Goal: Information Seeking & Learning: Learn about a topic

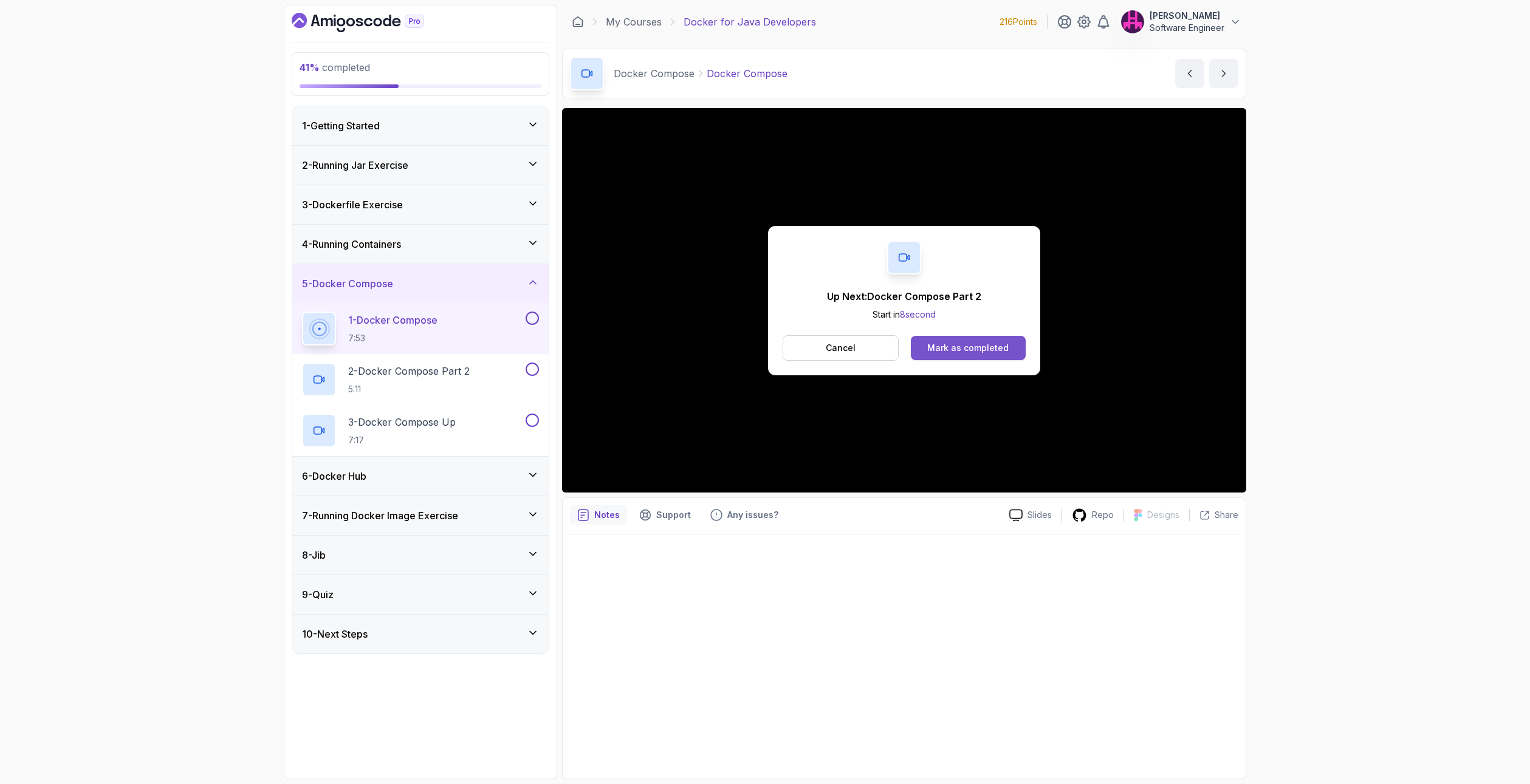
click at [944, 344] on div "Mark as completed" at bounding box center [968, 347] width 82 height 12
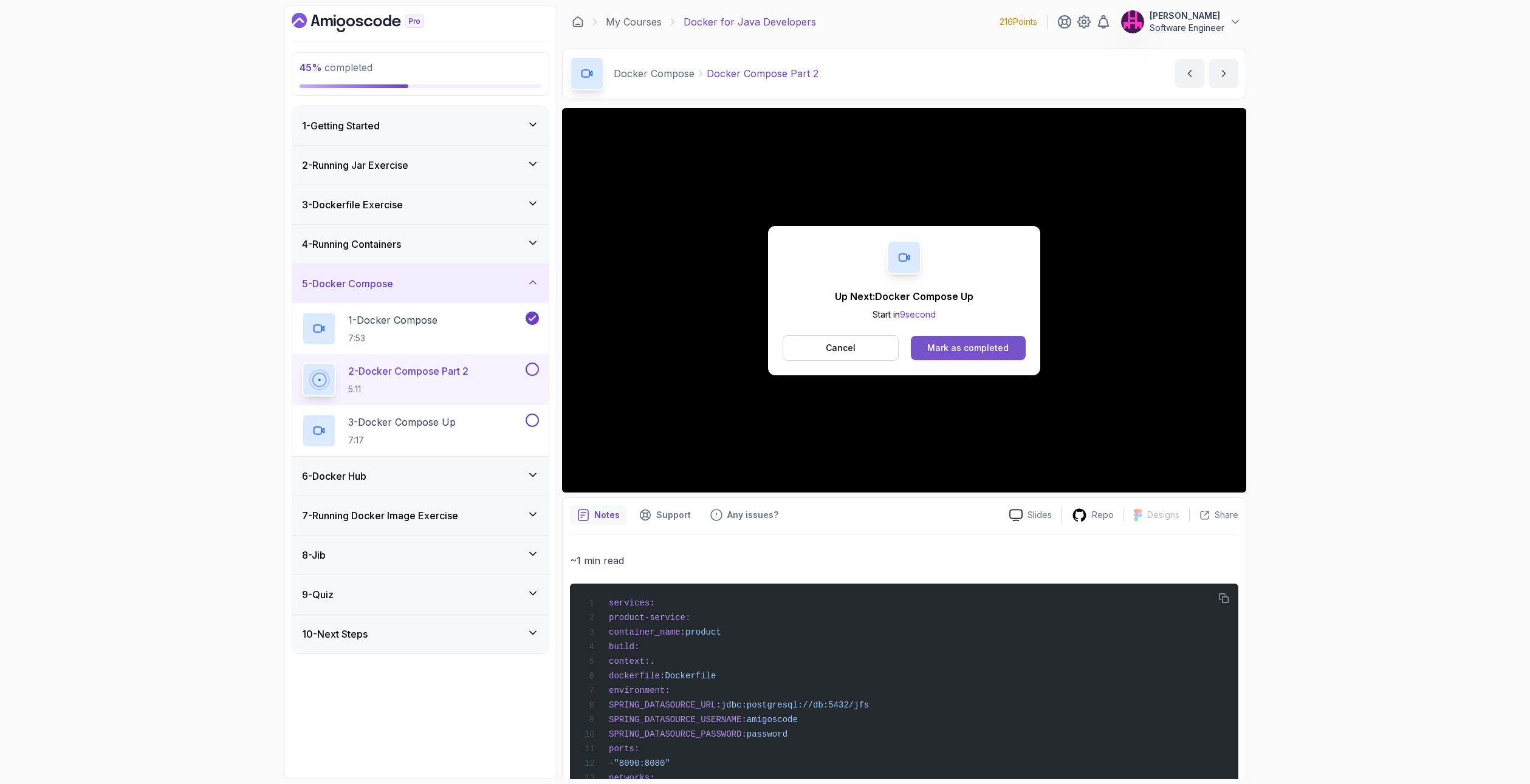
click at [948, 354] on button "Mark as completed" at bounding box center [968, 347] width 115 height 24
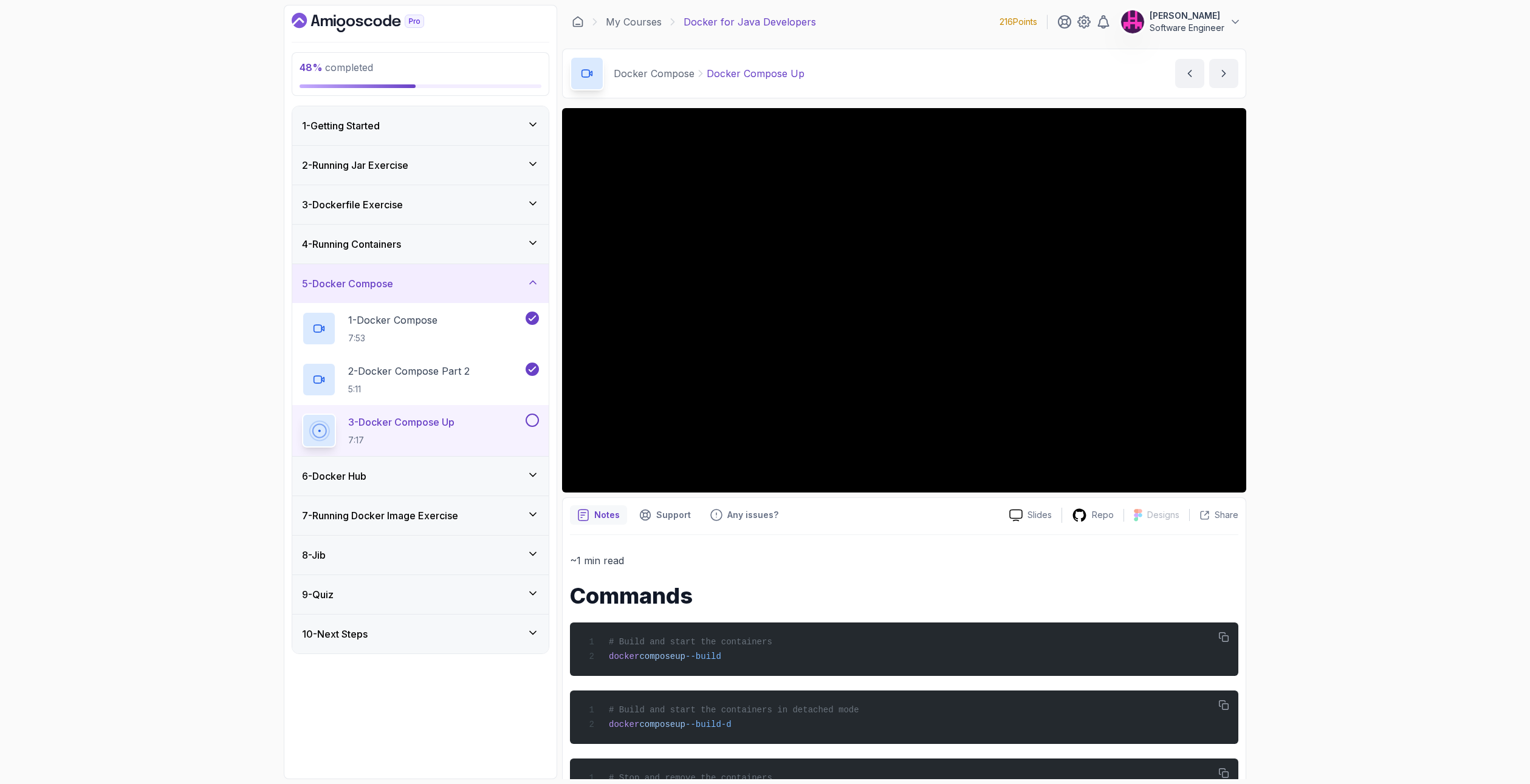
click at [1374, 419] on div "48 % completed 1 - Getting Started 2 - Running Jar Exercise 3 - Dockerfile Exer…" at bounding box center [765, 392] width 1530 height 784
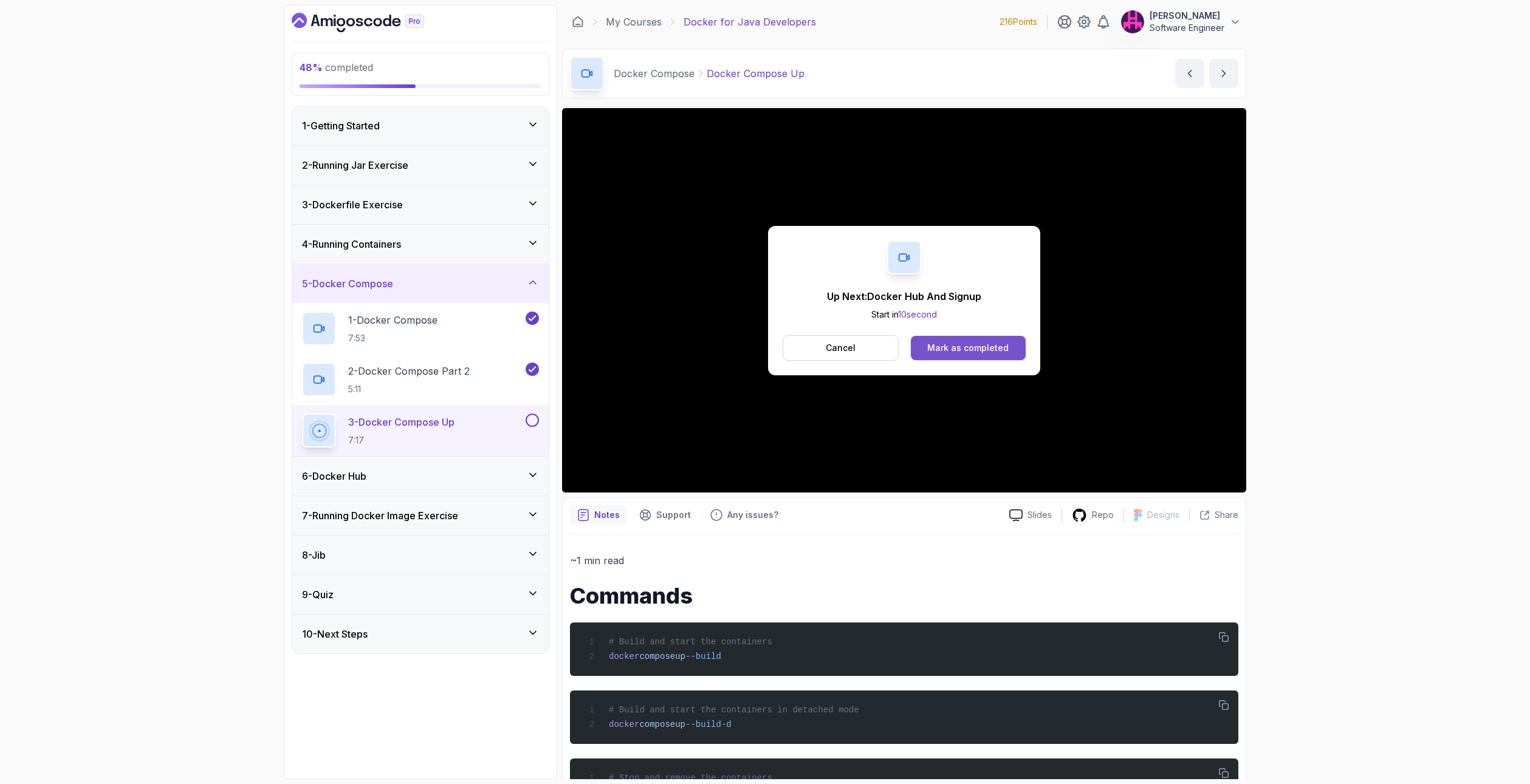
click at [1003, 337] on button "Mark as completed" at bounding box center [968, 347] width 115 height 24
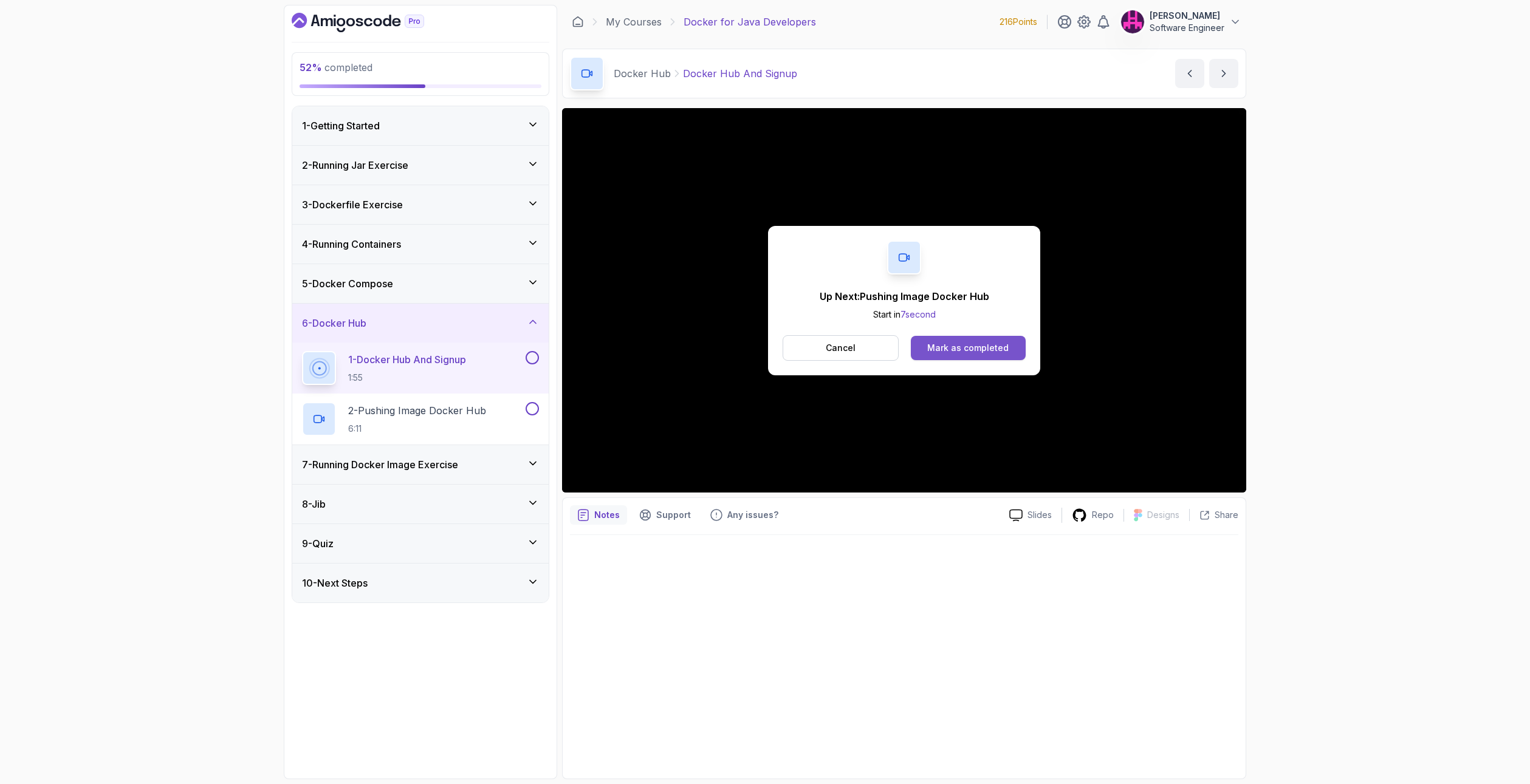
click at [991, 354] on button "Mark as completed" at bounding box center [968, 347] width 115 height 24
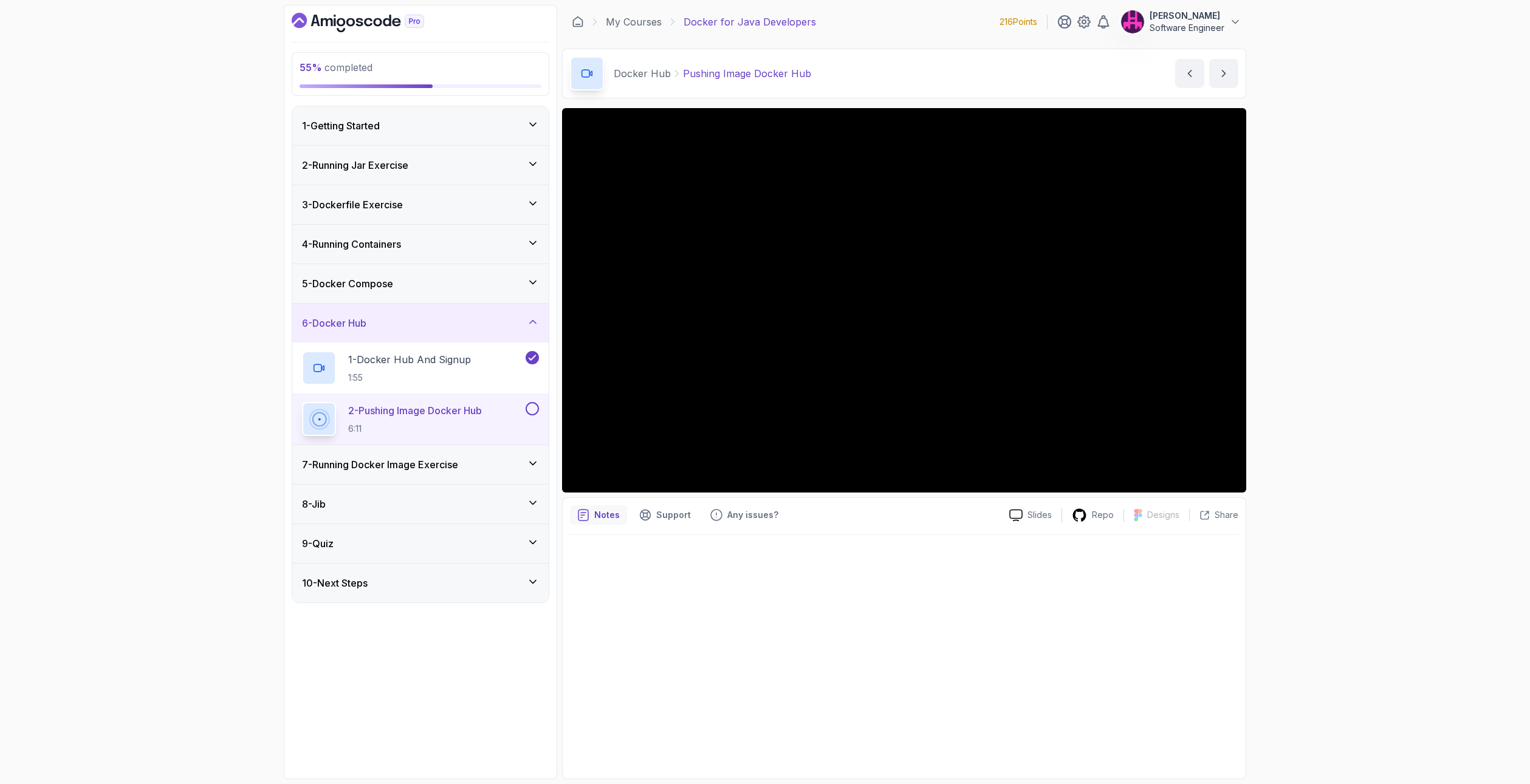
click at [453, 459] on h3 "7 - Running Docker Image Exercise" at bounding box center [380, 464] width 156 height 15
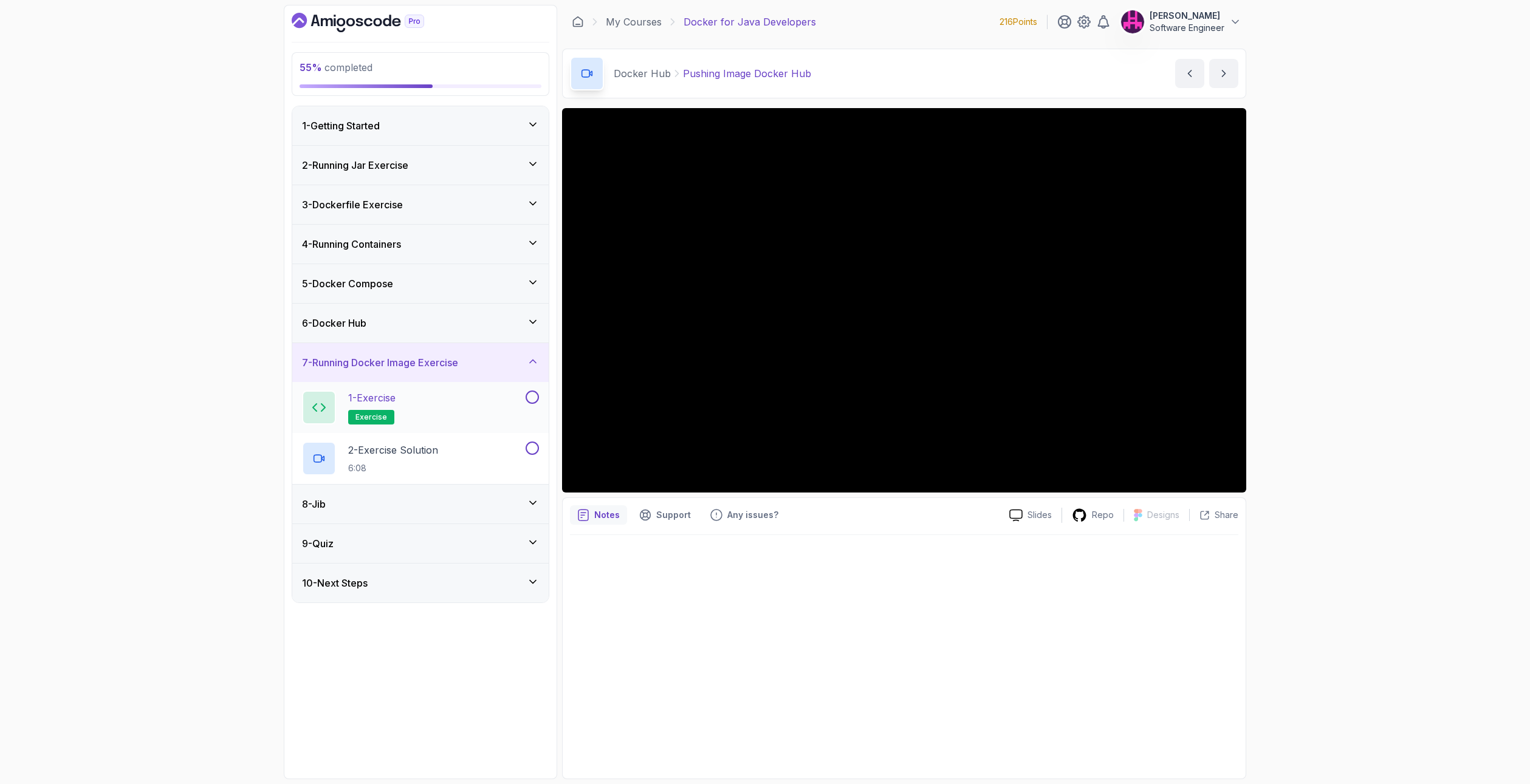
click at [477, 421] on div "1 - Exercise exercise" at bounding box center [412, 407] width 221 height 34
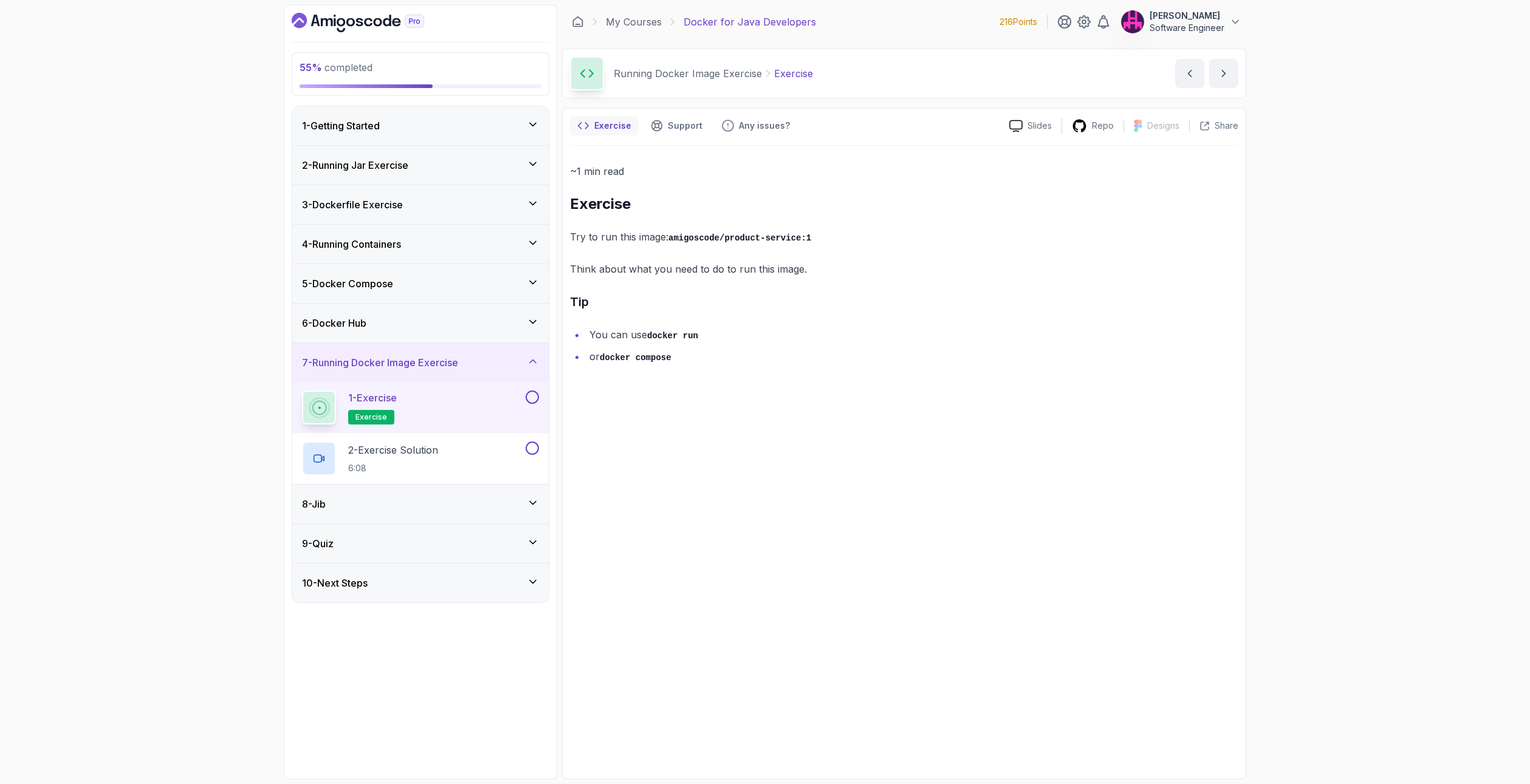
click at [523, 324] on div "6 - Docker Hub" at bounding box center [420, 323] width 237 height 15
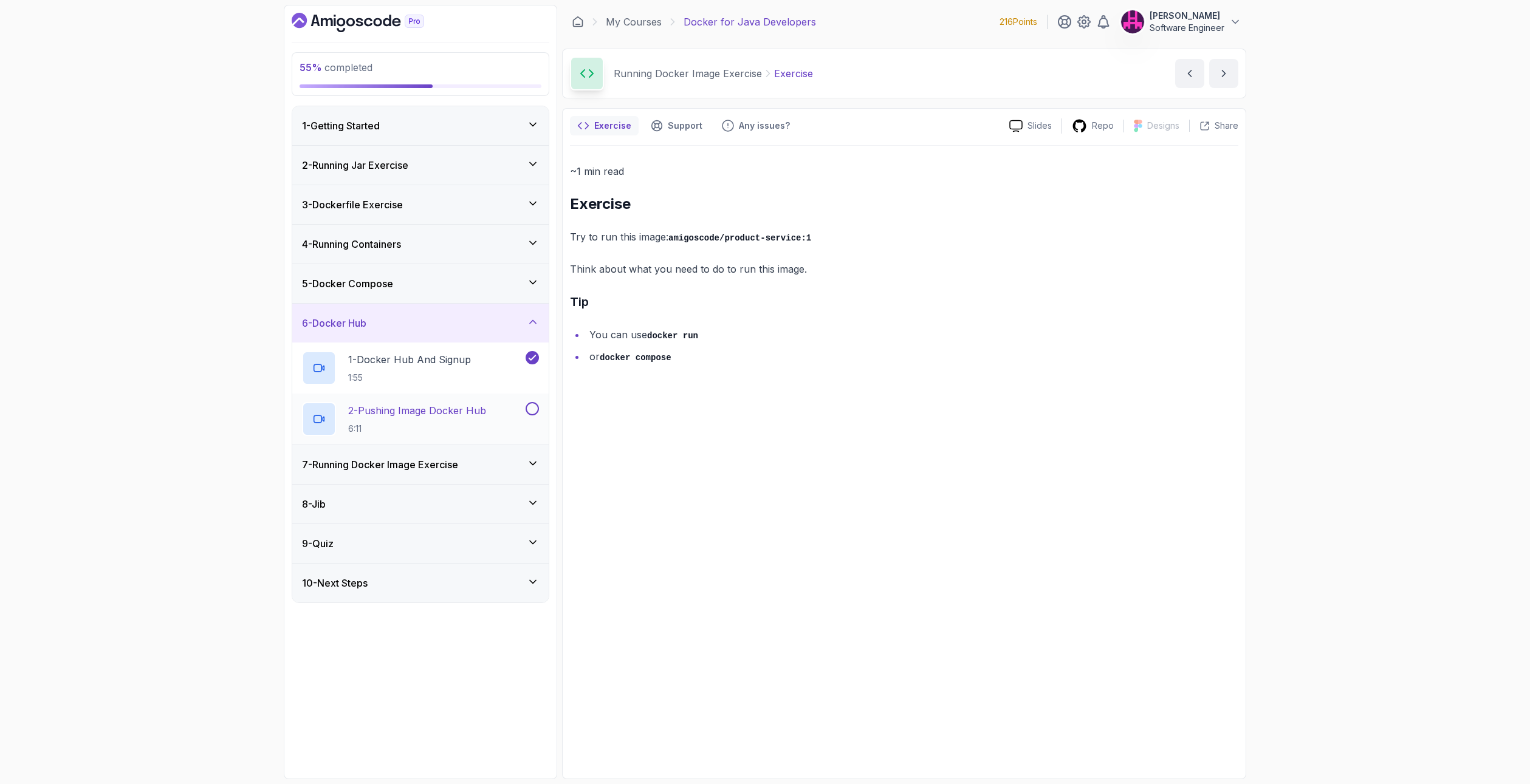
click at [530, 401] on div "2 - Pushing Image Docker Hub 6:11" at bounding box center [420, 419] width 256 height 51
click at [534, 417] on button "2 - Pushing Image Docker Hub 6:11" at bounding box center [420, 419] width 237 height 34
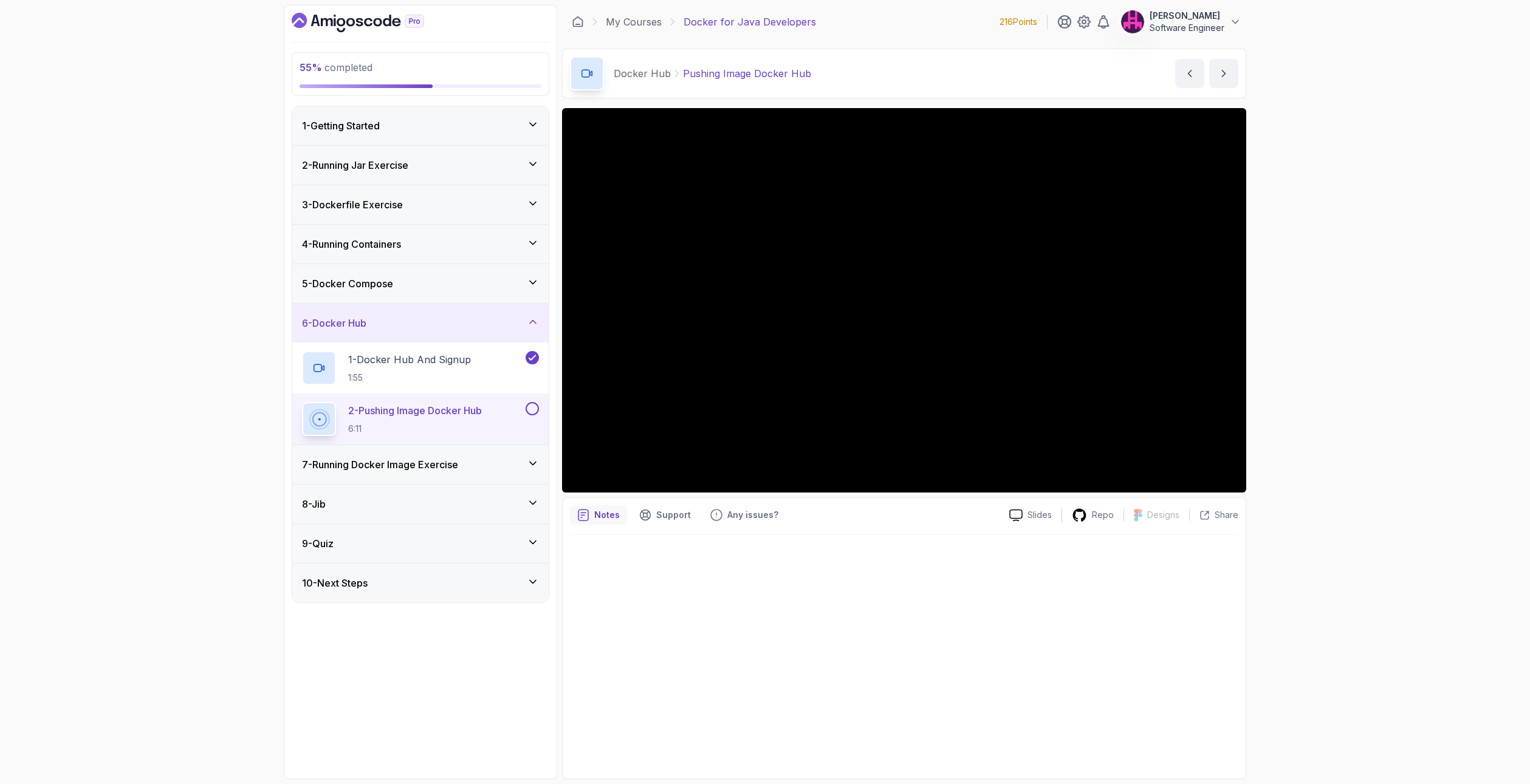
click at [532, 412] on button at bounding box center [532, 408] width 13 height 13
click at [537, 462] on icon at bounding box center [532, 463] width 12 height 12
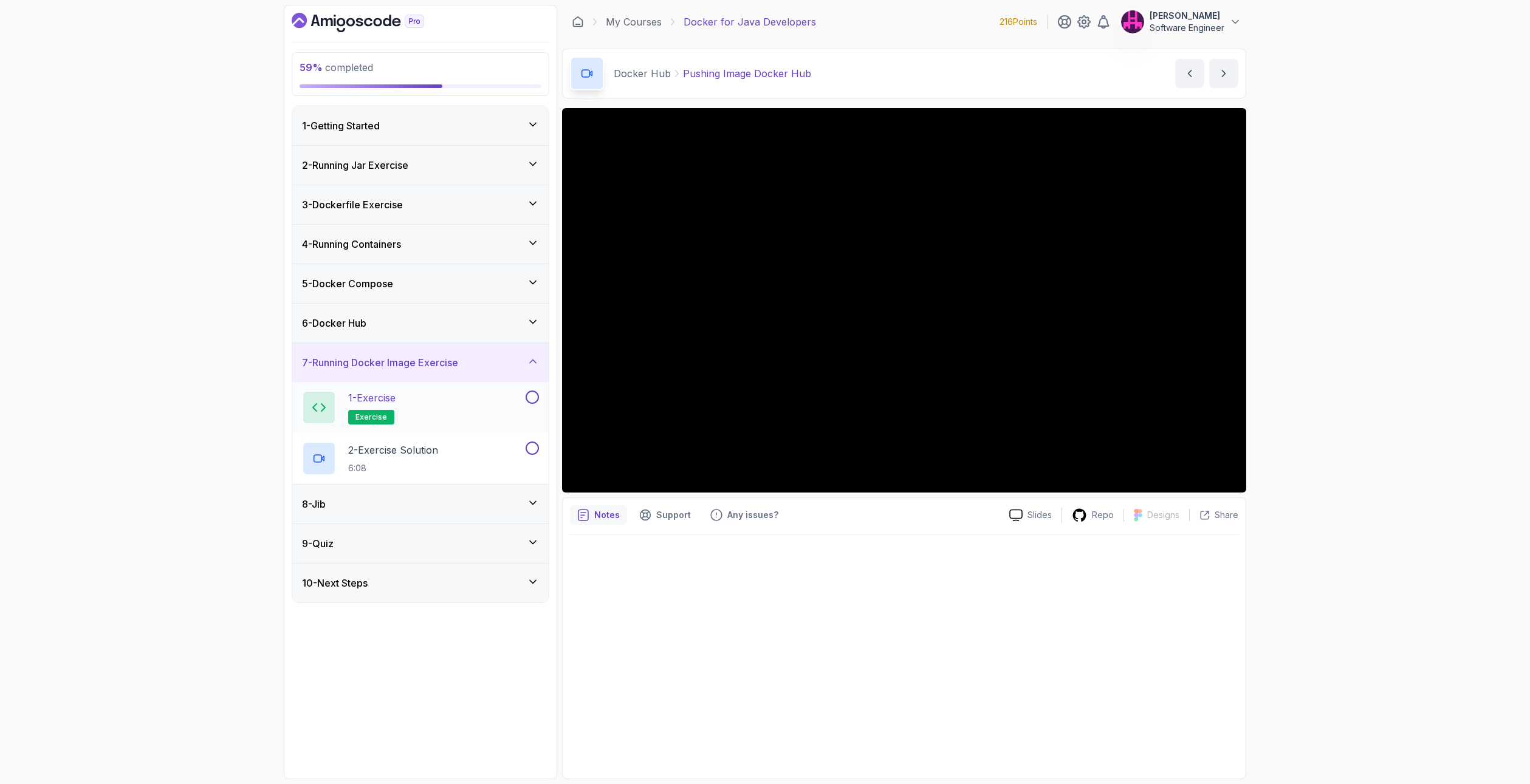
click at [523, 397] on div at bounding box center [531, 397] width 16 height 13
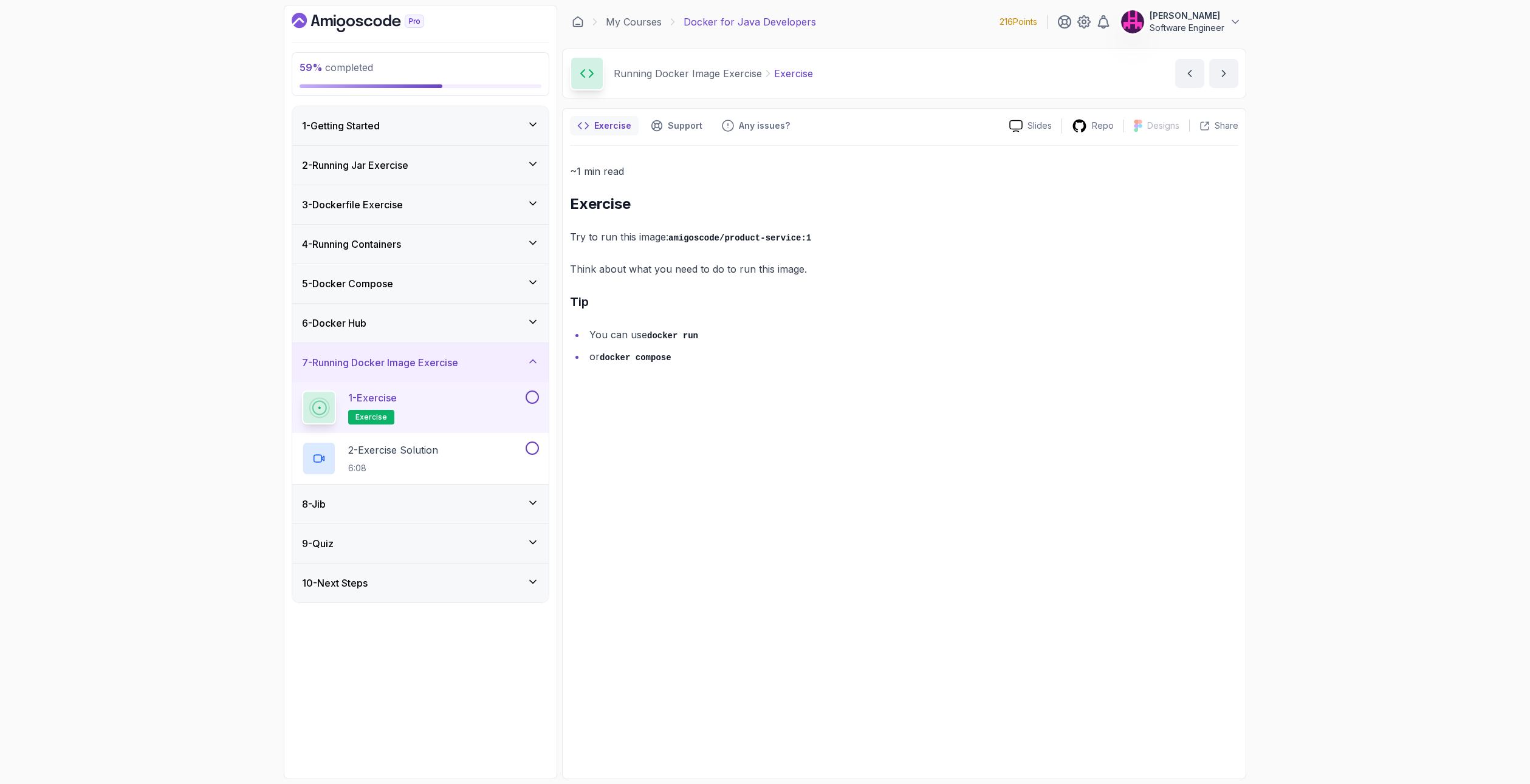
click at [538, 397] on button at bounding box center [532, 397] width 13 height 13
click at [469, 458] on div "2 - Exercise Solution 6:08" at bounding box center [412, 458] width 221 height 34
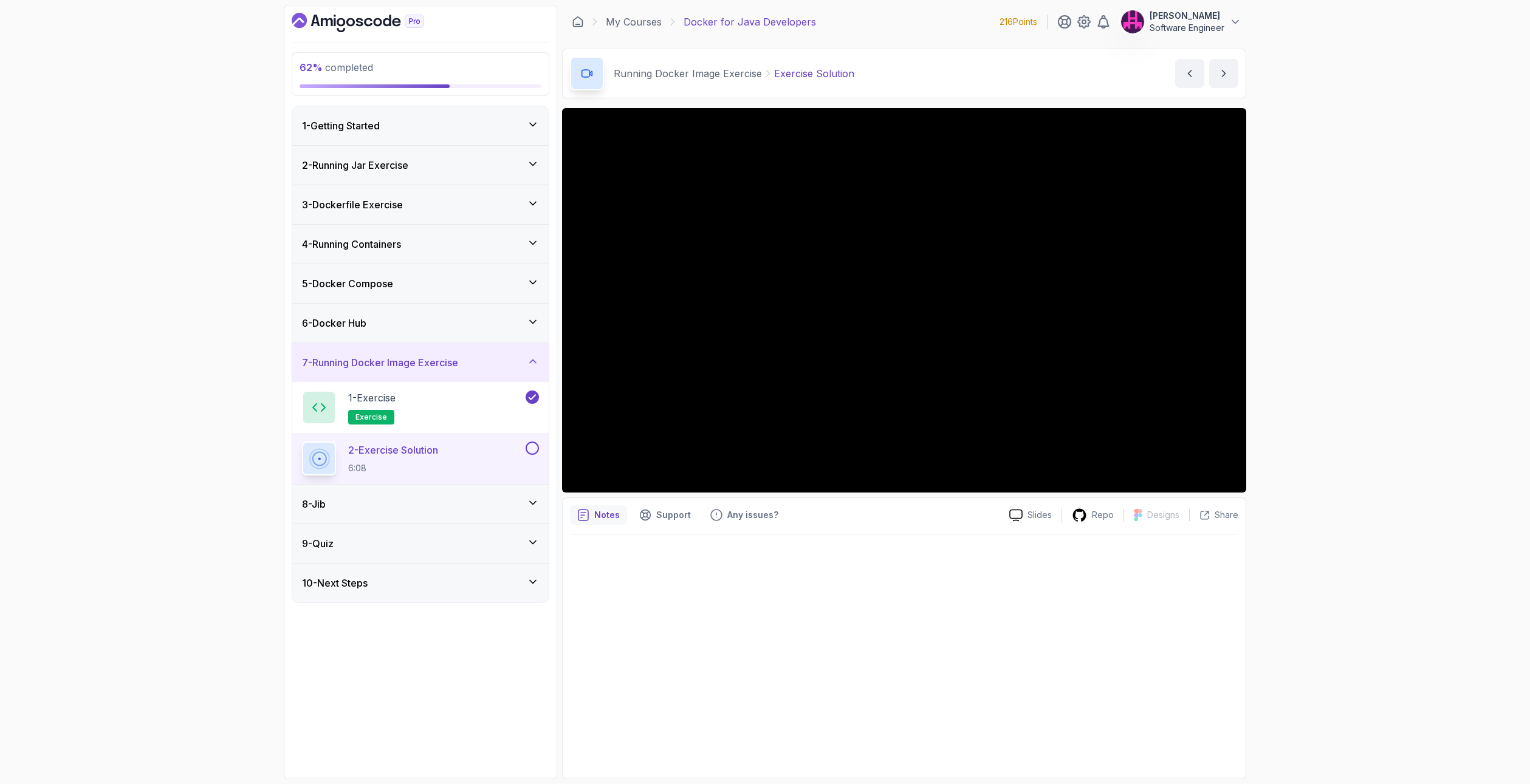
click at [529, 446] on button at bounding box center [532, 448] width 13 height 13
click at [475, 512] on div "8 - Jib" at bounding box center [420, 504] width 256 height 38
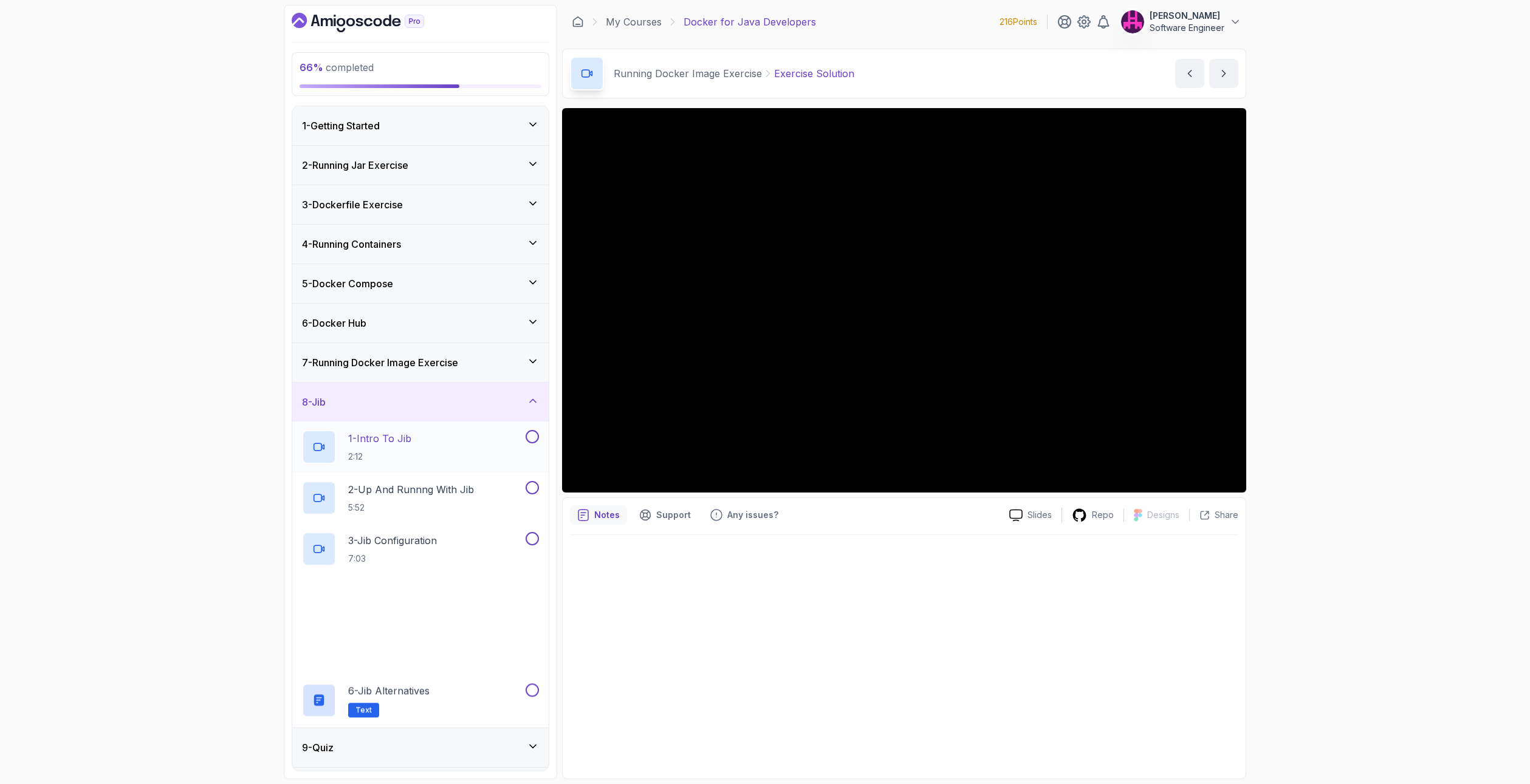
click at [422, 440] on div "1 - Intro To Jib 2:12" at bounding box center [412, 446] width 221 height 34
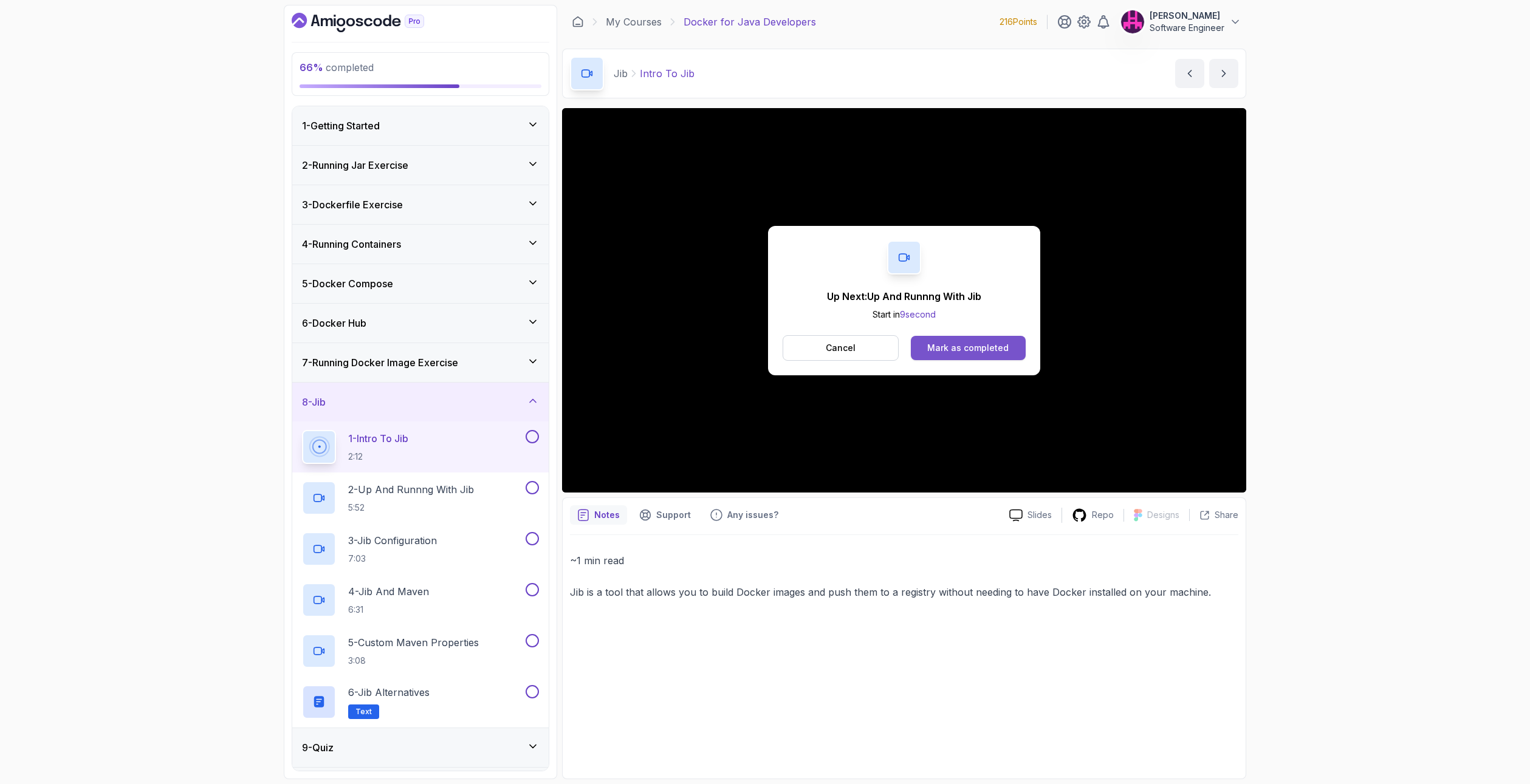
click at [984, 346] on div "Mark as completed" at bounding box center [968, 347] width 82 height 12
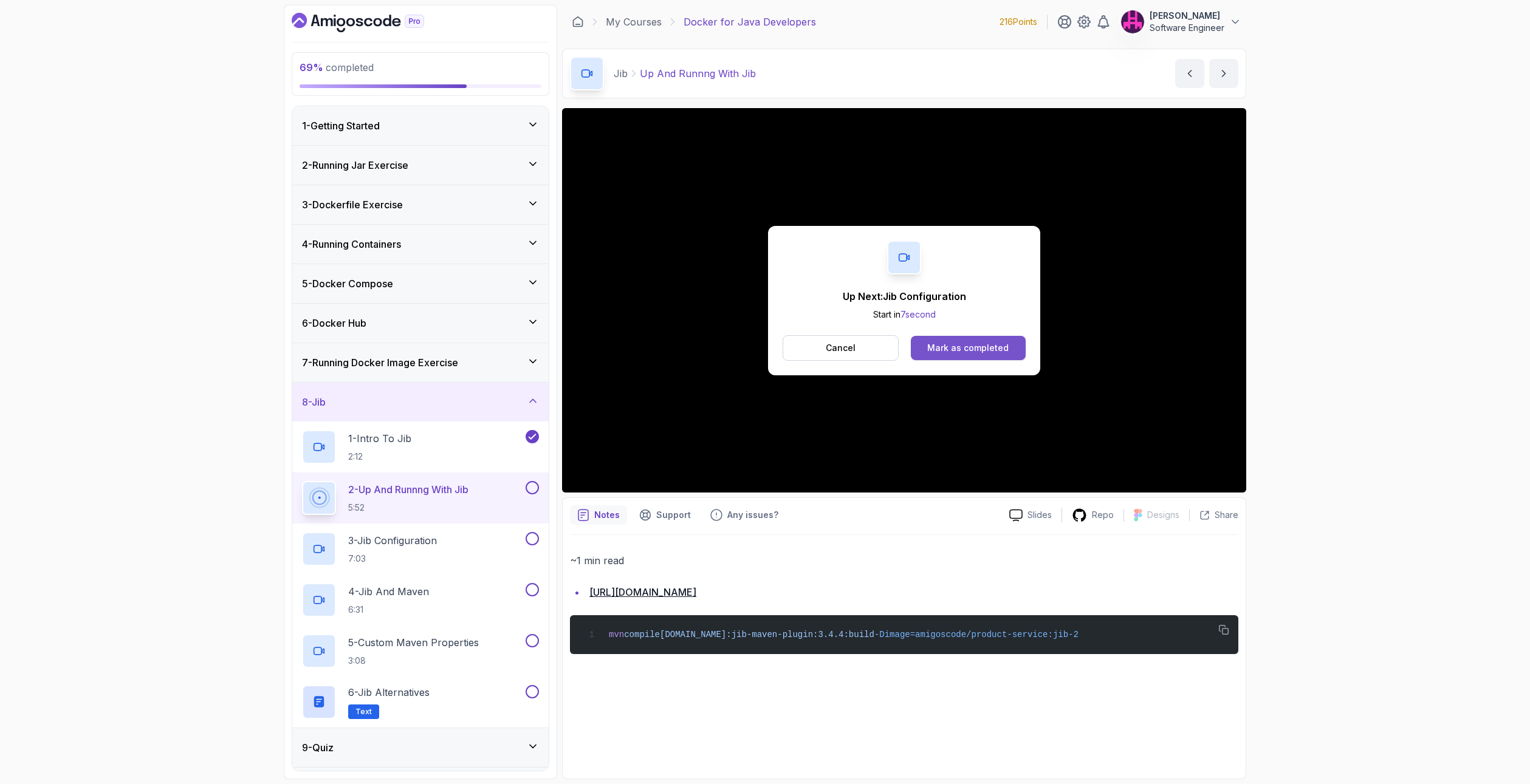
click at [1002, 354] on div "Mark as completed" at bounding box center [968, 347] width 82 height 12
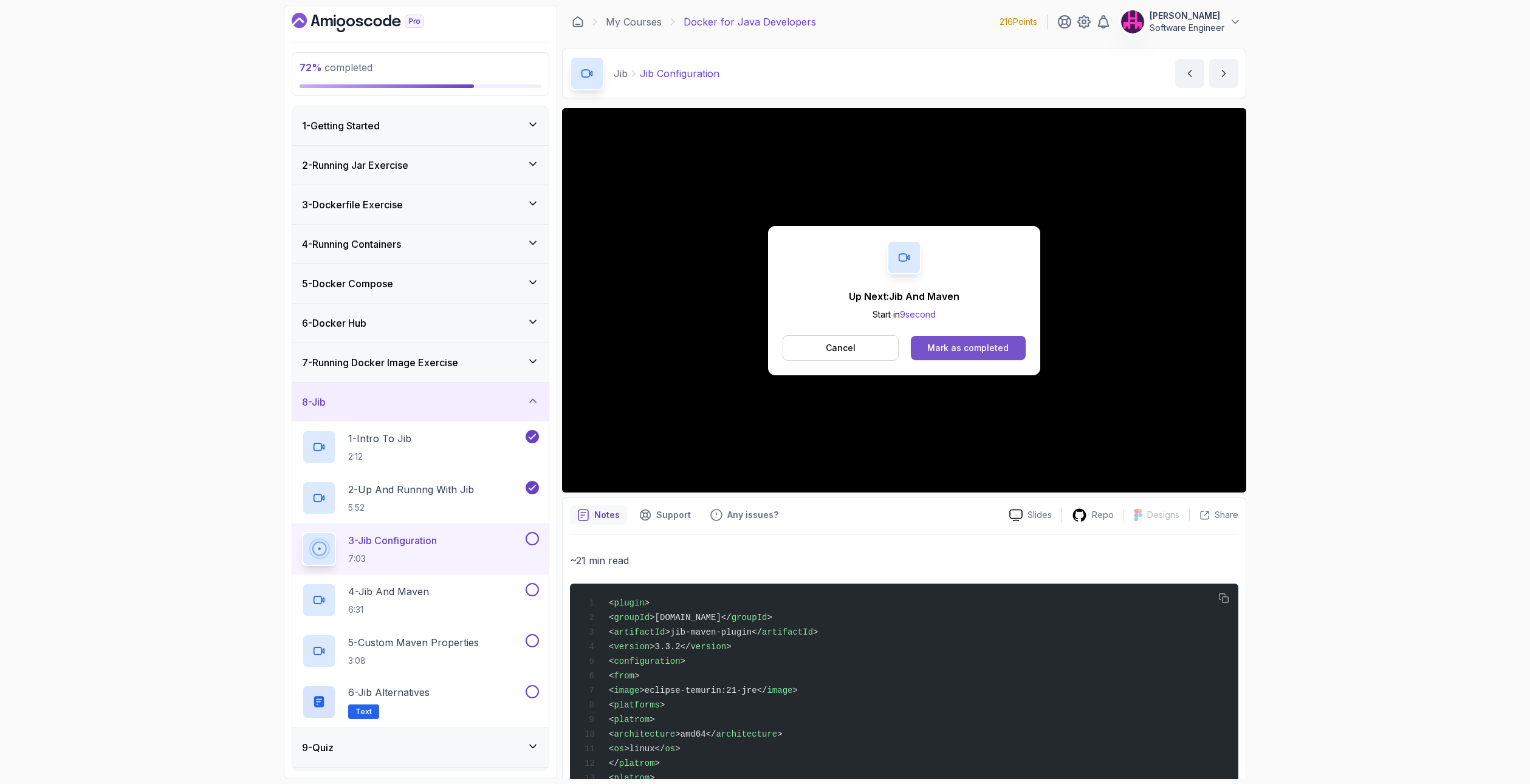
click at [952, 342] on div "Mark as completed" at bounding box center [968, 347] width 82 height 12
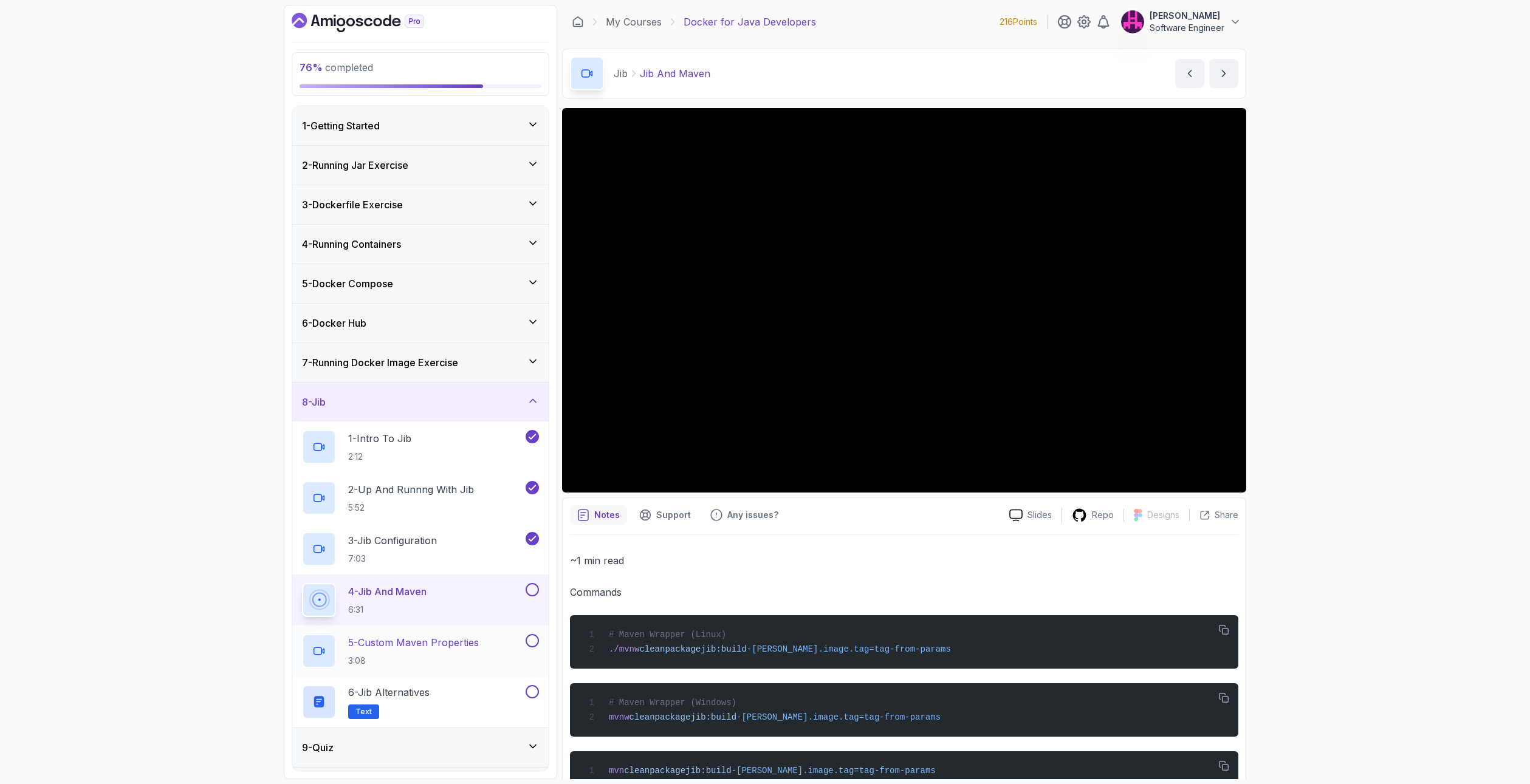
click at [383, 654] on p "3:08" at bounding box center [413, 660] width 130 height 12
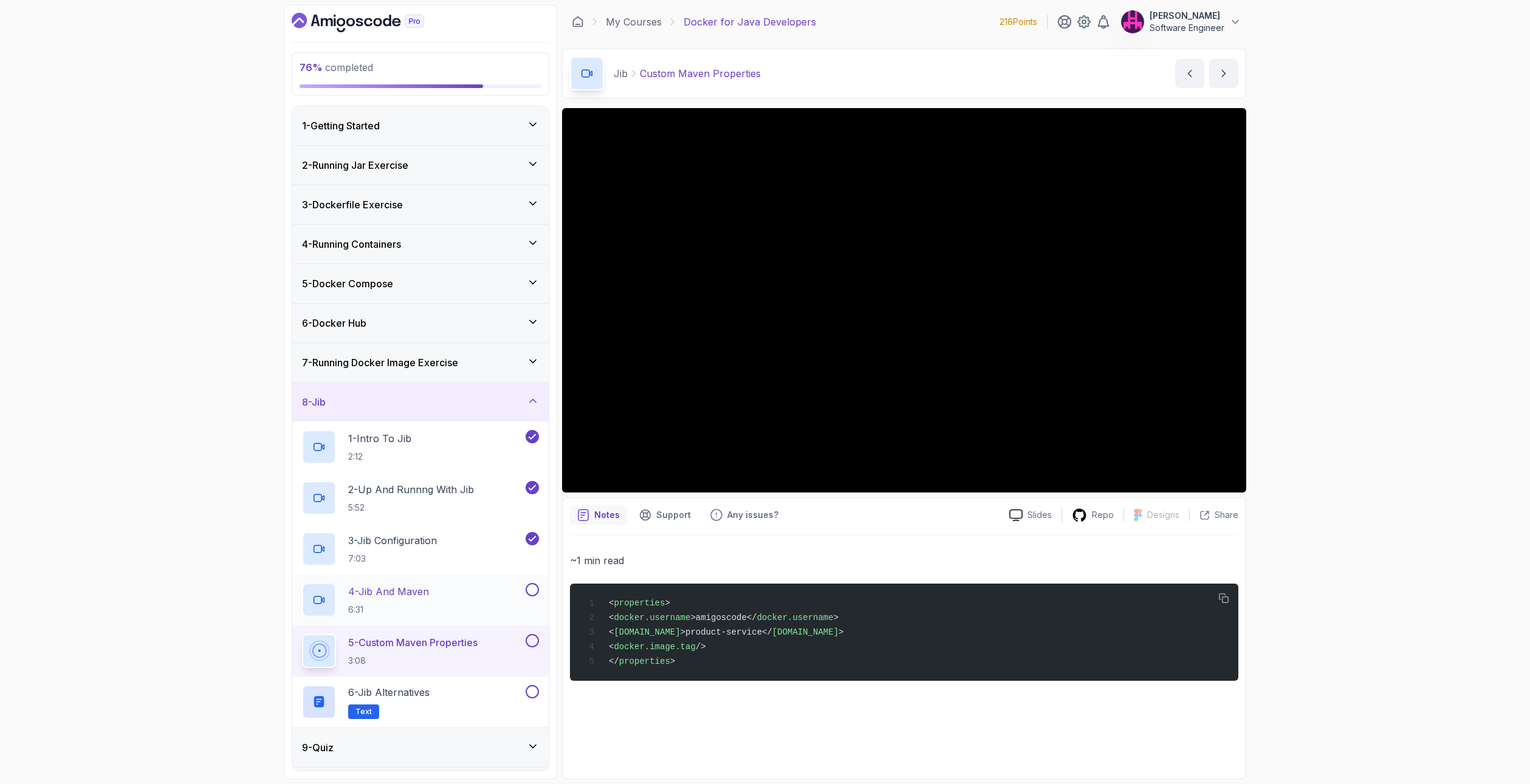
click at [531, 588] on button at bounding box center [532, 589] width 13 height 13
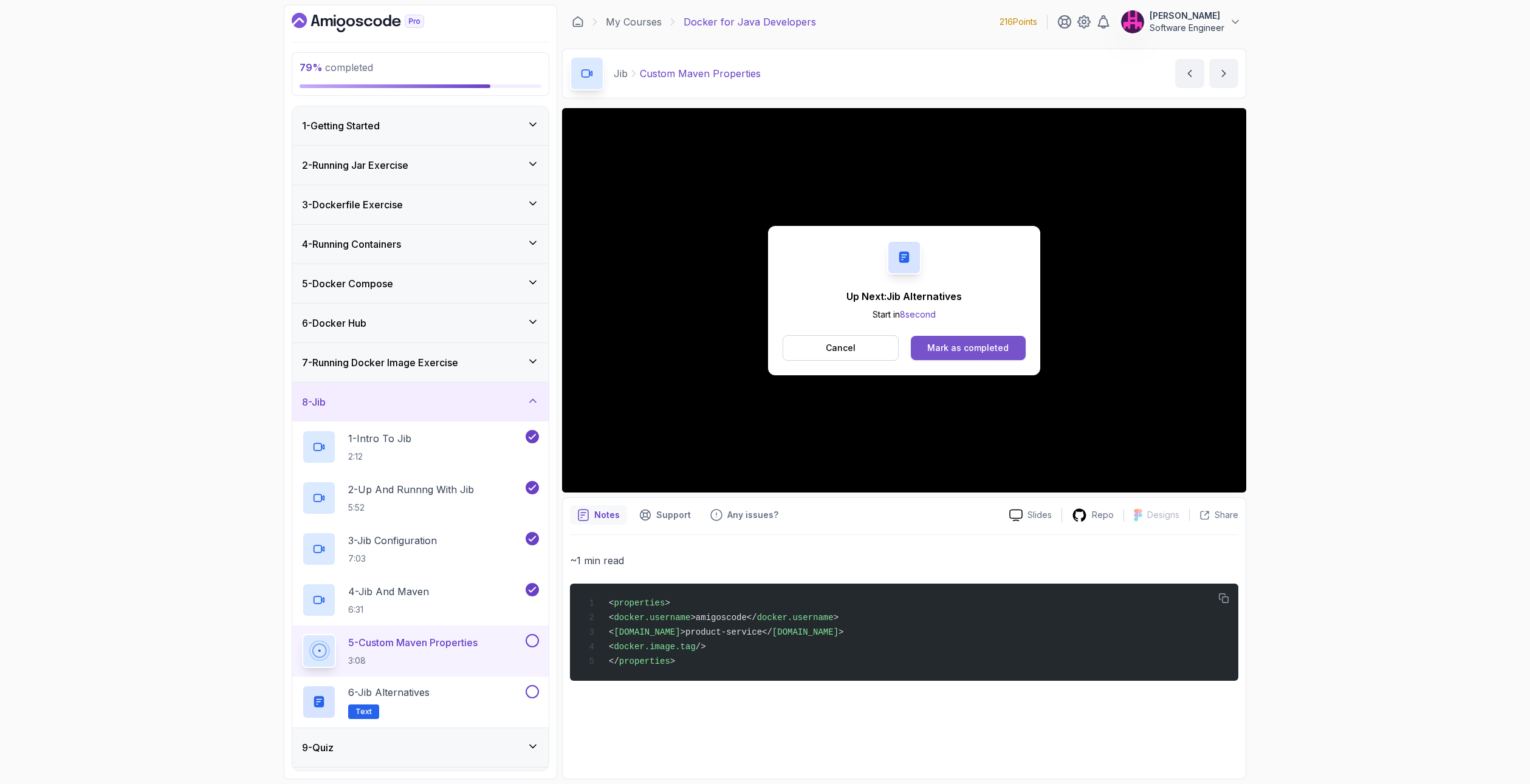
click at [945, 348] on div "Mark as completed" at bounding box center [968, 347] width 82 height 12
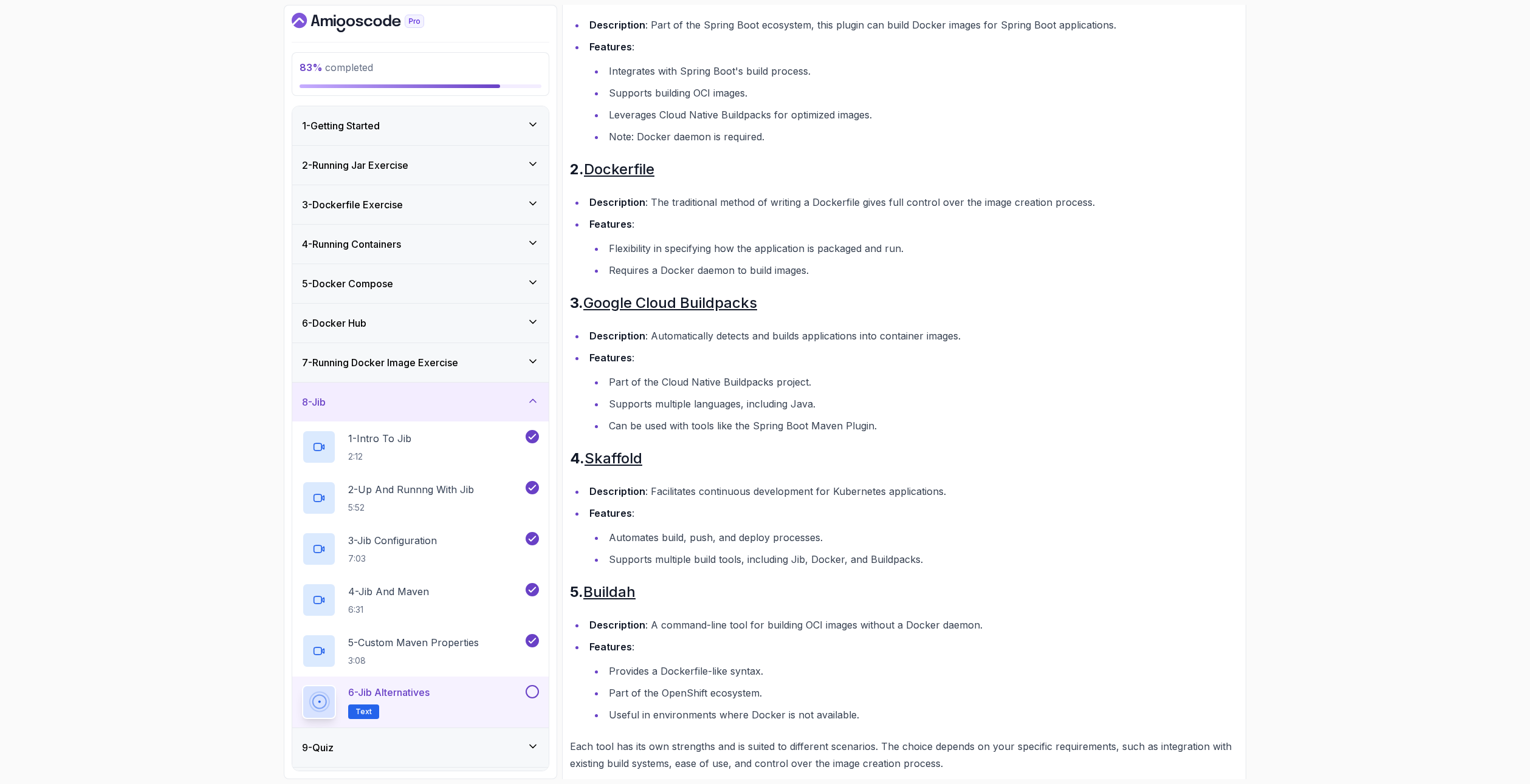
scroll to position [332, 0]
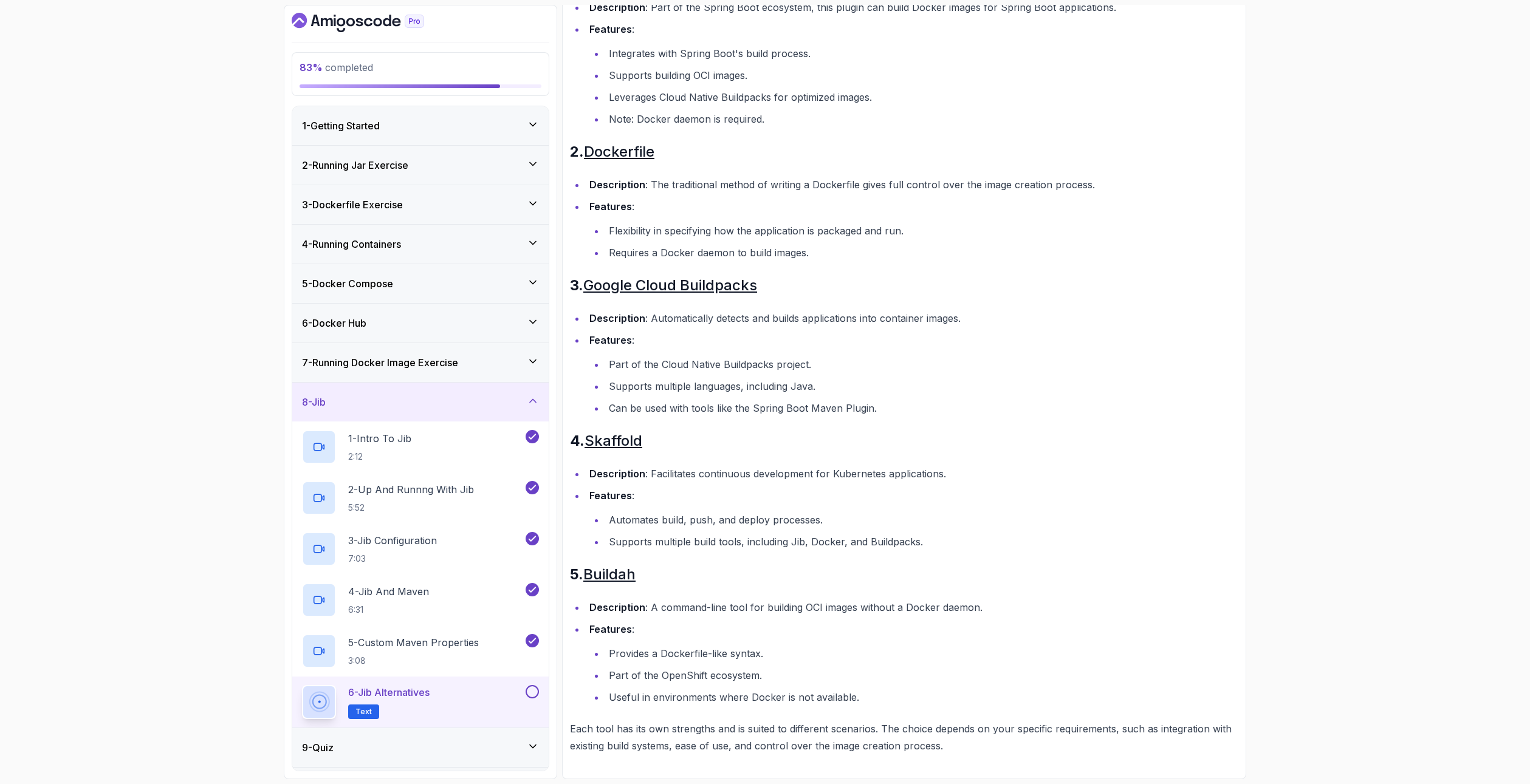
click at [531, 695] on button at bounding box center [532, 691] width 13 height 13
click at [530, 750] on icon at bounding box center [532, 746] width 12 height 12
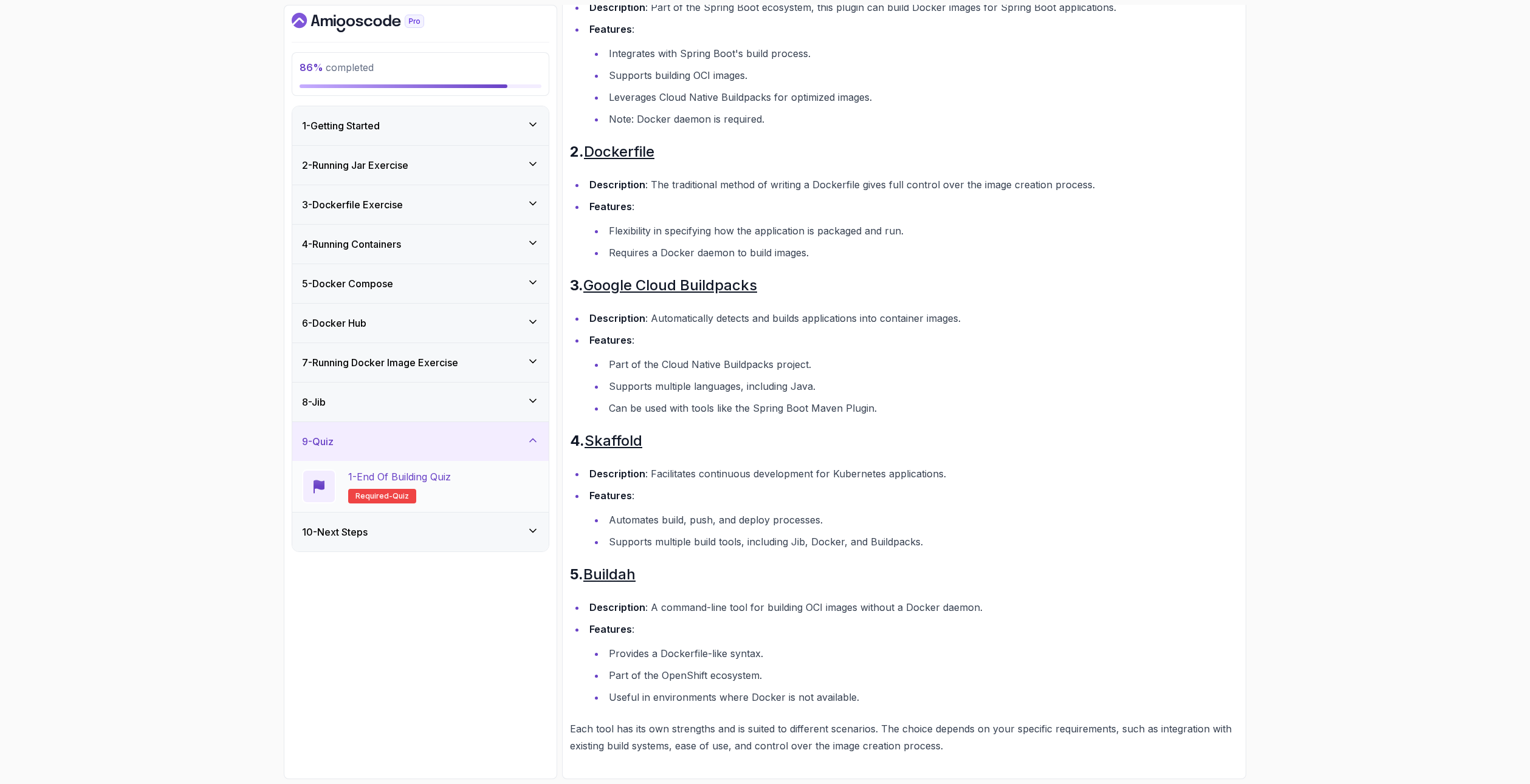
click at [418, 485] on h2 "1 - End Of Building Quiz Required- quiz" at bounding box center [399, 486] width 103 height 34
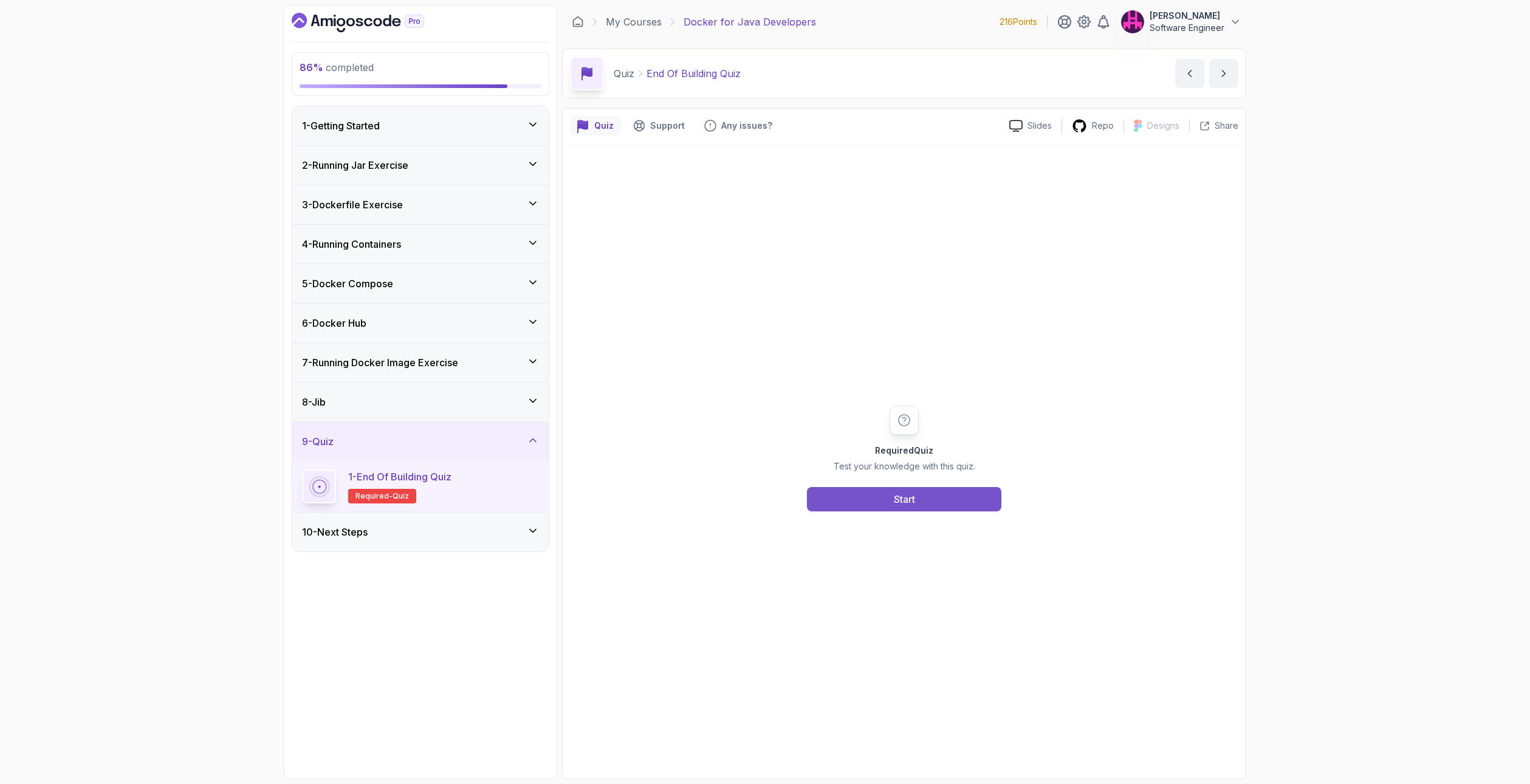
click at [886, 504] on button "Start" at bounding box center [904, 499] width 194 height 24
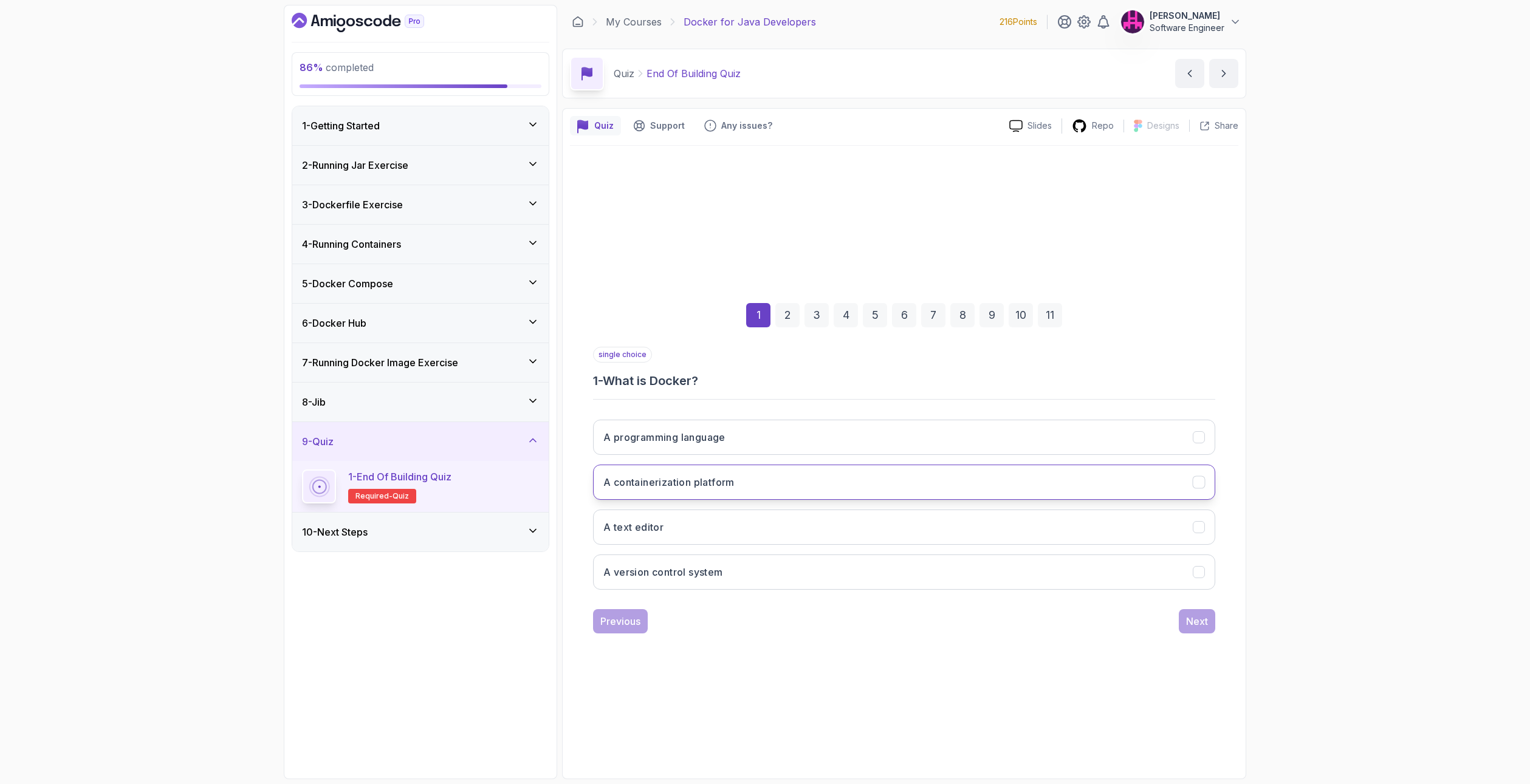
click at [655, 485] on h3 "A containerization platform" at bounding box center [669, 482] width 131 height 15
click at [1220, 628] on div "1 2 3 4 5 6 7 8 9 10 11 single choice 1 - What is Docker? A programming languag…" at bounding box center [904, 459] width 668 height 369
click at [1193, 625] on div "Next" at bounding box center [1197, 621] width 22 height 15
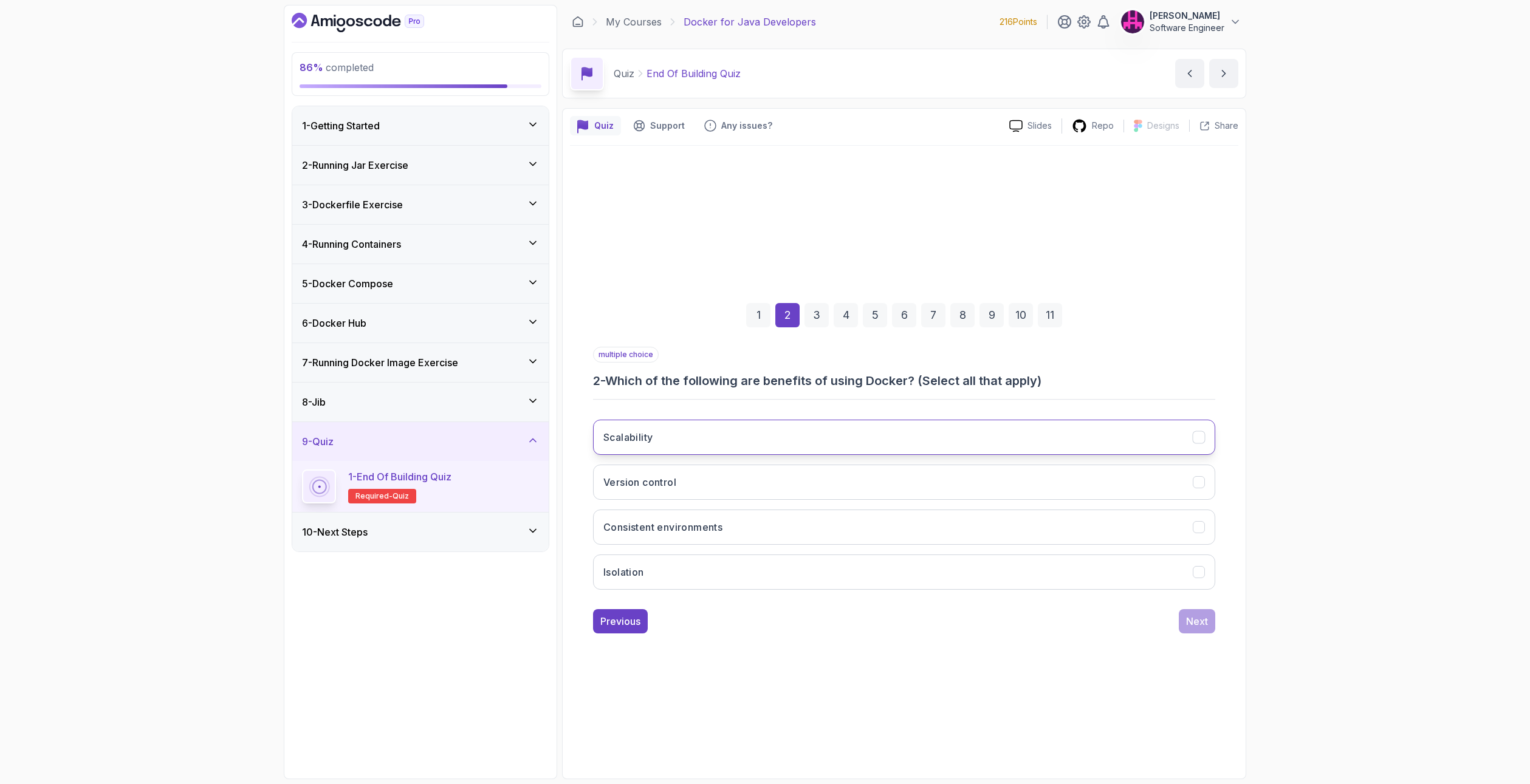
click at [673, 439] on button "Scalability" at bounding box center [904, 437] width 622 height 35
click at [711, 518] on button "Consistent environments" at bounding box center [904, 527] width 622 height 35
click at [702, 582] on button "Isolation" at bounding box center [904, 572] width 622 height 35
click at [666, 493] on button "Version control" at bounding box center [904, 482] width 622 height 35
click at [1184, 623] on button "Next" at bounding box center [1197, 621] width 36 height 24
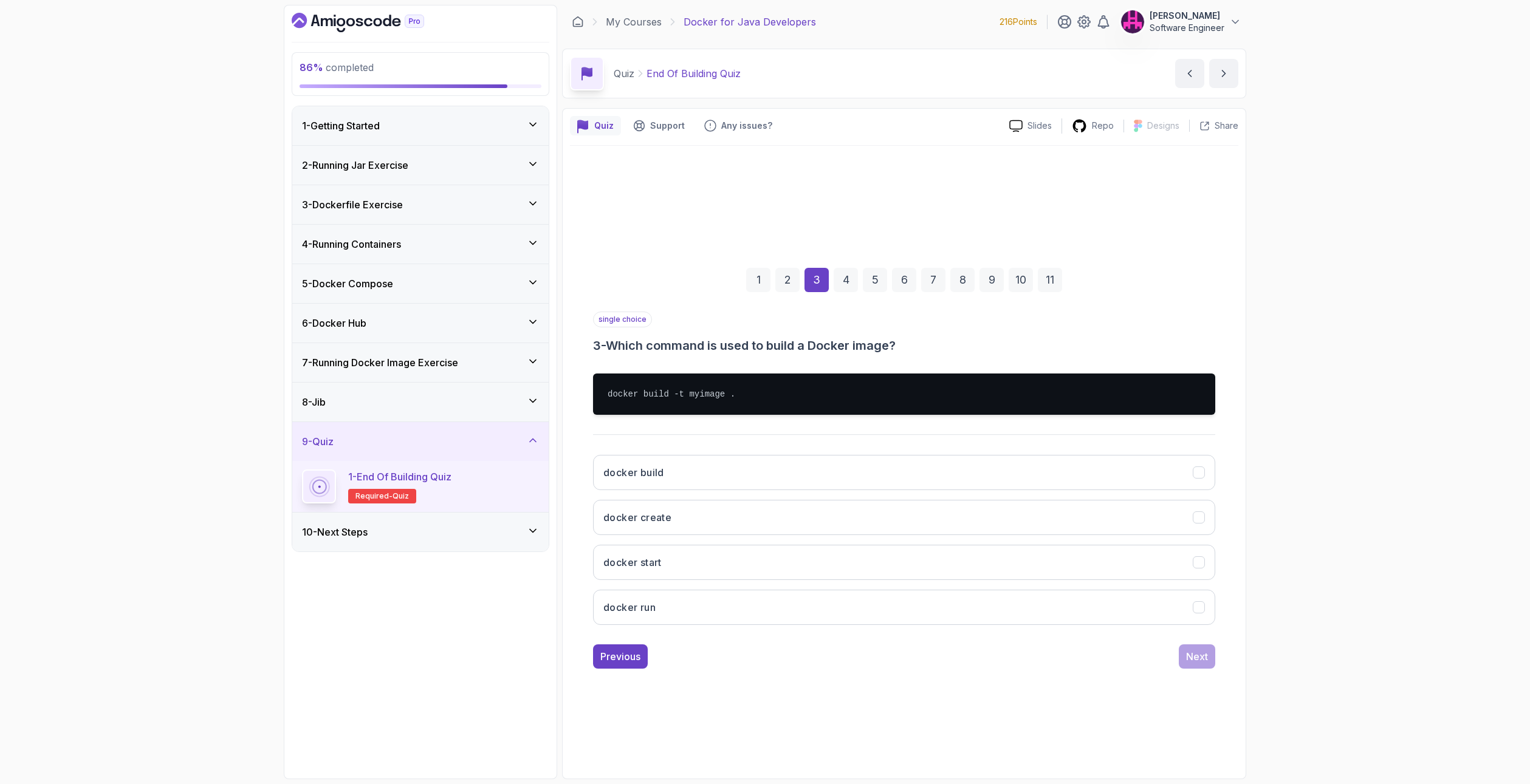
click at [793, 287] on div "2" at bounding box center [787, 280] width 24 height 24
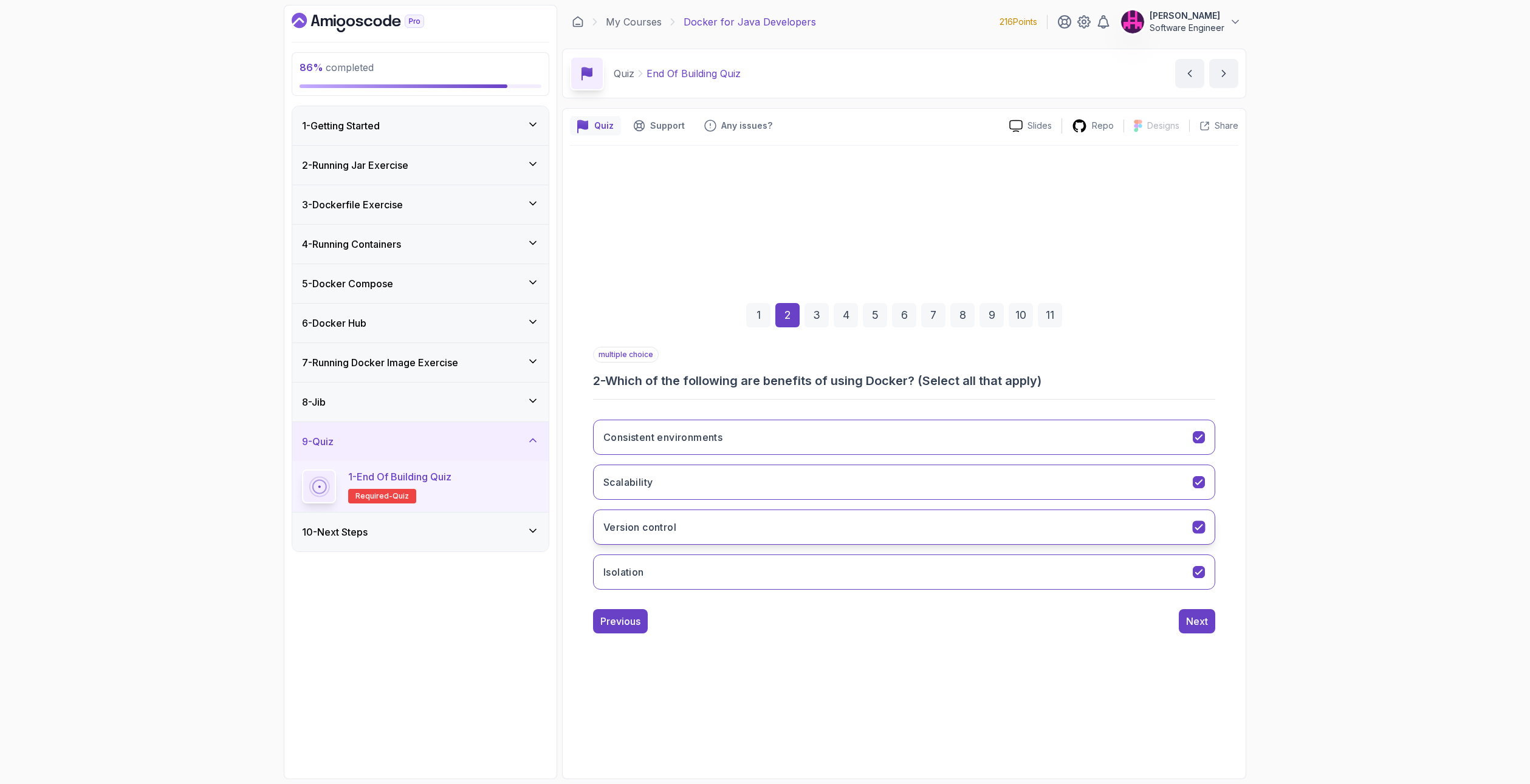
click at [710, 529] on button "Version control" at bounding box center [904, 527] width 622 height 35
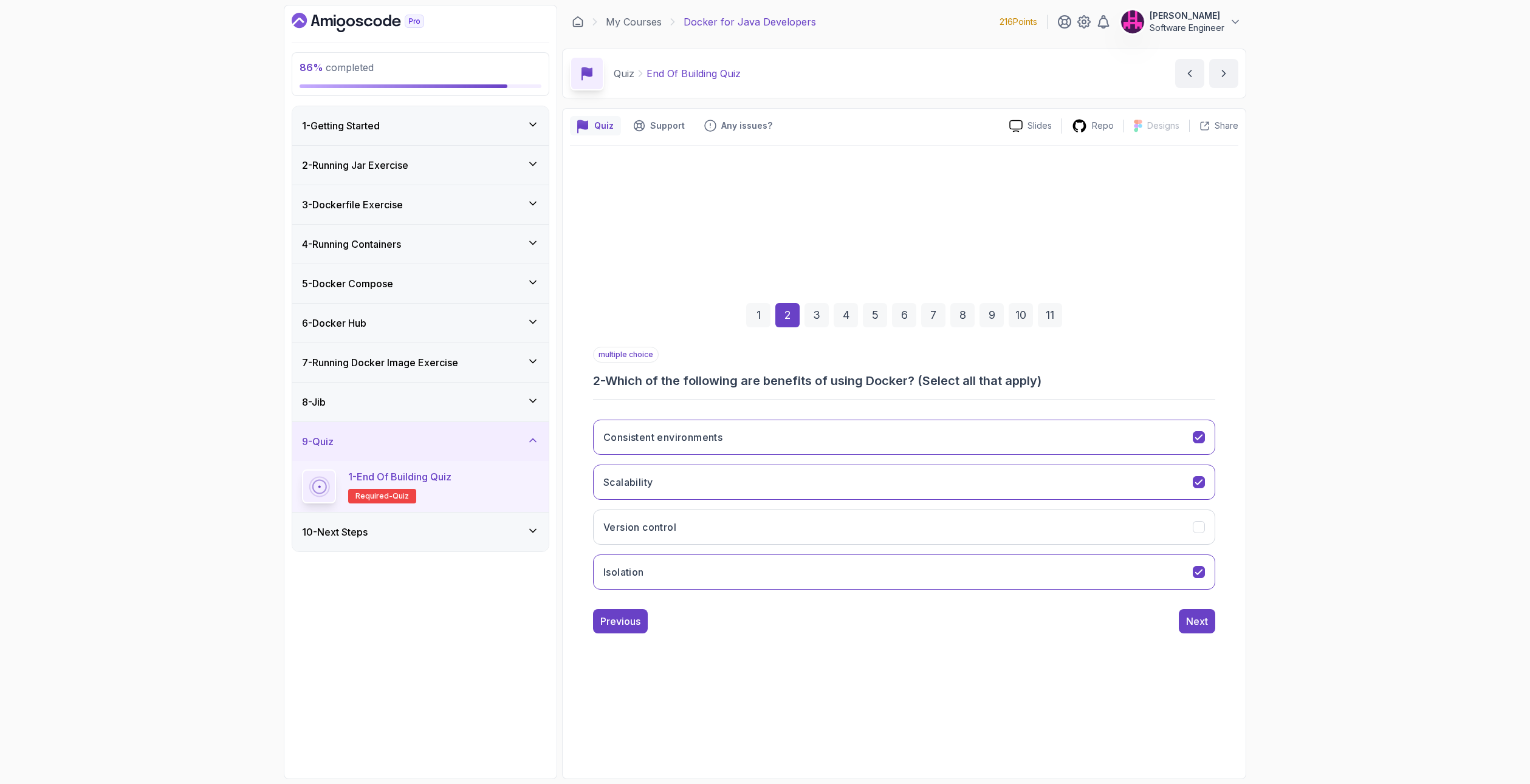
click at [820, 303] on div "3" at bounding box center [816, 315] width 24 height 24
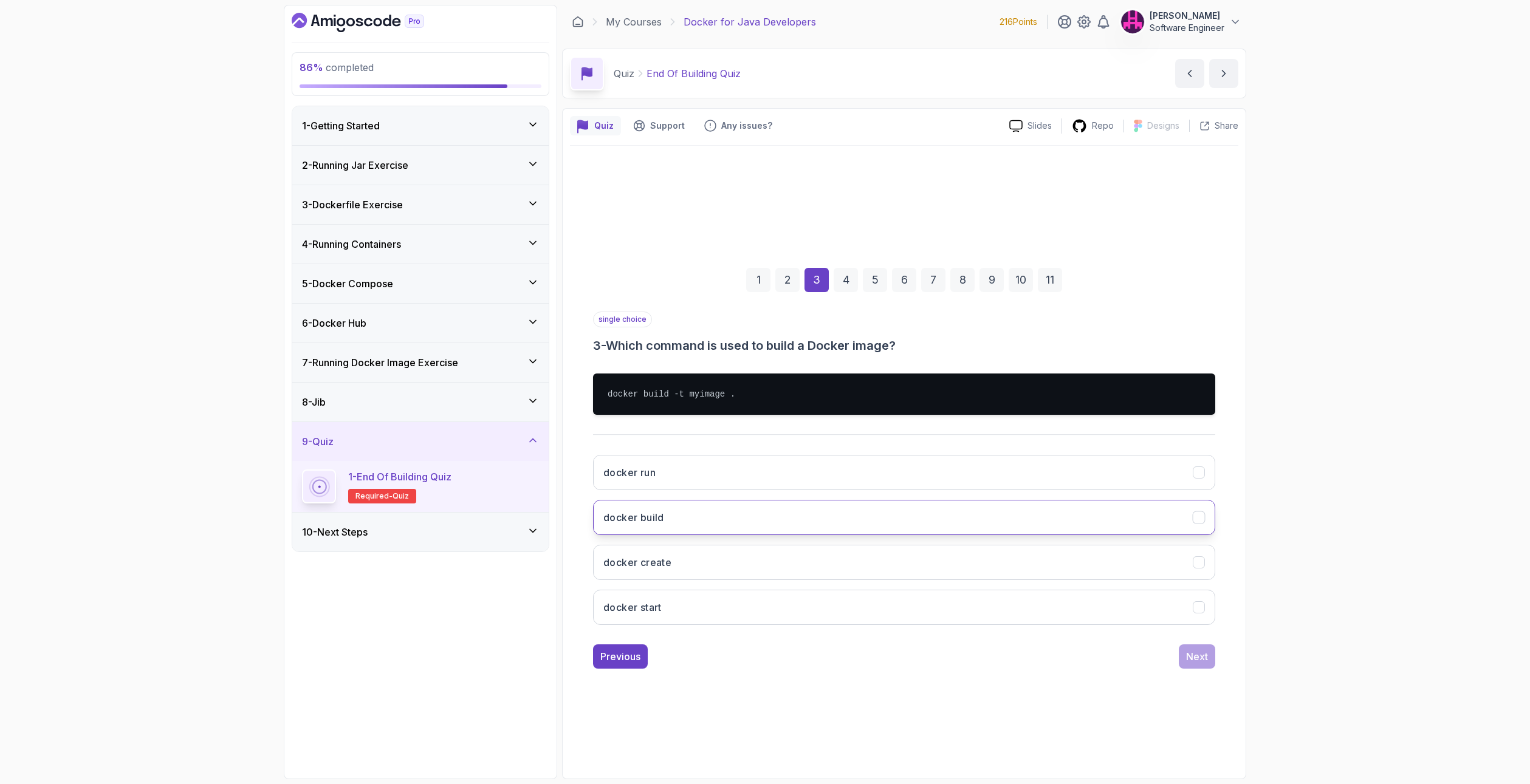
click at [679, 518] on button "docker build" at bounding box center [904, 517] width 622 height 35
click at [1185, 650] on button "Next" at bounding box center [1197, 656] width 36 height 24
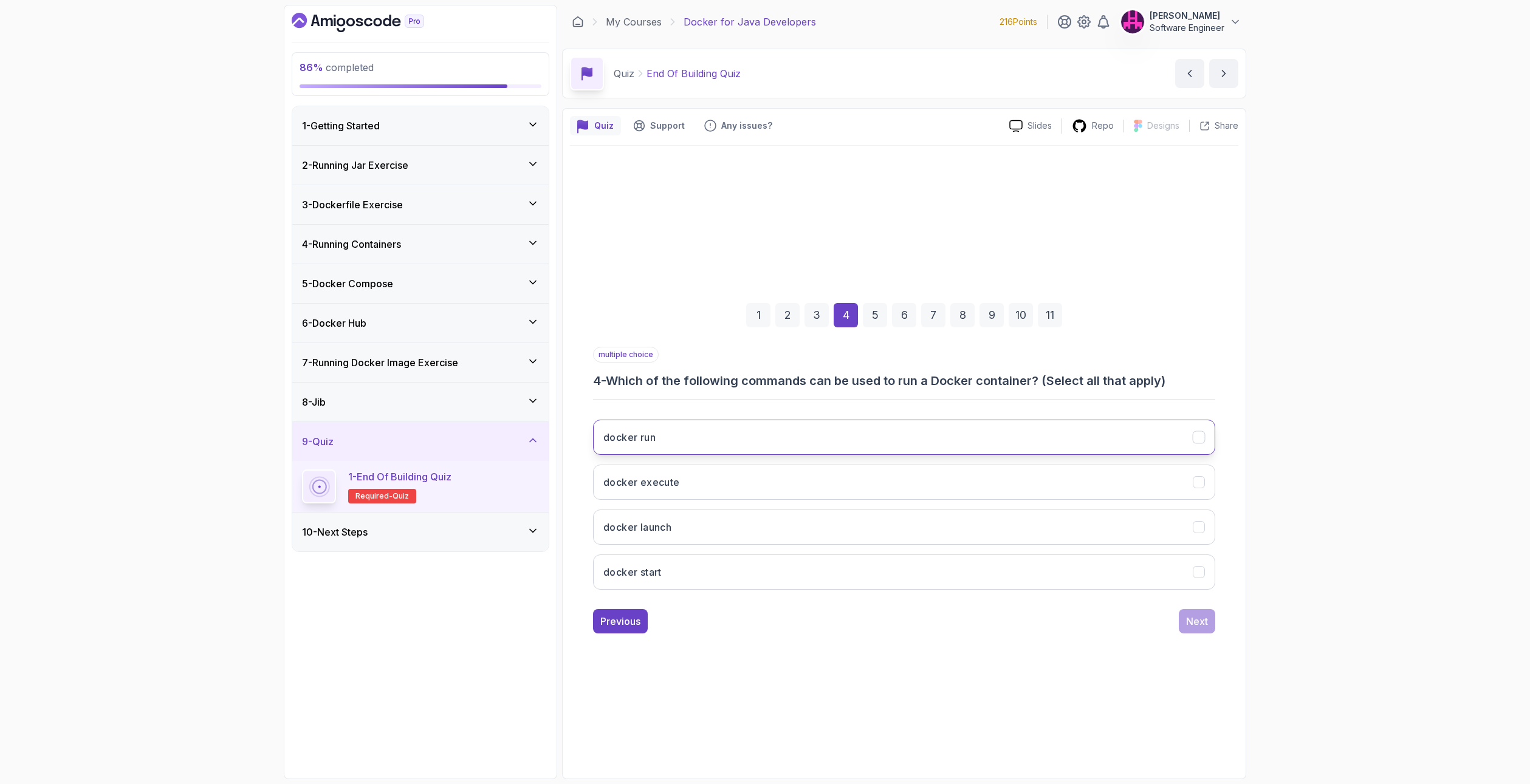
click at [676, 431] on button "docker run" at bounding box center [904, 437] width 622 height 35
click at [811, 566] on button "docker start" at bounding box center [904, 572] width 622 height 35
click at [1225, 624] on div "1 2 3 4 5 6 7 8 9 10 11 multiple choice 4 - Which of the following commands can…" at bounding box center [904, 459] width 668 height 369
click at [1202, 624] on div "Next" at bounding box center [1197, 621] width 22 height 15
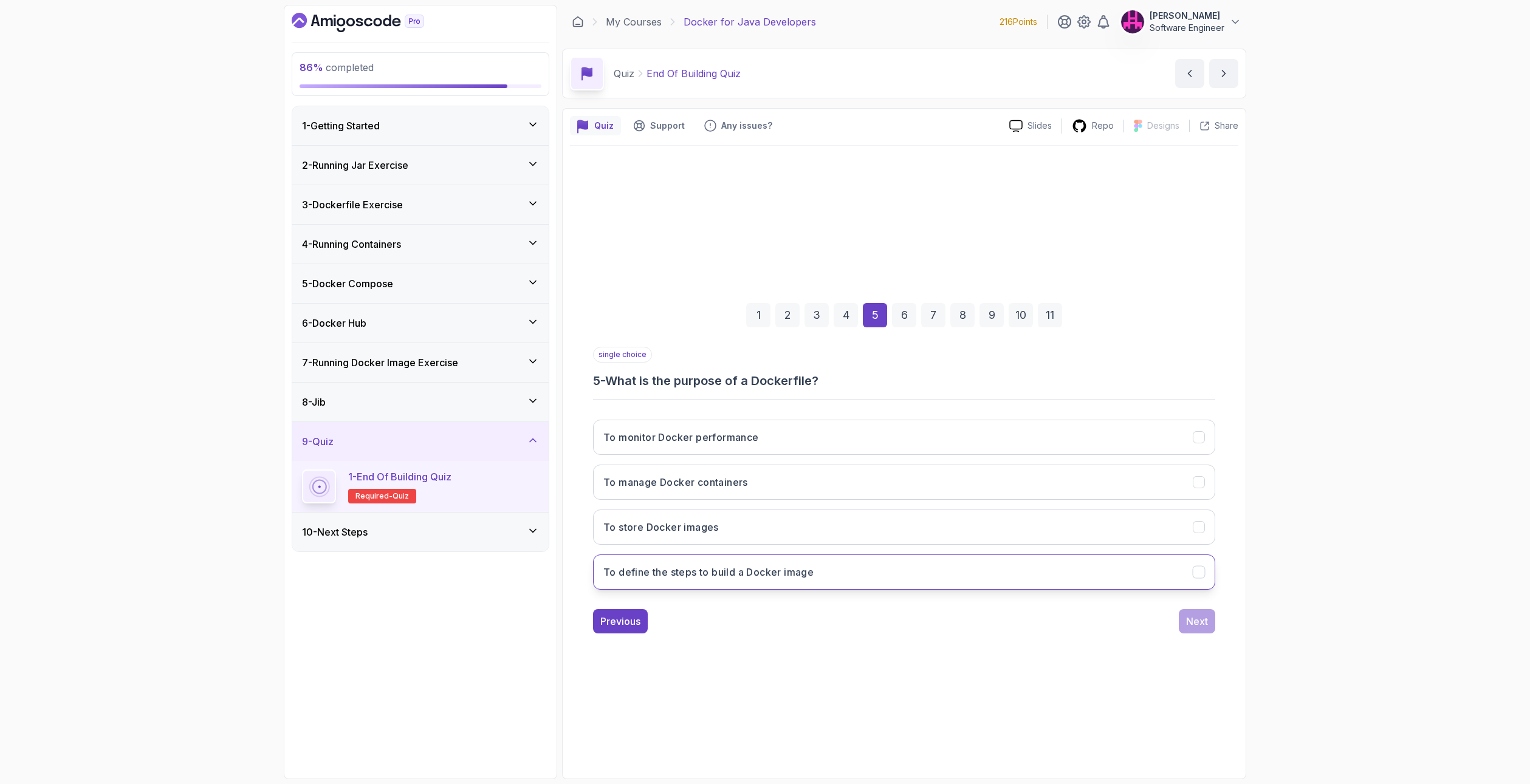
click at [751, 567] on h3 "To define the steps to build a Docker image" at bounding box center [708, 572] width 210 height 15
click at [1195, 622] on div "Next" at bounding box center [1197, 621] width 22 height 15
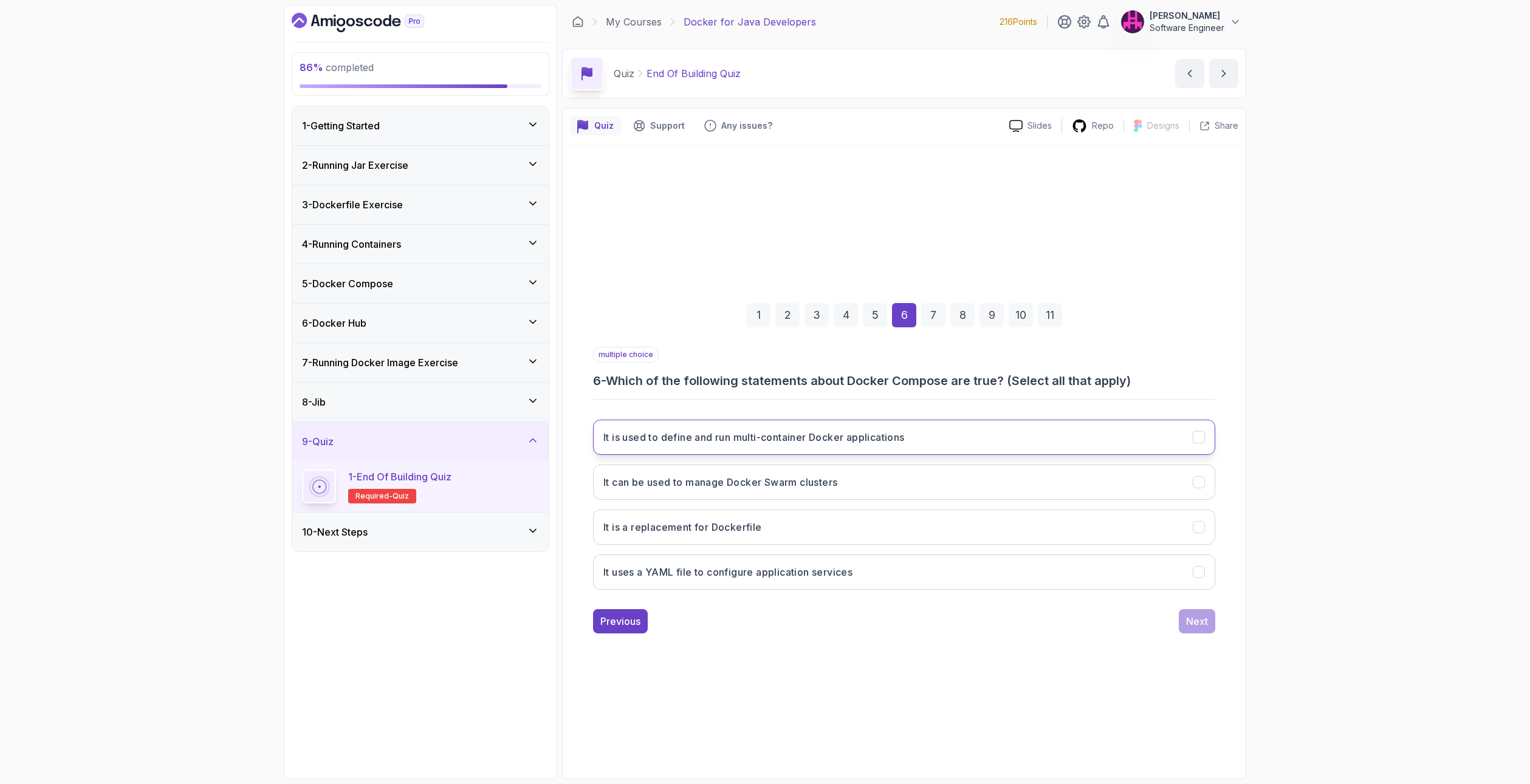
click at [669, 421] on button "It is used to define and run multi-container Docker applications" at bounding box center [904, 437] width 622 height 35
click at [623, 571] on h3 "It uses a YAML file to configure application services" at bounding box center [728, 572] width 249 height 15
click at [1207, 628] on button "Next" at bounding box center [1197, 621] width 36 height 24
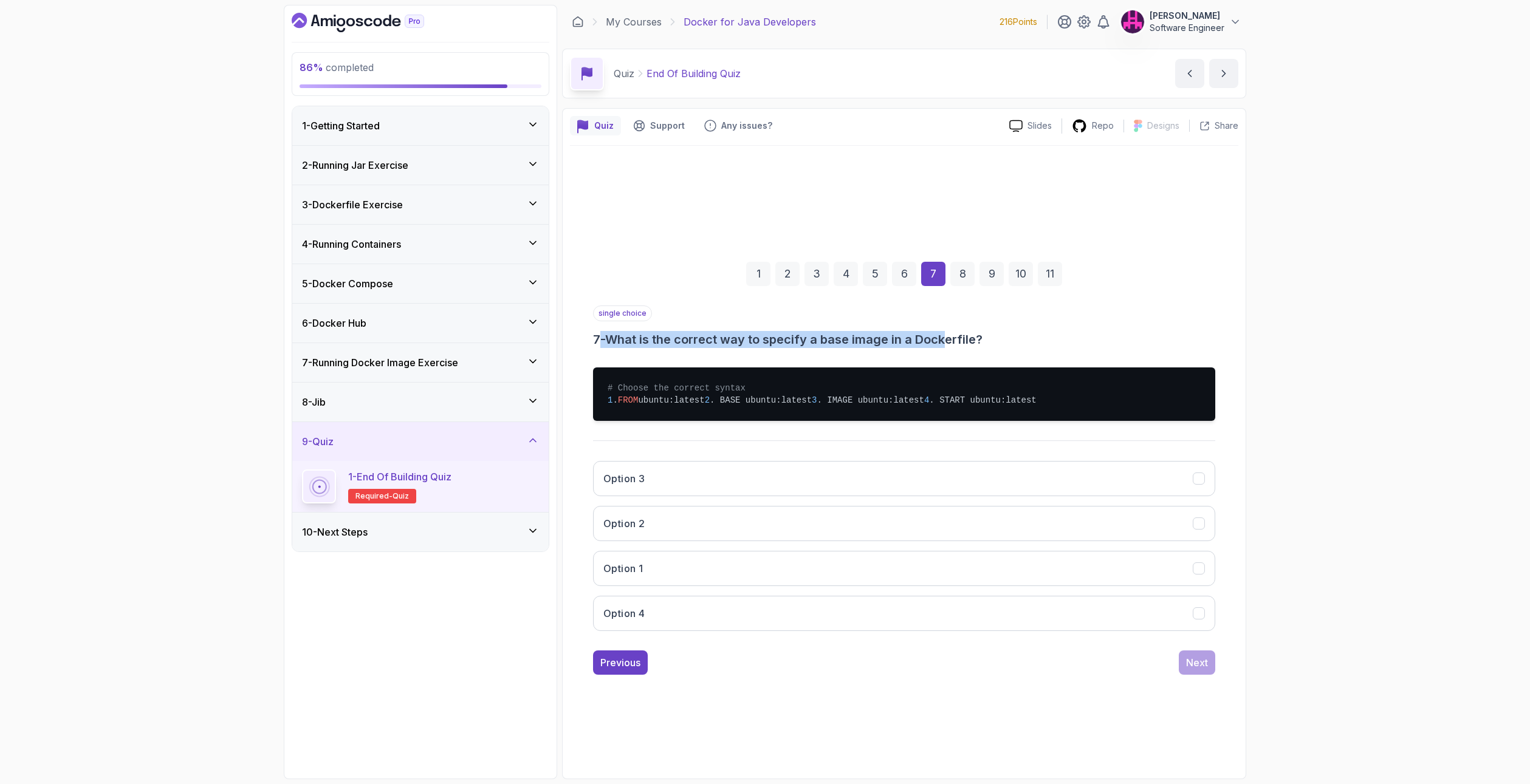
drag, startPoint x: 598, startPoint y: 317, endPoint x: 950, endPoint y: 321, distance: 352.0
click at [950, 331] on h3 "7 - What is the correct way to specify a base image in a Dockerfile?" at bounding box center [904, 339] width 622 height 17
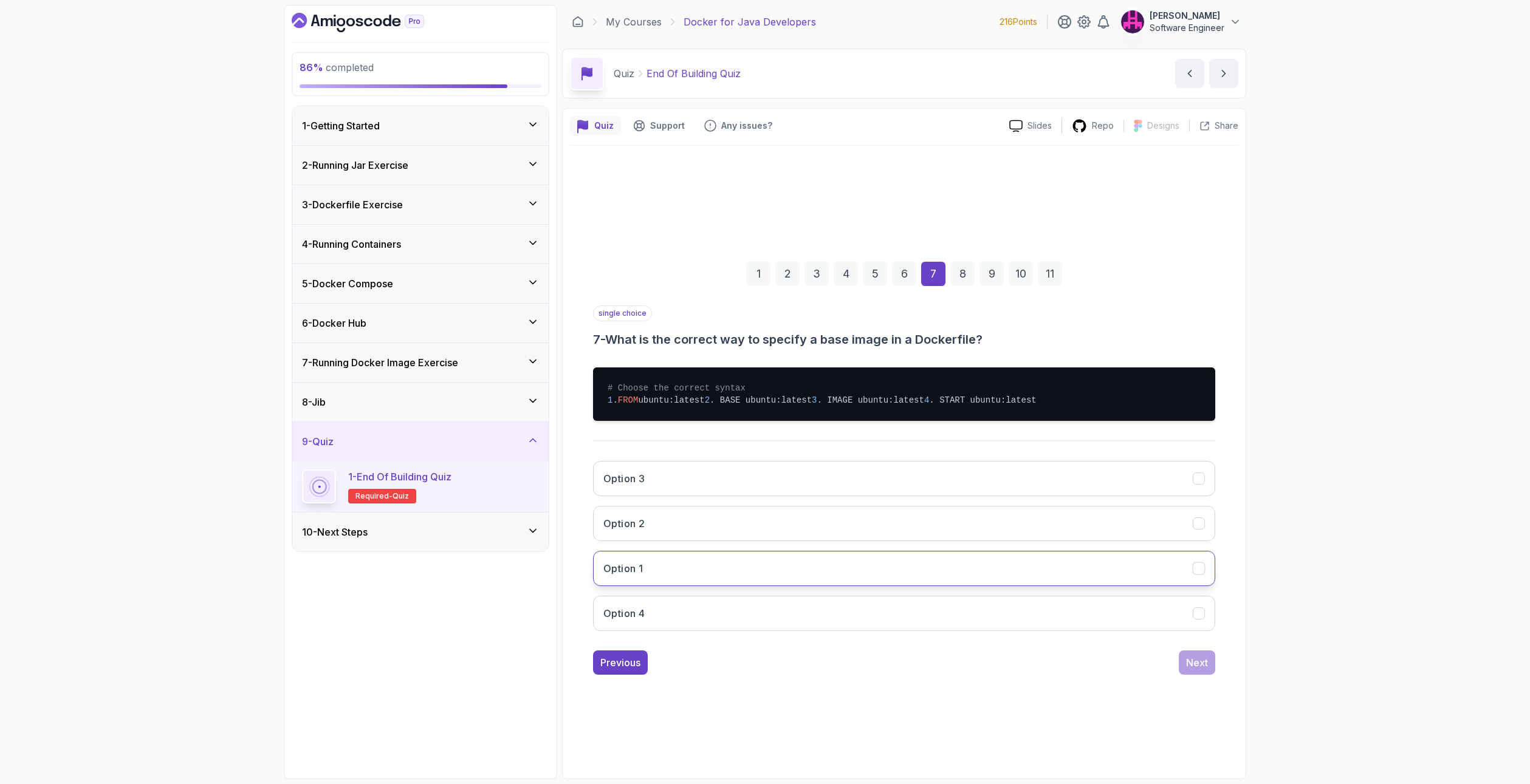
click at [647, 586] on button "Option 1" at bounding box center [904, 568] width 622 height 35
click at [1192, 660] on div "single choice 7 - What is the correct way to specify a base image in a Dockerfi…" at bounding box center [904, 490] width 622 height 369
click at [1195, 670] on div "Next" at bounding box center [1197, 662] width 22 height 15
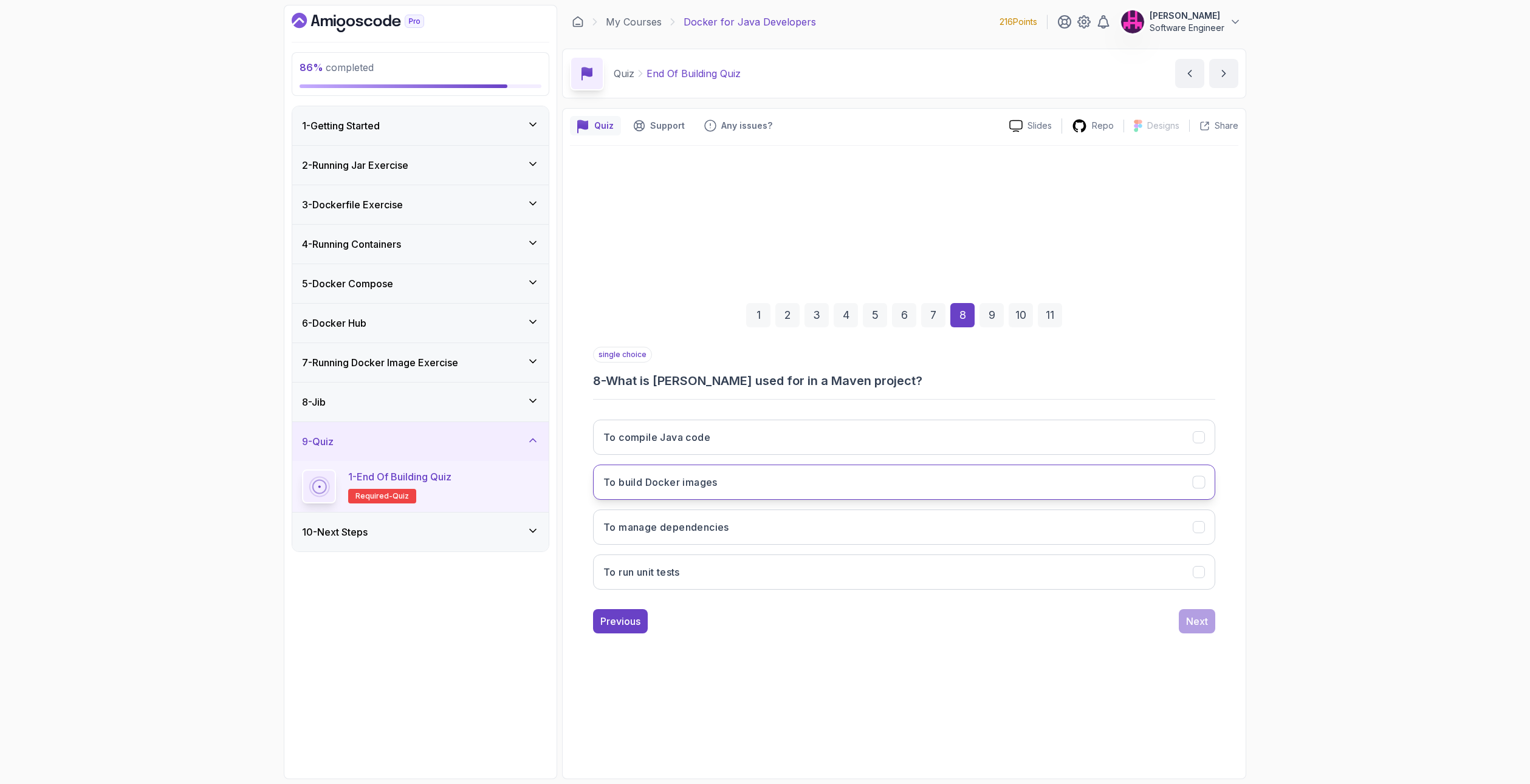
click at [710, 486] on h3 "To build Docker images" at bounding box center [660, 482] width 114 height 15
click at [1193, 615] on div "Next" at bounding box center [1197, 621] width 22 height 15
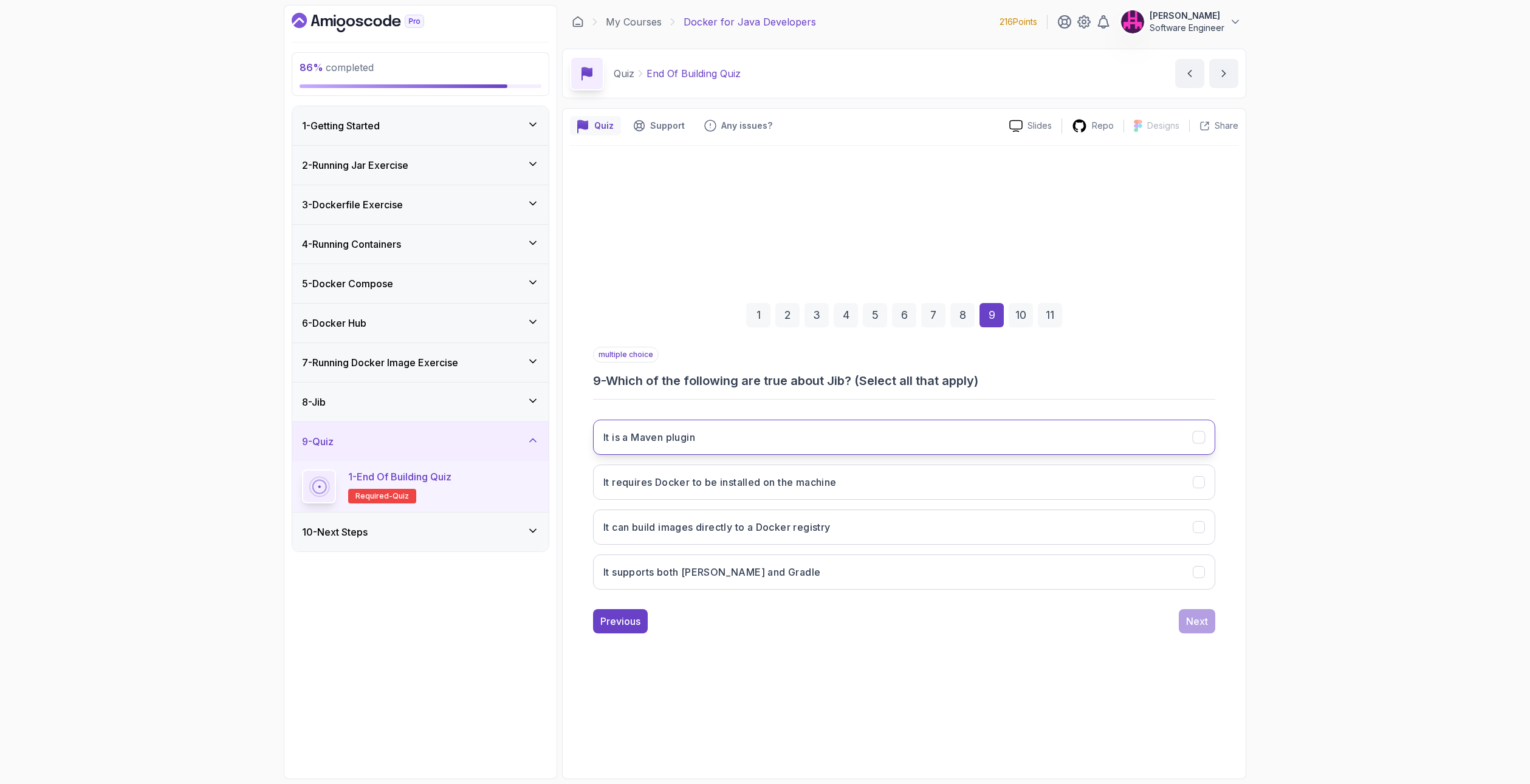
click at [703, 434] on button "It is a Maven plugin" at bounding box center [904, 437] width 622 height 35
click at [618, 534] on h3 "It can build images directly to a Docker registry" at bounding box center [717, 527] width 227 height 15
click at [777, 574] on button "It supports both Maven and Gradle" at bounding box center [904, 572] width 622 height 35
click at [1193, 624] on div "Next" at bounding box center [1197, 621] width 22 height 15
click at [642, 441] on h3 "No need for Docker daemon" at bounding box center [672, 437] width 138 height 15
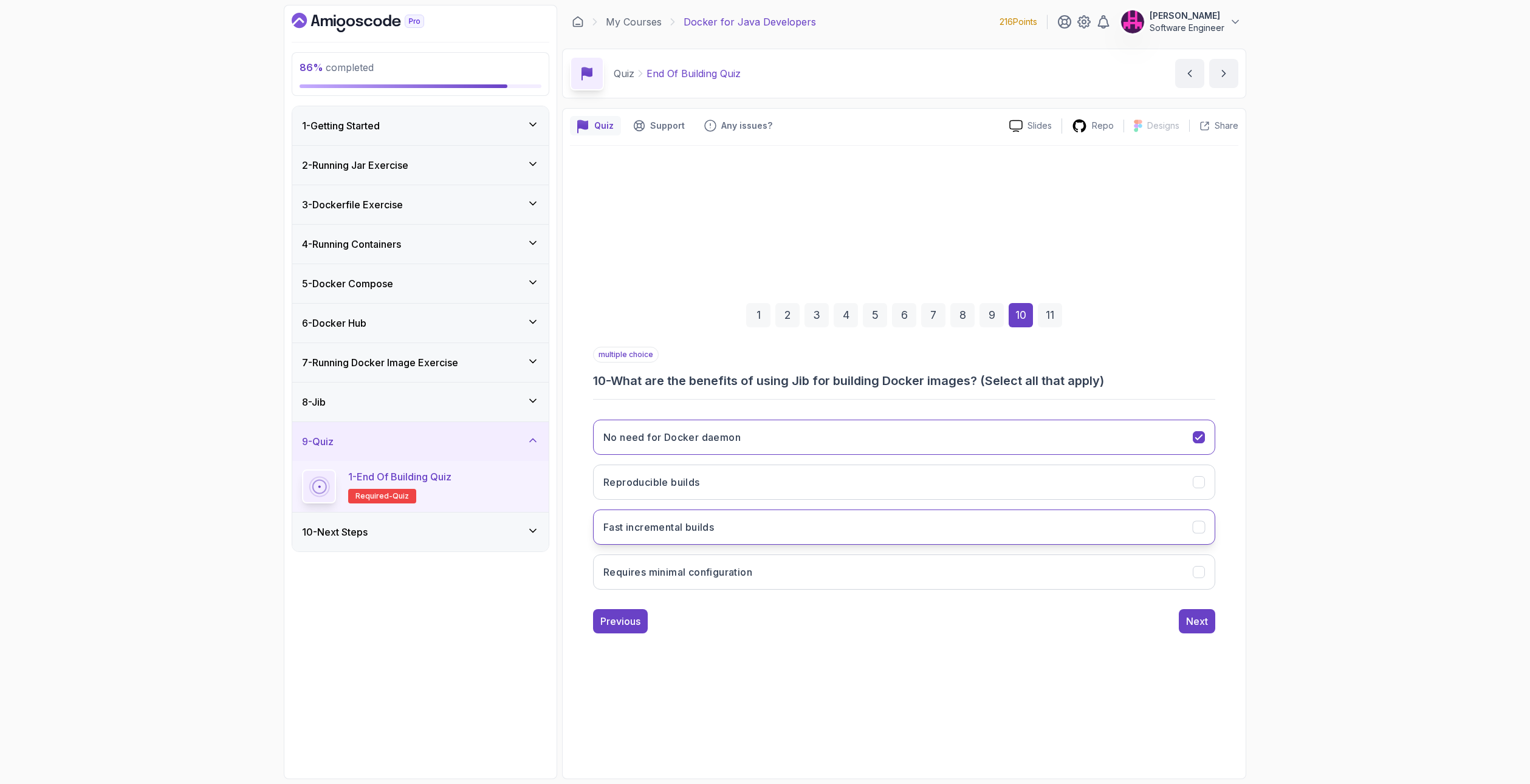
click at [645, 522] on h3 "Fast incremental builds" at bounding box center [659, 527] width 111 height 15
click at [692, 573] on h3 "Requires minimal configuration" at bounding box center [677, 572] width 149 height 15
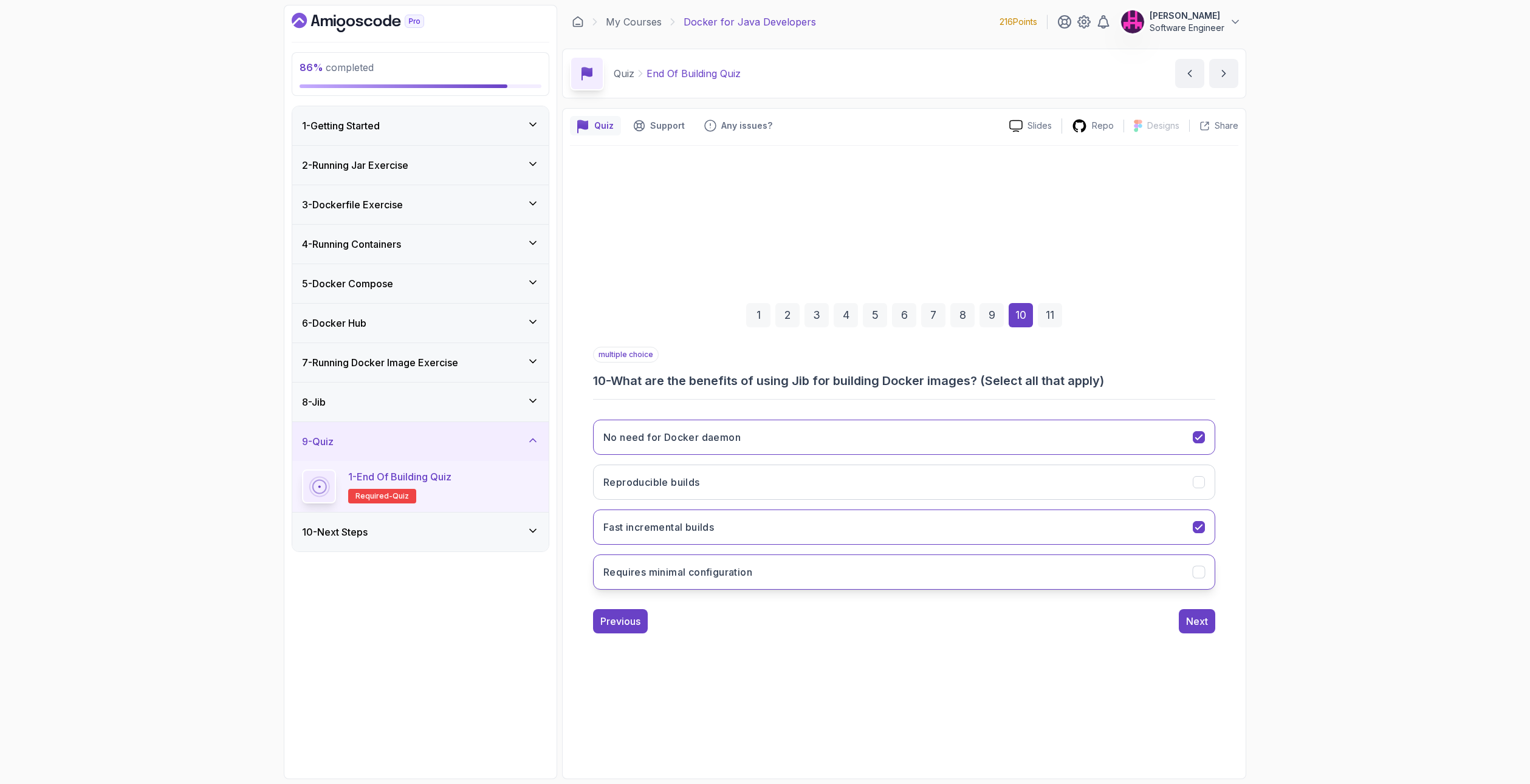
click at [692, 573] on h3 "Requires minimal configuration" at bounding box center [677, 572] width 149 height 15
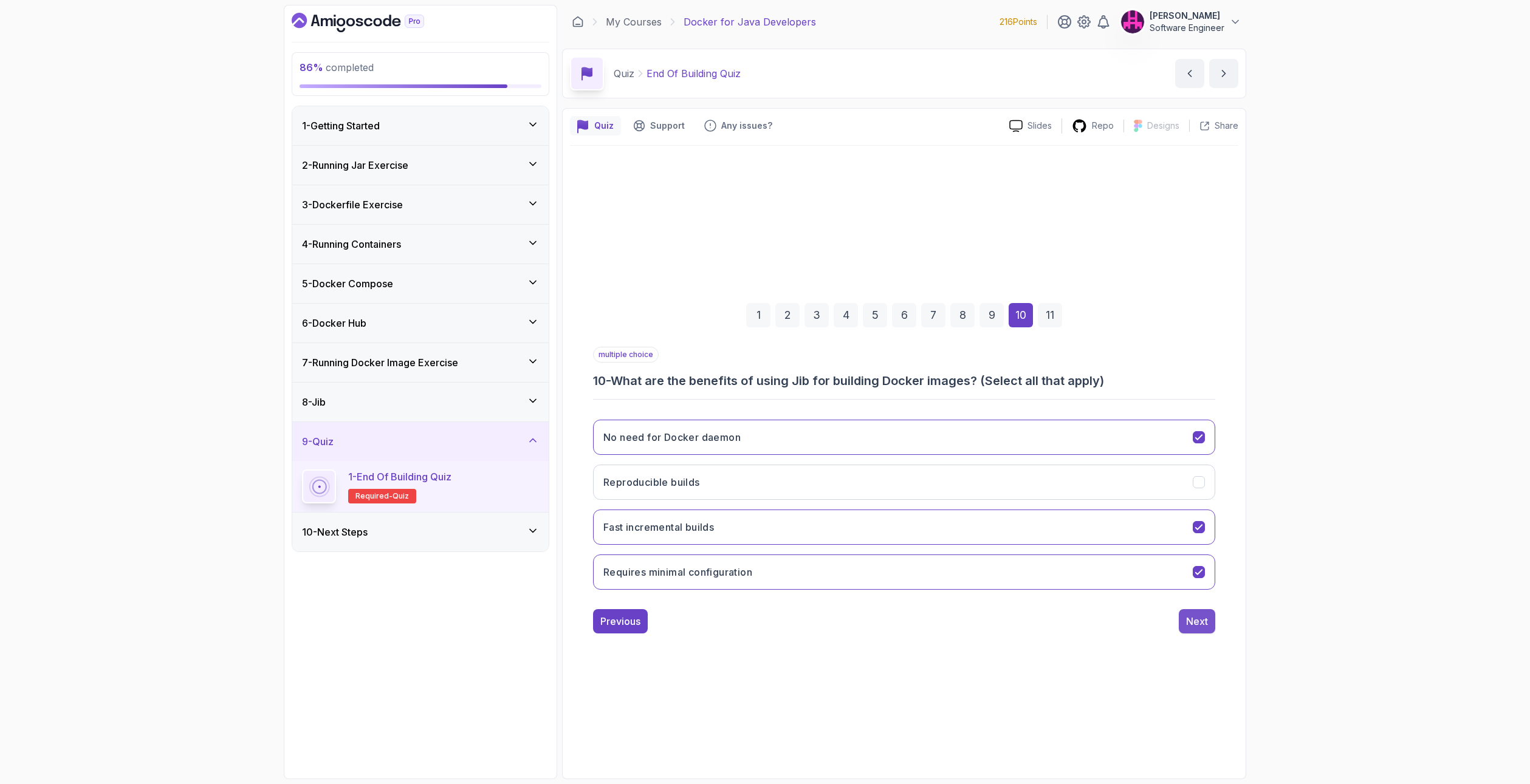
click at [1202, 631] on button "Next" at bounding box center [1197, 621] width 36 height 24
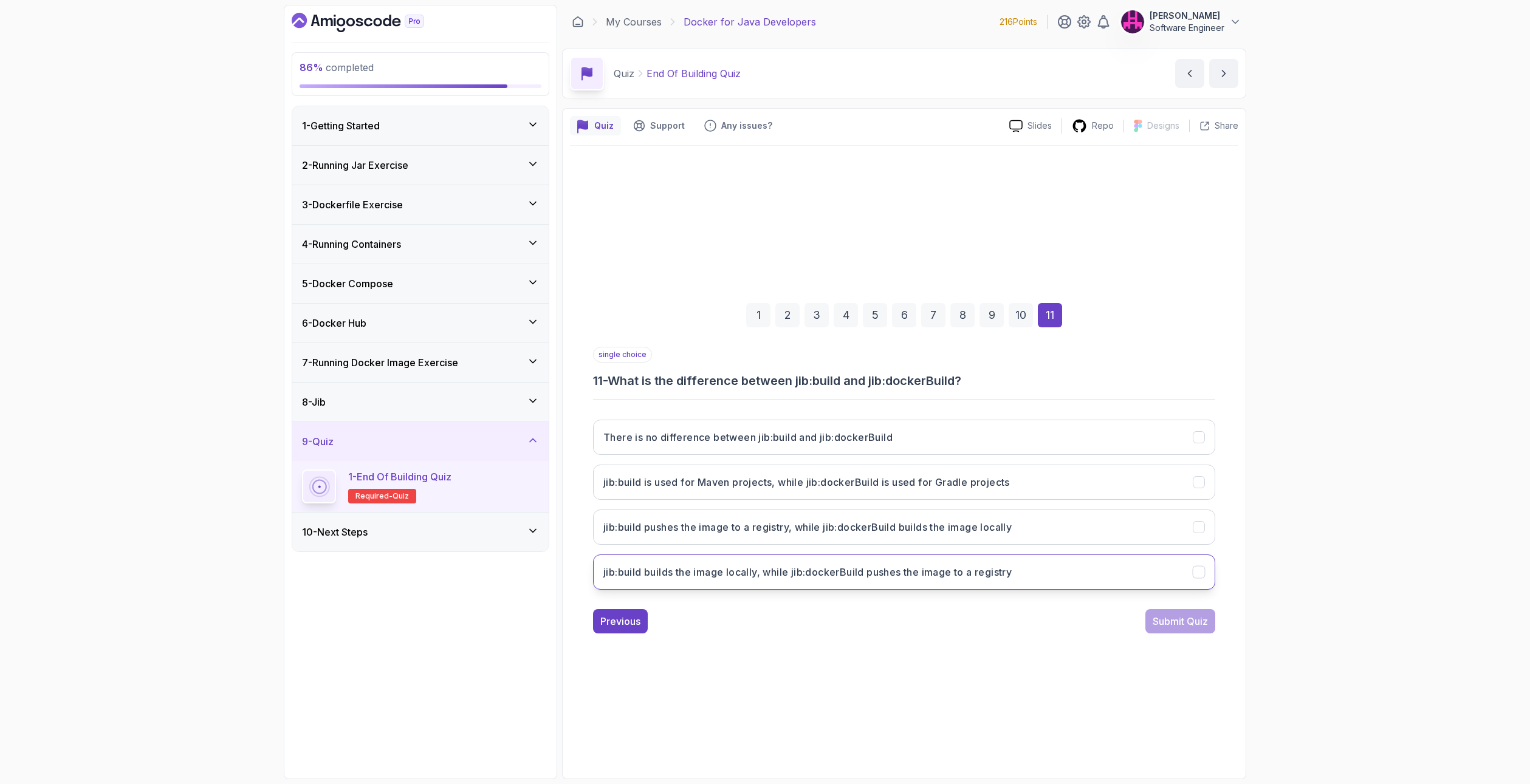
click at [678, 562] on button "jib:build builds the image locally, while jib:dockerBuild pushes the image to a…" at bounding box center [904, 572] width 622 height 35
click at [1165, 622] on div "Submit Quiz" at bounding box center [1180, 621] width 55 height 15
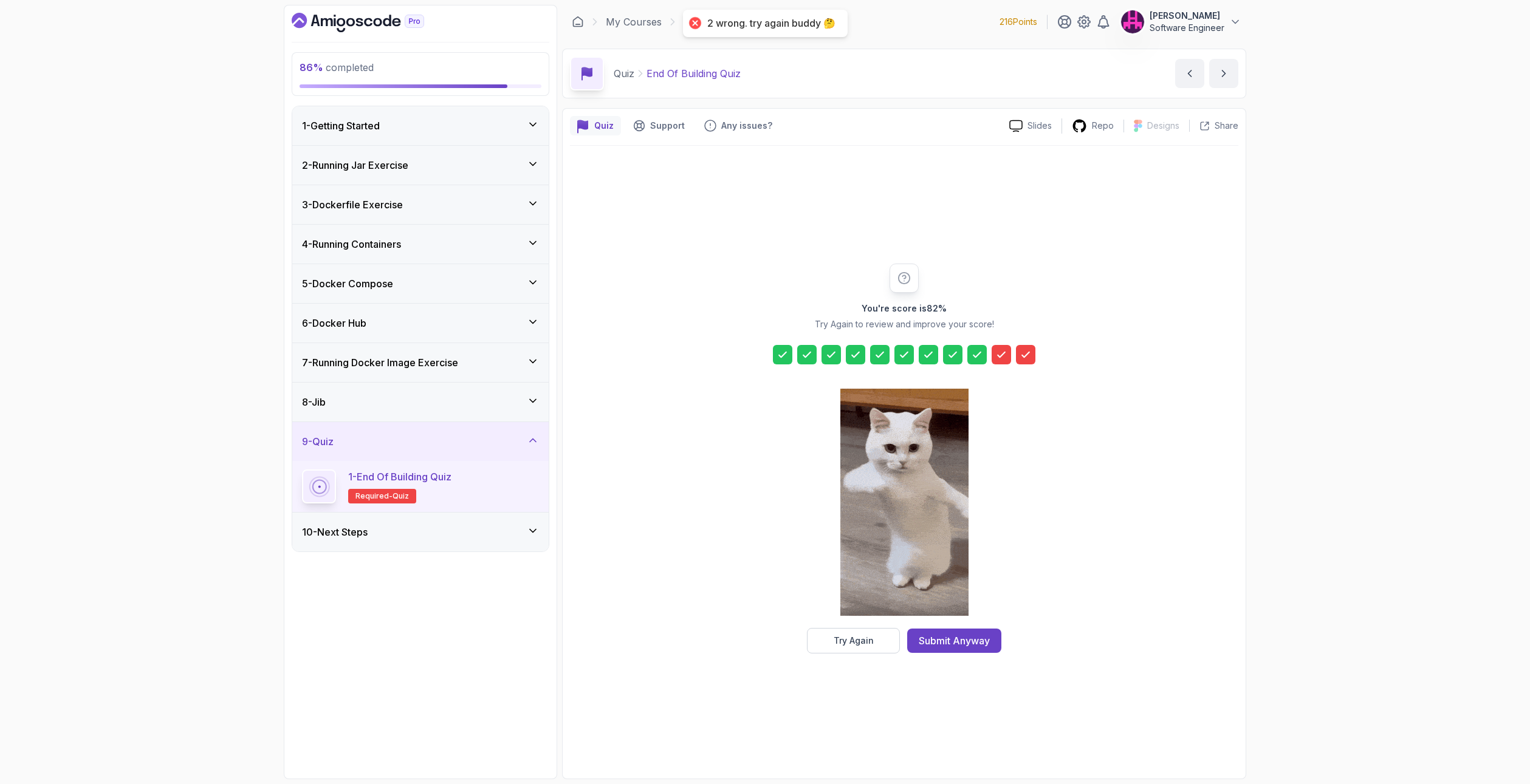
click at [998, 354] on icon at bounding box center [1000, 354] width 12 height 12
click at [842, 650] on button "Try Again" at bounding box center [853, 640] width 93 height 25
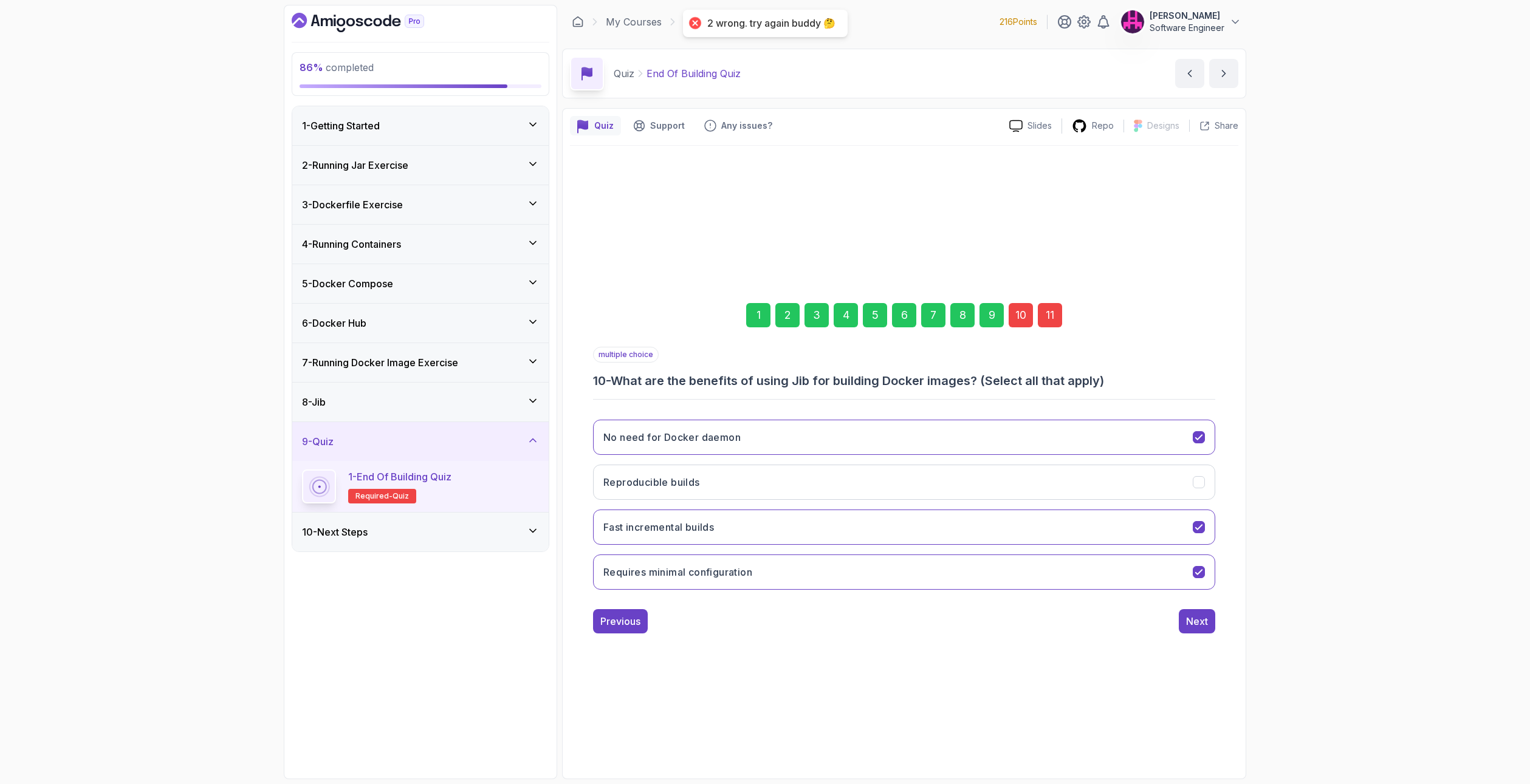
click at [1024, 315] on div "10" at bounding box center [1020, 315] width 24 height 24
click at [660, 584] on button "Requires minimal configuration" at bounding box center [904, 572] width 622 height 35
click at [1198, 626] on div "Next" at bounding box center [1197, 621] width 22 height 15
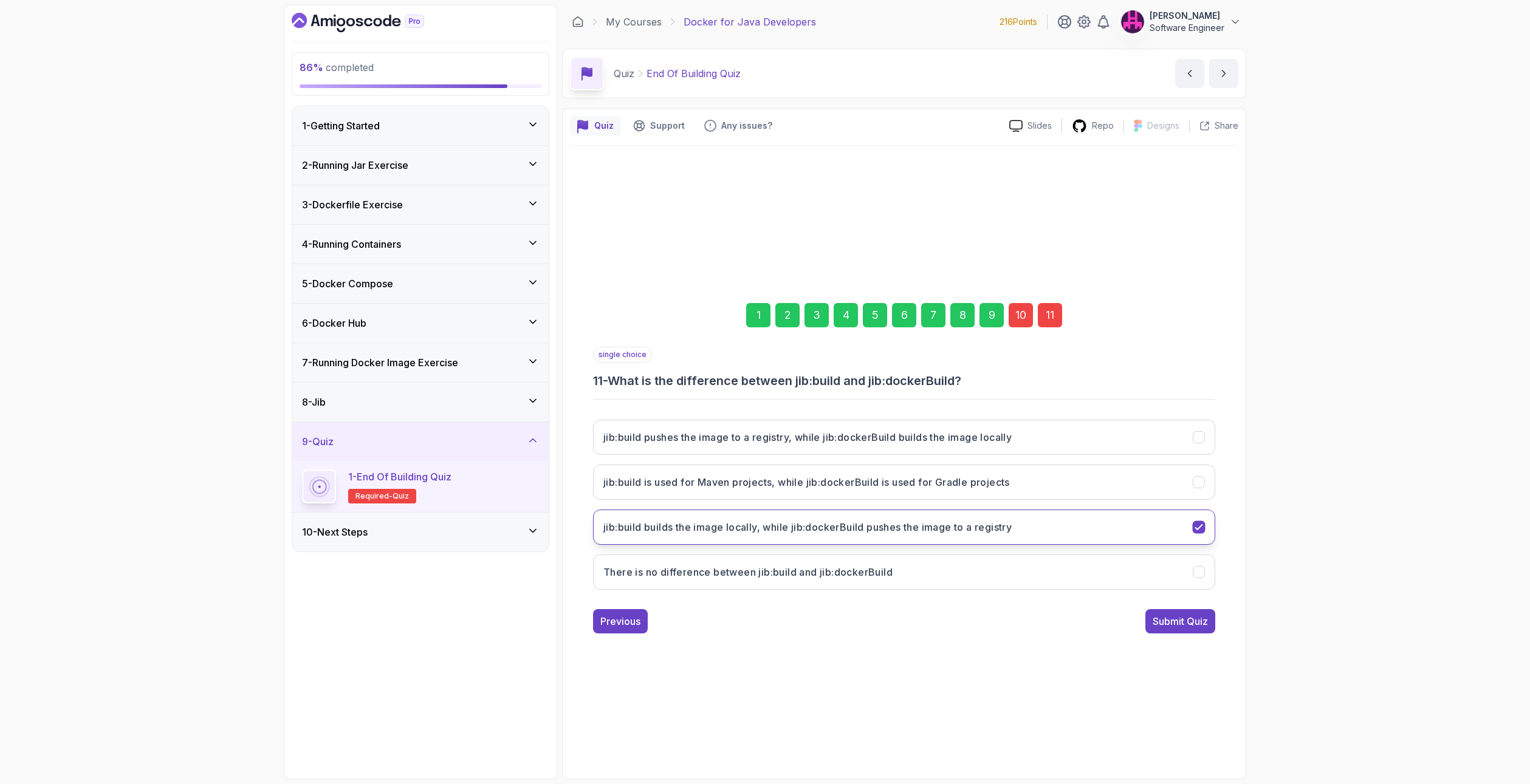
click at [783, 533] on h3 "jib:build builds the image locally, while jib:dockerBuild pushes the image to a…" at bounding box center [807, 527] width 408 height 15
click at [736, 442] on h3 "jib:build pushes the image to a registry, while jib:dockerBuild builds the imag…" at bounding box center [807, 437] width 408 height 15
click at [1176, 622] on div "Submit Quiz" at bounding box center [1180, 621] width 55 height 15
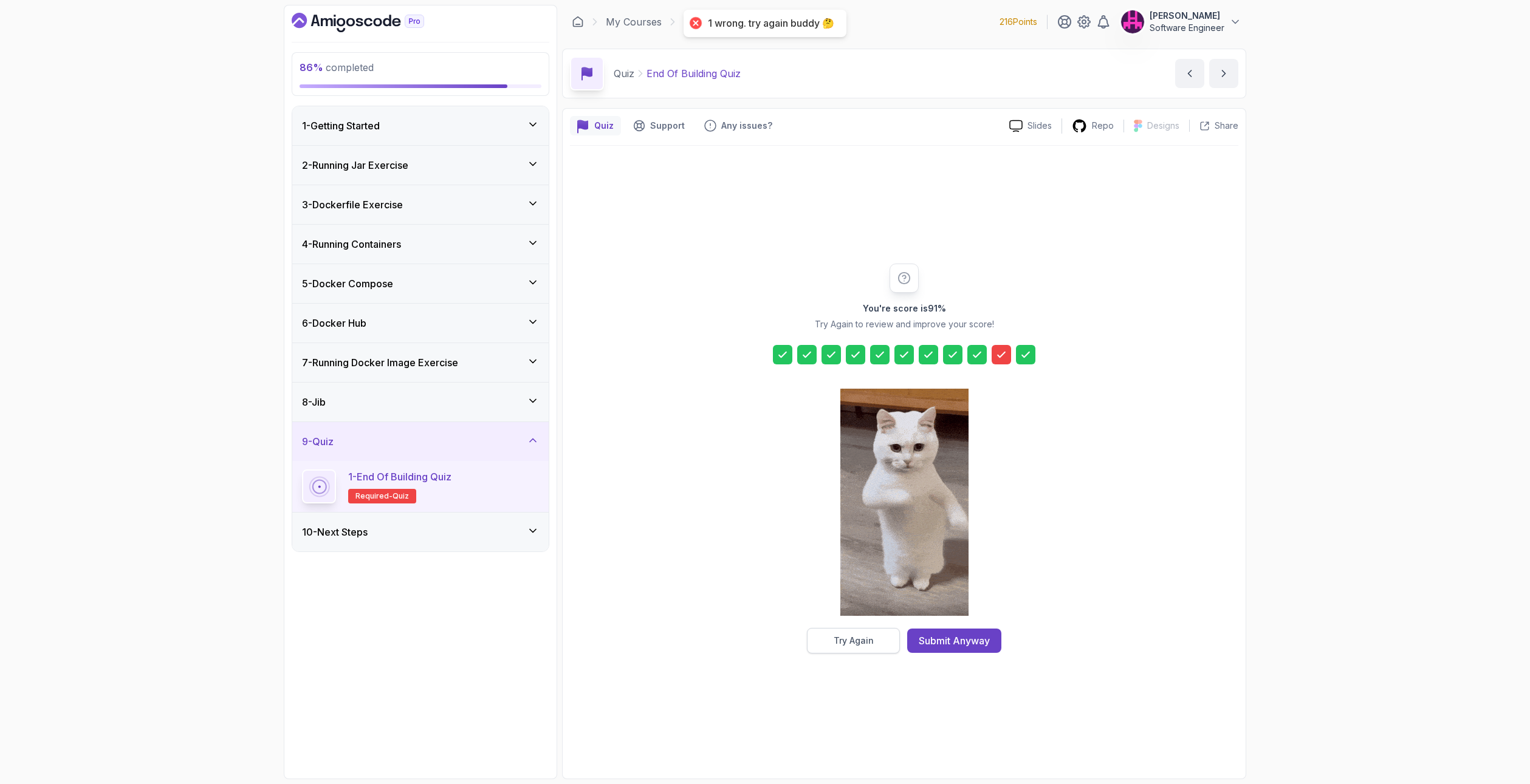
click at [853, 633] on button "Try Again" at bounding box center [853, 640] width 93 height 25
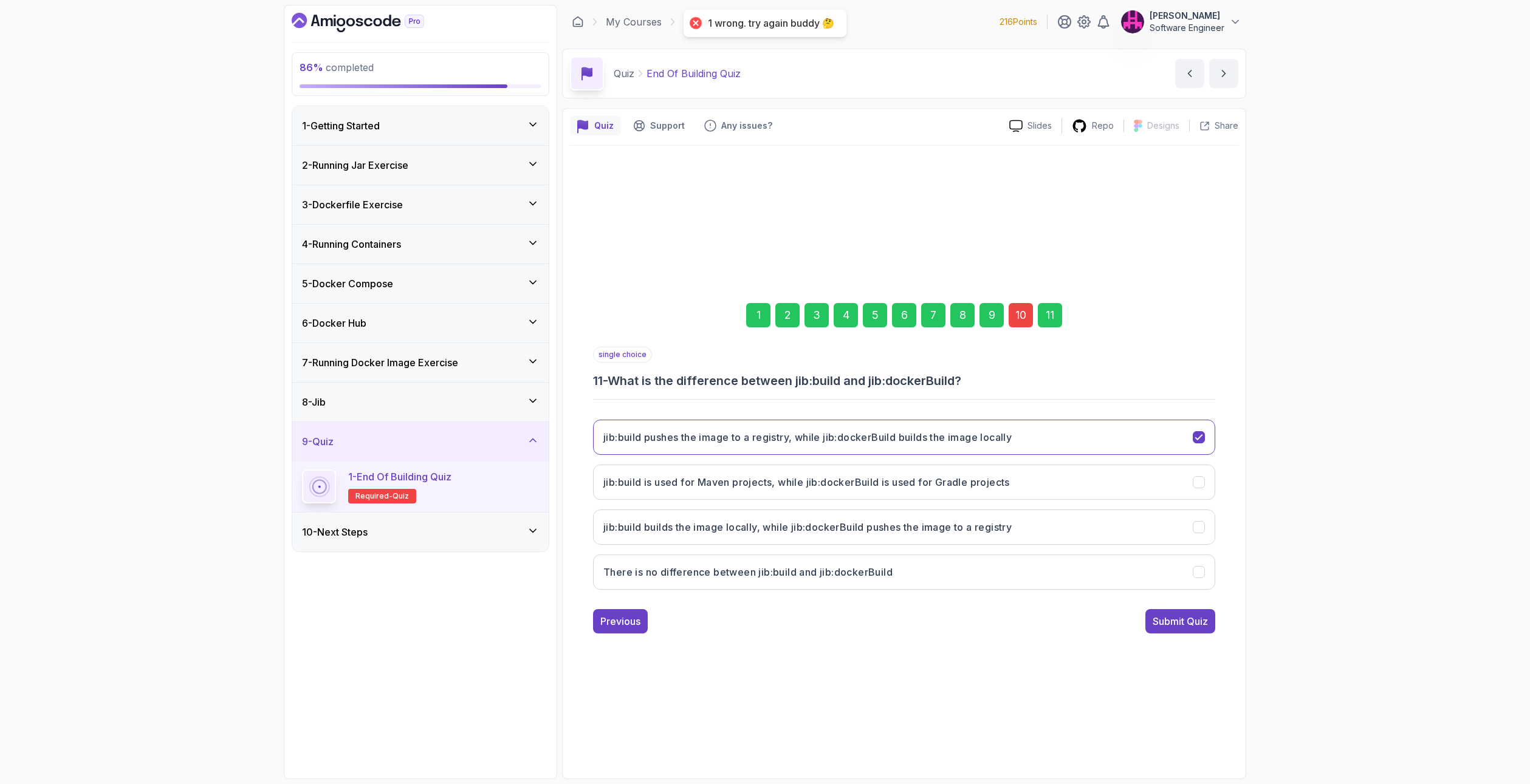
click at [1022, 320] on div "10" at bounding box center [1020, 315] width 24 height 24
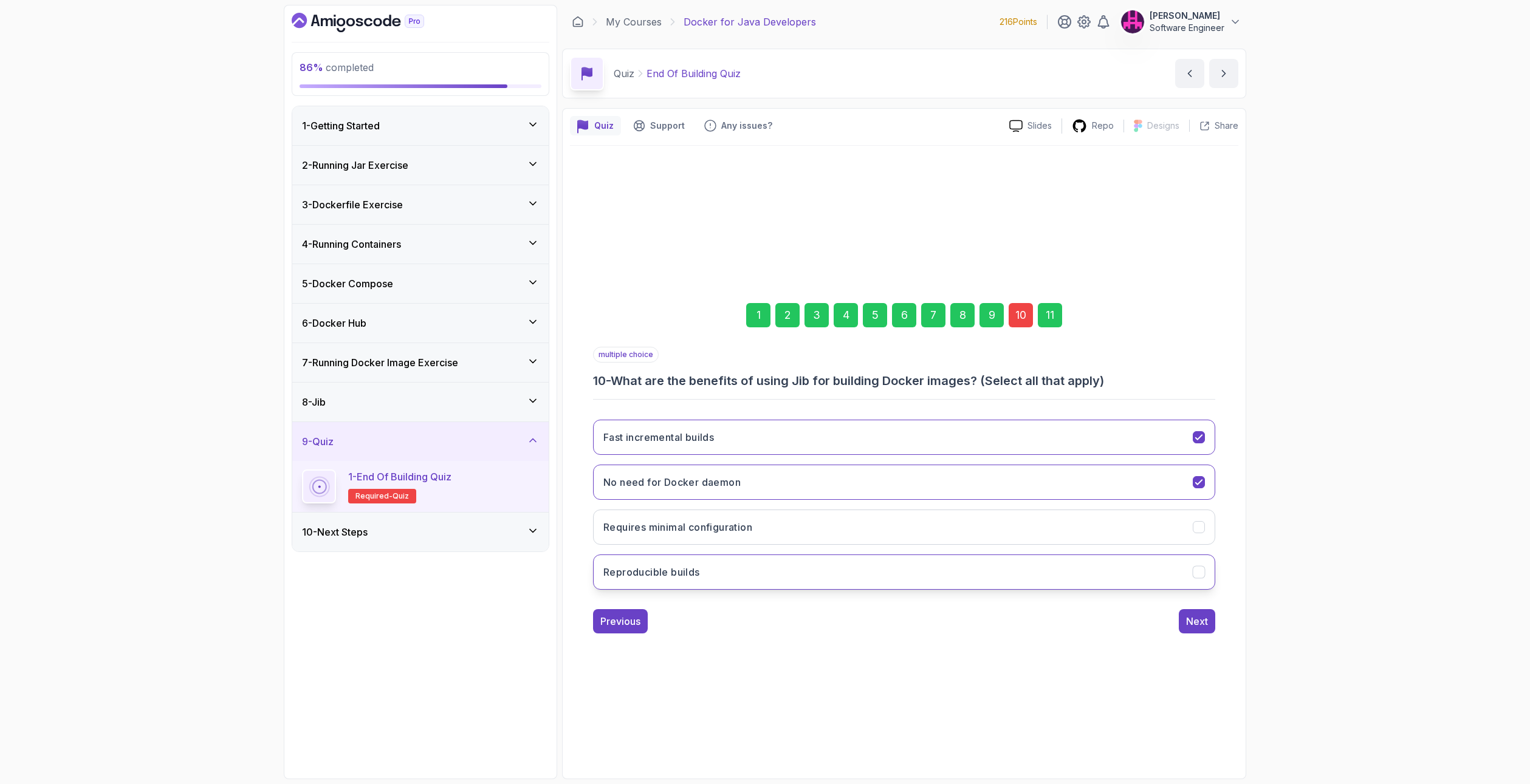
click at [703, 581] on button "Reproducible builds" at bounding box center [904, 572] width 622 height 35
click at [1195, 621] on div "Next" at bounding box center [1197, 621] width 22 height 15
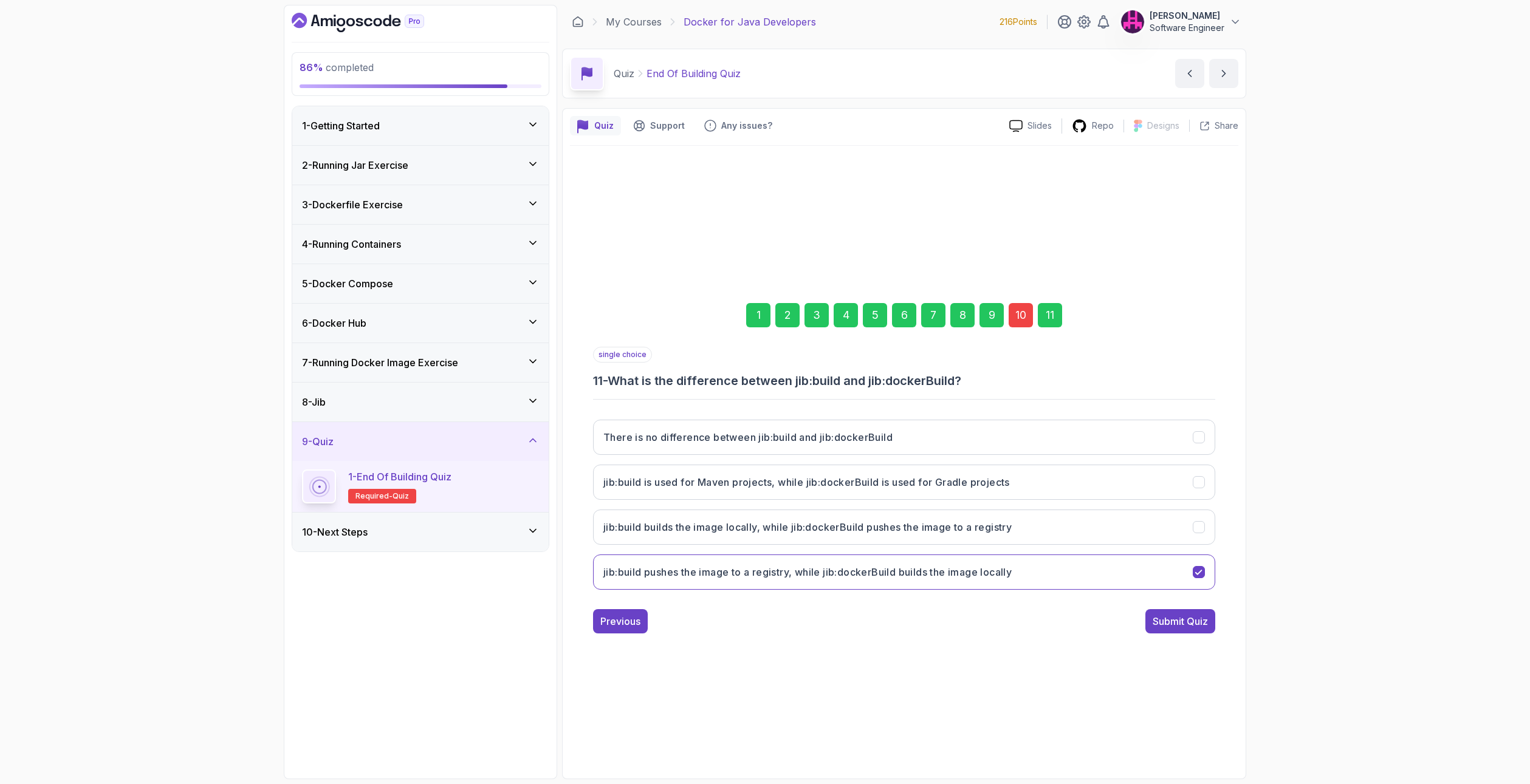
click at [1195, 621] on div "Submit Quiz" at bounding box center [1180, 621] width 55 height 15
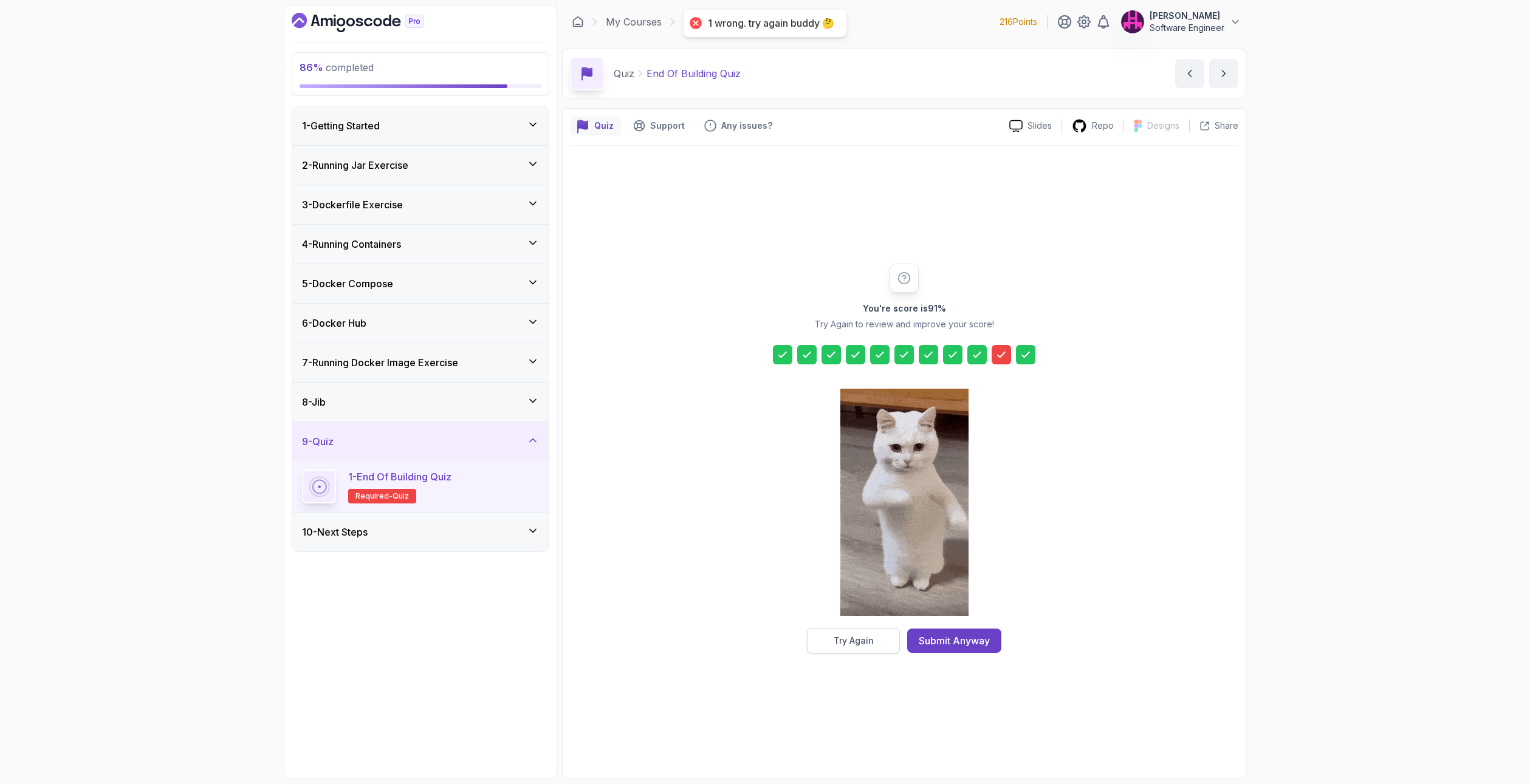
click at [850, 637] on div "Try Again" at bounding box center [853, 640] width 40 height 12
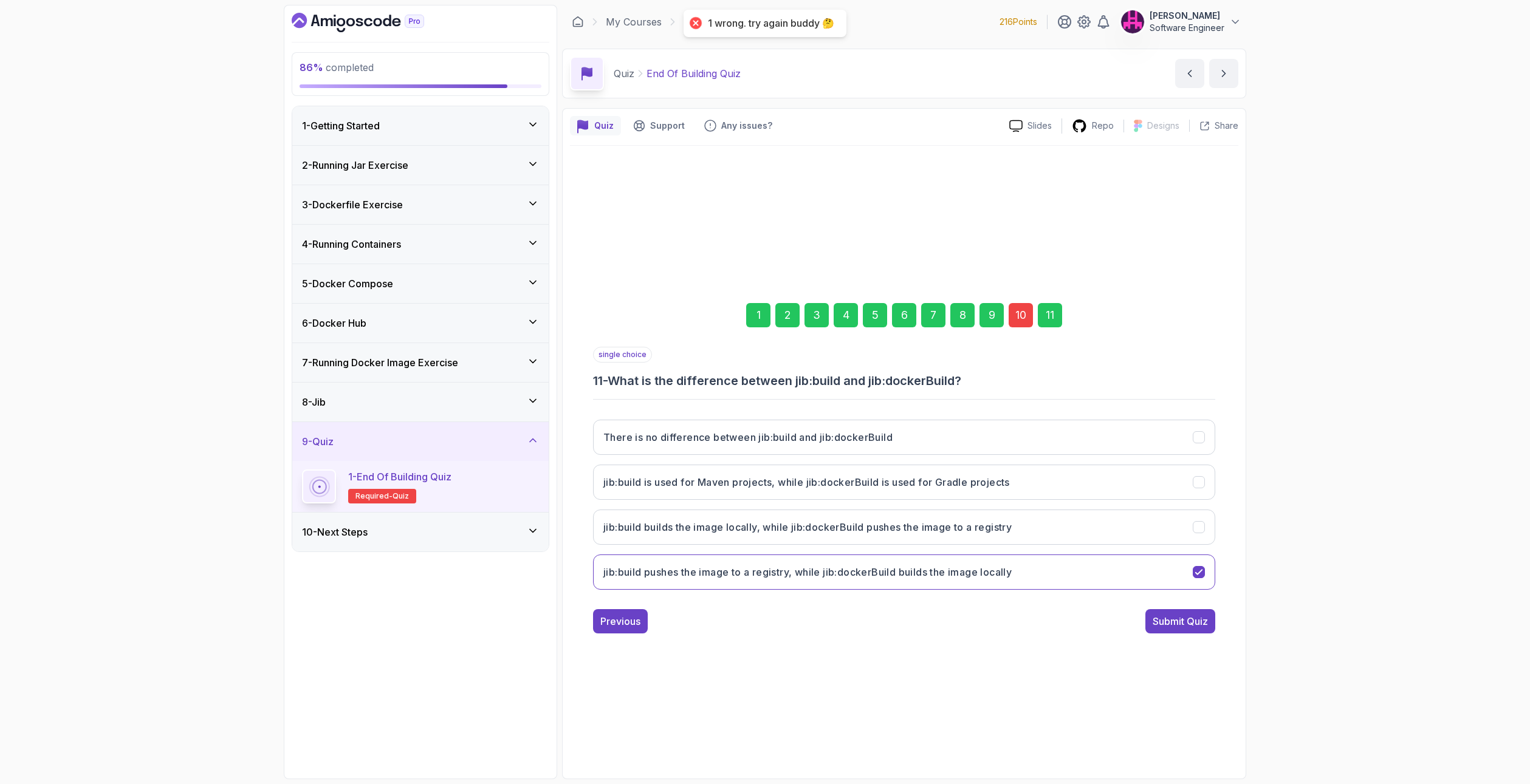
click at [1026, 319] on div "10" at bounding box center [1020, 315] width 24 height 24
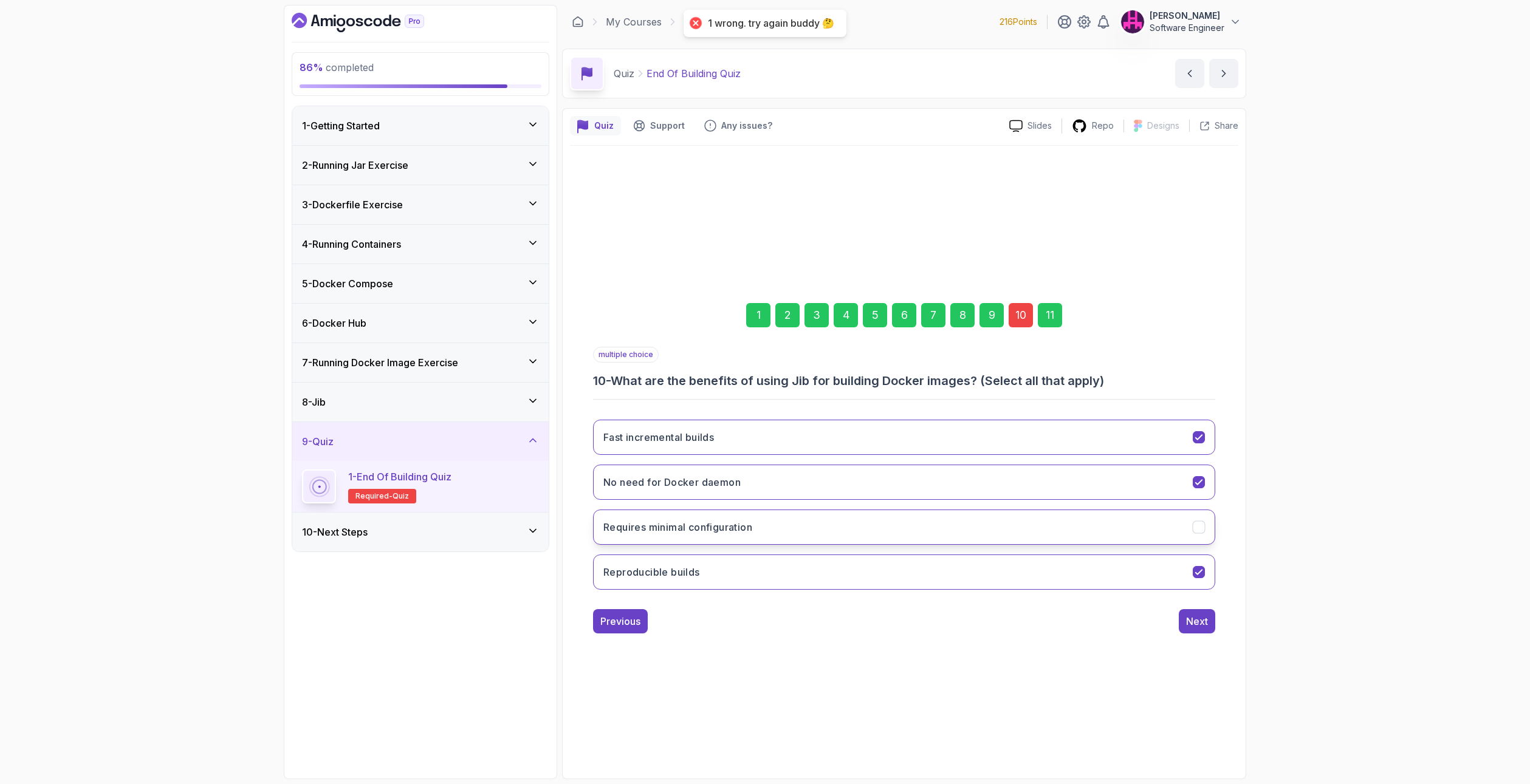
click at [874, 537] on button "Requires minimal configuration" at bounding box center [904, 527] width 622 height 35
click at [1198, 625] on div "Next" at bounding box center [1197, 621] width 22 height 15
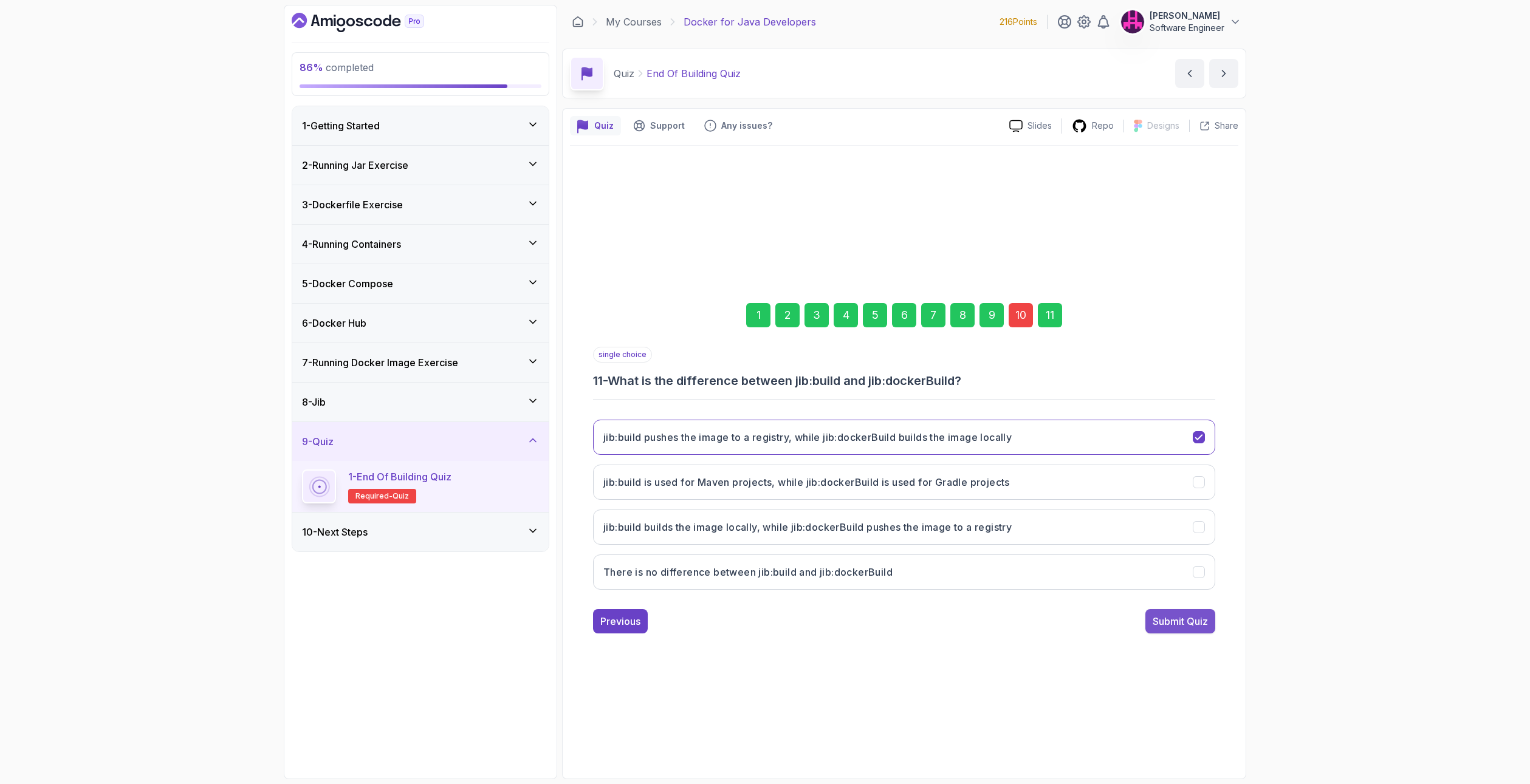
click at [1190, 619] on div "Submit Quiz" at bounding box center [1180, 621] width 55 height 15
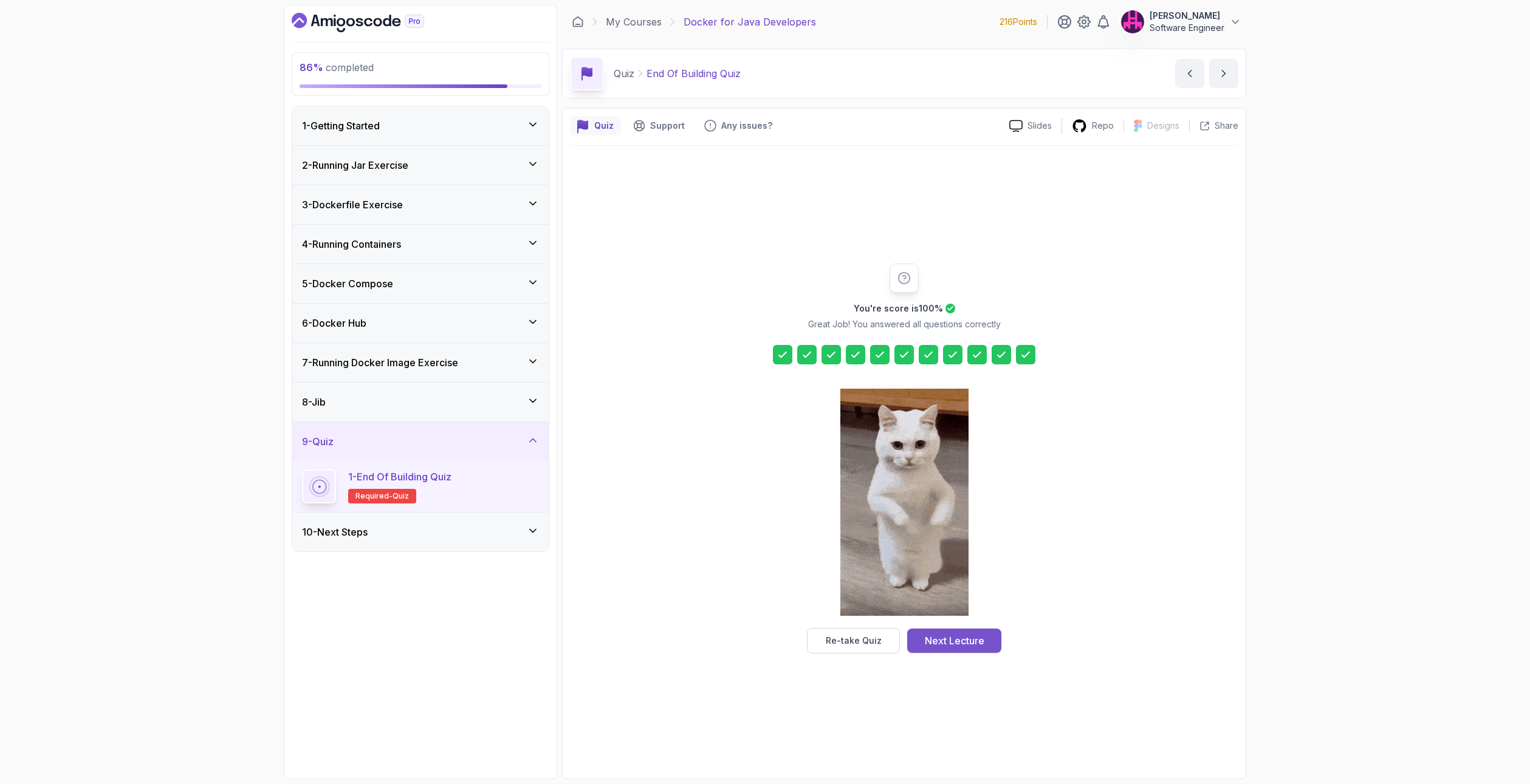
click at [947, 637] on div "Next Lecture" at bounding box center [955, 640] width 60 height 15
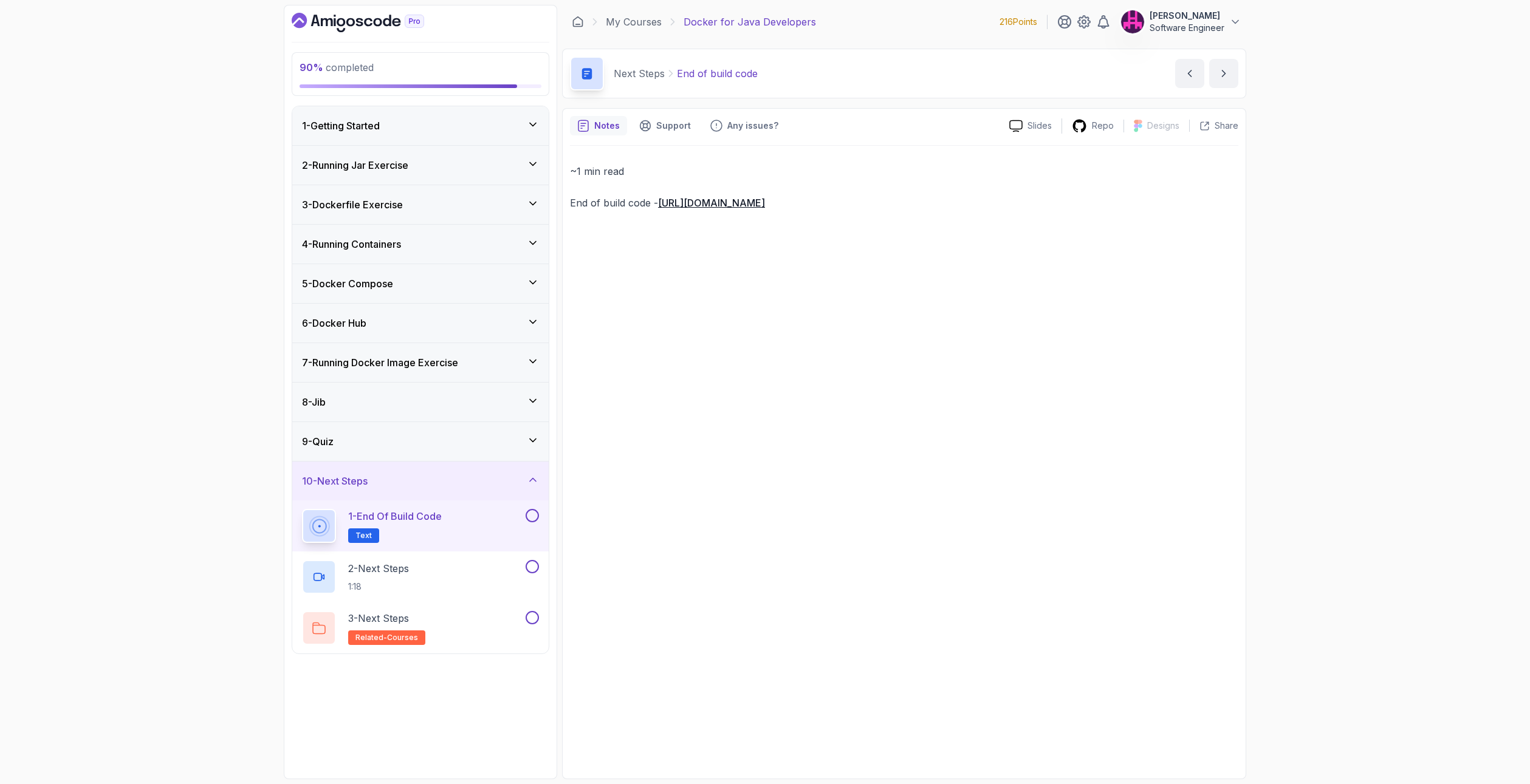
click at [538, 512] on button at bounding box center [532, 515] width 13 height 13
click at [483, 571] on div "2 - Next Steps 1:18" at bounding box center [412, 577] width 221 height 34
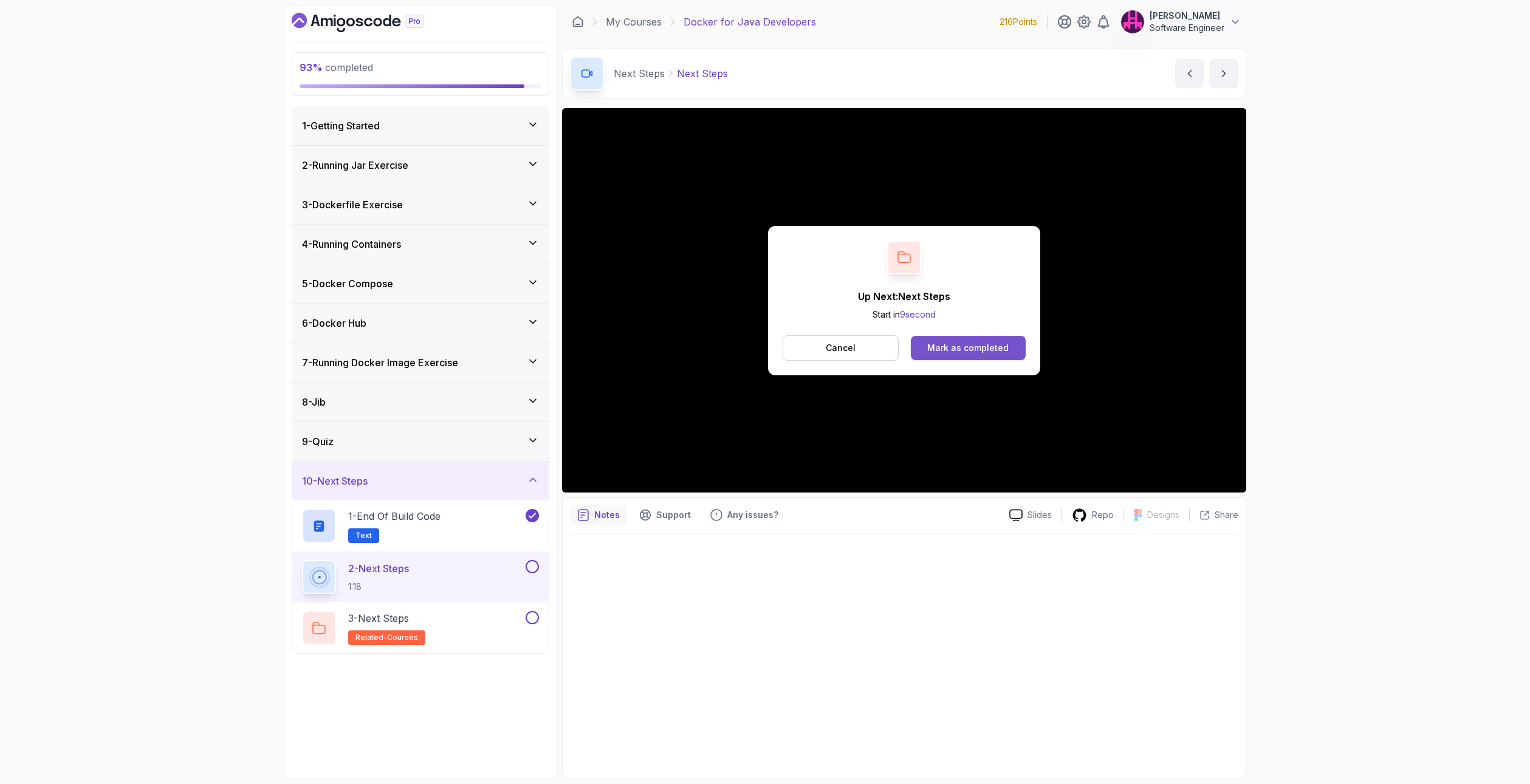
click at [970, 346] on div "Mark as completed" at bounding box center [968, 347] width 82 height 12
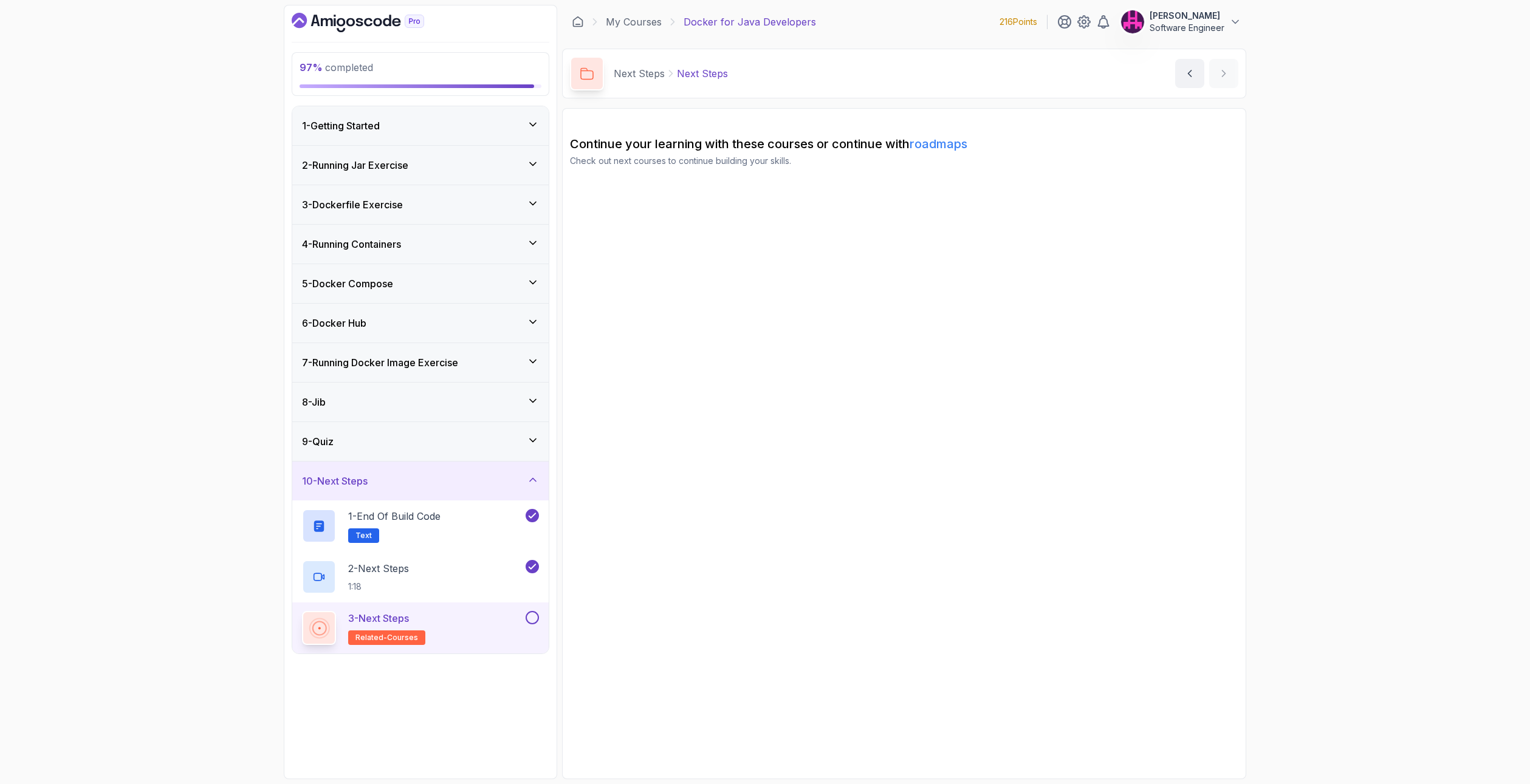
click at [530, 625] on button "3 - Next Steps related-courses" at bounding box center [420, 628] width 237 height 34
click at [530, 618] on button at bounding box center [532, 617] width 13 height 13
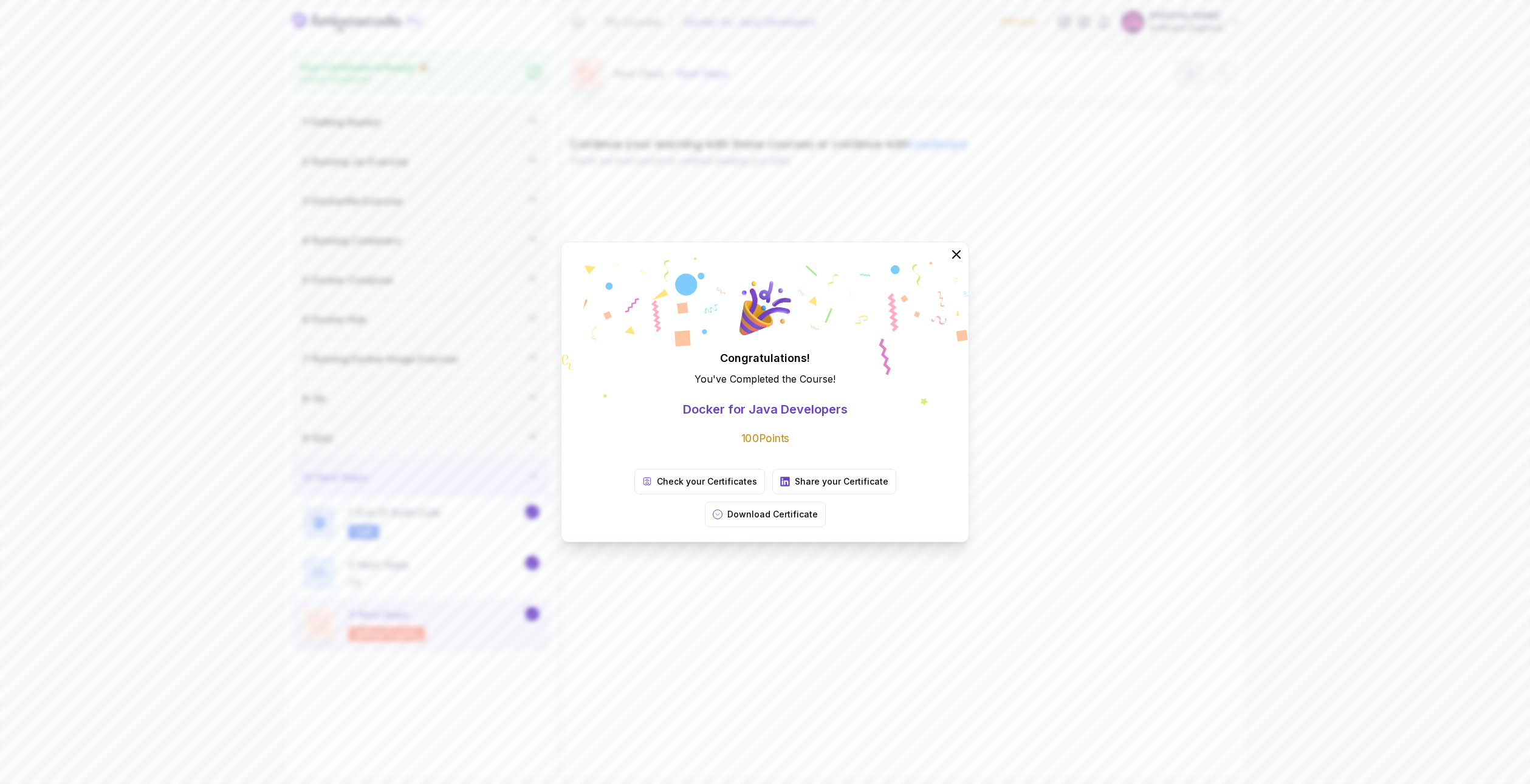
click at [697, 571] on div "Congratulations! You've Completed the Course ! Docker for Java Developers 100 P…" at bounding box center [765, 392] width 1530 height 784
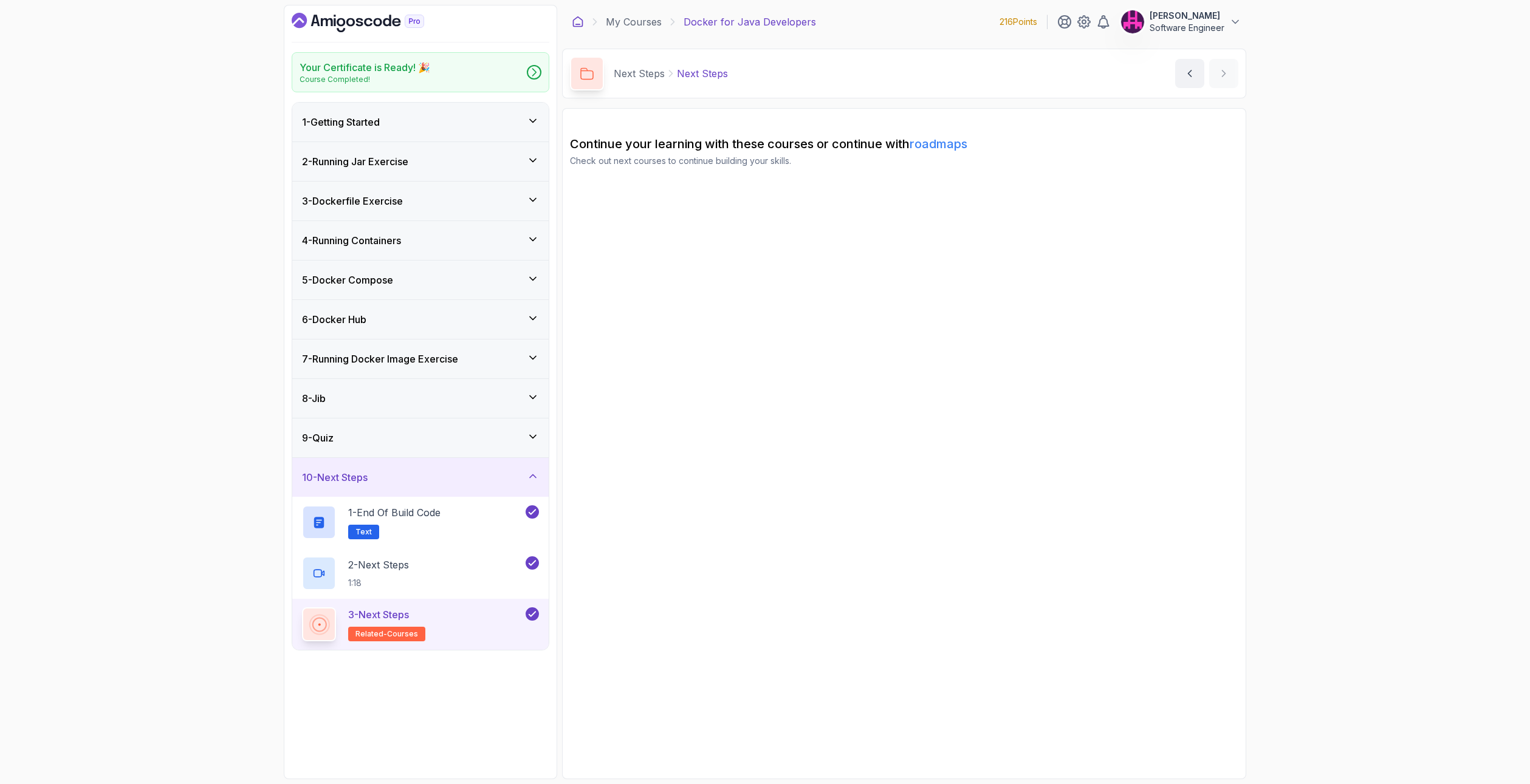
click at [577, 20] on icon at bounding box center [577, 21] width 12 height 12
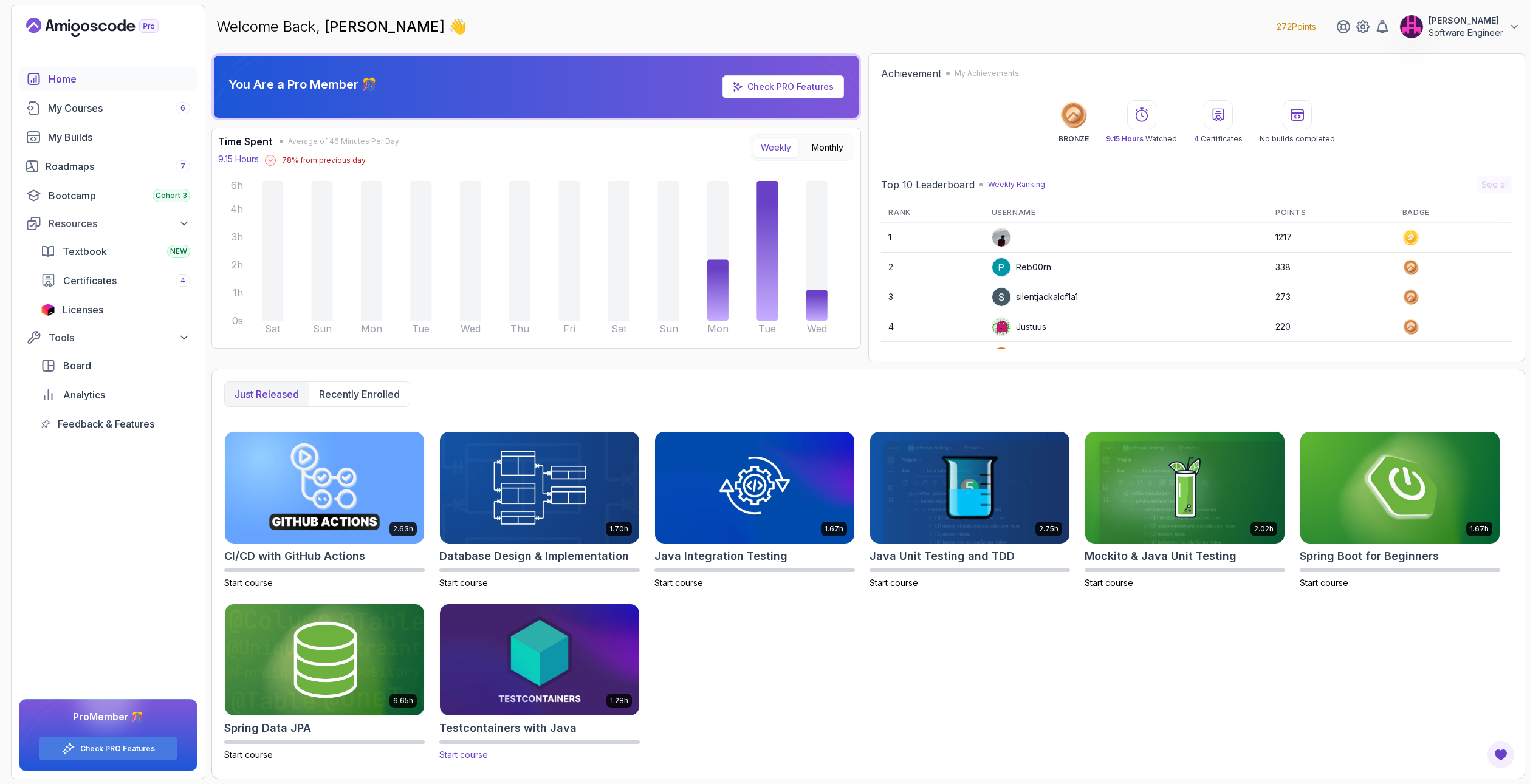
click at [581, 632] on img at bounding box center [540, 659] width 209 height 117
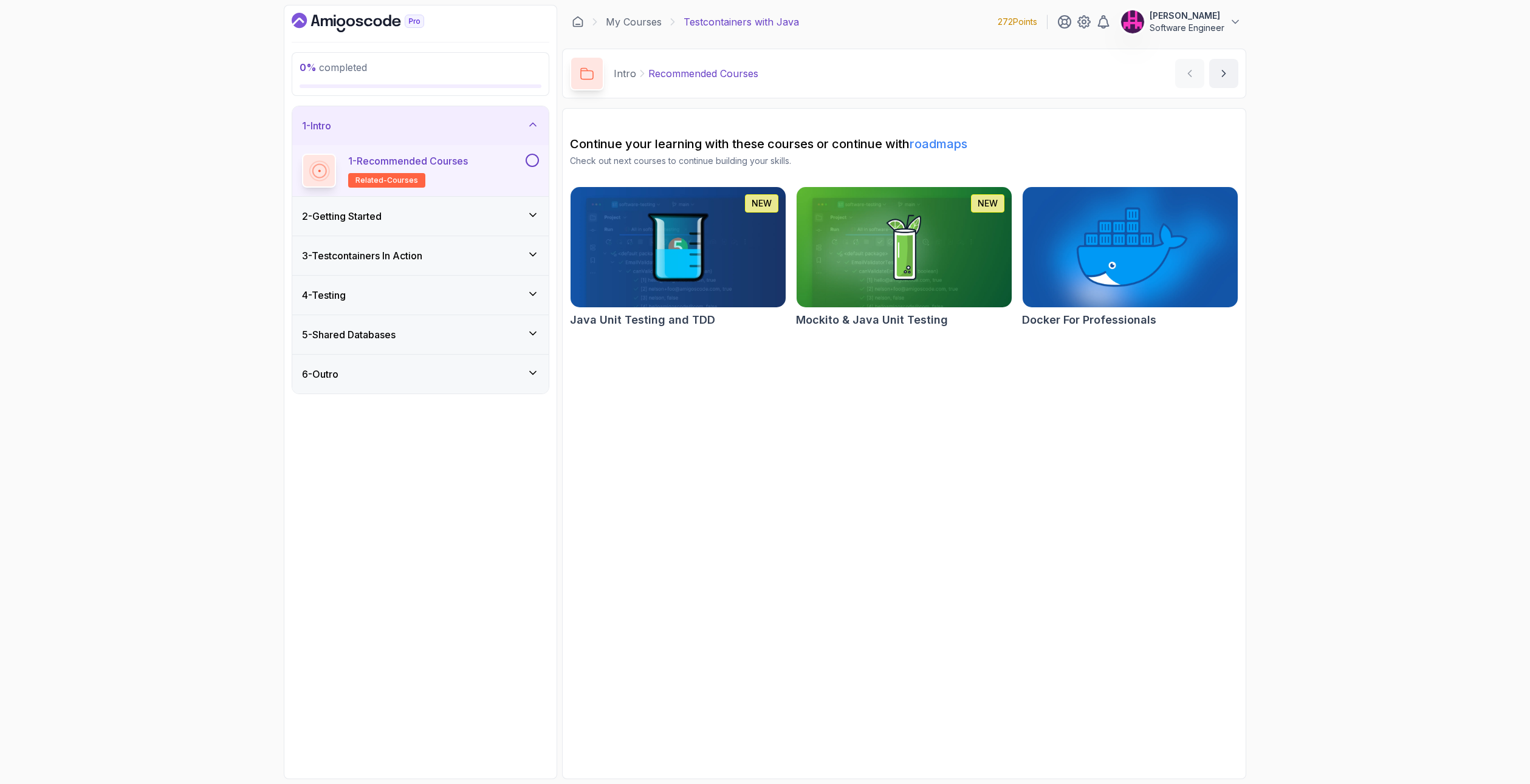
click at [531, 162] on button at bounding box center [532, 160] width 13 height 13
click at [478, 210] on div "2 - Getting Started" at bounding box center [420, 216] width 237 height 15
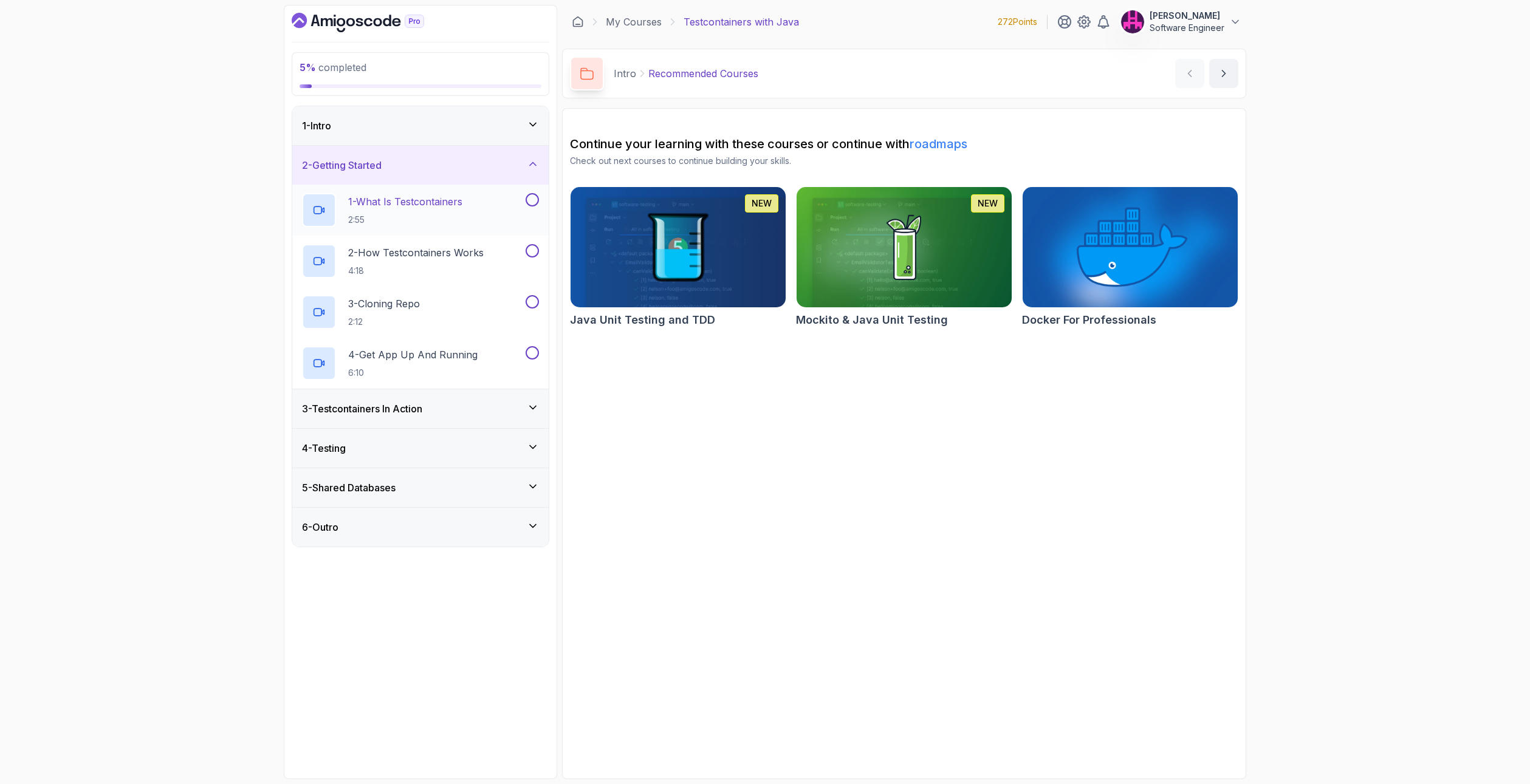
click at [440, 211] on h2 "1 - What Is Testcontainers 2:55" at bounding box center [405, 210] width 114 height 31
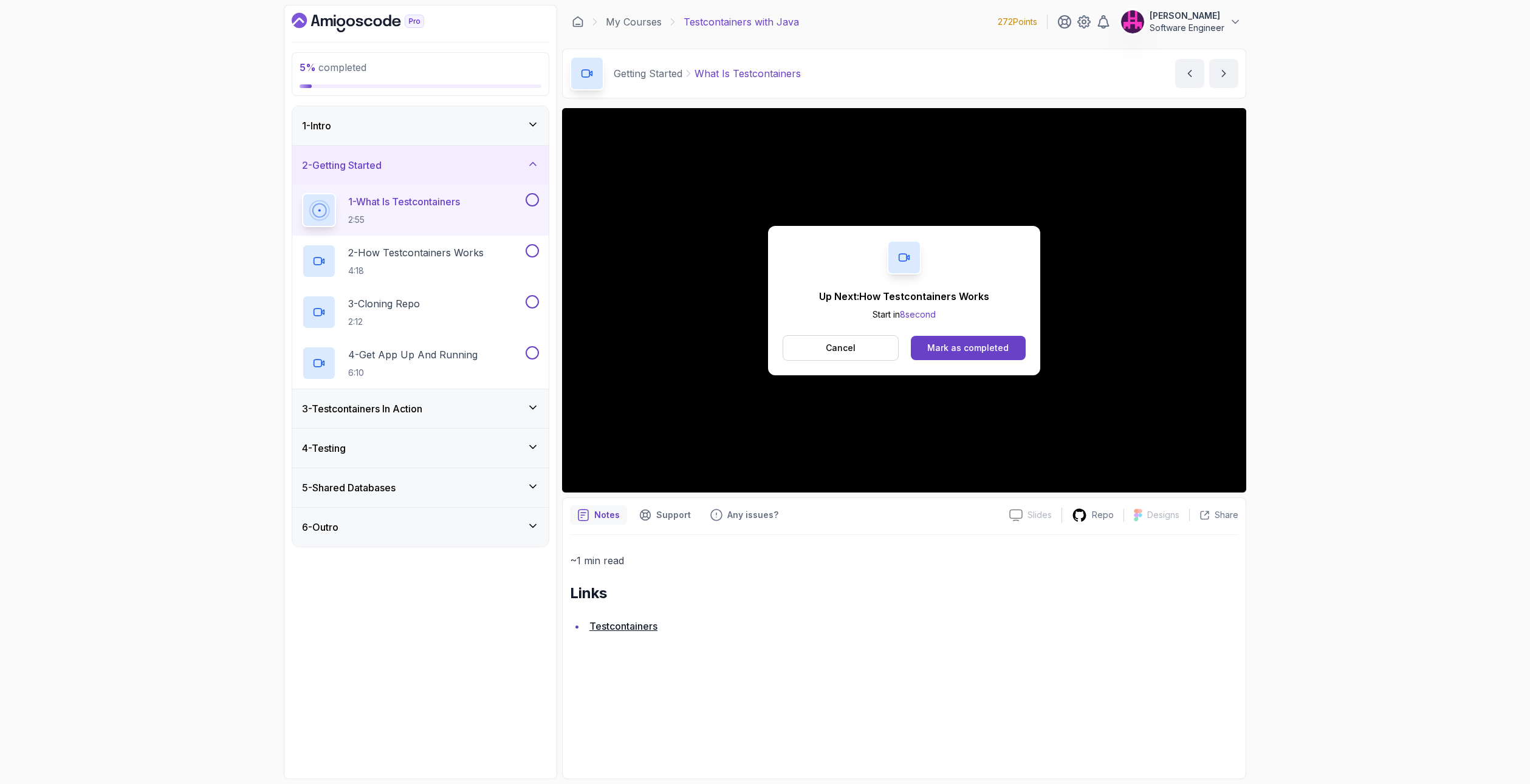
click at [991, 360] on div "Cancel Mark as completed" at bounding box center [904, 348] width 243 height 25
click at [989, 349] on div "Mark as completed" at bounding box center [968, 347] width 82 height 12
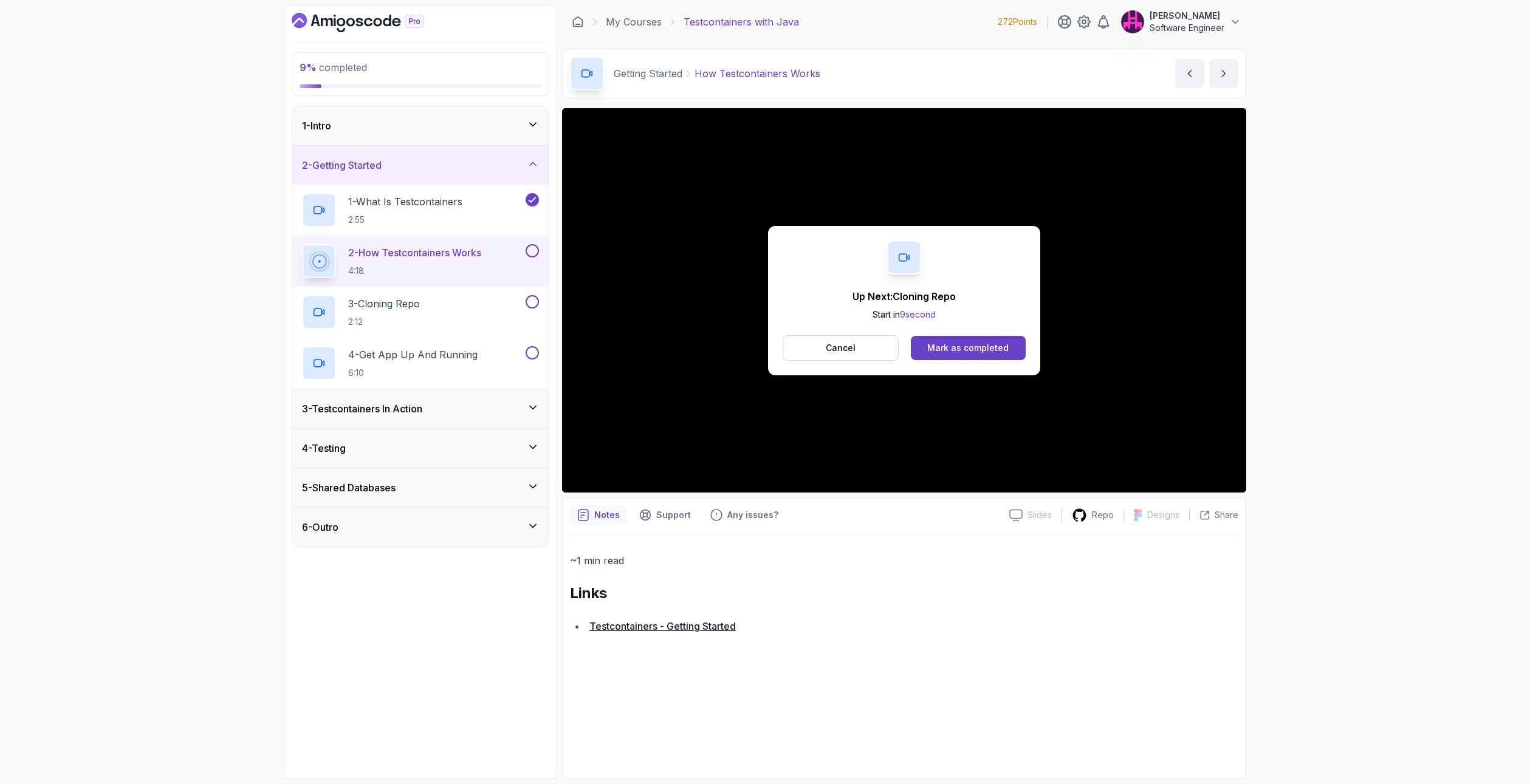
click at [952, 332] on div "Up Next: Cloning Repo Start in 9 second Cancel Mark as completed" at bounding box center [904, 301] width 272 height 149
click at [956, 350] on div "Mark as completed" at bounding box center [968, 347] width 82 height 12
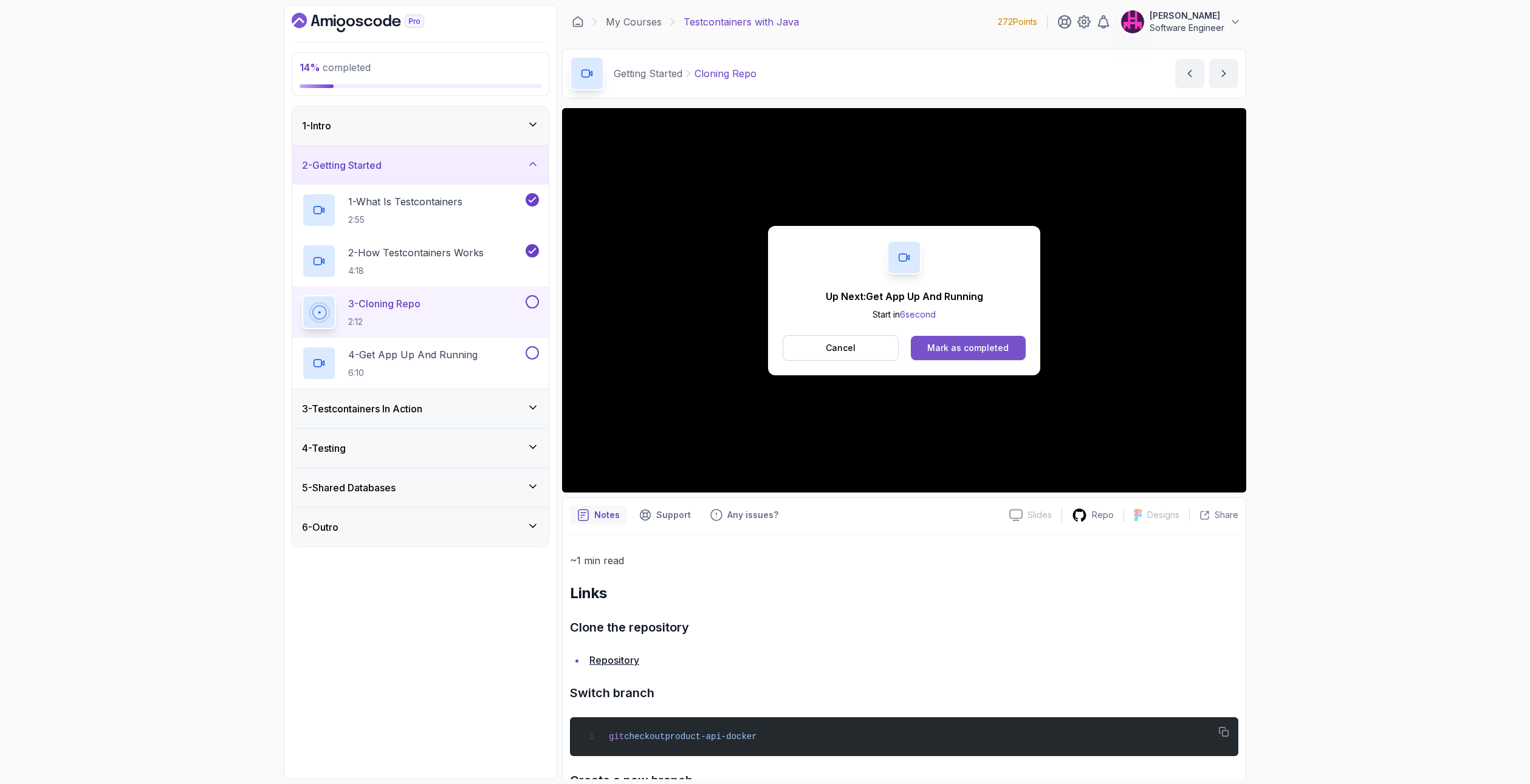
click at [990, 336] on button "Mark as completed" at bounding box center [968, 347] width 115 height 24
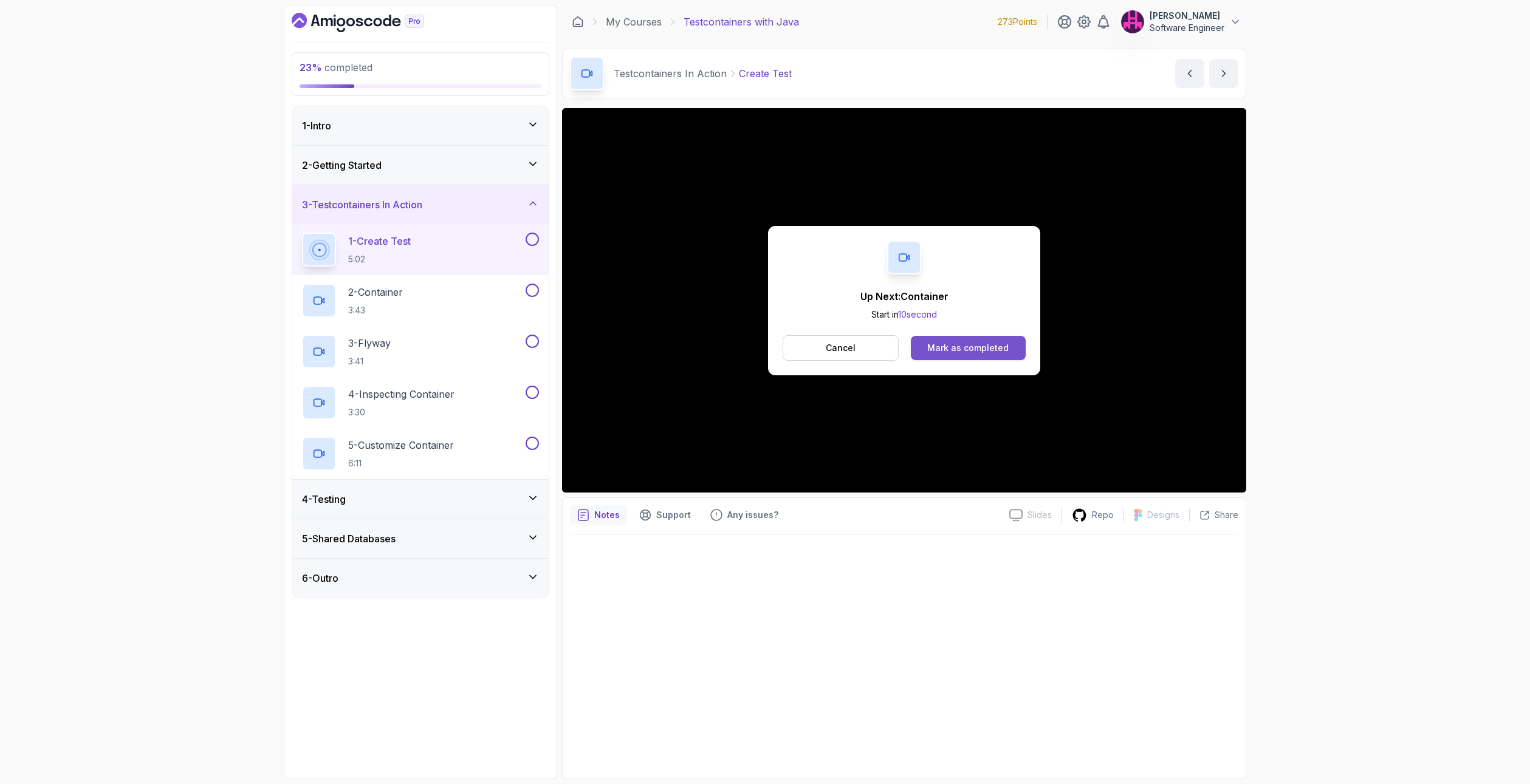
click at [1004, 350] on div "Mark as completed" at bounding box center [968, 347] width 82 height 12
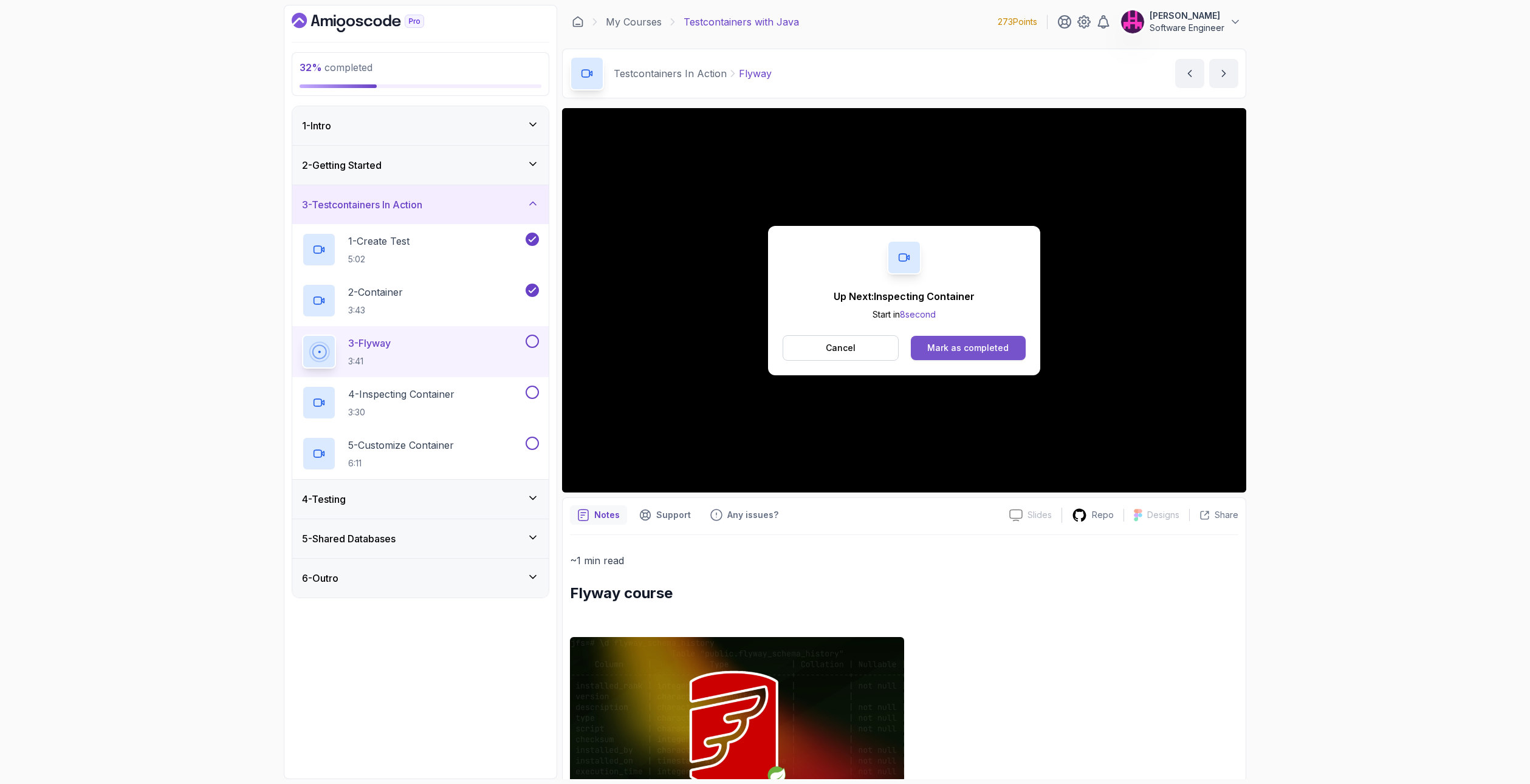
click at [974, 342] on div "Mark as completed" at bounding box center [968, 347] width 82 height 12
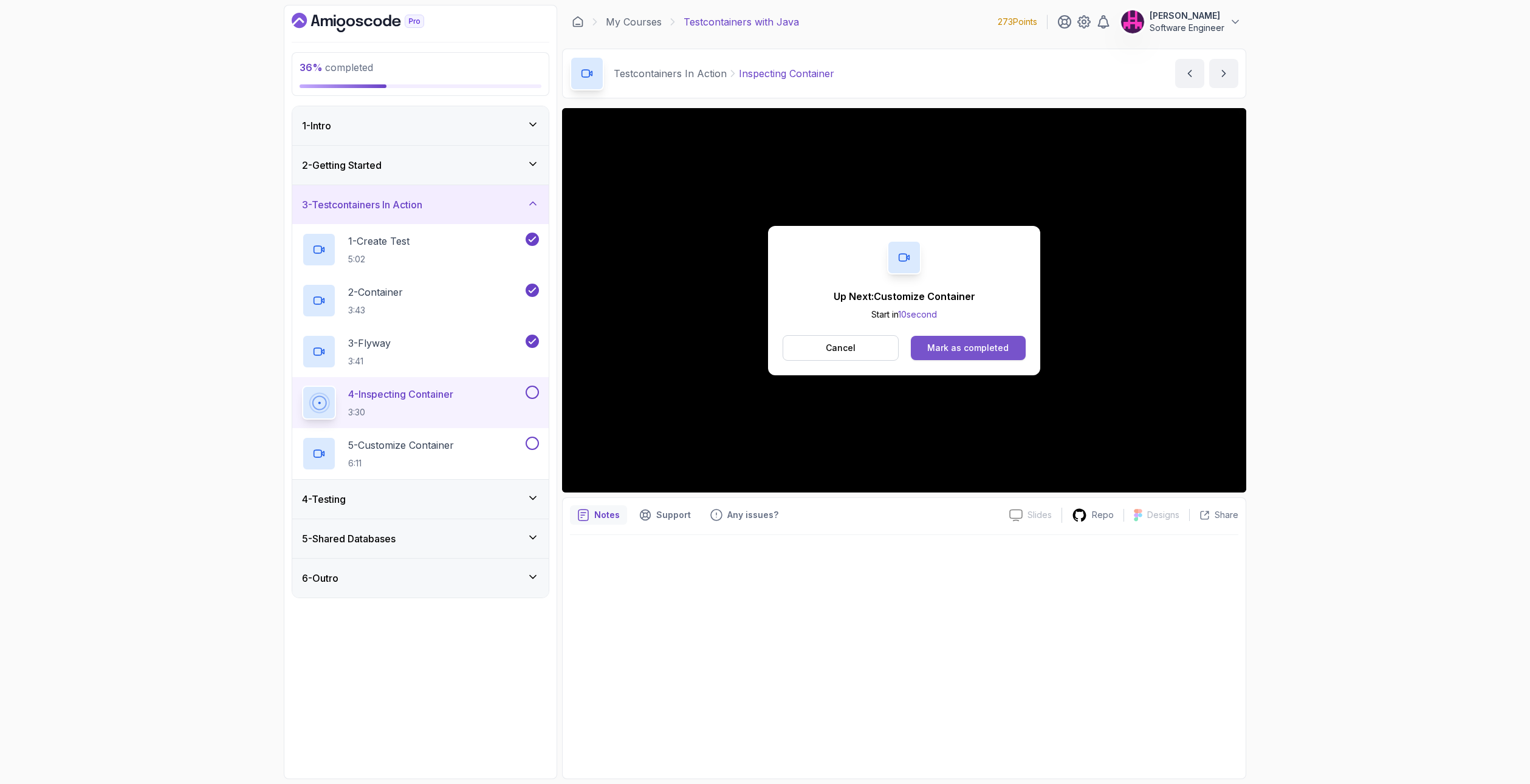
click at [1004, 339] on button "Mark as completed" at bounding box center [968, 347] width 115 height 24
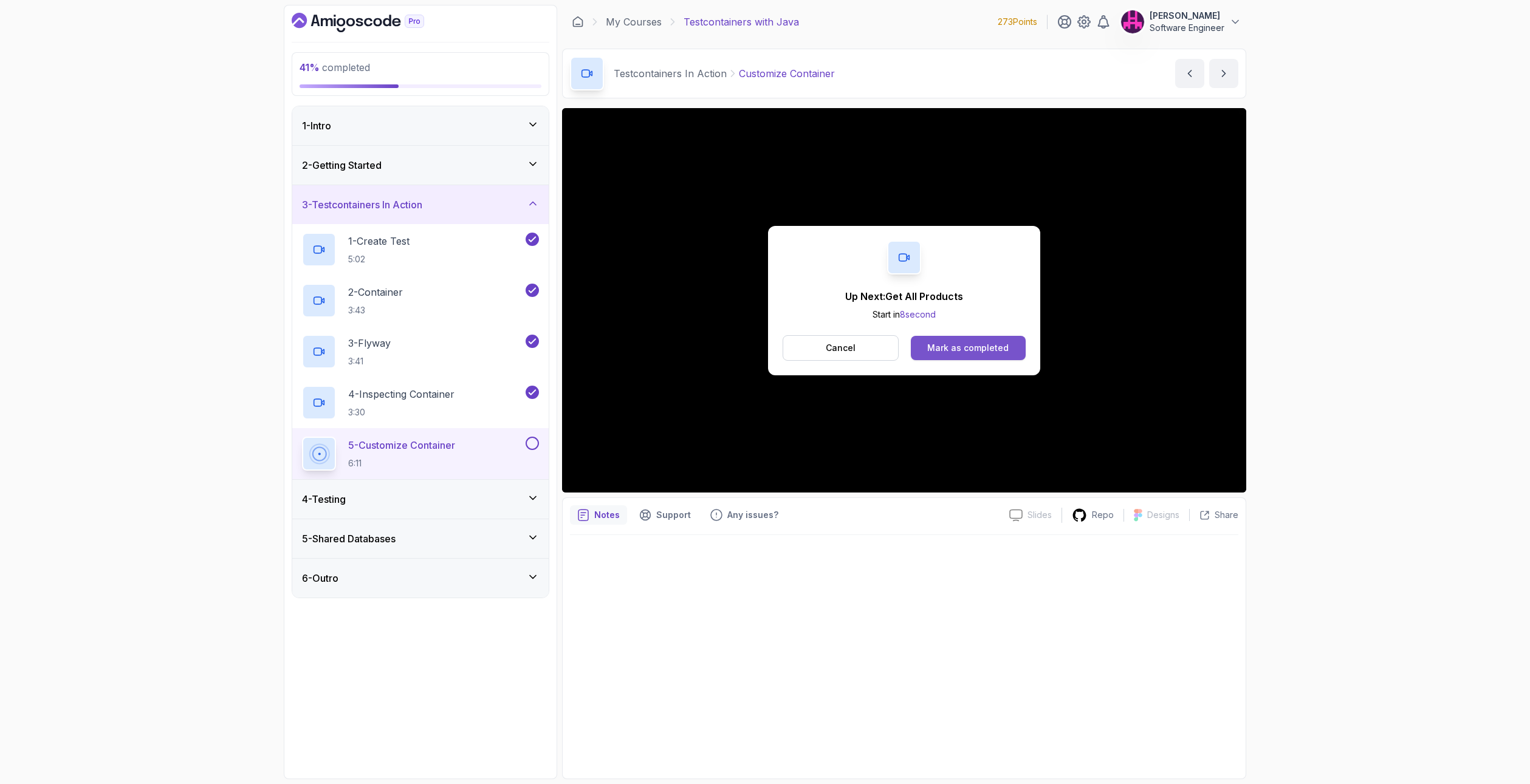
click at [974, 343] on div "Mark as completed" at bounding box center [968, 347] width 82 height 12
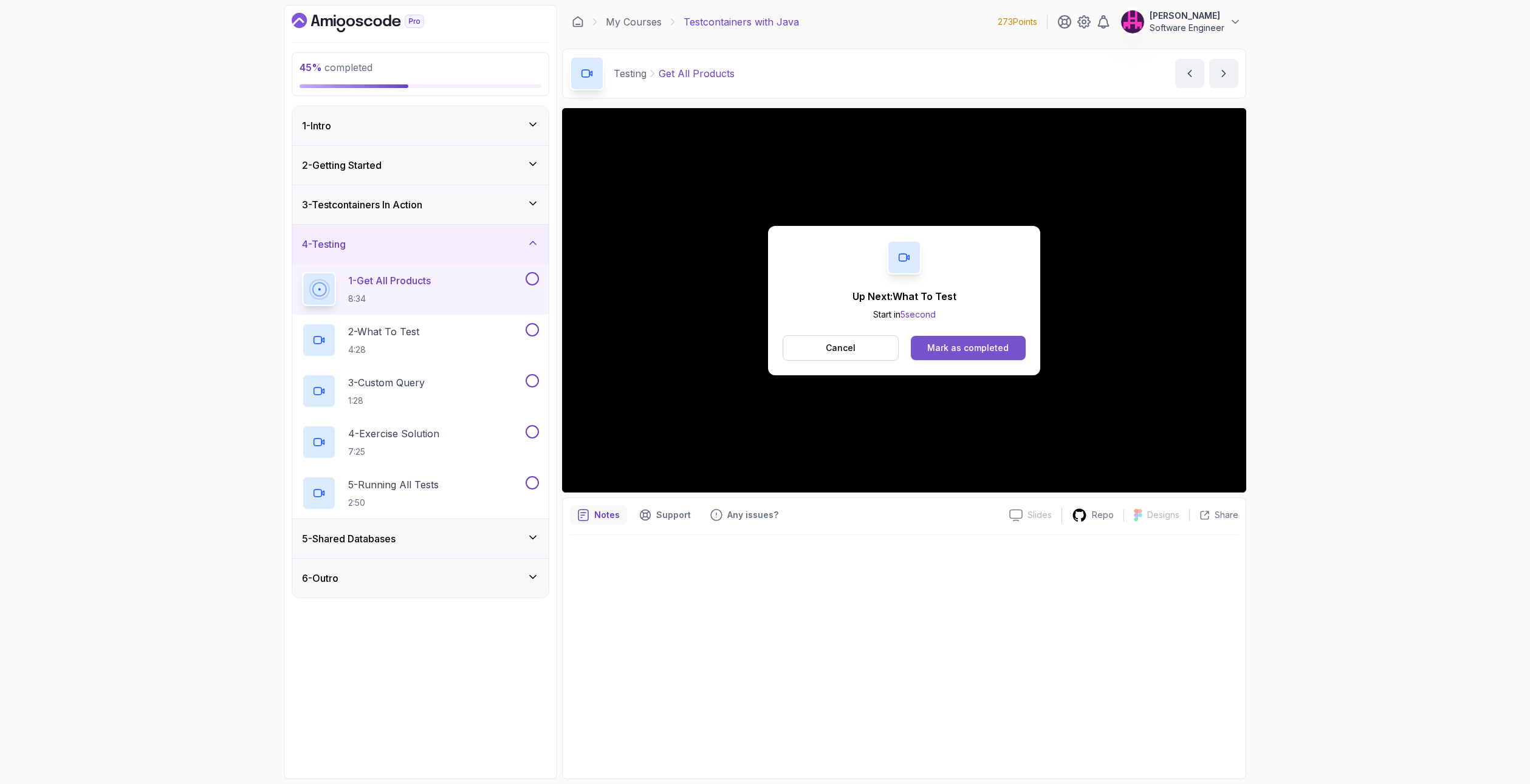
click at [963, 350] on div "Mark as completed" at bounding box center [968, 347] width 82 height 12
click at [1005, 337] on button "Mark as completed" at bounding box center [968, 347] width 115 height 24
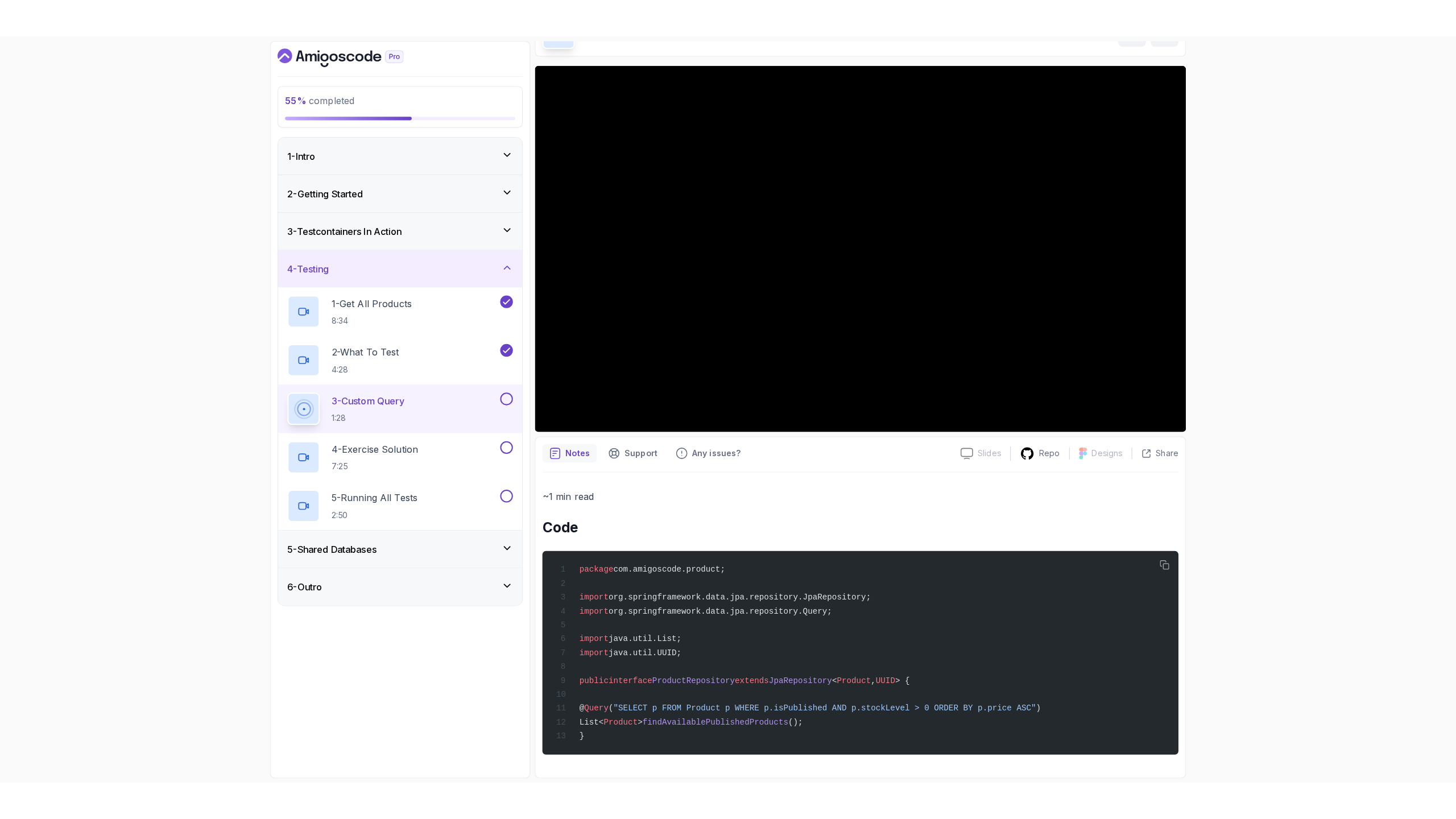
scroll to position [79, 0]
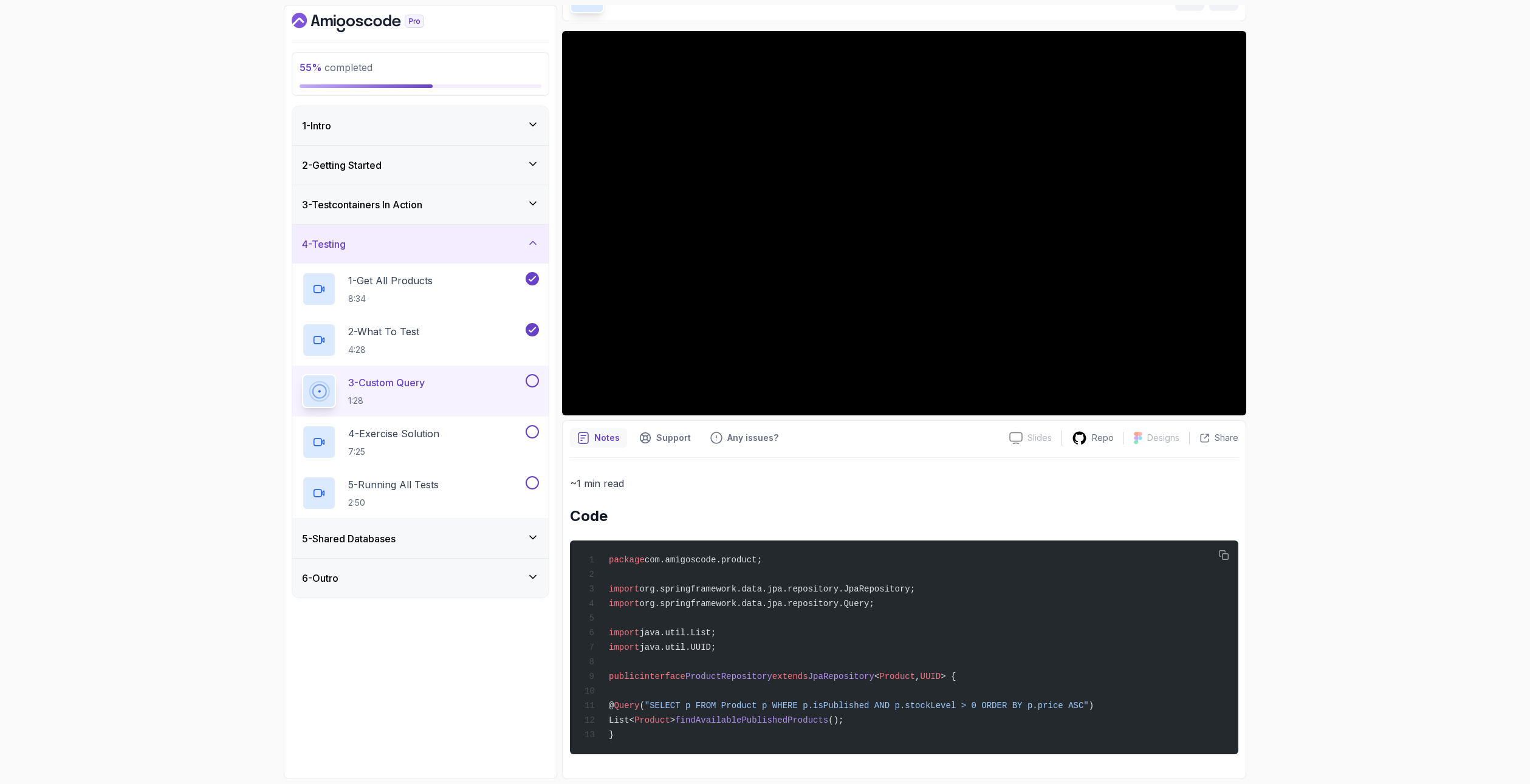
click at [534, 539] on icon at bounding box center [533, 538] width 6 height 3
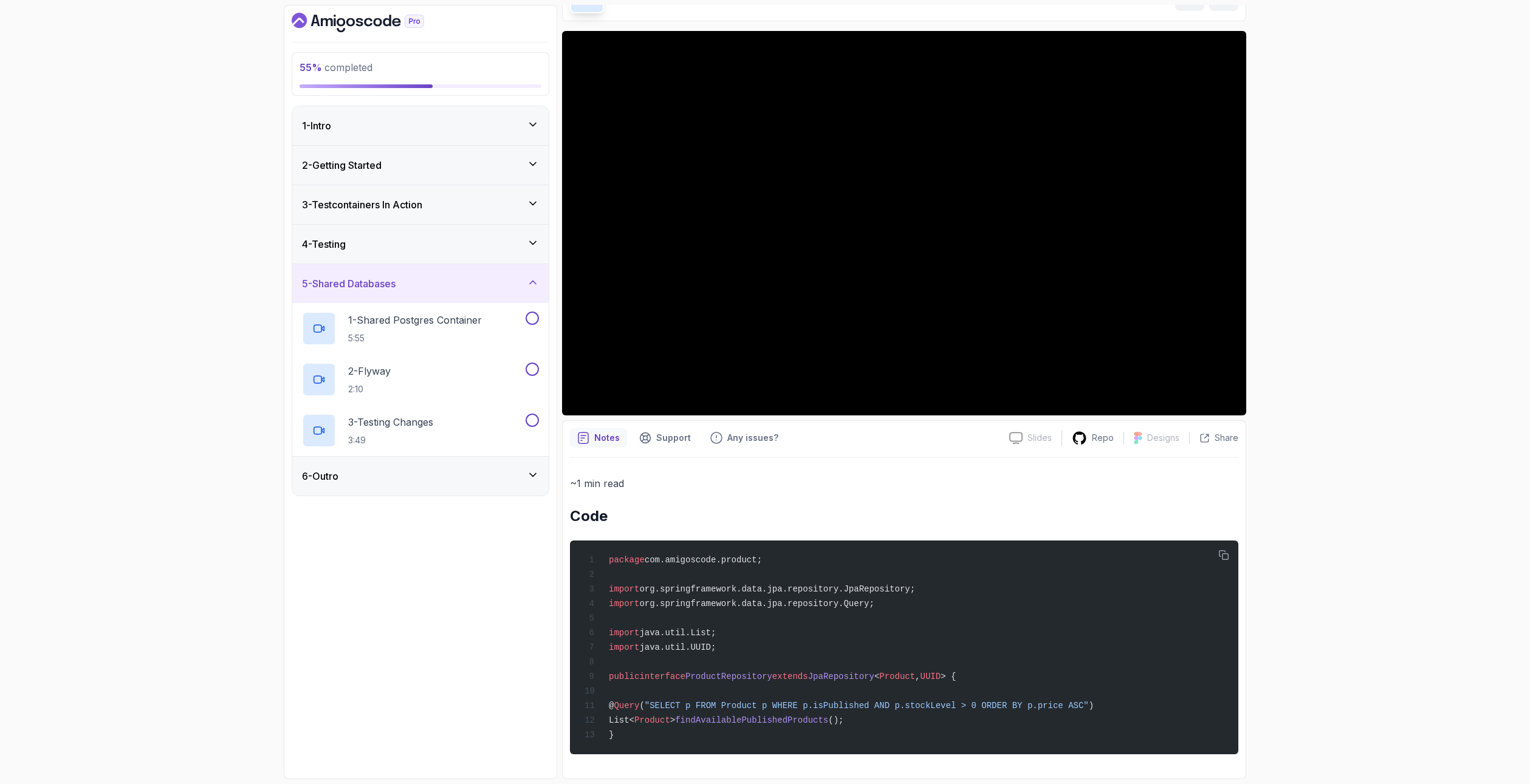
click at [533, 468] on div "6 - Outro" at bounding box center [420, 475] width 256 height 38
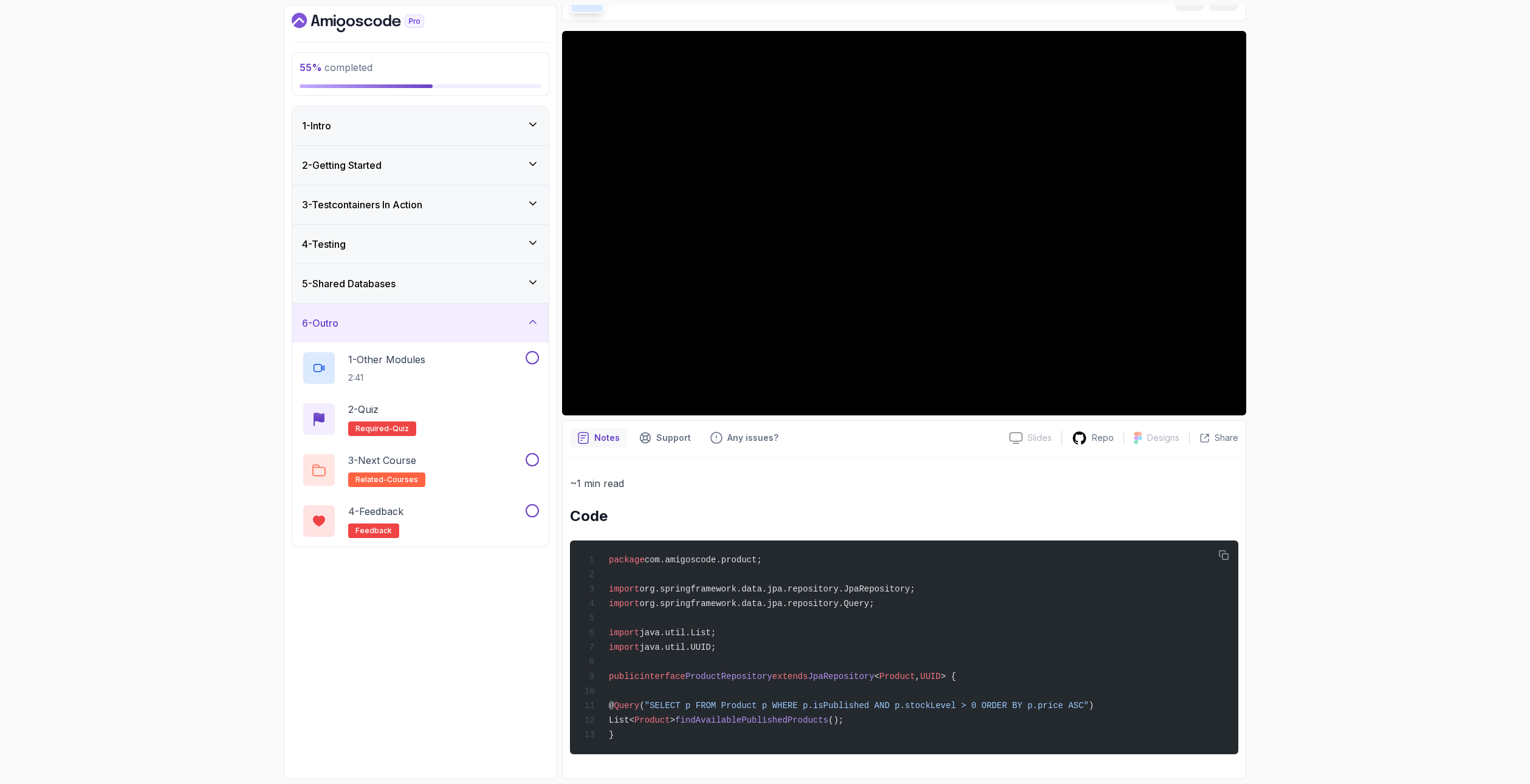
click at [538, 277] on icon at bounding box center [532, 282] width 12 height 12
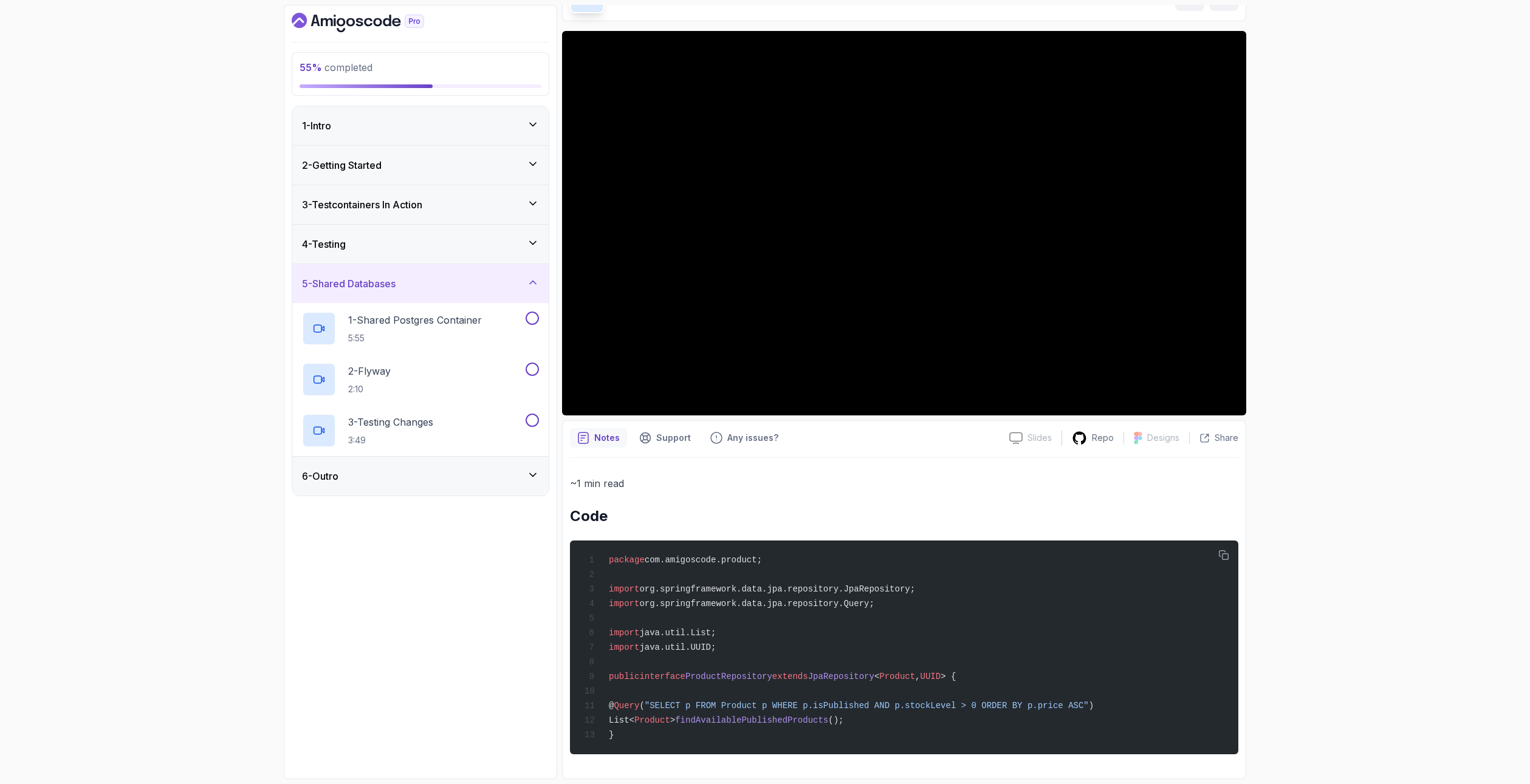
click at [534, 240] on icon at bounding box center [532, 242] width 12 height 12
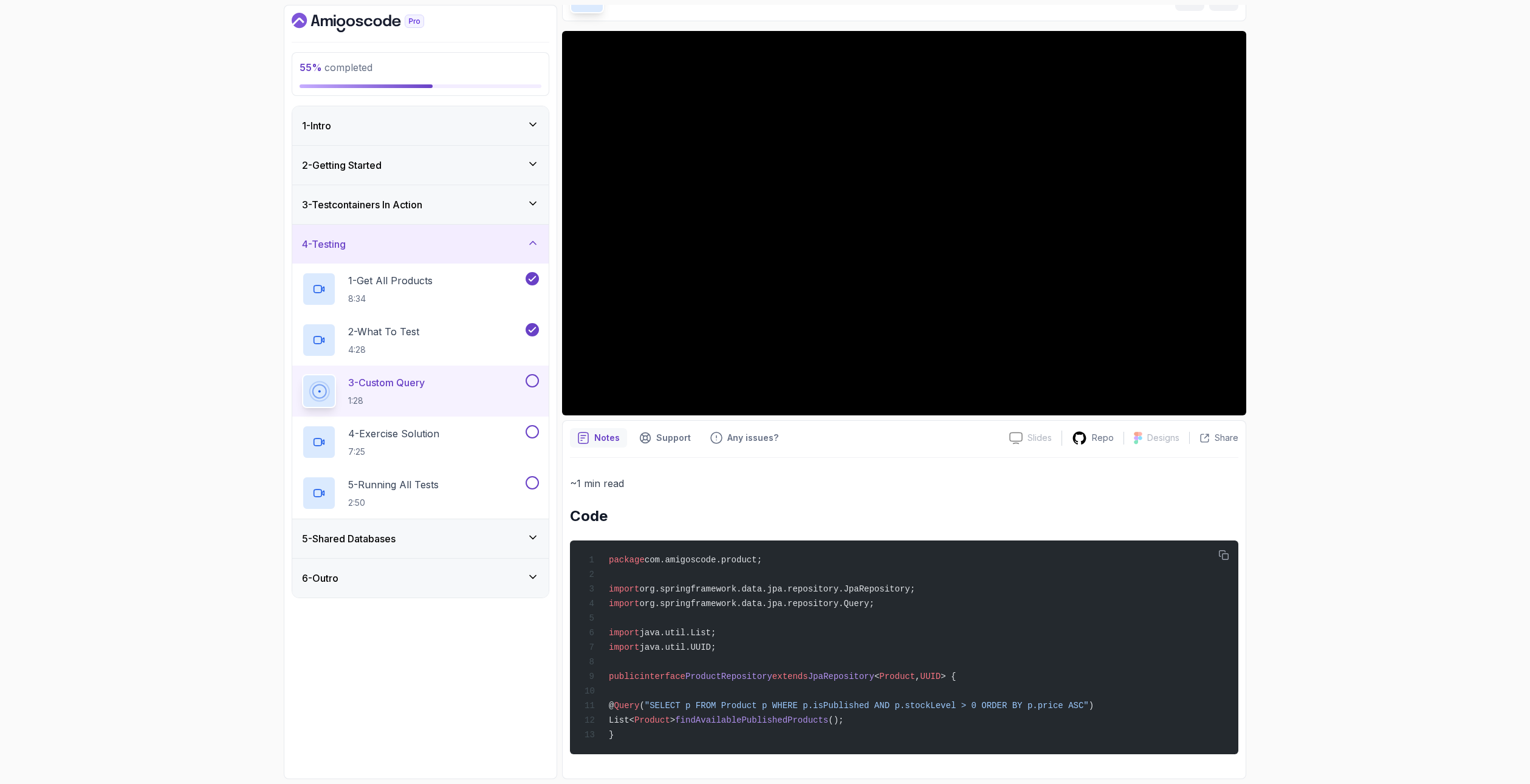
scroll to position [0, 0]
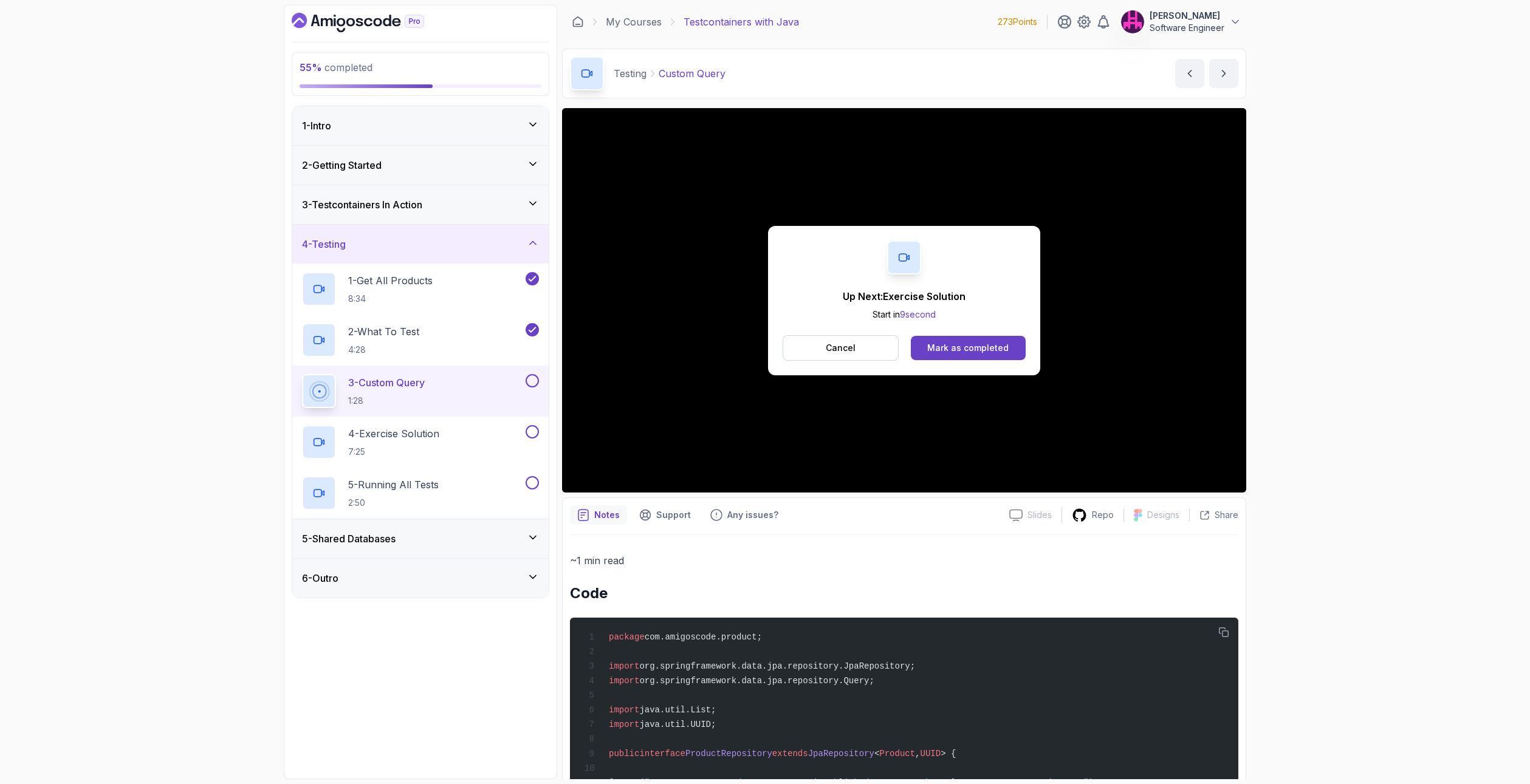
drag, startPoint x: 978, startPoint y: 325, endPoint x: 985, endPoint y: 329, distance: 8.1
click at [981, 326] on div "Up Next: Exercise Solution Start in 9 second Cancel Mark as completed" at bounding box center [904, 301] width 272 height 149
click at [993, 344] on div "Mark as completed" at bounding box center [968, 347] width 82 height 12
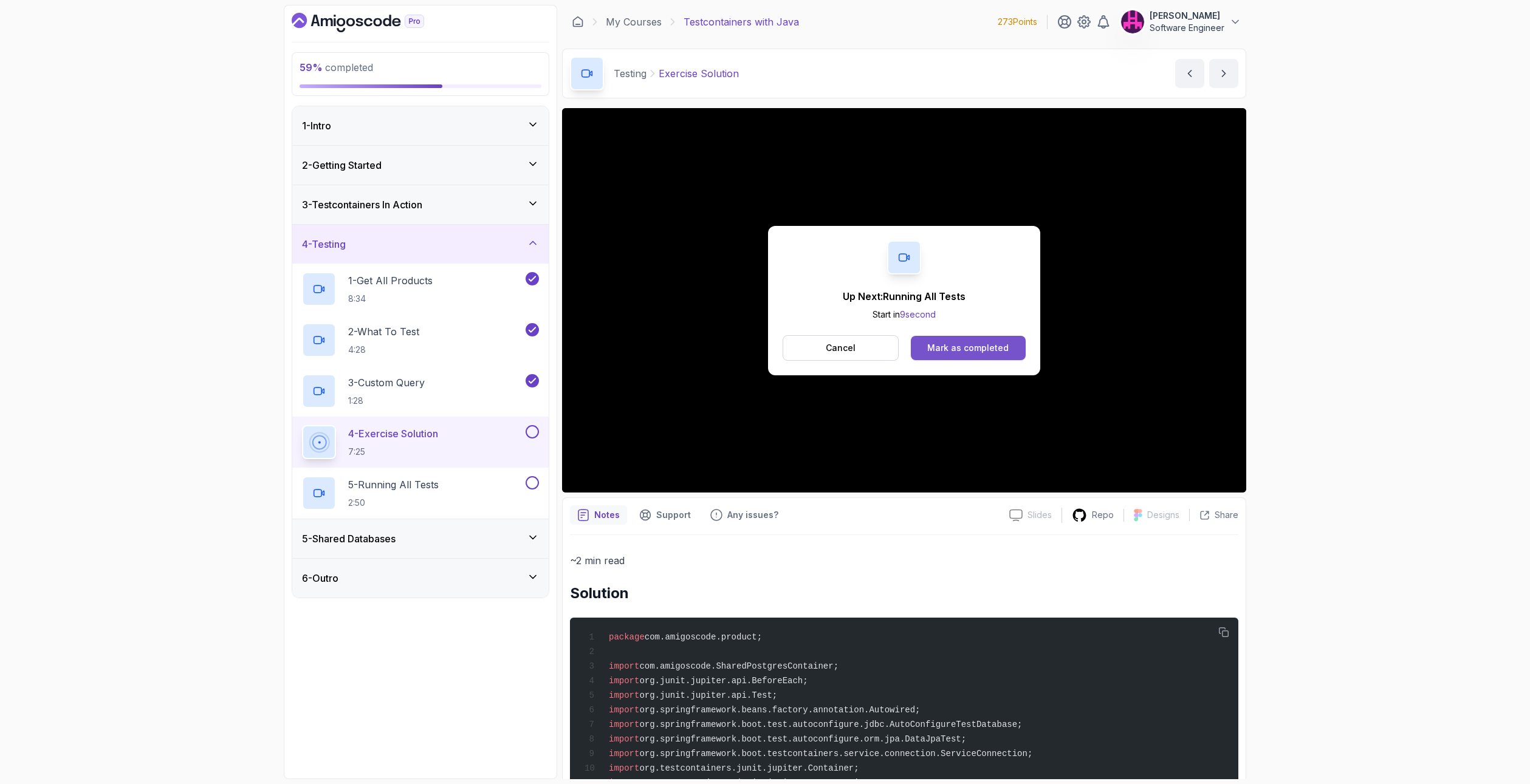
click at [960, 356] on button "Mark as completed" at bounding box center [968, 347] width 115 height 24
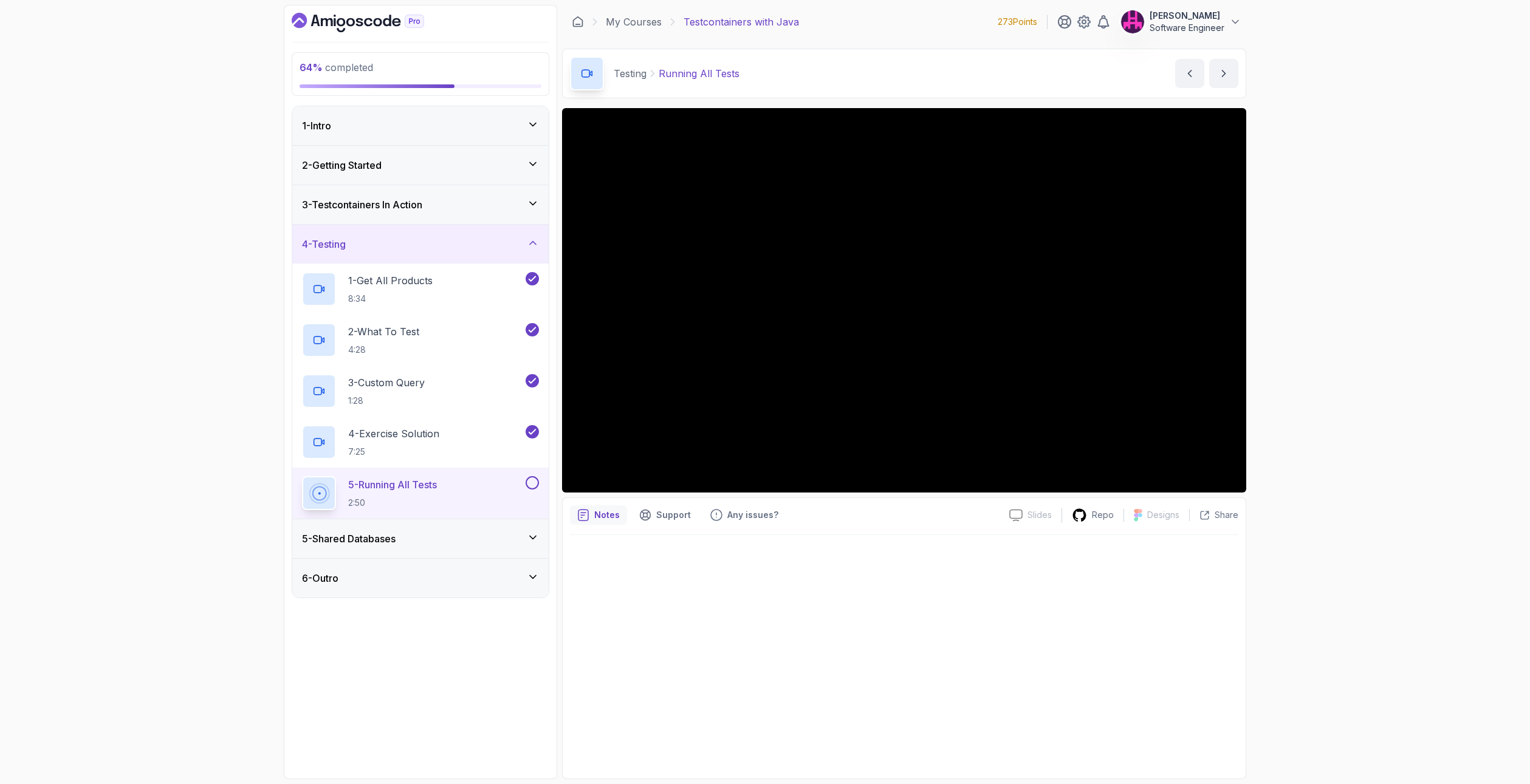
click at [517, 534] on div "5 - Shared Databases" at bounding box center [420, 538] width 237 height 15
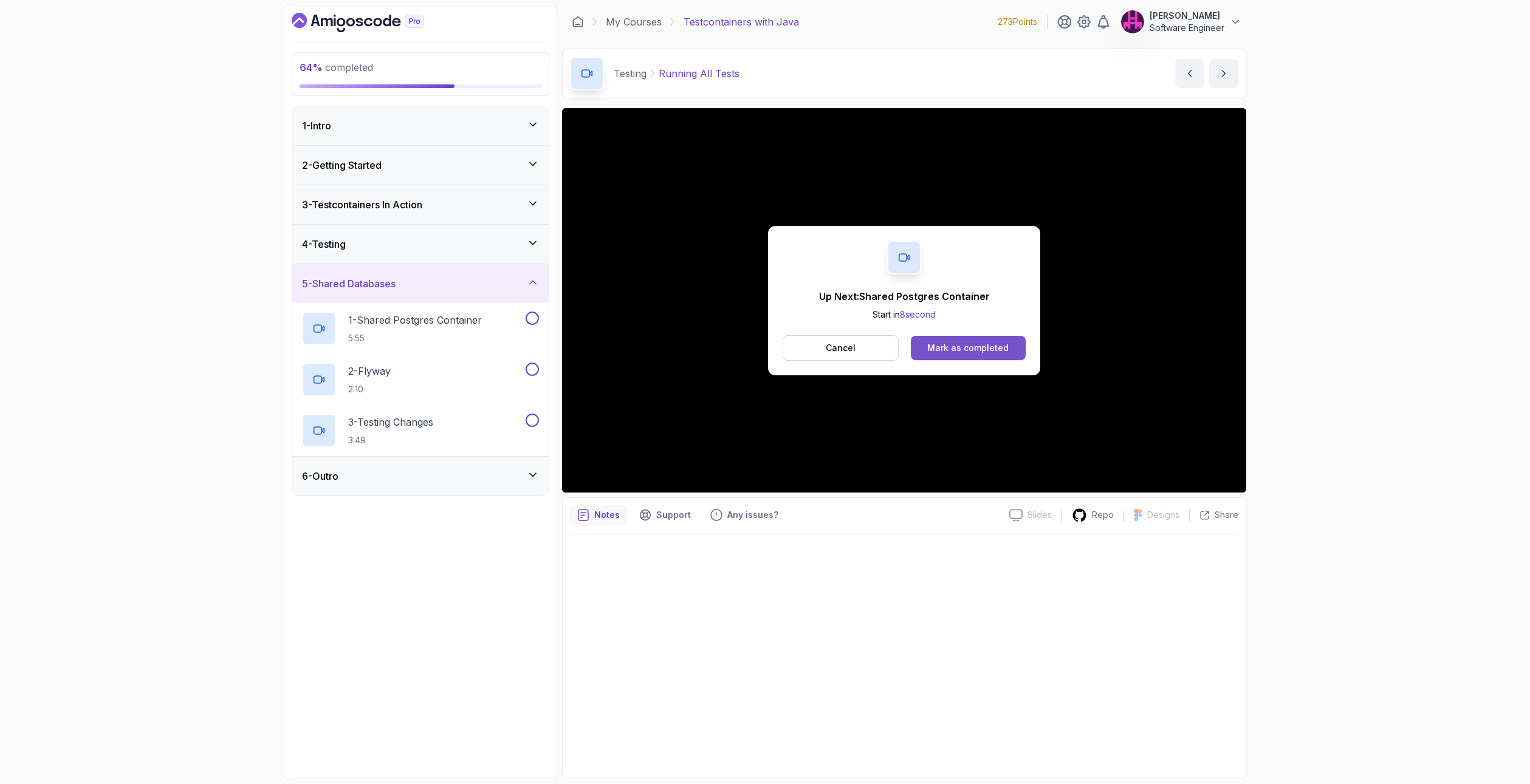
click at [1012, 343] on button "Mark as completed" at bounding box center [968, 347] width 115 height 24
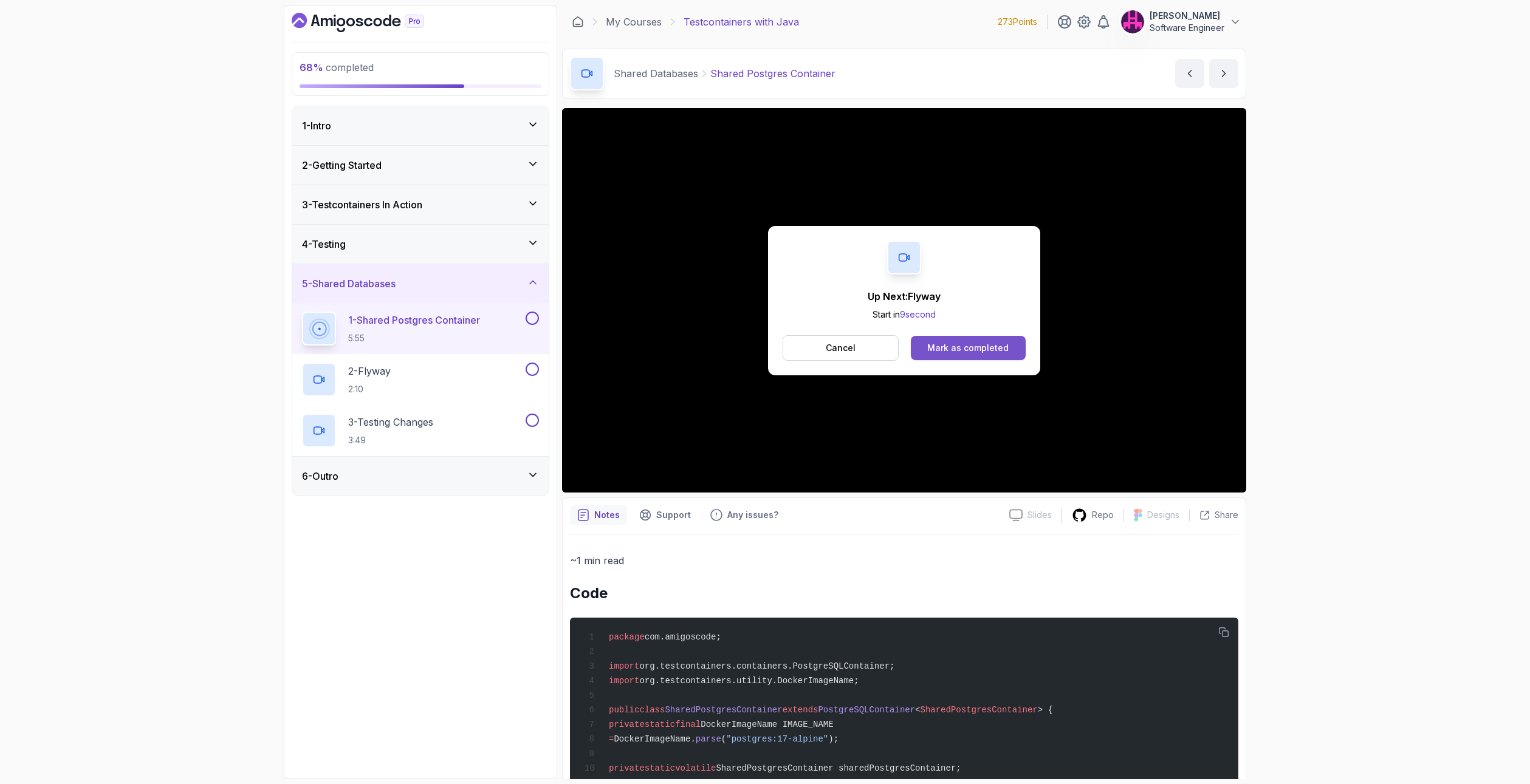
click at [1004, 337] on button "Mark as completed" at bounding box center [968, 347] width 115 height 24
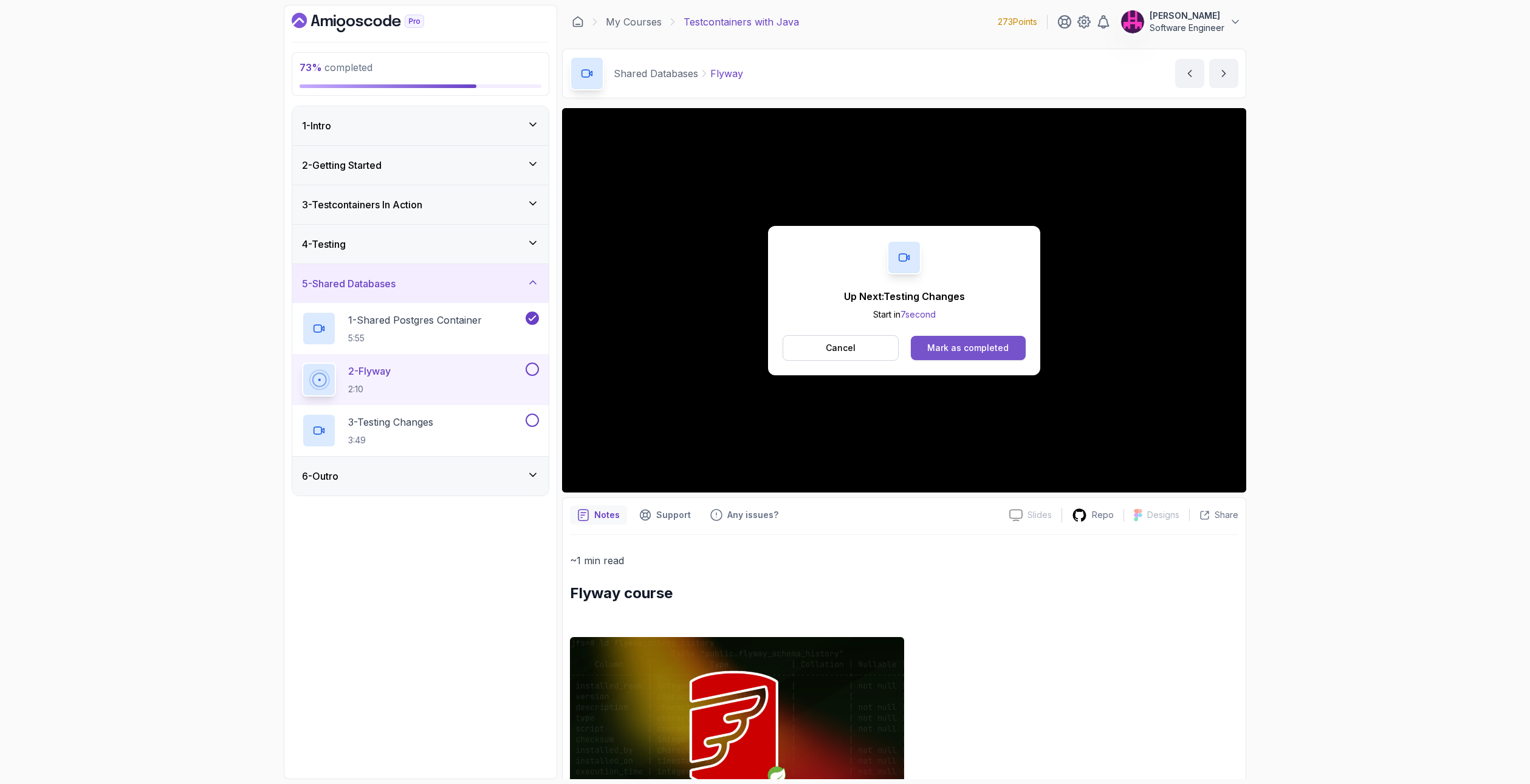
click at [946, 347] on div "Mark as completed" at bounding box center [968, 347] width 82 height 12
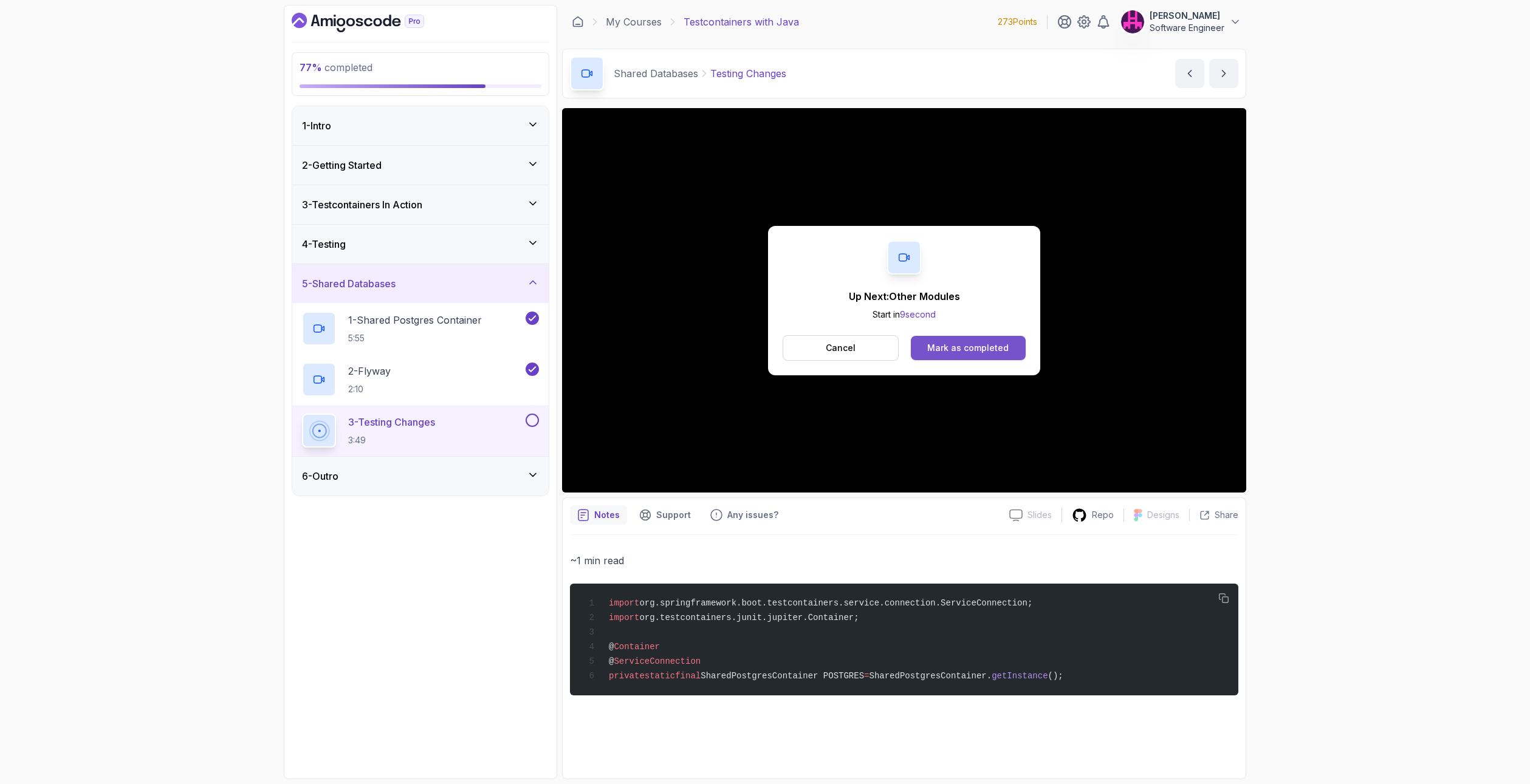
click at [1003, 339] on button "Mark as completed" at bounding box center [968, 347] width 115 height 24
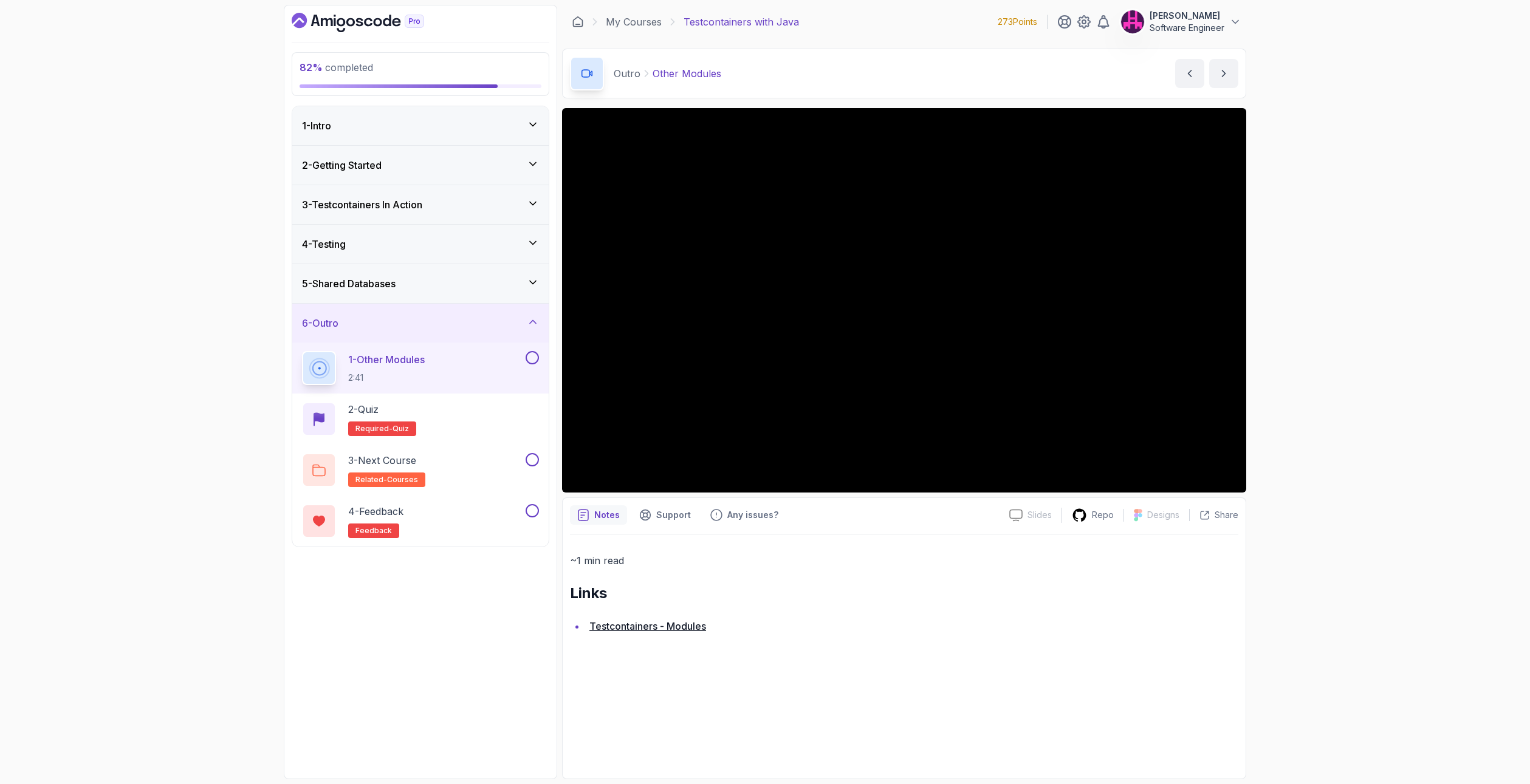
click at [501, 126] on div "1 - Intro" at bounding box center [420, 126] width 237 height 15
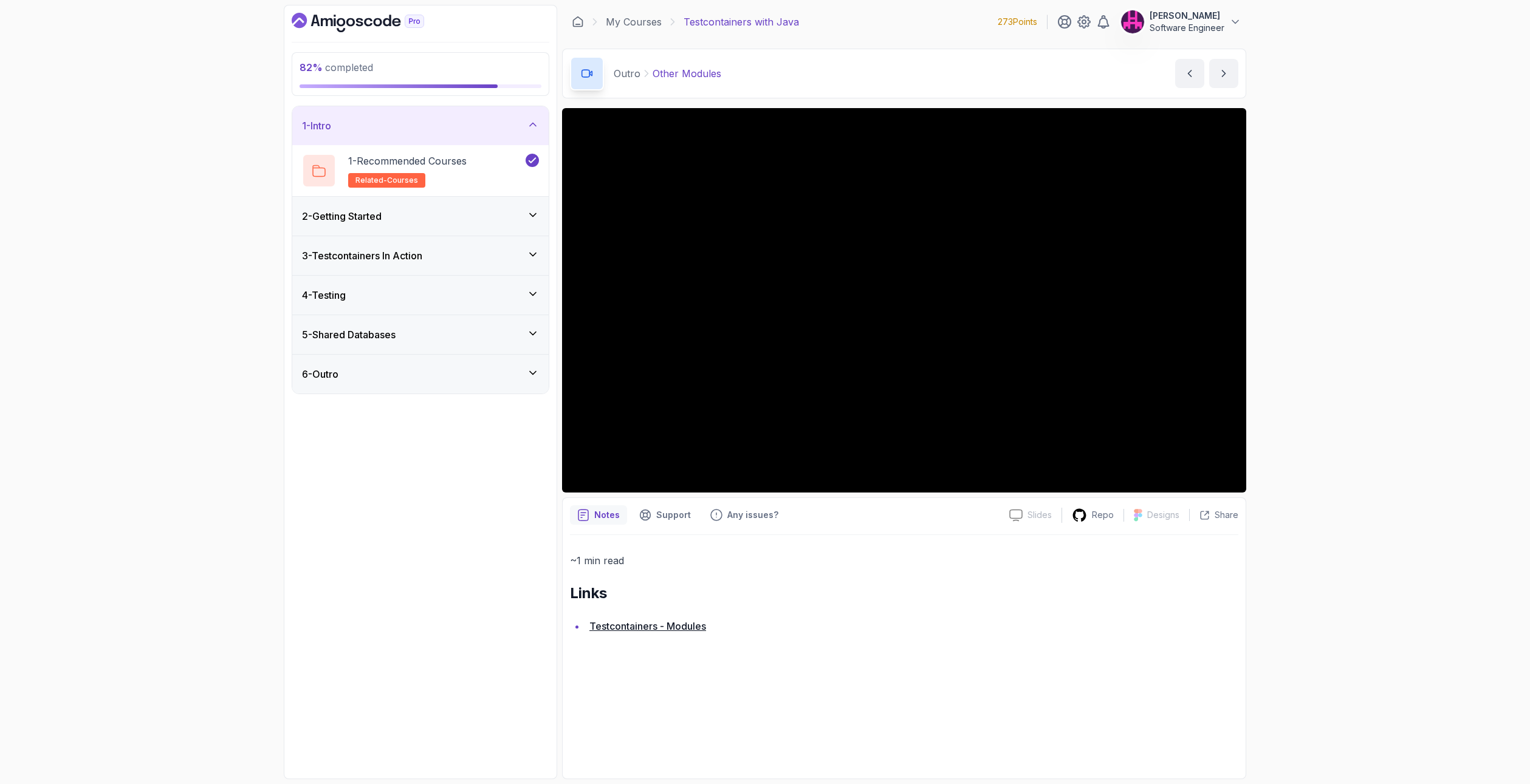
click at [516, 221] on div "2 - Getting Started" at bounding box center [420, 216] width 237 height 15
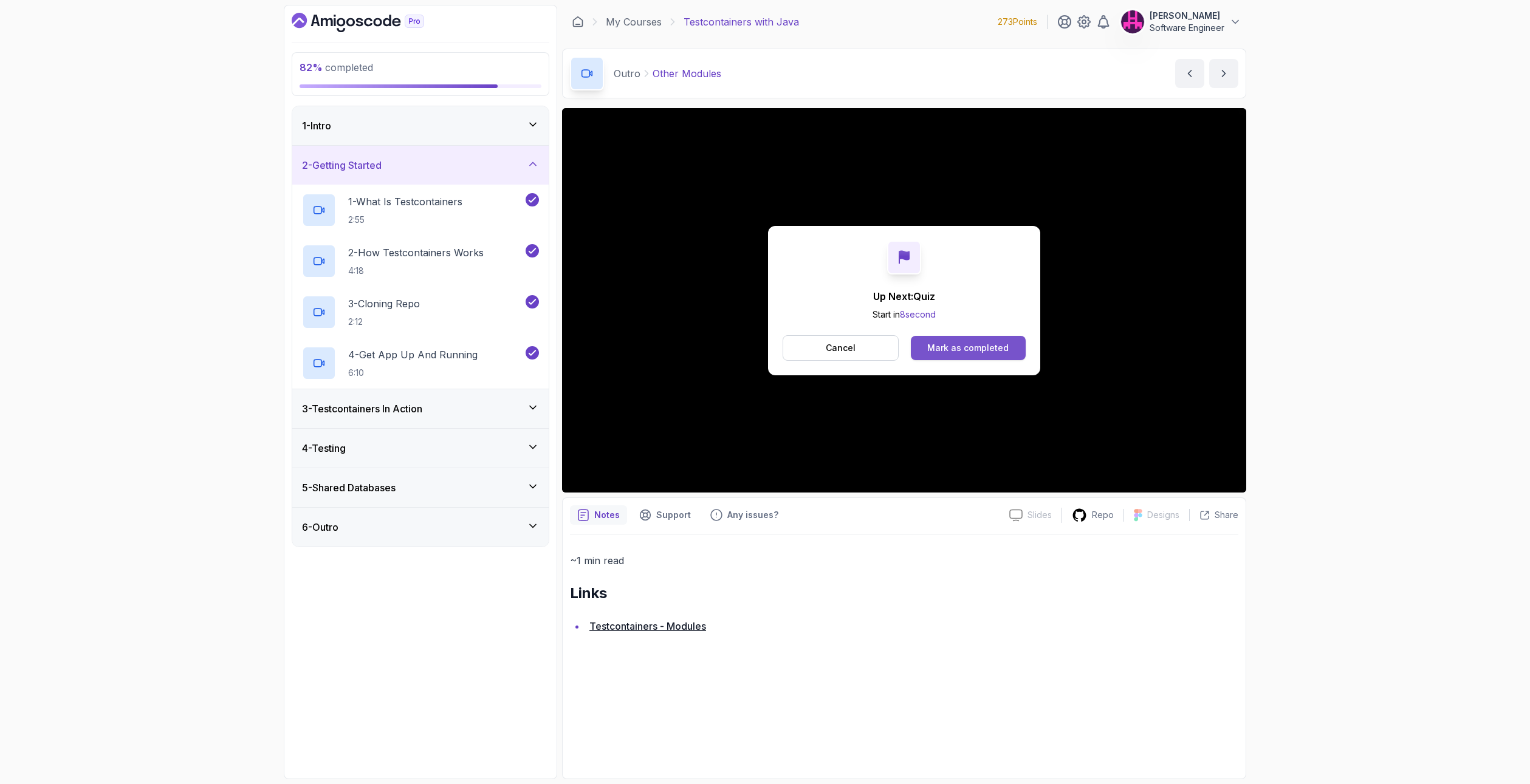
click at [969, 339] on button "Mark as completed" at bounding box center [968, 347] width 115 height 24
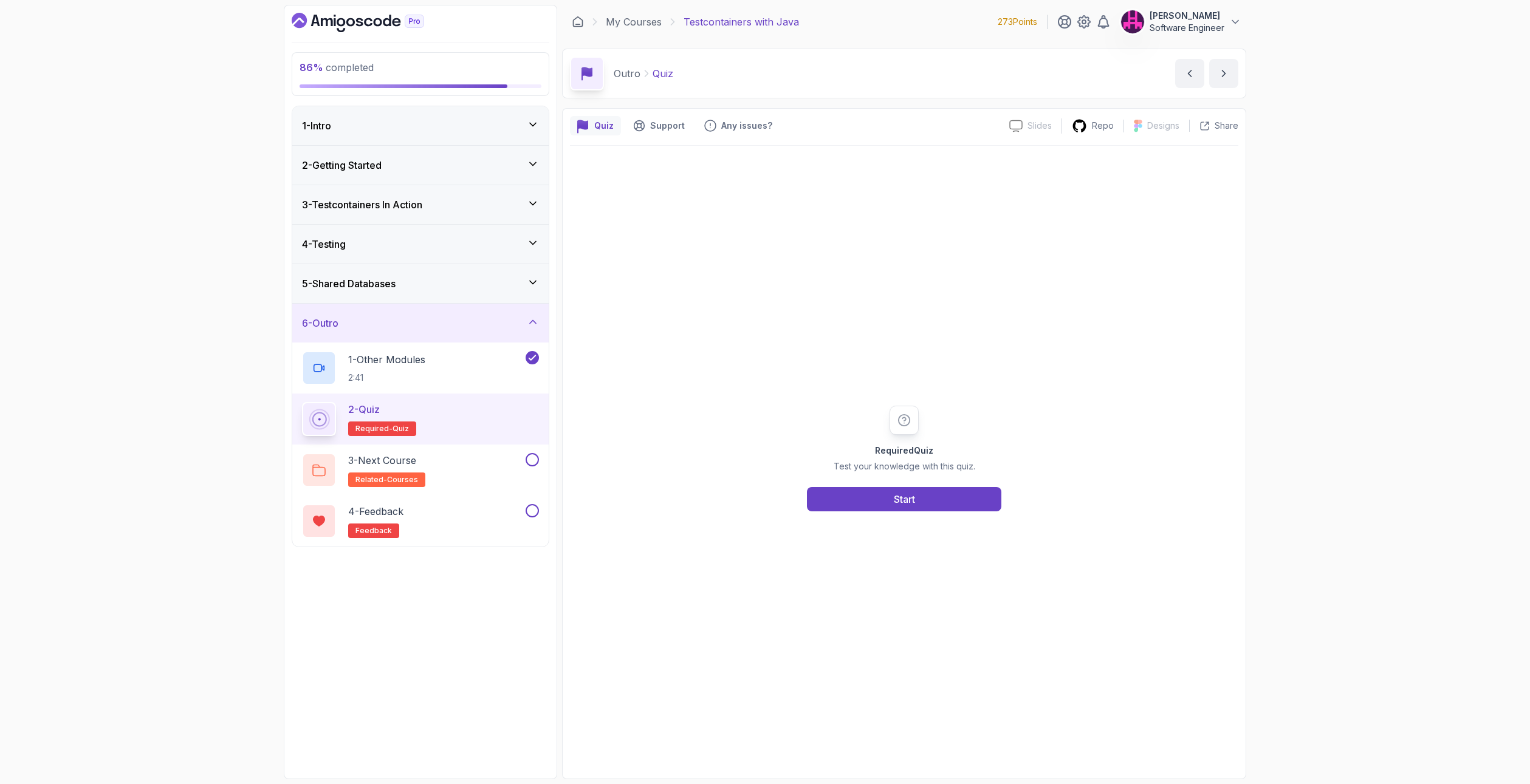
click at [880, 484] on div "Required Quiz Test your knowledge with this quiz. Start" at bounding box center [904, 458] width 233 height 106
click at [879, 507] on button "Start" at bounding box center [904, 499] width 194 height 24
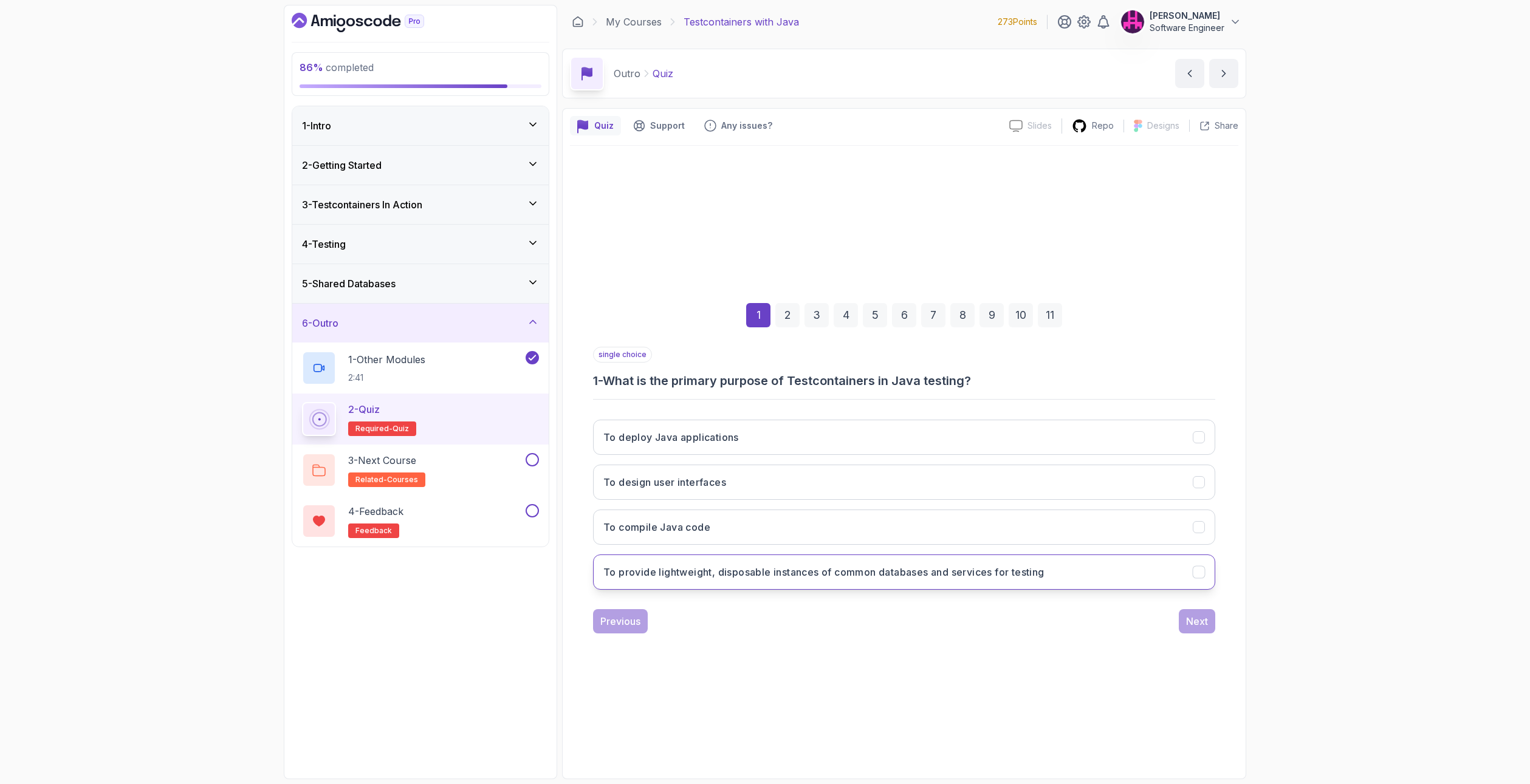
click at [673, 573] on h3 "To provide lightweight, disposable instances of common databases and services f…" at bounding box center [824, 572] width 441 height 15
click at [1187, 624] on div "Next" at bounding box center [1197, 621] width 22 height 15
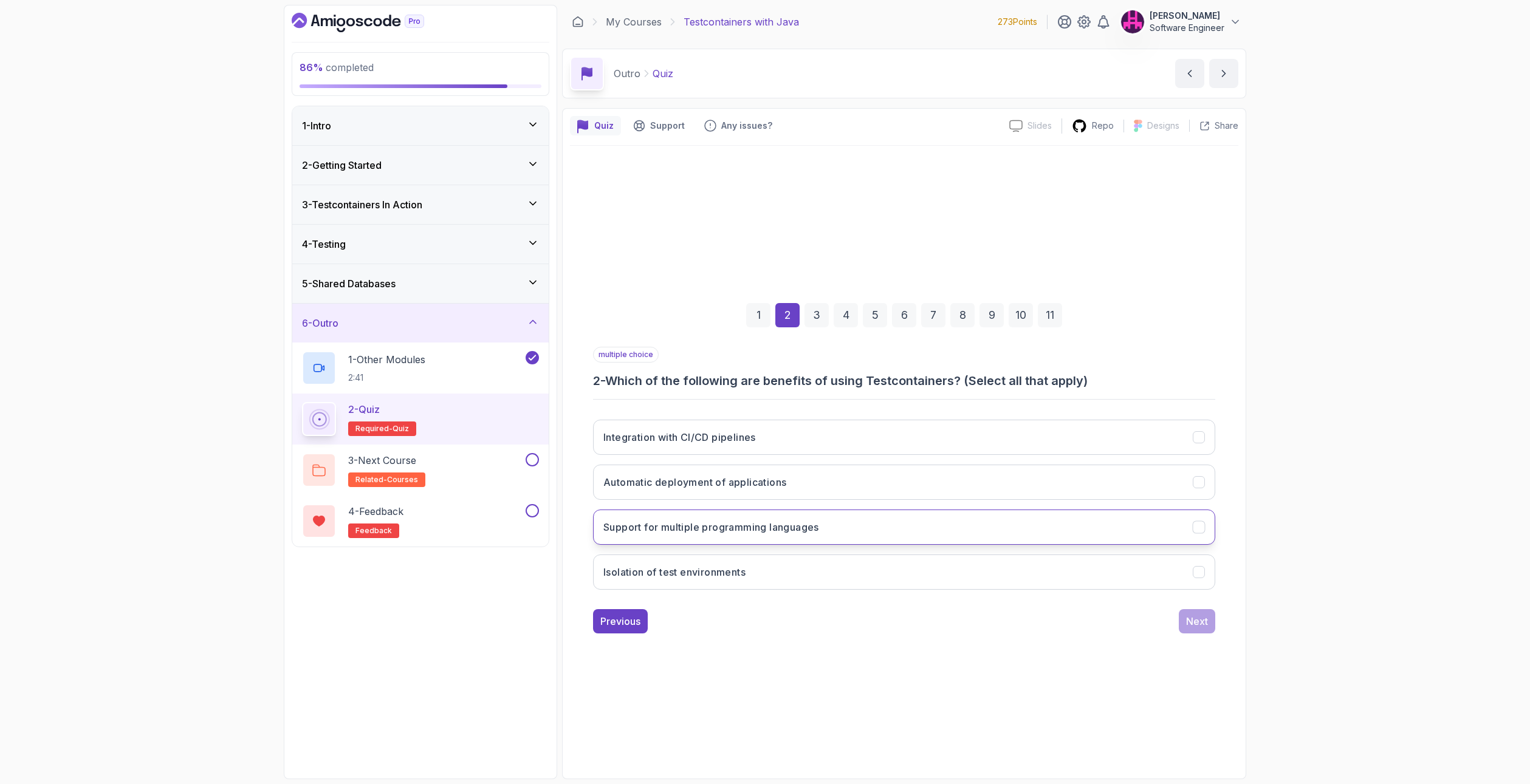
click at [688, 538] on button "Support for multiple programming languages" at bounding box center [904, 527] width 622 height 35
click at [692, 574] on h3 "Isolation of test environments" at bounding box center [674, 572] width 142 height 15
click at [1202, 614] on div "Next" at bounding box center [1197, 621] width 22 height 15
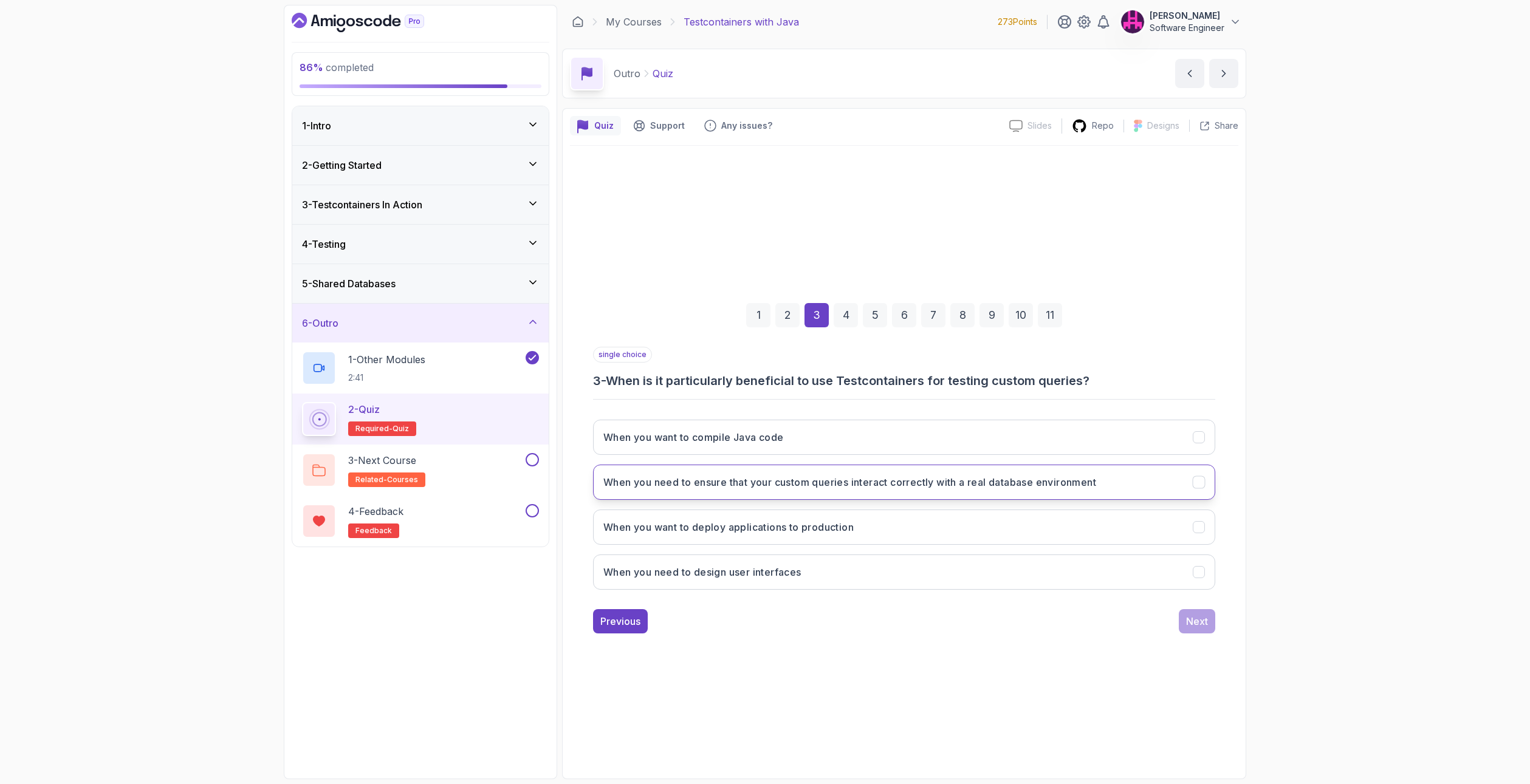
click at [779, 485] on h3 "When you need to ensure that your custom queries interact correctly with a real…" at bounding box center [849, 482] width 493 height 15
click at [1209, 628] on button "Next" at bounding box center [1197, 621] width 36 height 24
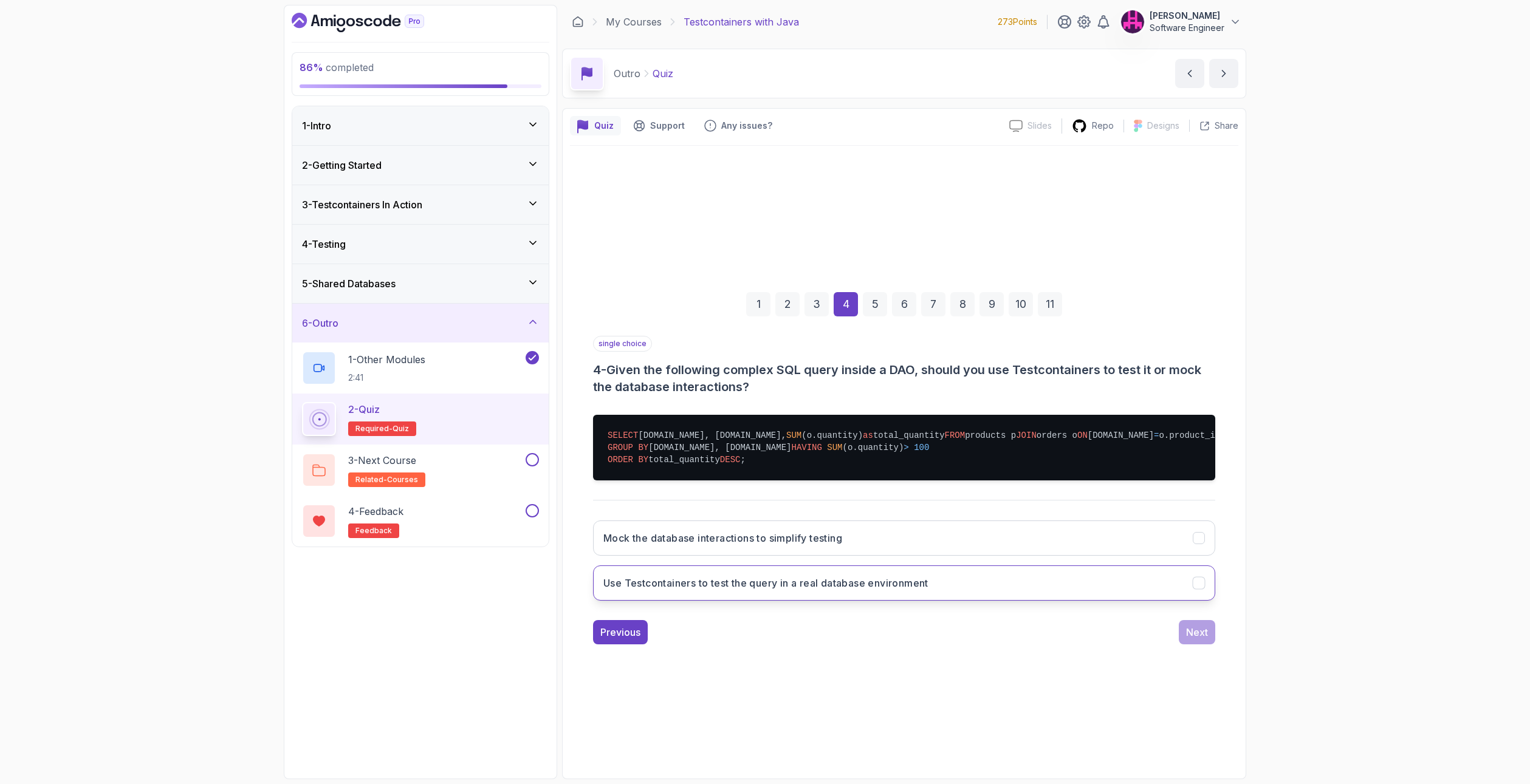
click at [847, 590] on h3 "Use Testcontainers to test the query in a real database environment" at bounding box center [766, 583] width 325 height 15
click at [1202, 639] on div "Next" at bounding box center [1197, 632] width 22 height 15
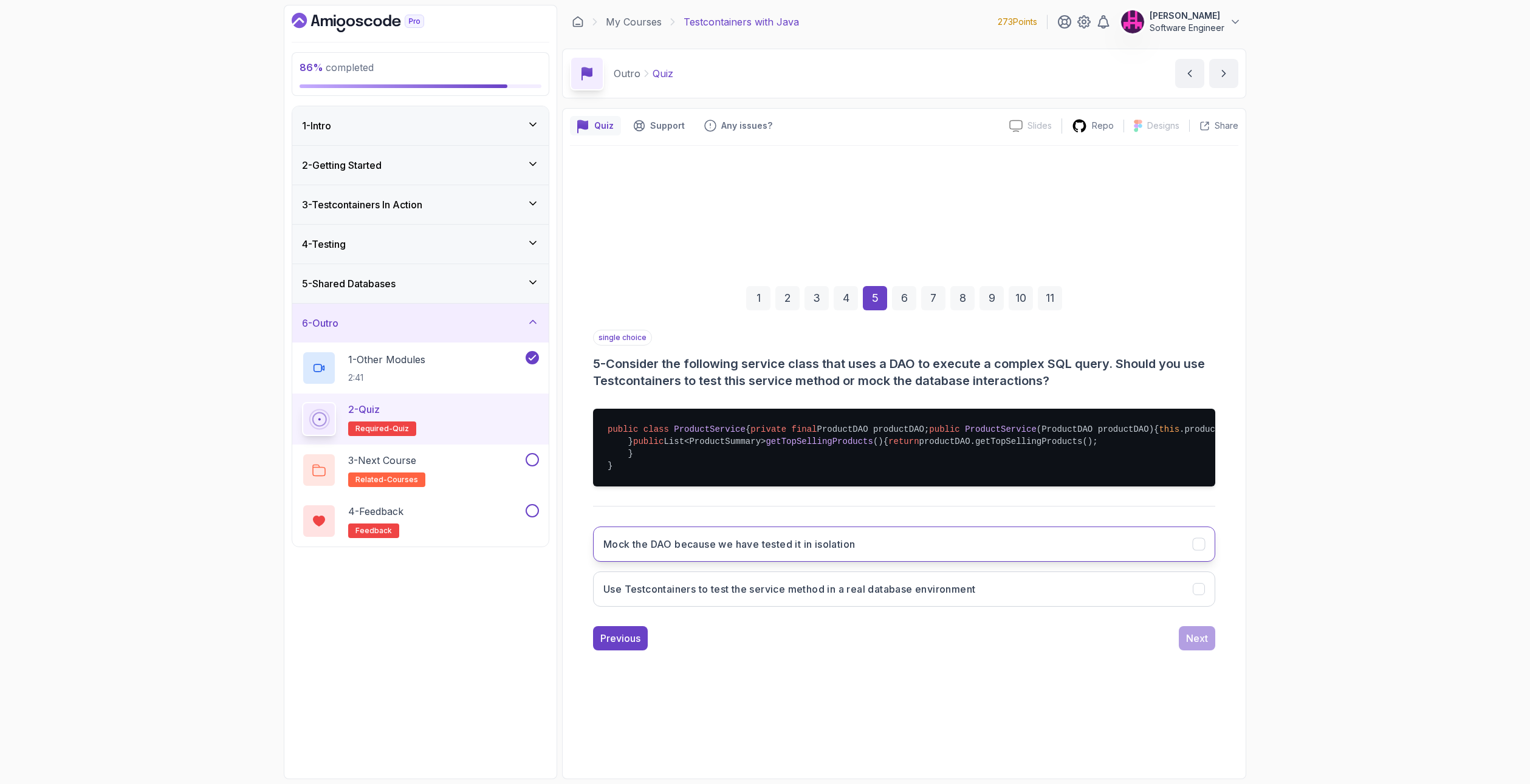
click at [744, 551] on h3 "Mock the DAO because we have tested it in isolation" at bounding box center [729, 544] width 251 height 15
click at [1182, 650] on button "Next" at bounding box center [1197, 638] width 36 height 24
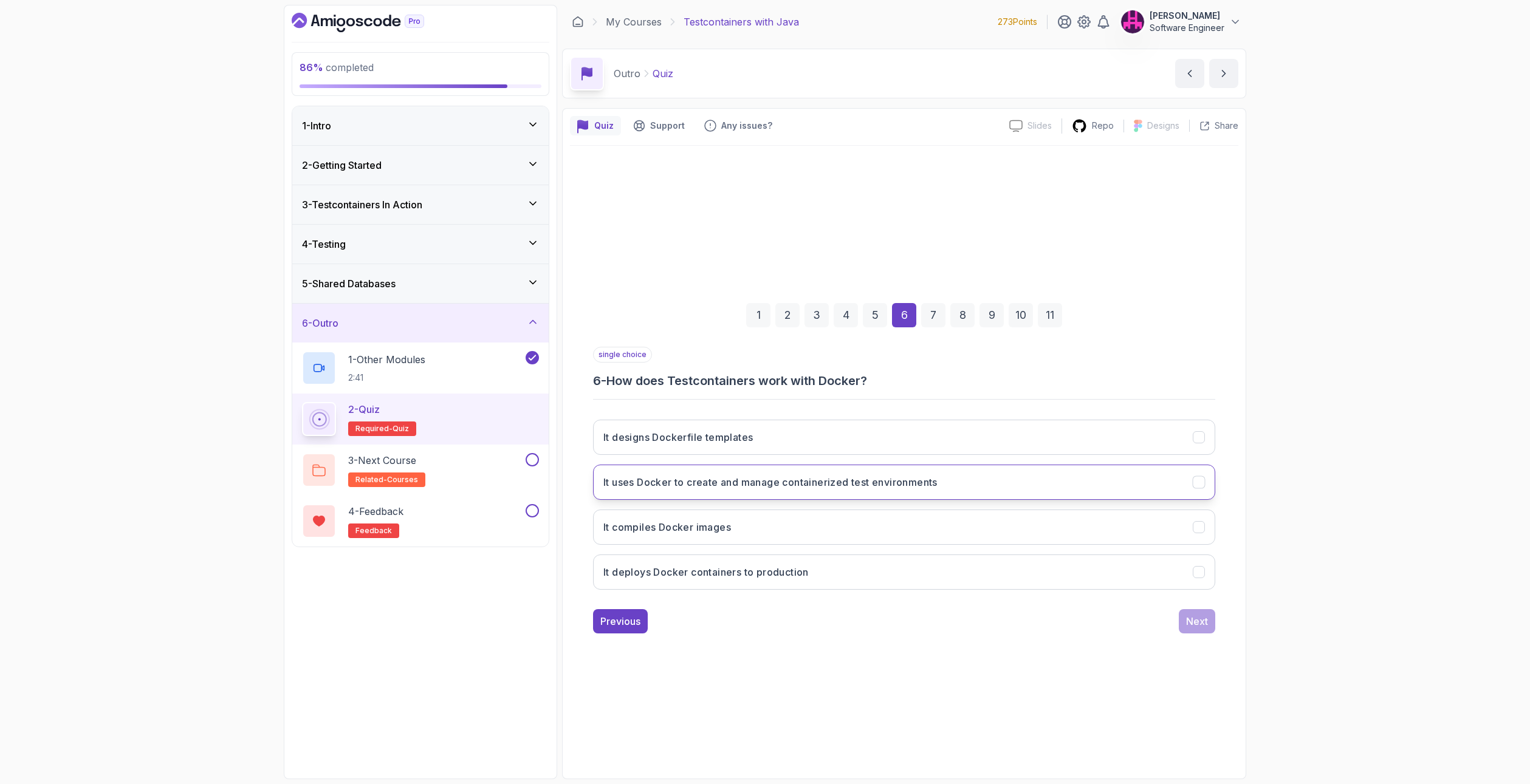
click at [681, 486] on h3 "It uses Docker to create and manage containerized test environments" at bounding box center [770, 482] width 334 height 15
click at [1194, 632] on button "Next" at bounding box center [1197, 621] width 36 height 24
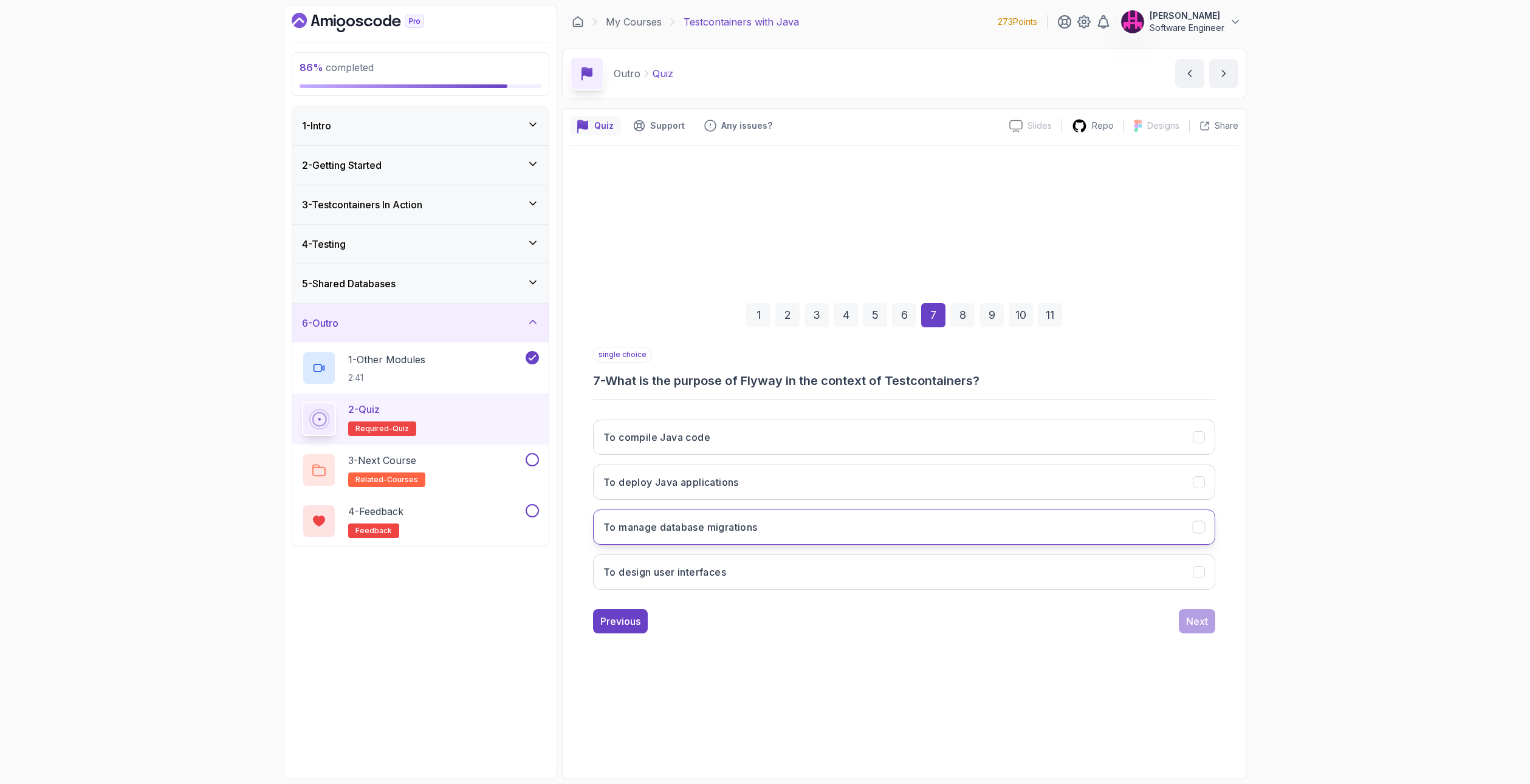
click at [791, 518] on button "To manage database migrations" at bounding box center [904, 527] width 622 height 35
click at [1189, 617] on div "Next" at bounding box center [1197, 621] width 22 height 15
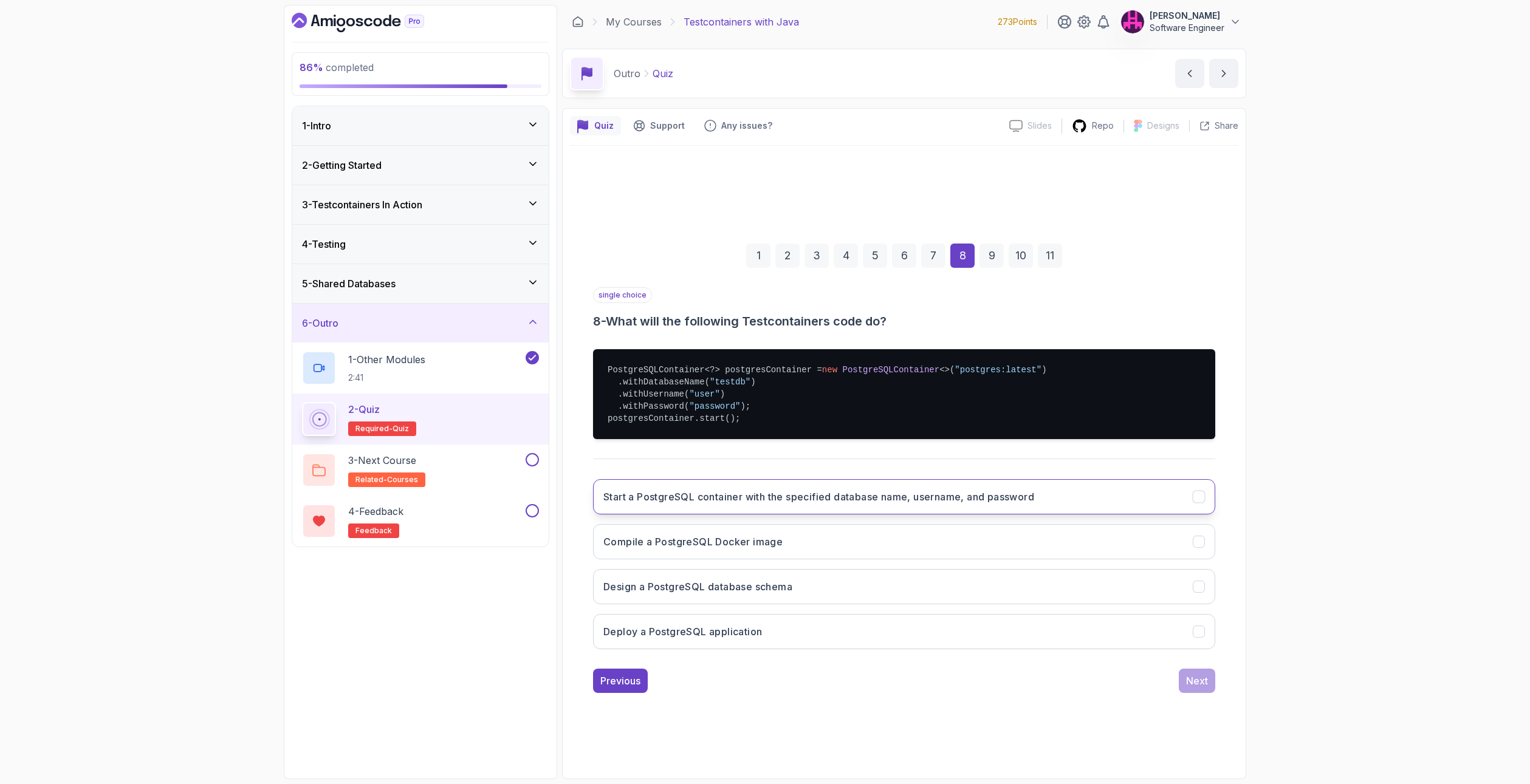
click at [651, 490] on h3 "Start a PostgreSQL container with the specified database name, username, and pa…" at bounding box center [819, 496] width 431 height 15
click at [1188, 683] on div "Next" at bounding box center [1197, 680] width 22 height 15
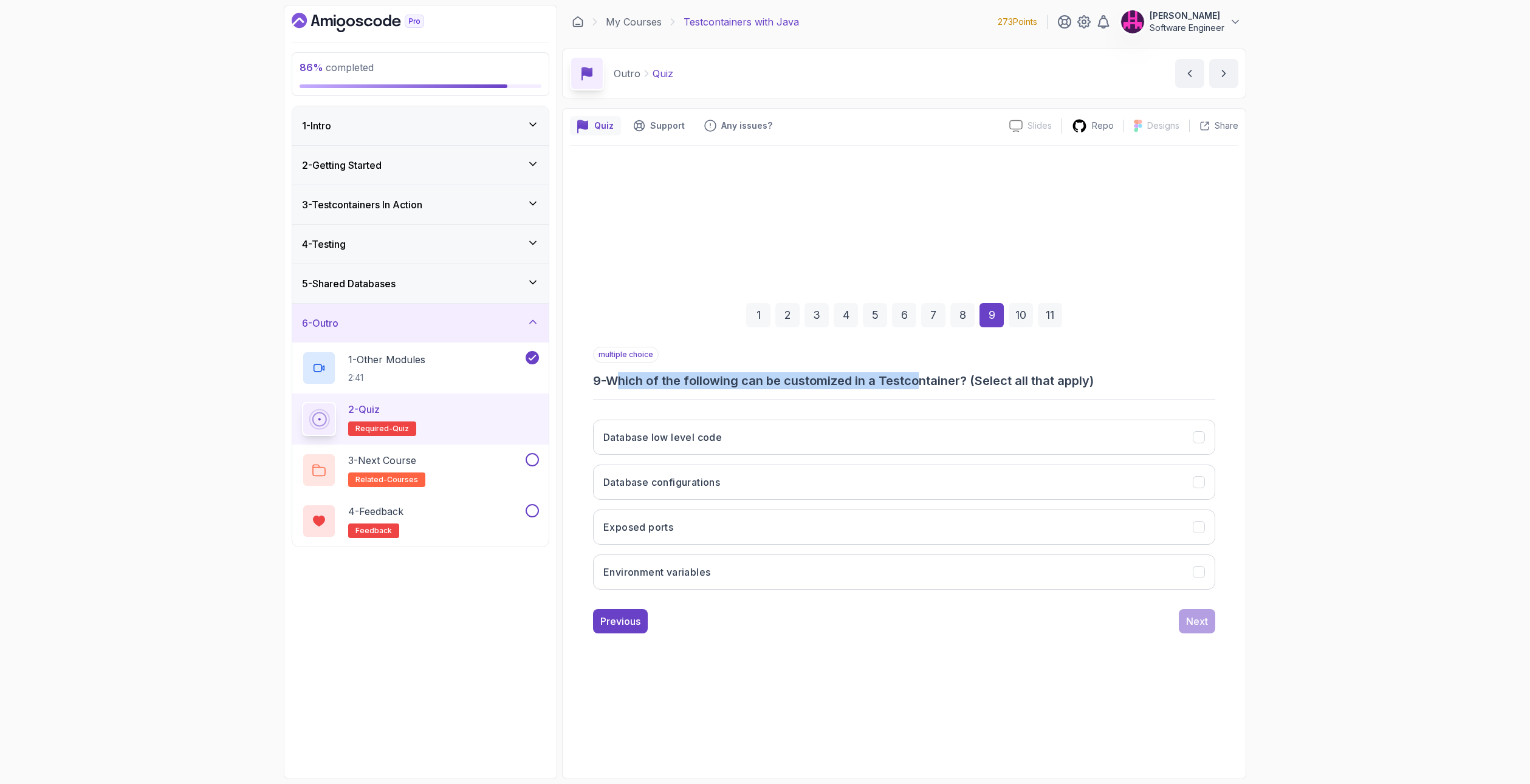
drag, startPoint x: 620, startPoint y: 377, endPoint x: 927, endPoint y: 368, distance: 307.1
click at [927, 368] on div "multiple choice 9 - Which of the following can be customized in a Testcontainer…" at bounding box center [904, 368] width 622 height 42
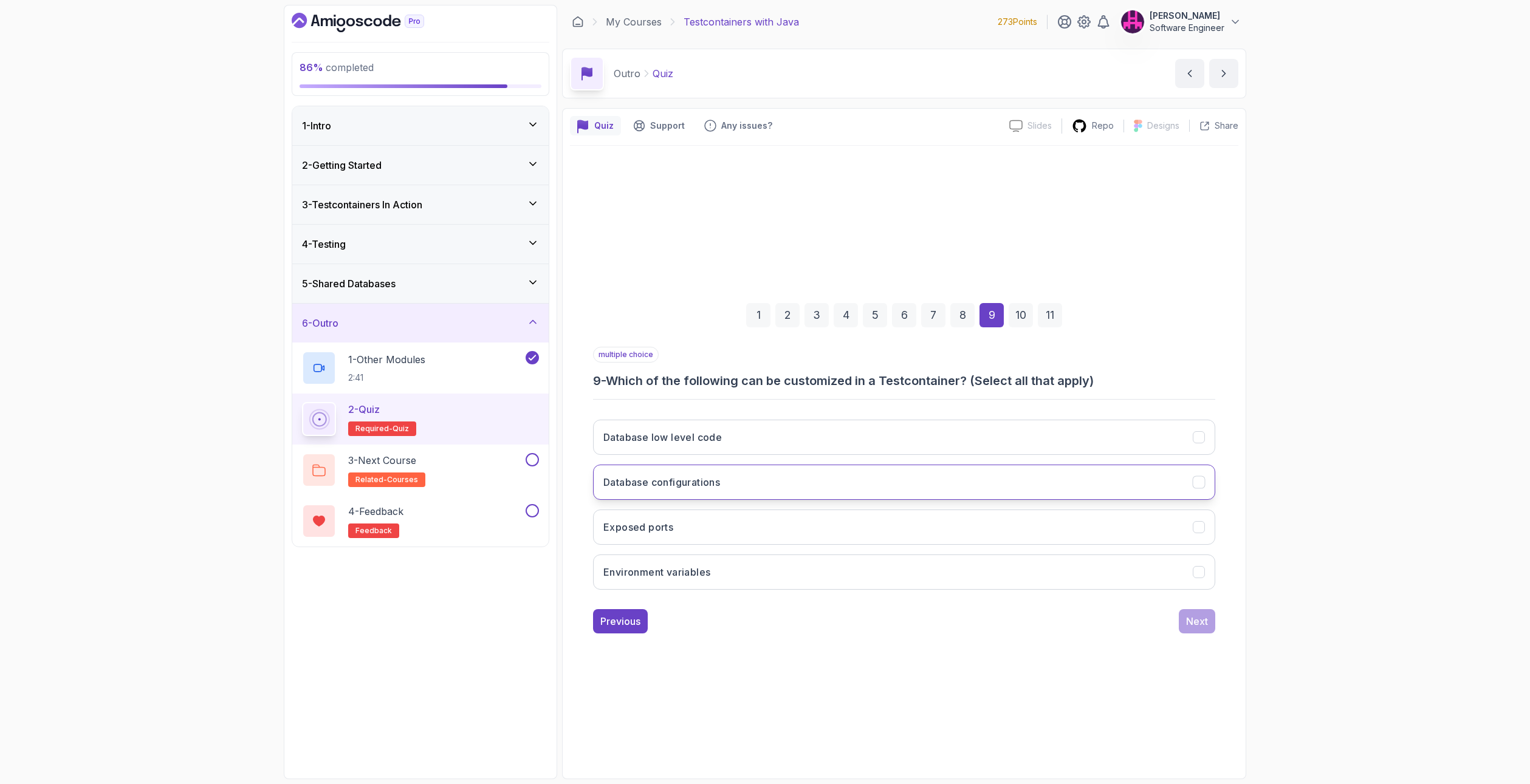
click at [775, 474] on button "Database configurations" at bounding box center [904, 482] width 622 height 35
click at [750, 514] on button "Exposed ports" at bounding box center [904, 527] width 622 height 35
click at [1199, 622] on div "Next" at bounding box center [1197, 621] width 22 height 15
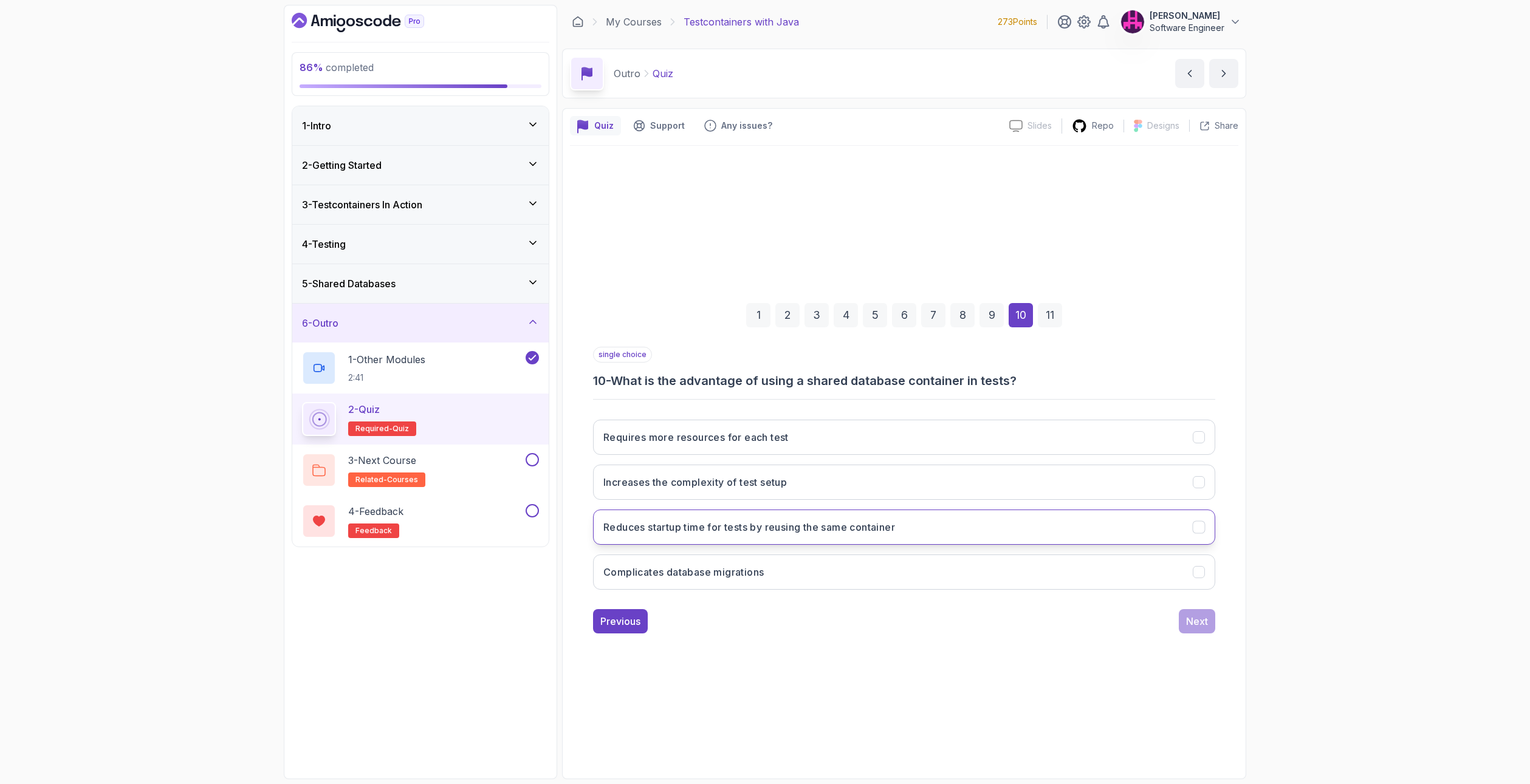
click at [808, 529] on h3 "Reduces startup time for tests by reusing the same container" at bounding box center [749, 527] width 292 height 15
click at [1195, 621] on div "Next" at bounding box center [1197, 621] width 22 height 15
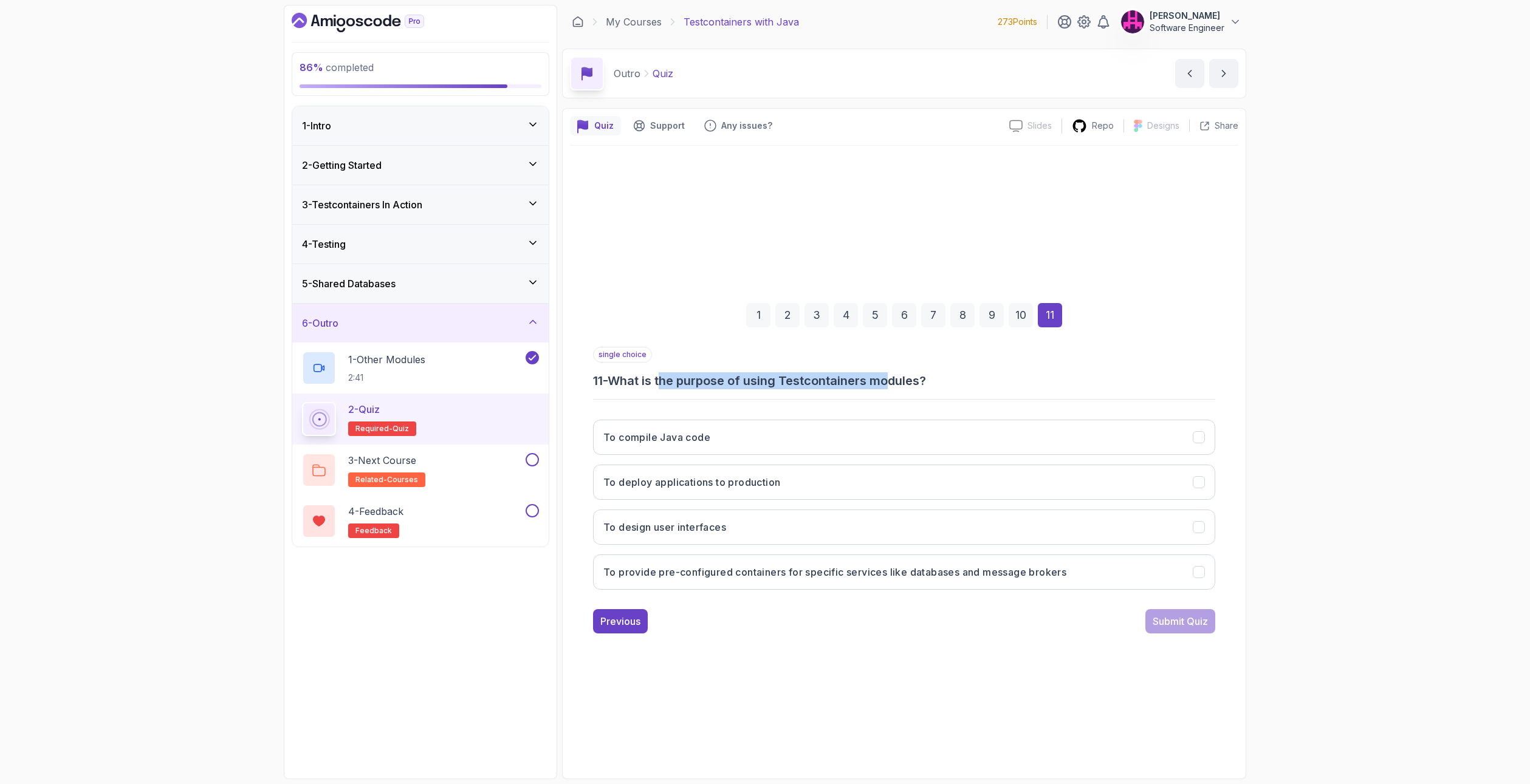
drag, startPoint x: 677, startPoint y: 380, endPoint x: 896, endPoint y: 376, distance: 219.0
click at [896, 376] on h3 "11 - What is the purpose of using Testcontainers modules?" at bounding box center [904, 381] width 622 height 17
click at [750, 571] on h3 "To provide pre-configured containers for specific services like databases and m…" at bounding box center [835, 572] width 463 height 15
click at [1169, 619] on div "Submit Quiz" at bounding box center [1180, 621] width 55 height 15
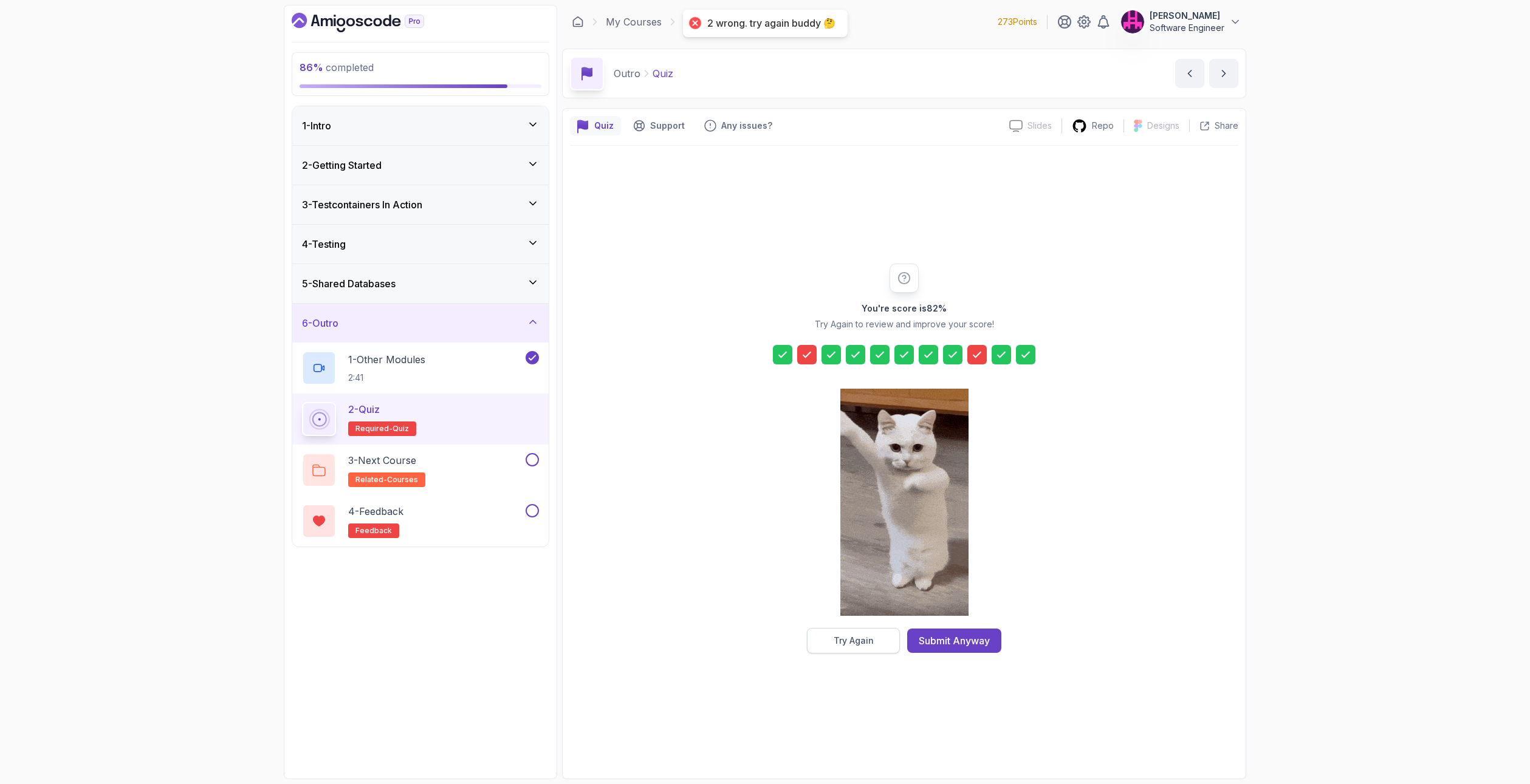
click at [859, 628] on button "Try Again" at bounding box center [853, 640] width 93 height 25
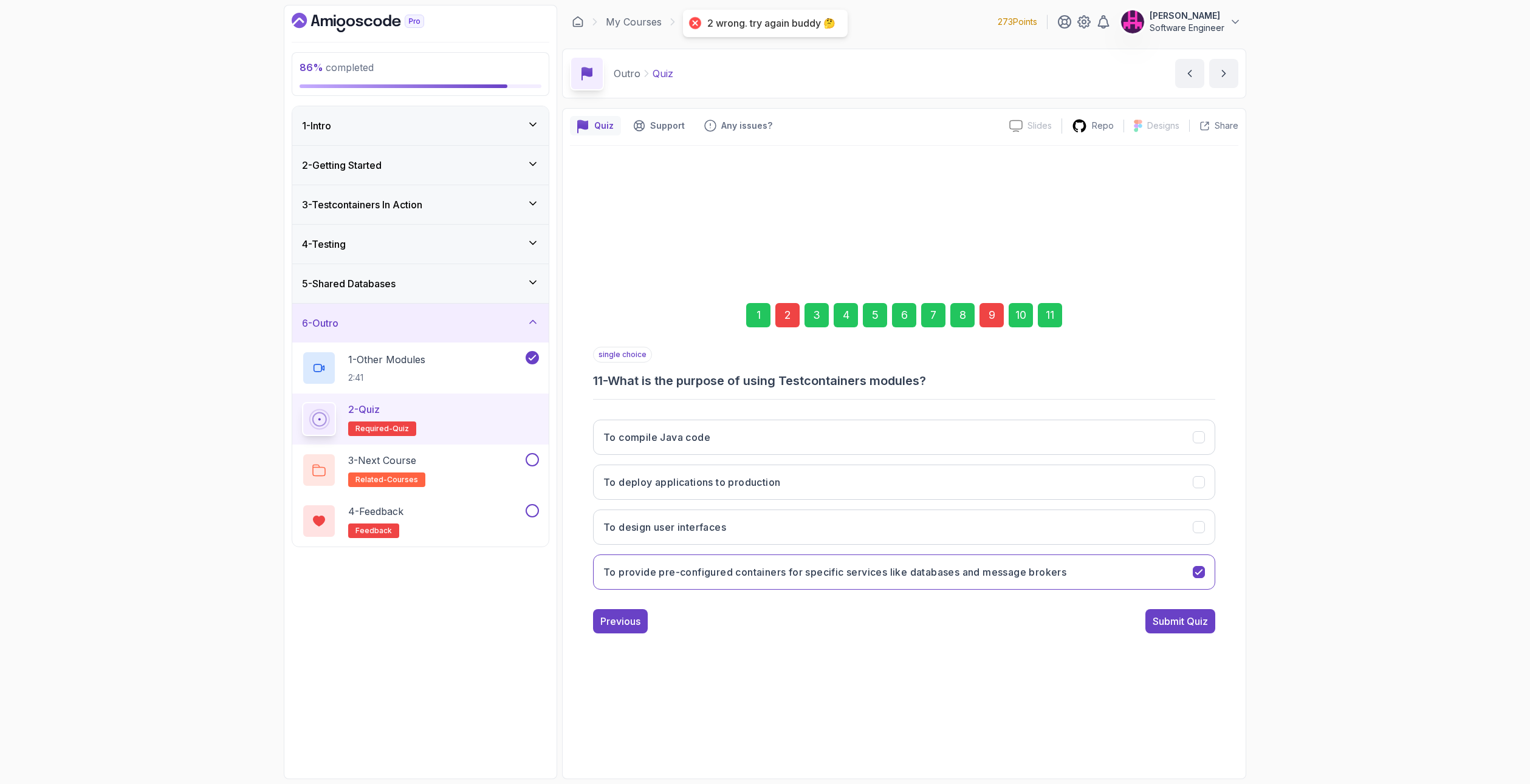
click at [780, 305] on div "2" at bounding box center [787, 315] width 24 height 24
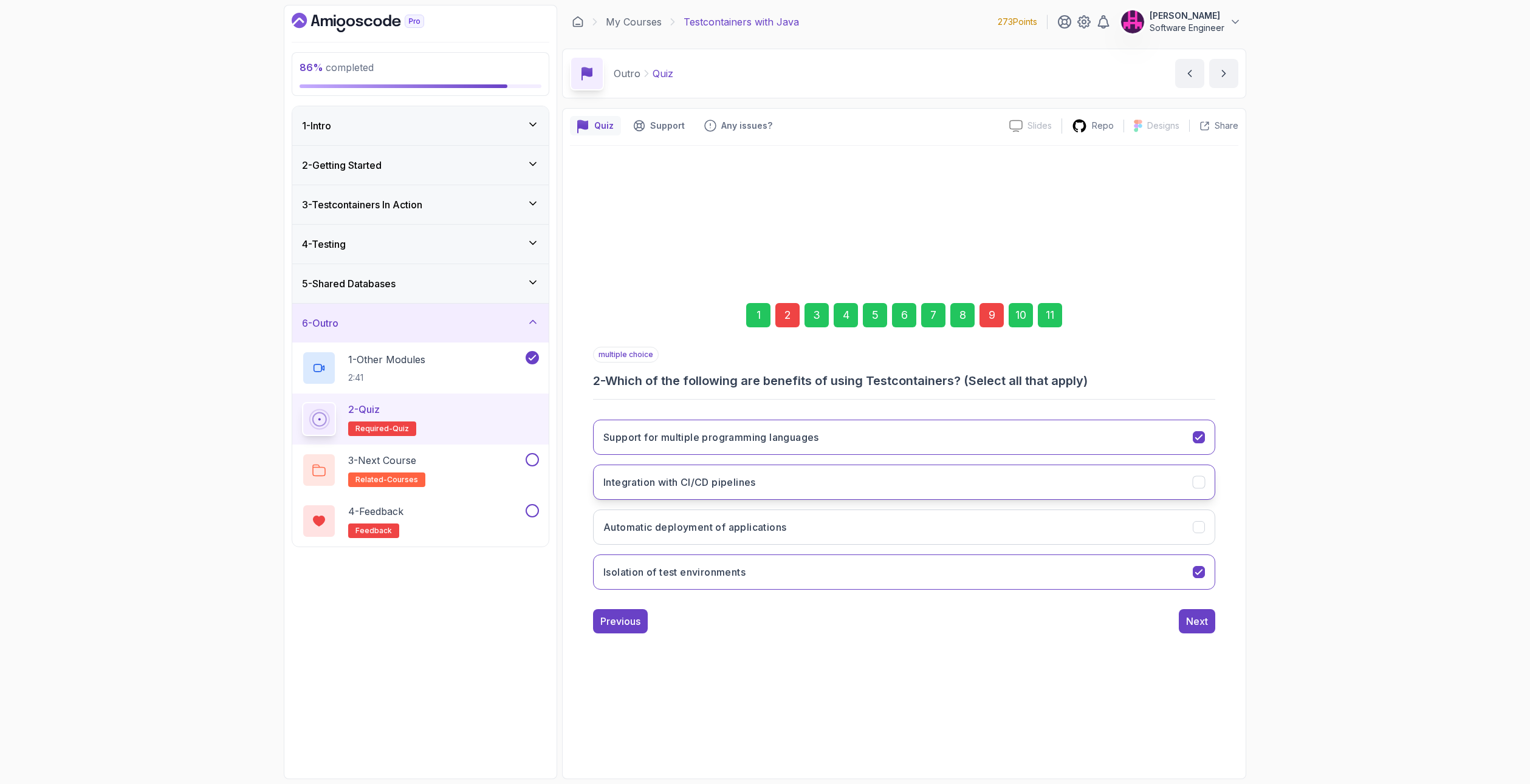
click at [738, 495] on button "Integration with CI/CD pipelines" at bounding box center [904, 482] width 622 height 35
click at [994, 311] on div "9" at bounding box center [991, 315] width 24 height 24
click at [676, 445] on button "Environment variables" at bounding box center [904, 437] width 622 height 35
click at [1194, 625] on div "Next" at bounding box center [1197, 621] width 22 height 15
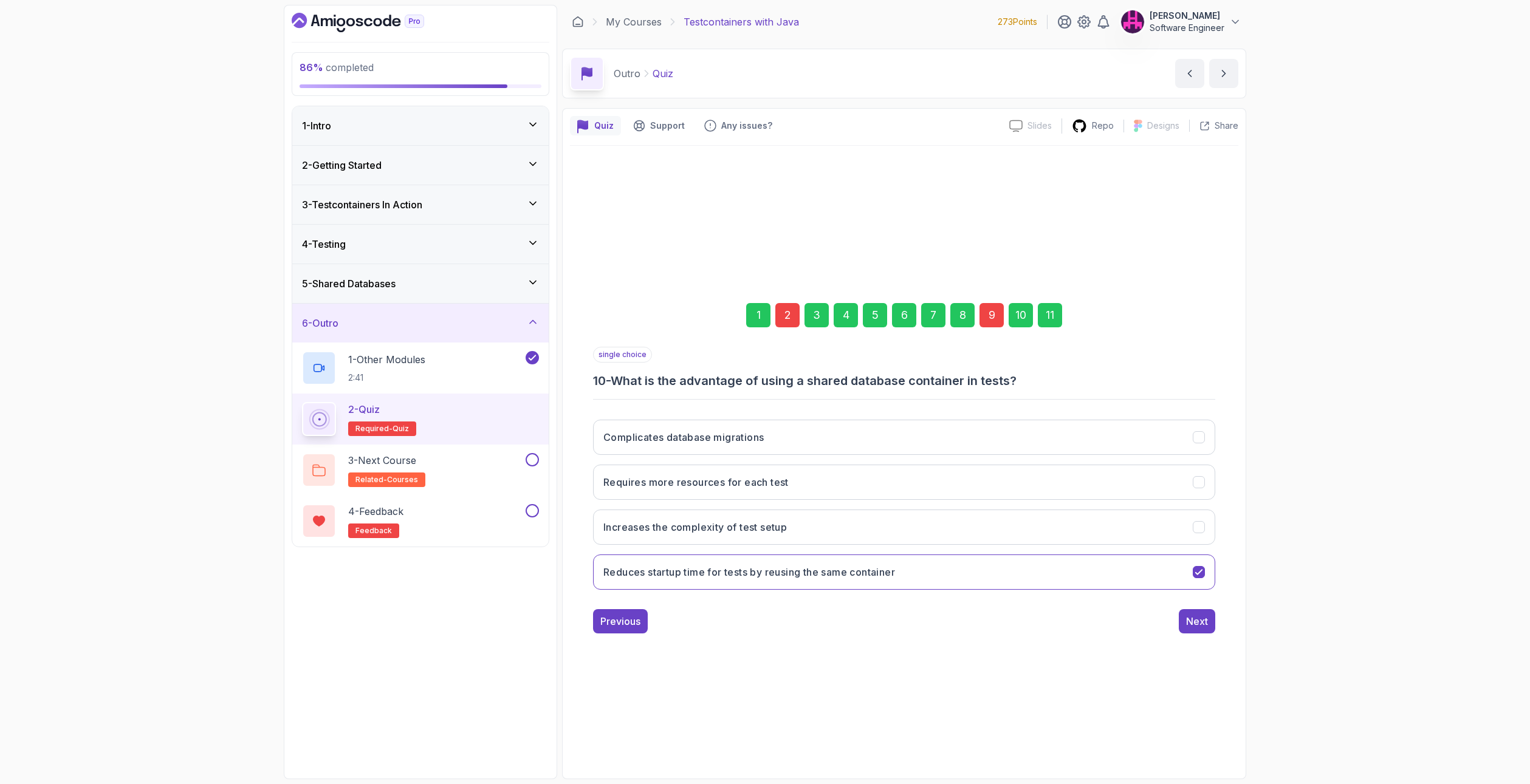
click at [1189, 639] on div "1 2 3 4 5 6 7 8 9 10 11 single choice 10 - What is the advantage of using a sha…" at bounding box center [904, 459] width 668 height 369
click at [1196, 625] on div "Next" at bounding box center [1197, 621] width 22 height 15
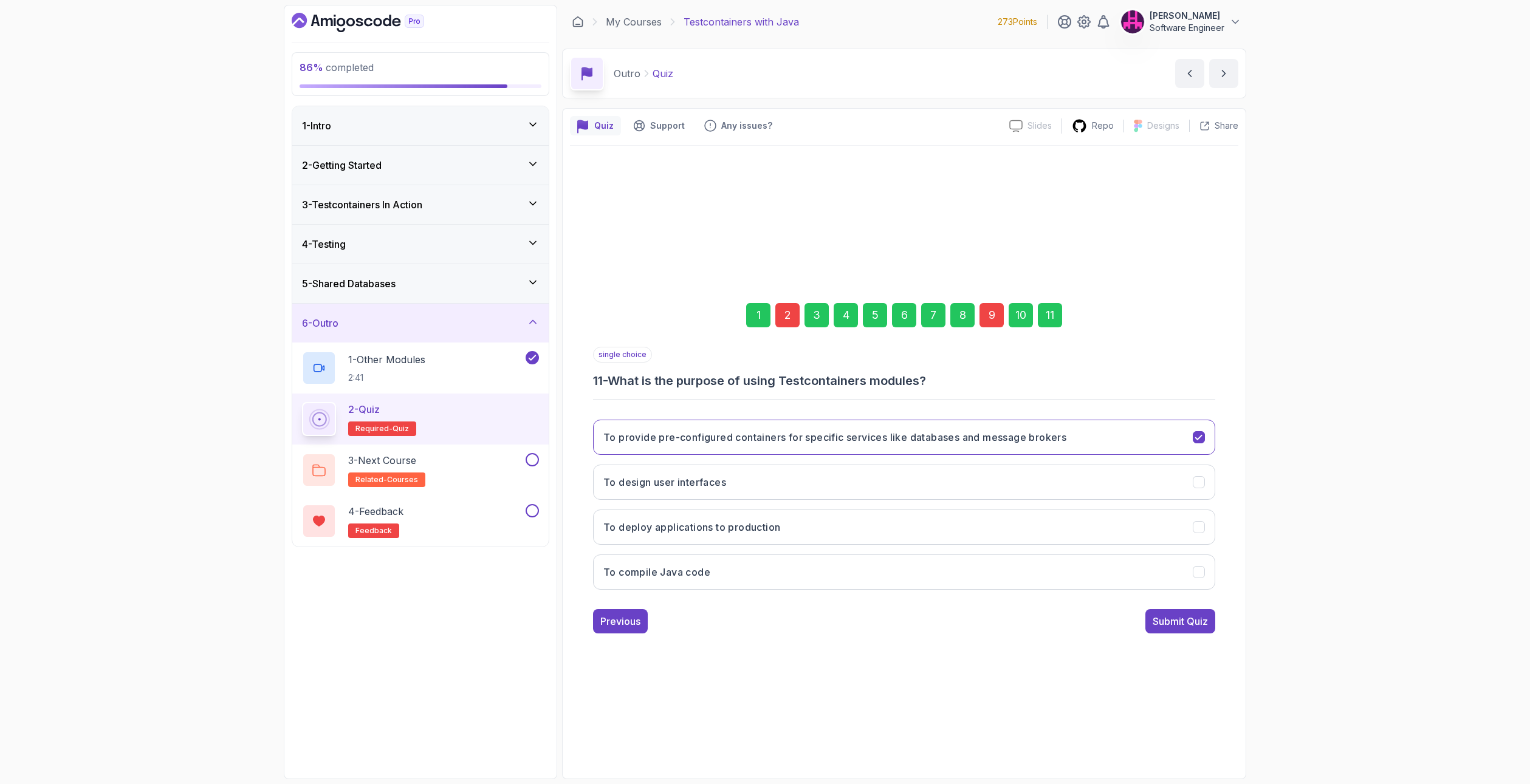
click at [1192, 625] on div "Submit Quiz" at bounding box center [1180, 621] width 55 height 15
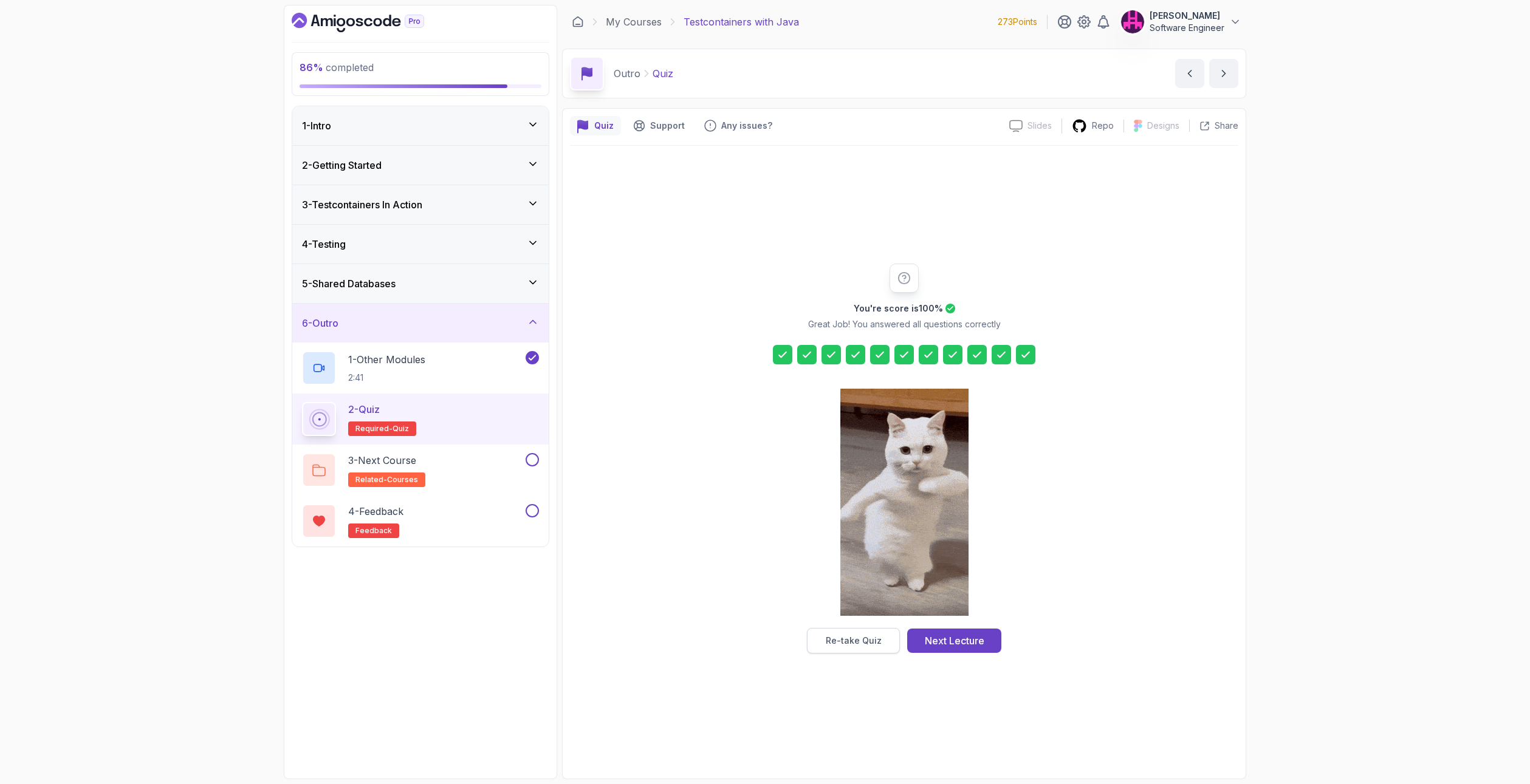
click at [861, 636] on div "Re-take Quiz" at bounding box center [853, 640] width 56 height 12
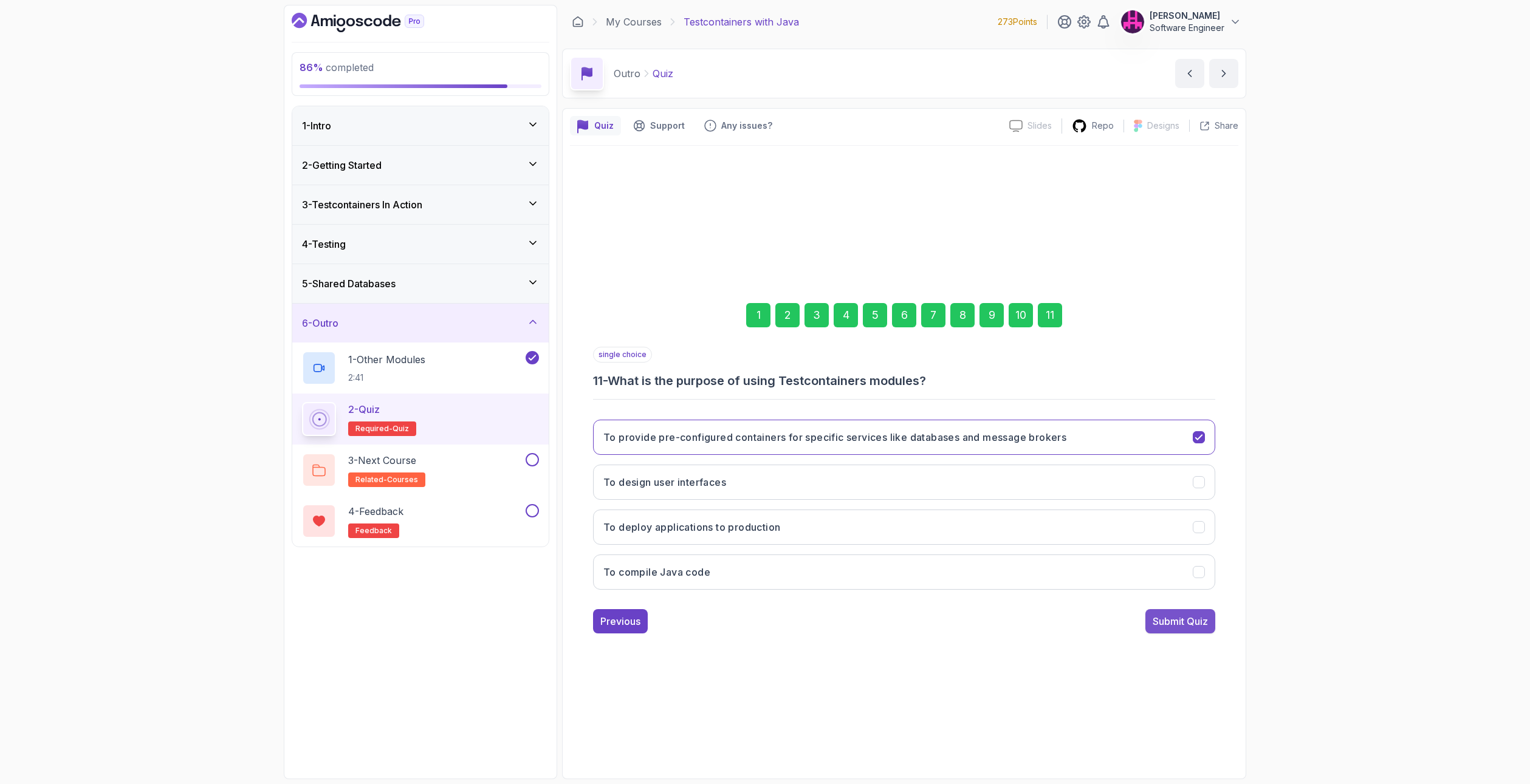
click at [1187, 630] on button "Submit Quiz" at bounding box center [1180, 621] width 70 height 24
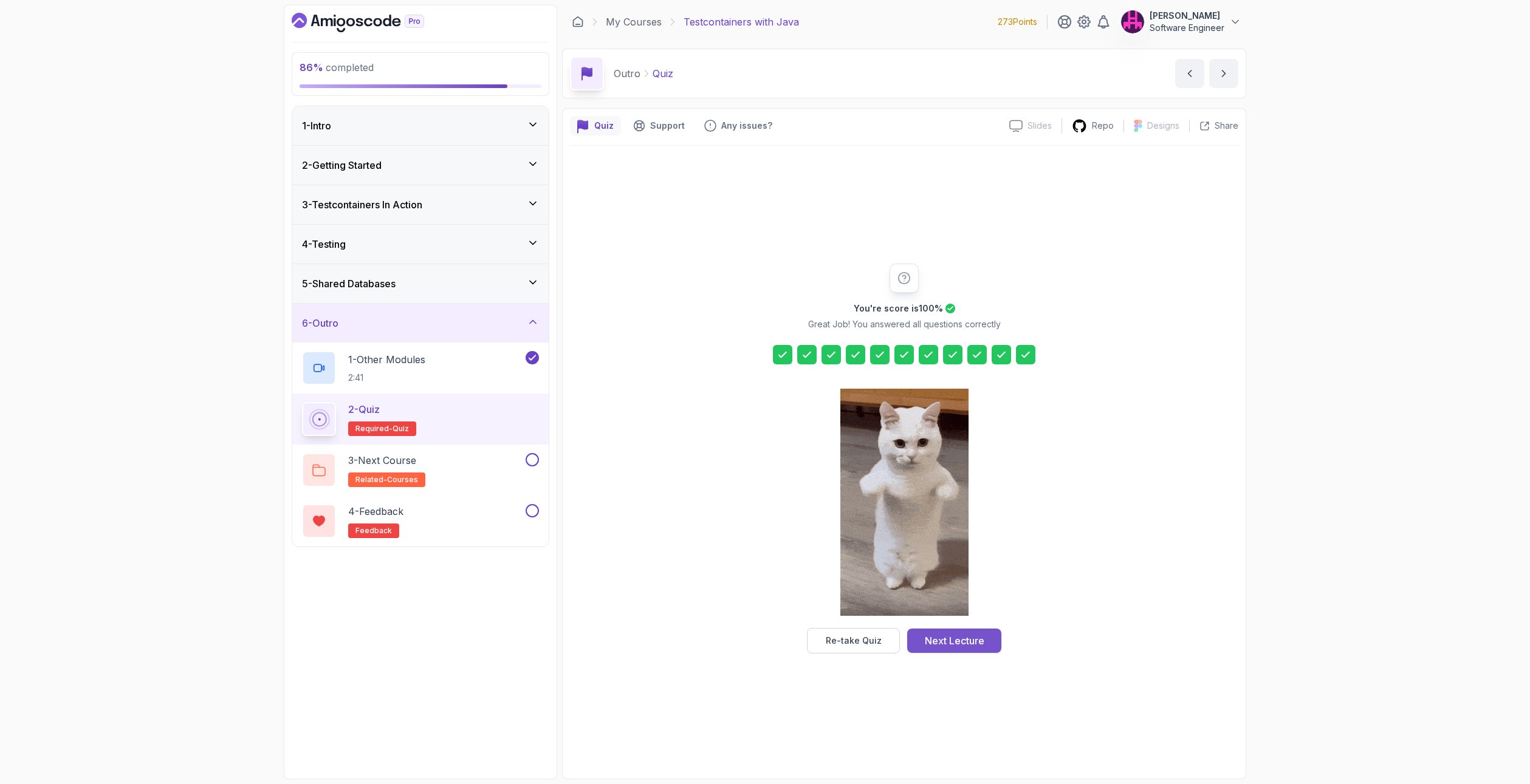
click at [977, 639] on div "Next Lecture" at bounding box center [955, 640] width 60 height 15
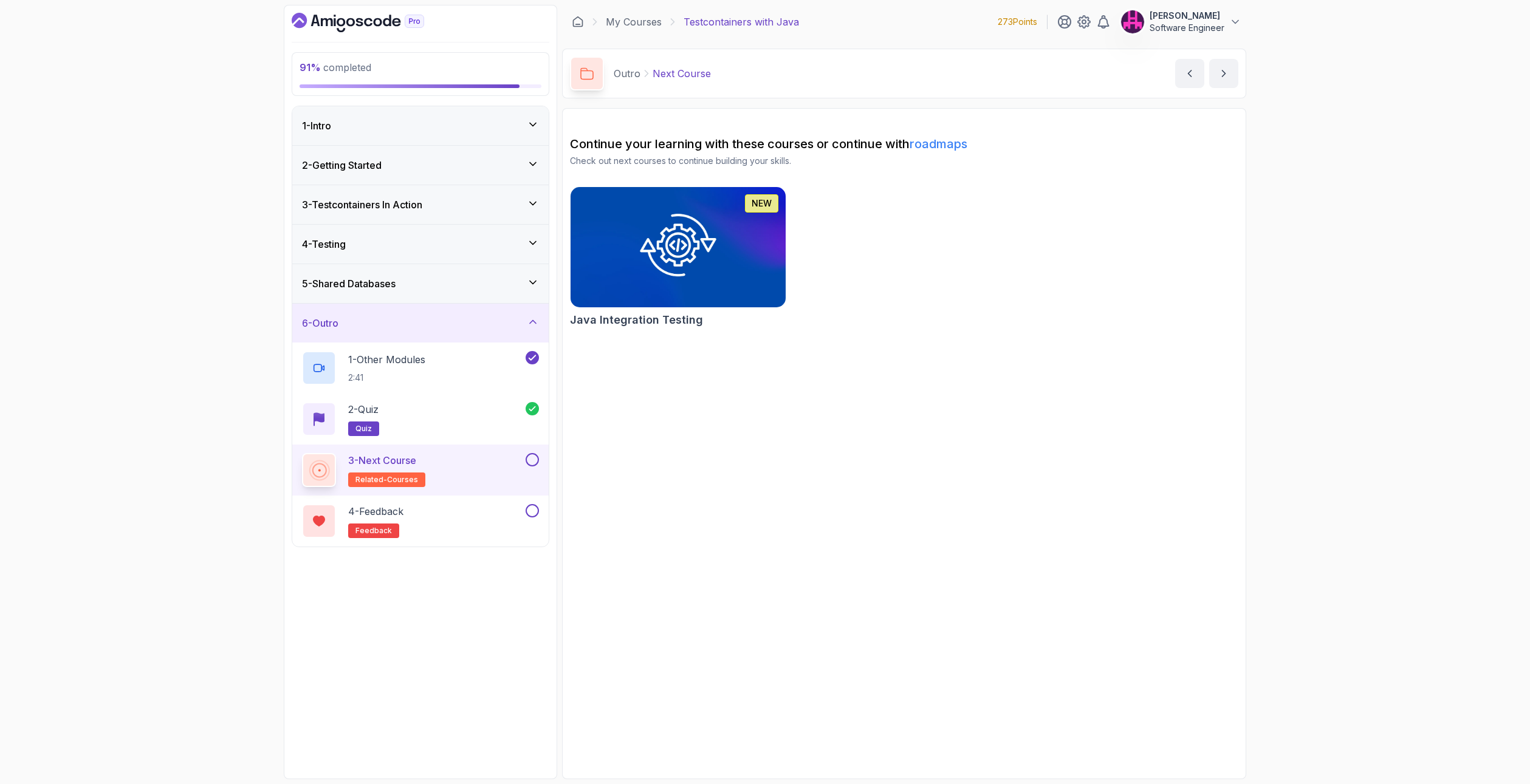
click at [534, 459] on button at bounding box center [532, 460] width 13 height 13
click at [493, 528] on div "4 - Feedback feedback" at bounding box center [412, 521] width 221 height 34
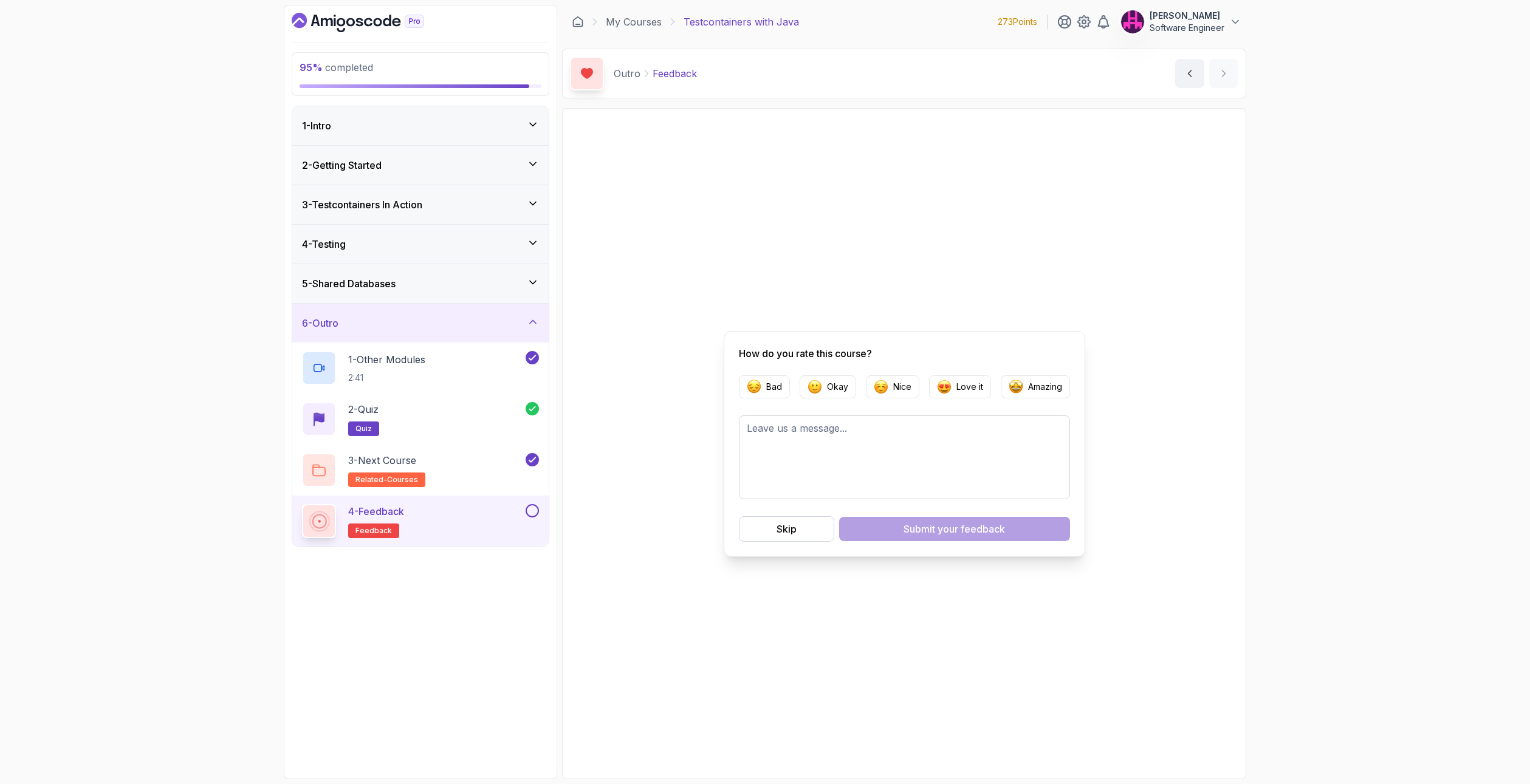
click at [531, 511] on button at bounding box center [532, 511] width 13 height 13
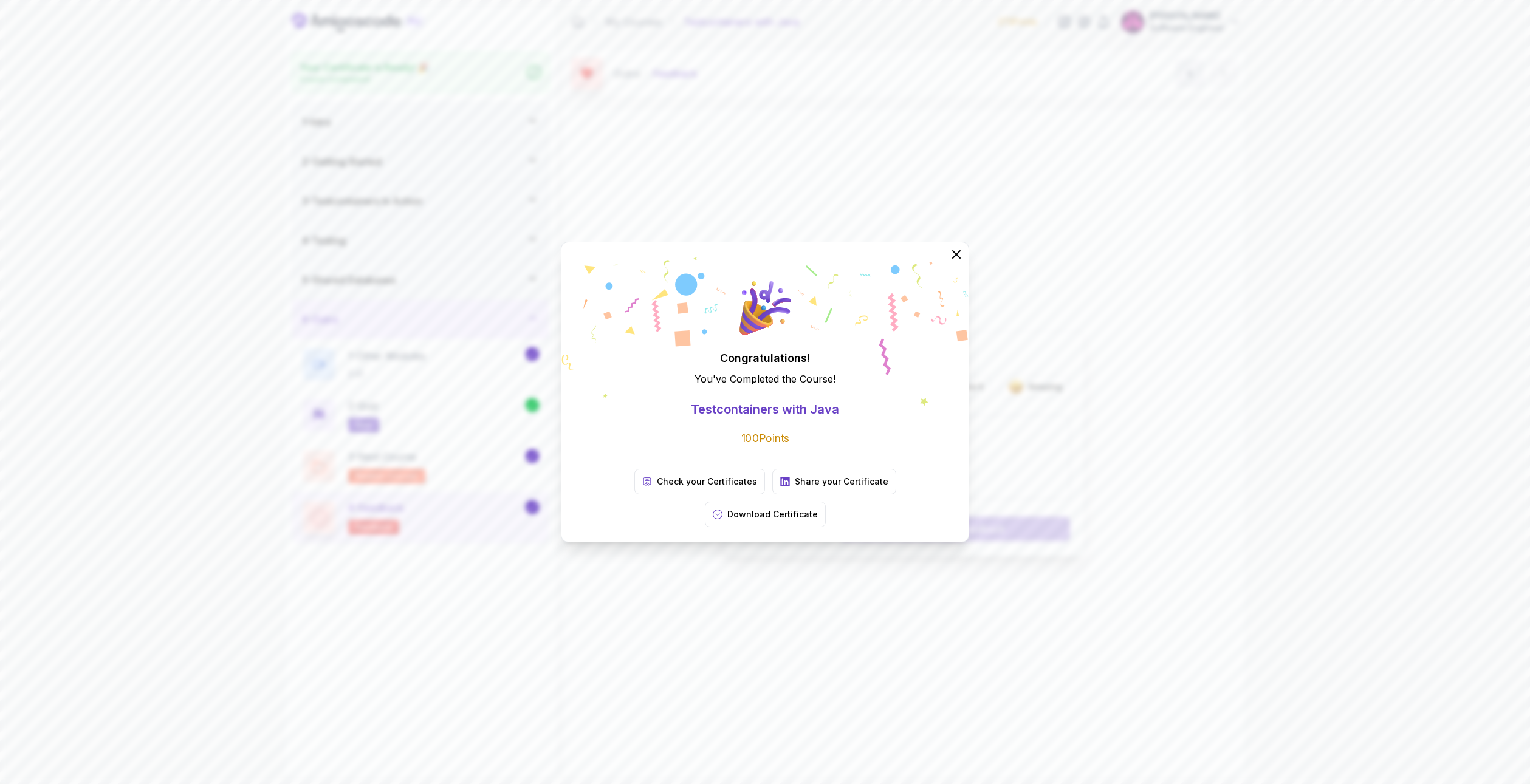
click at [705, 578] on div "Congratulations! You've Completed the Course ! Testcontainers with Java 100 Poi…" at bounding box center [765, 392] width 1530 height 784
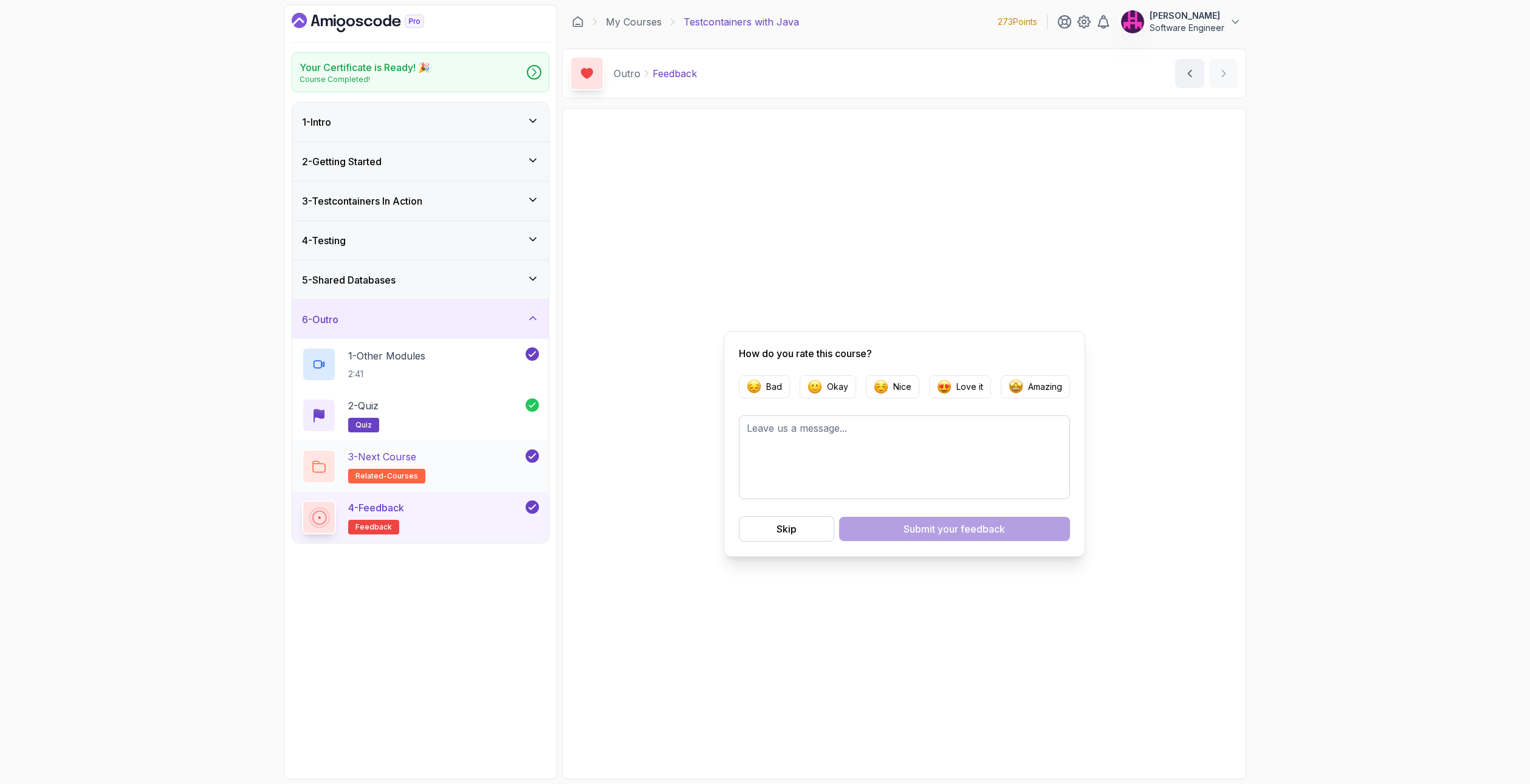
click at [451, 462] on div "3 - Next Course related-courses" at bounding box center [412, 466] width 221 height 34
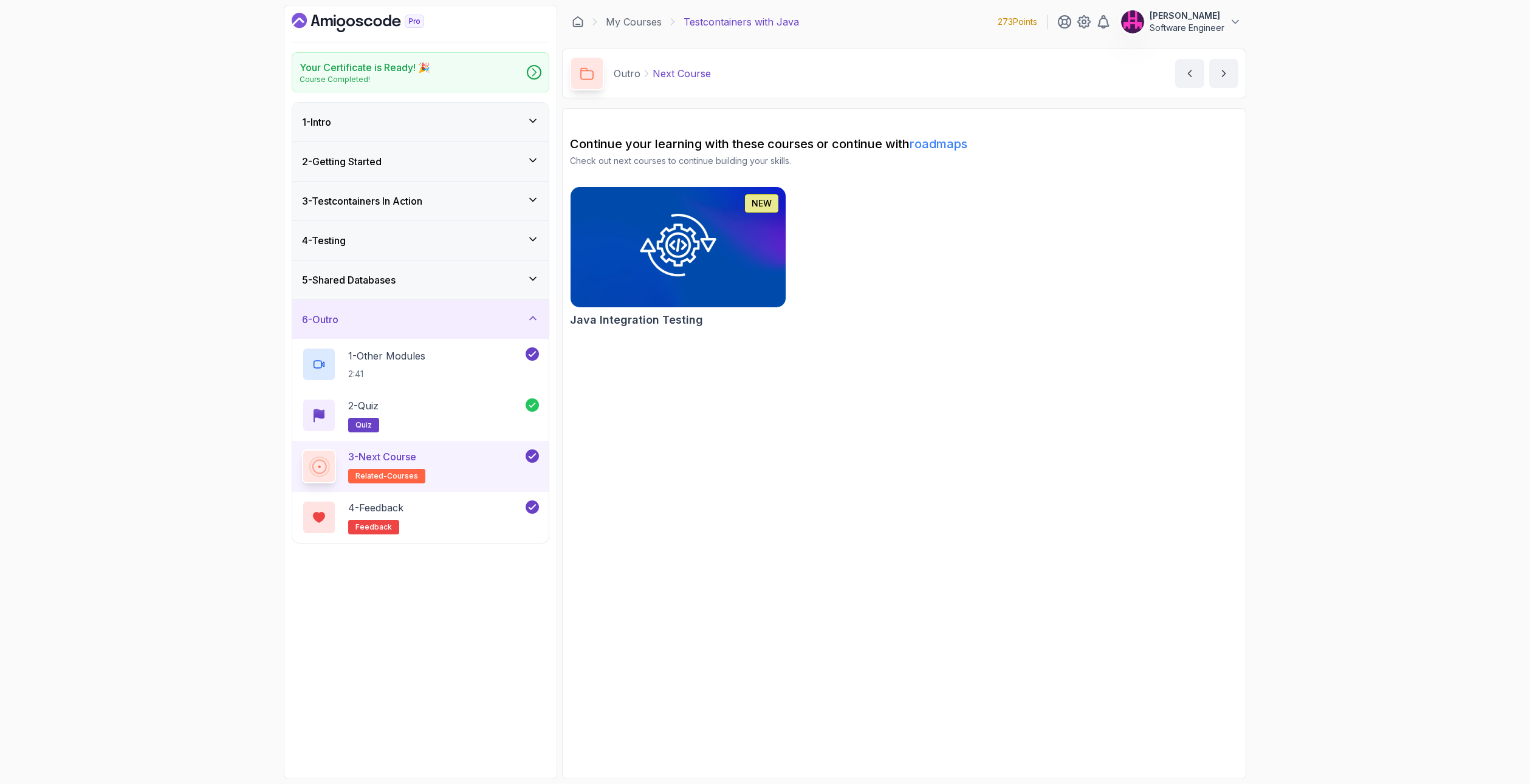
click at [928, 141] on link "roadmaps" at bounding box center [937, 144] width 57 height 15
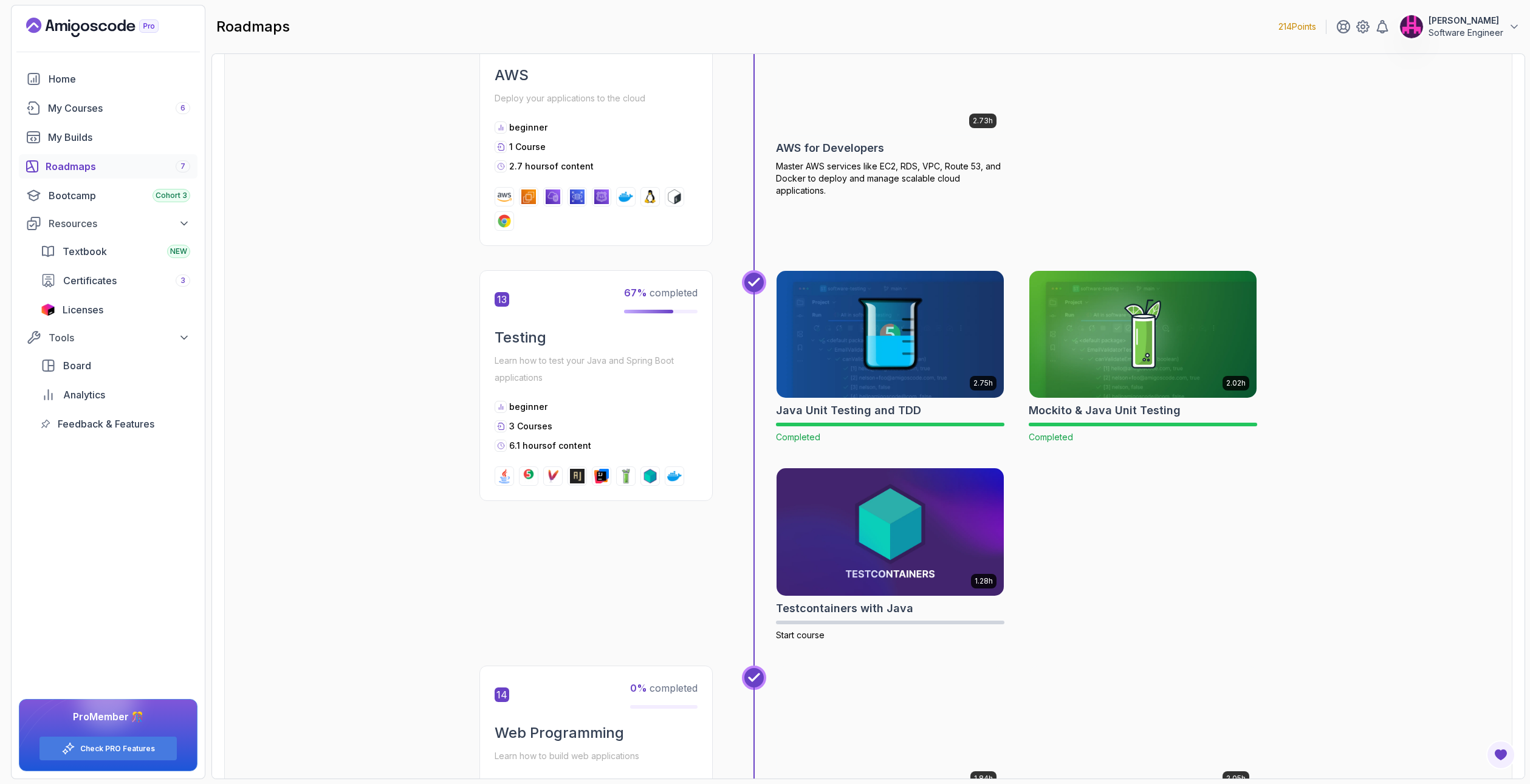
scroll to position [3705, 0]
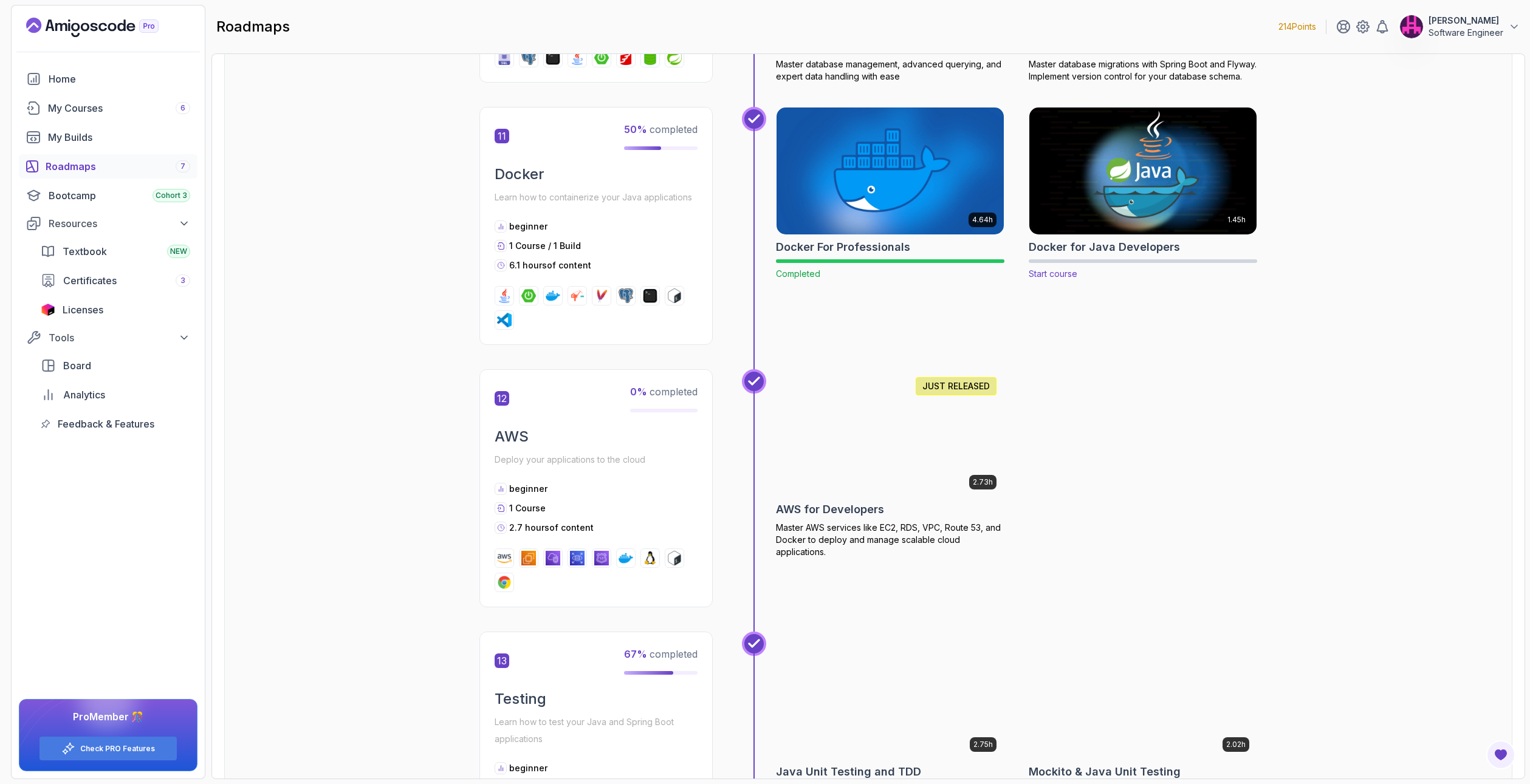
scroll to position [3214, 0]
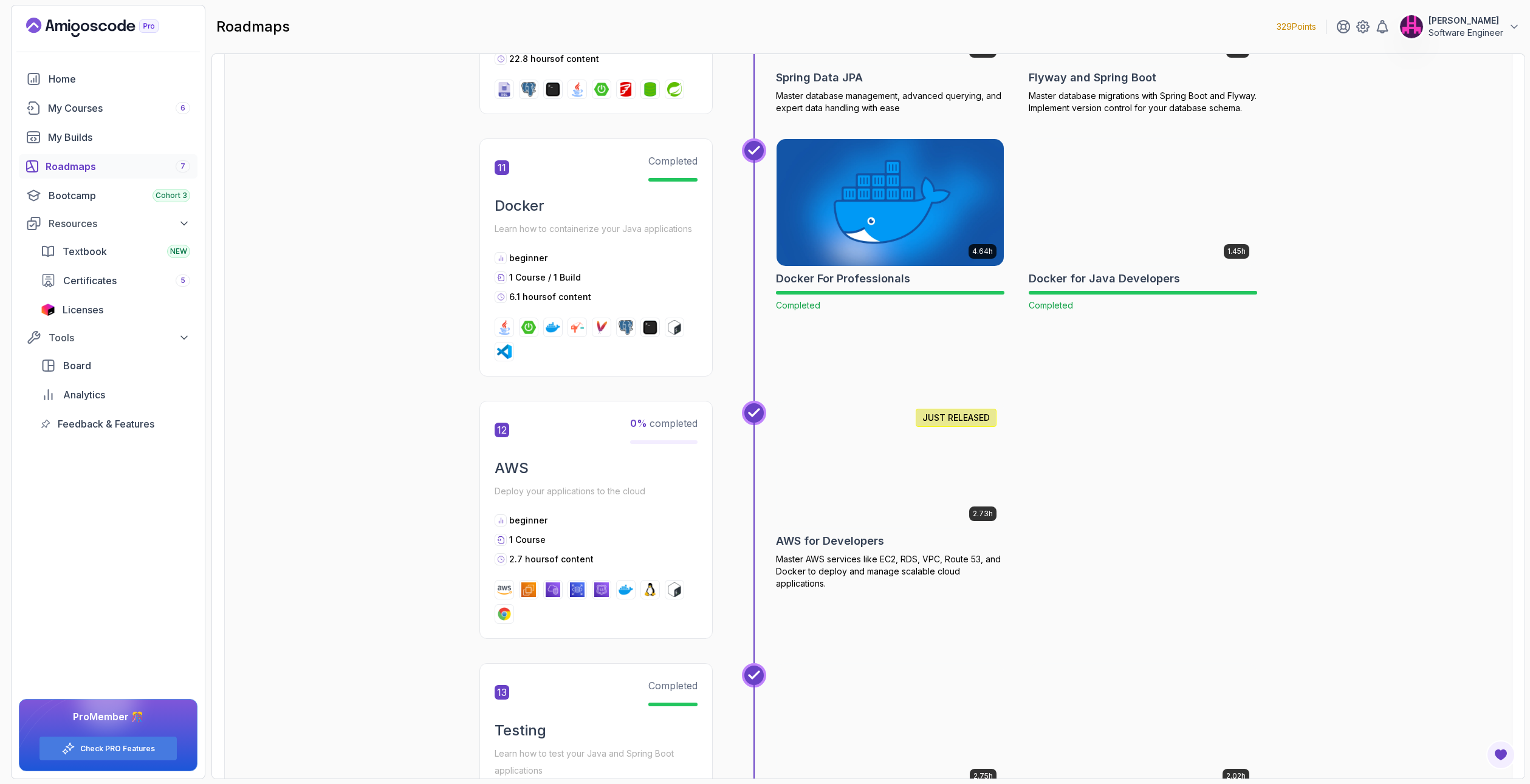
scroll to position [3583, 0]
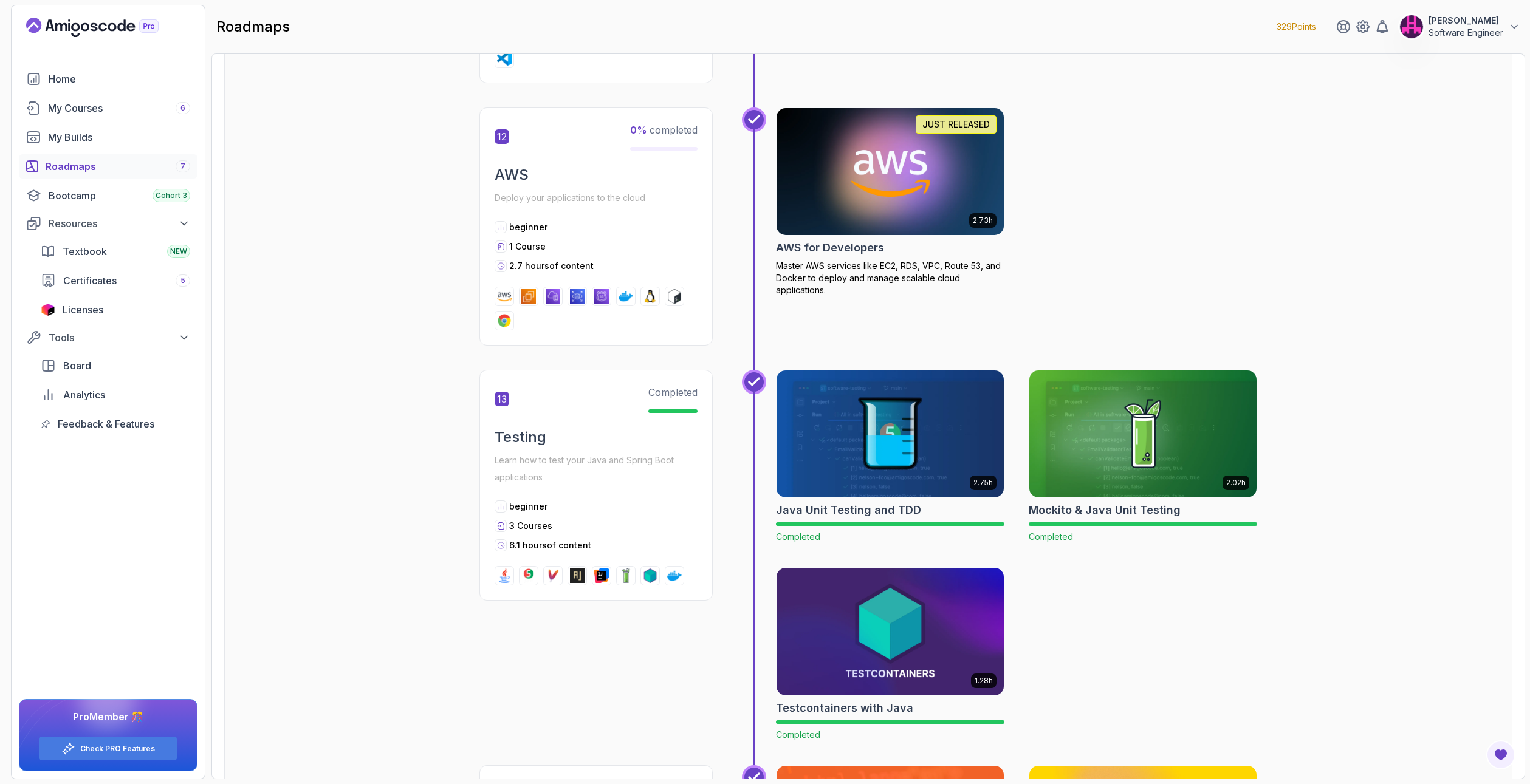
click at [126, 169] on div "Roadmaps 7" at bounding box center [118, 167] width 145 height 15
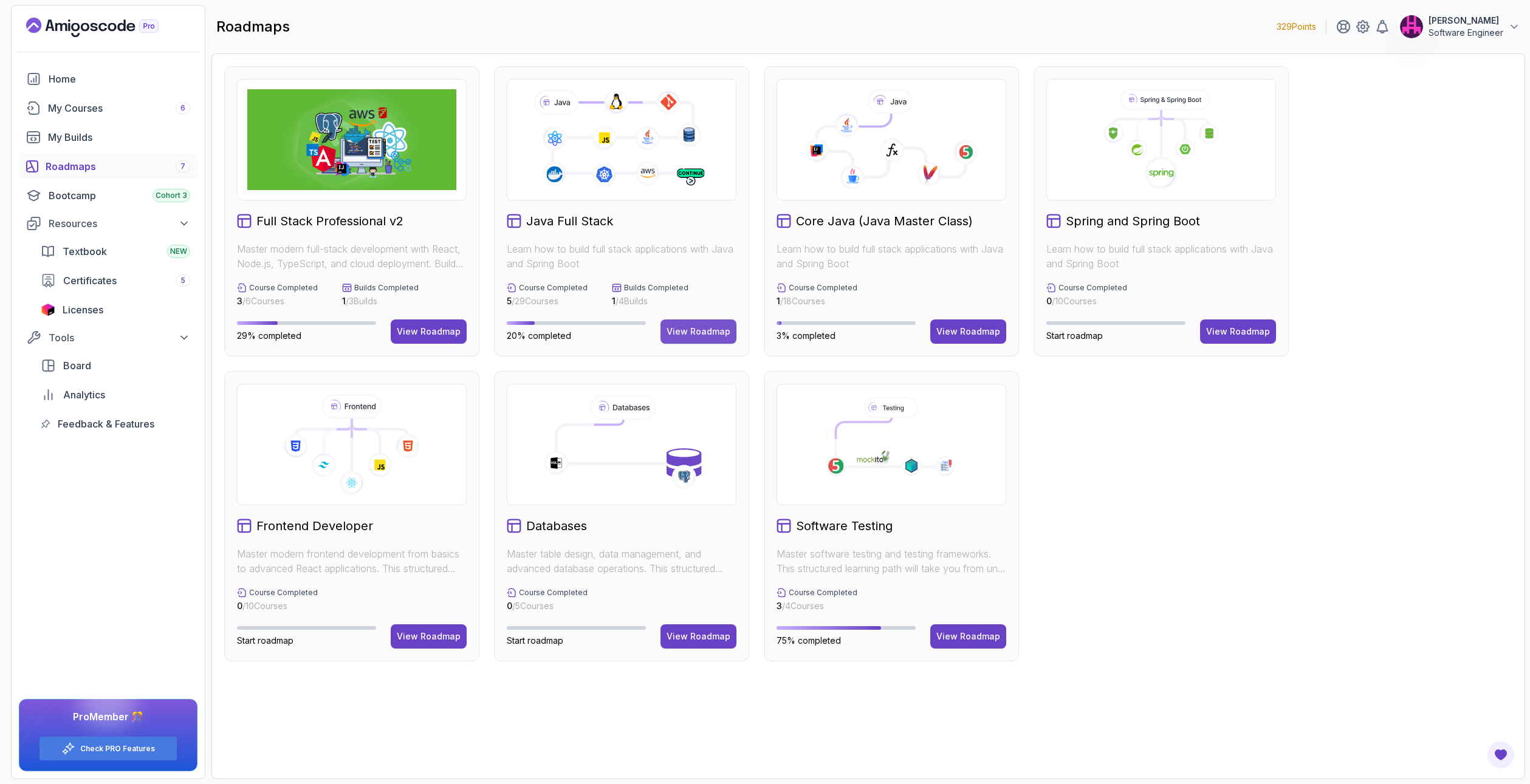
click at [694, 328] on div "View Roadmap" at bounding box center [698, 331] width 64 height 12
click at [433, 335] on div "View Roadmap" at bounding box center [428, 331] width 64 height 12
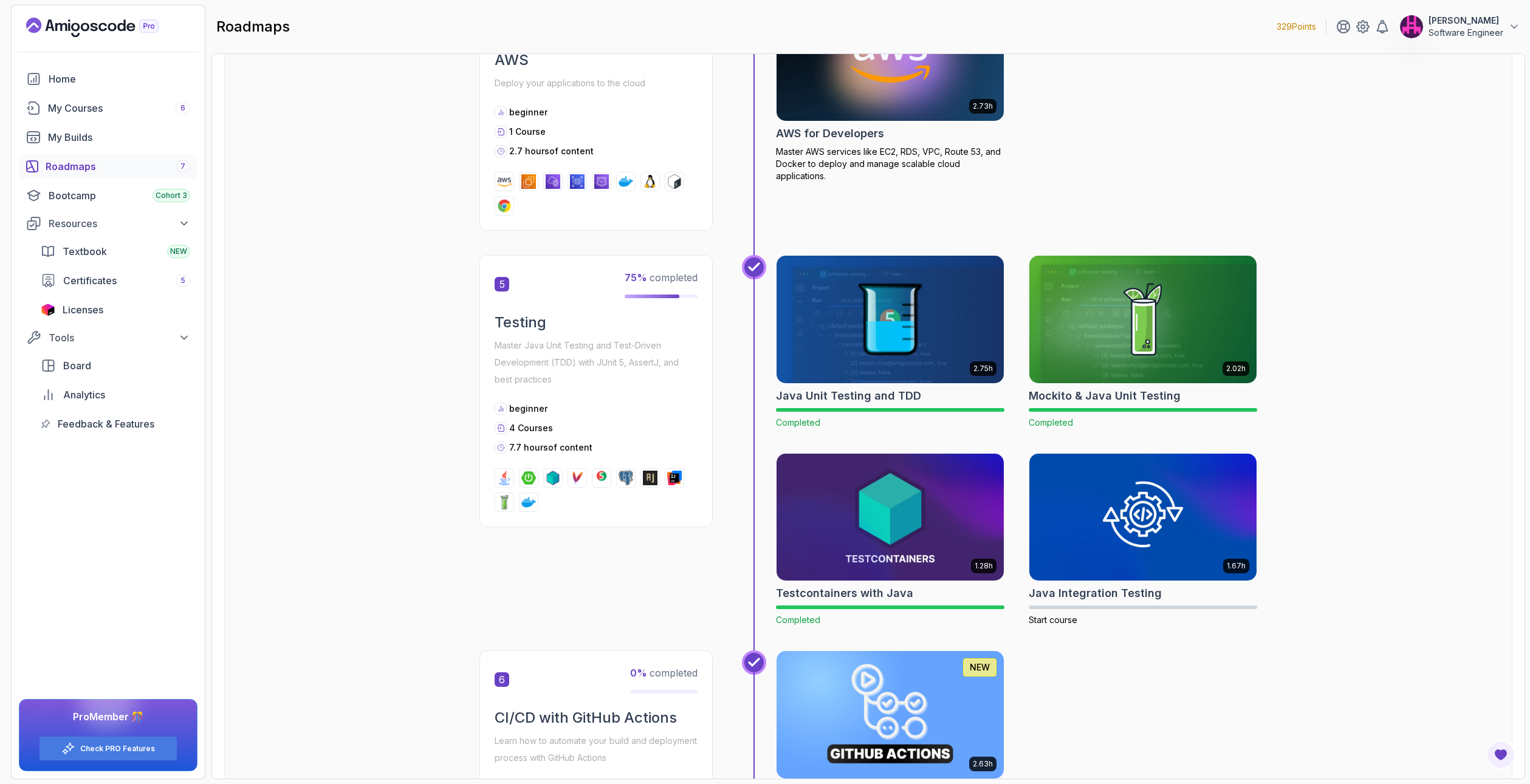
scroll to position [1397, 0]
